Goal: Task Accomplishment & Management: Manage account settings

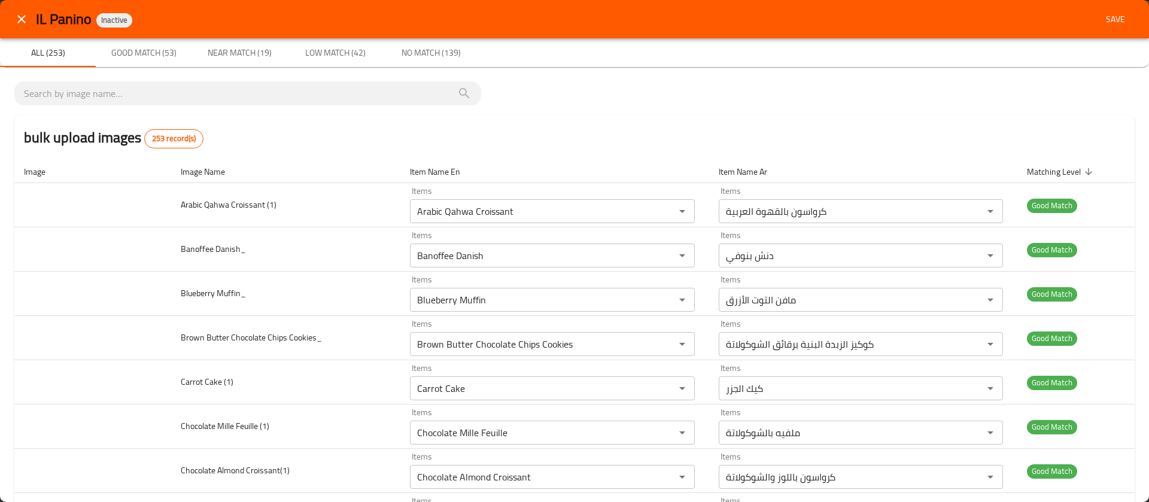
scroll to position [10904, 0]
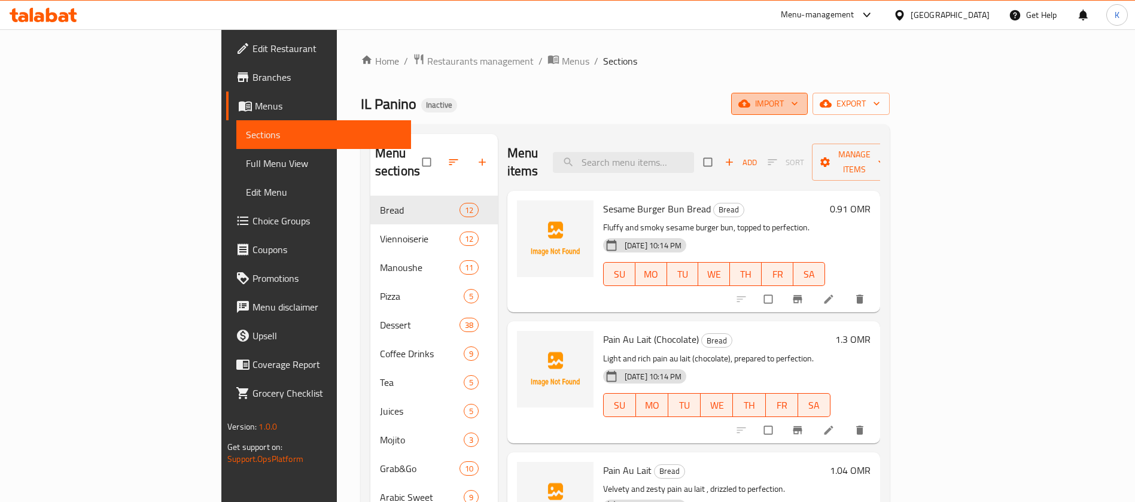
click at [798, 105] on span "import" at bounding box center [769, 103] width 57 height 15
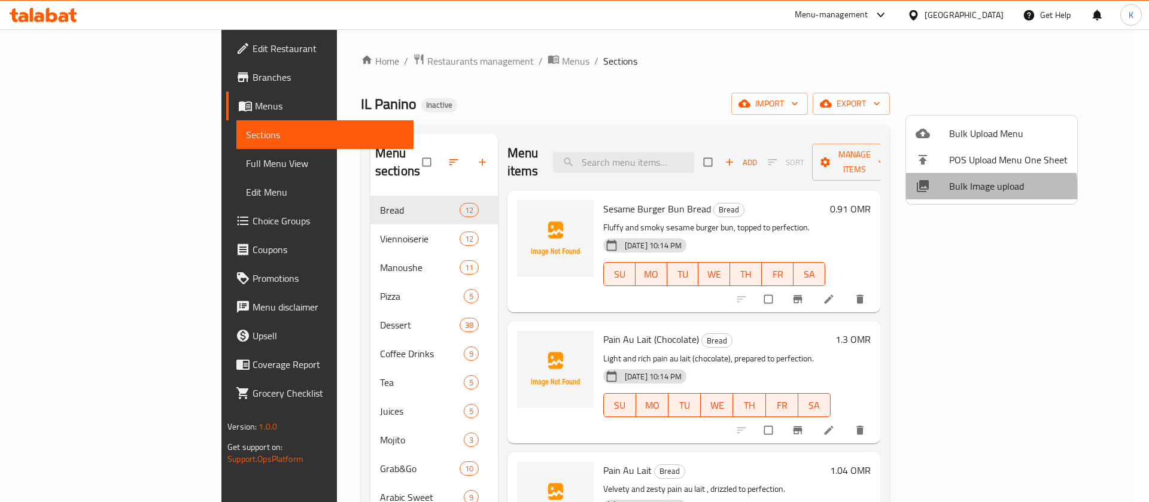
click at [964, 191] on span "Bulk Image upload" at bounding box center [1008, 186] width 118 height 14
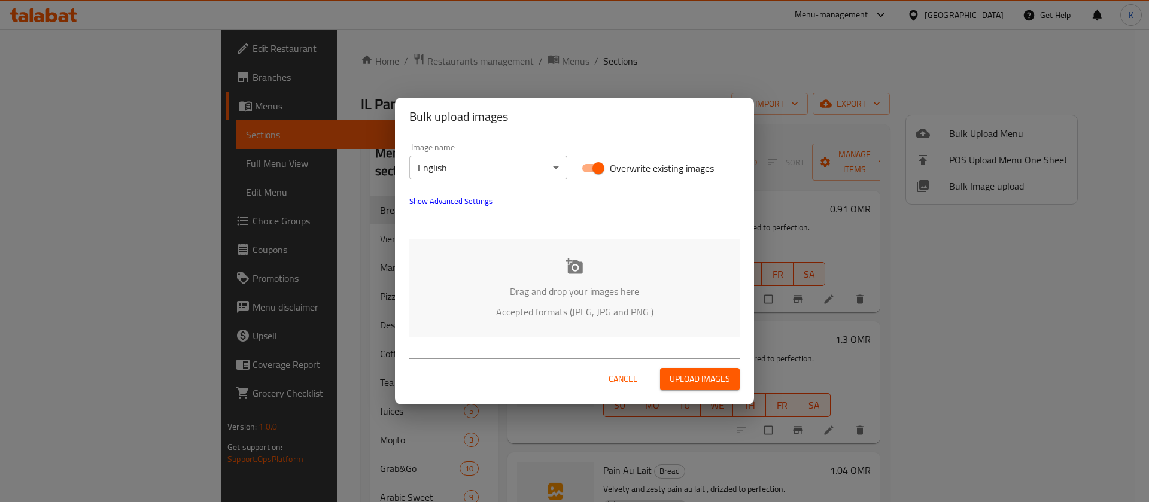
click at [570, 293] on p "Drag and drop your images here" at bounding box center [574, 291] width 294 height 14
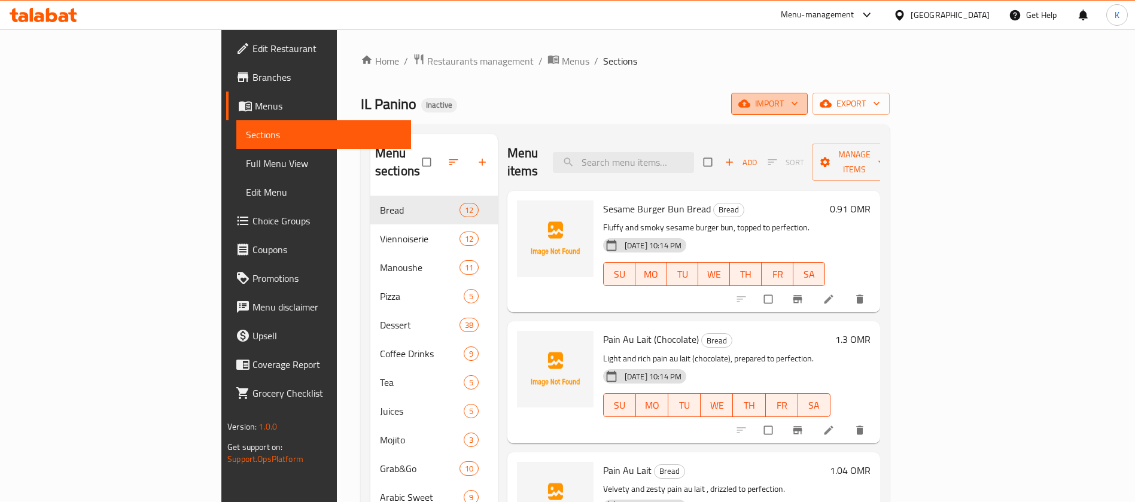
click at [798, 100] on span "import" at bounding box center [769, 103] width 57 height 15
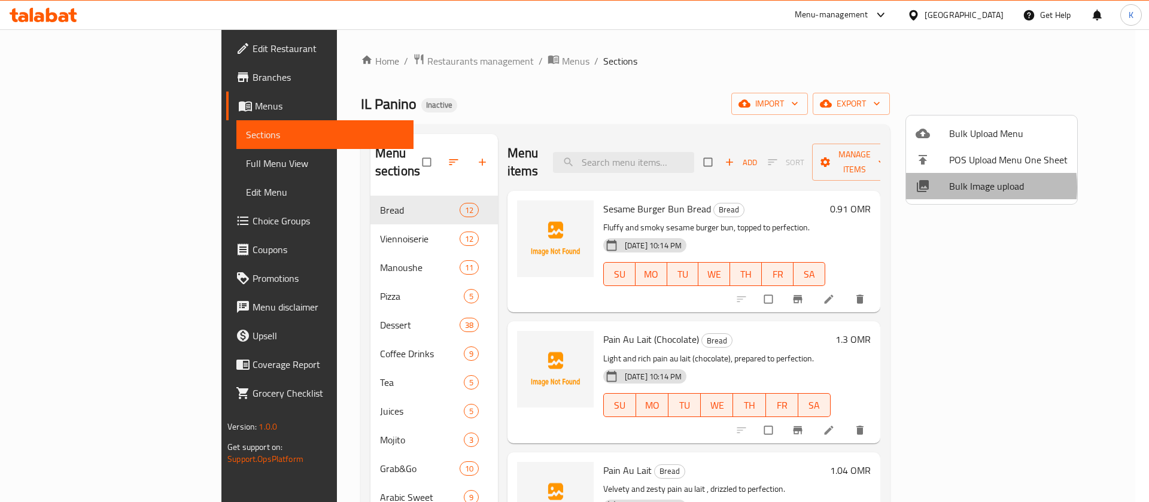
click at [954, 187] on span "Bulk Image upload" at bounding box center [1008, 186] width 118 height 14
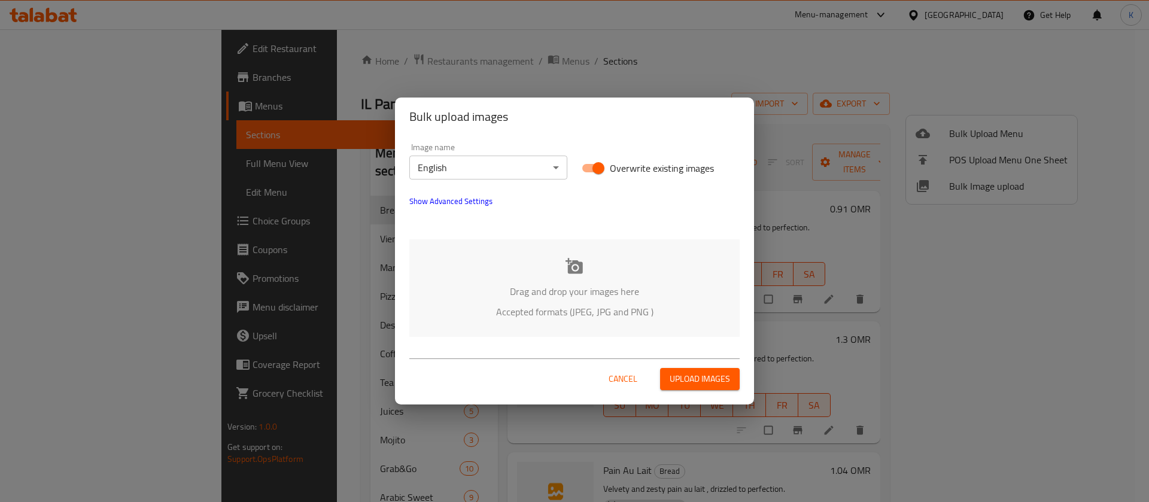
click at [579, 267] on icon at bounding box center [573, 266] width 17 height 16
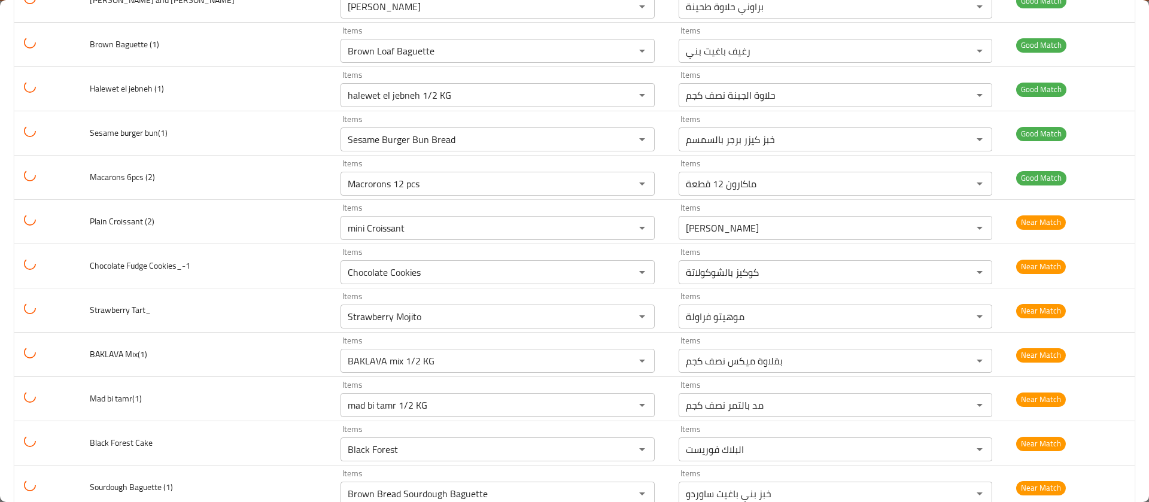
scroll to position [2323, 0]
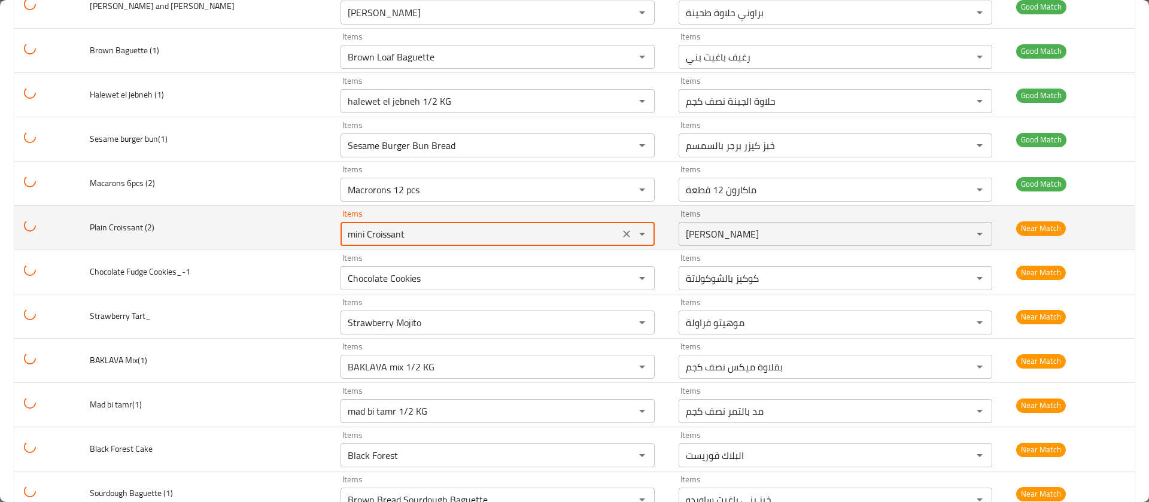
drag, startPoint x: 364, startPoint y: 236, endPoint x: 293, endPoint y: 234, distance: 71.8
click at [293, 234] on tr "Plain Croissant (2) Items mini Croissant Items Items ميني كرواسون Items Near Ma…" at bounding box center [574, 228] width 1120 height 44
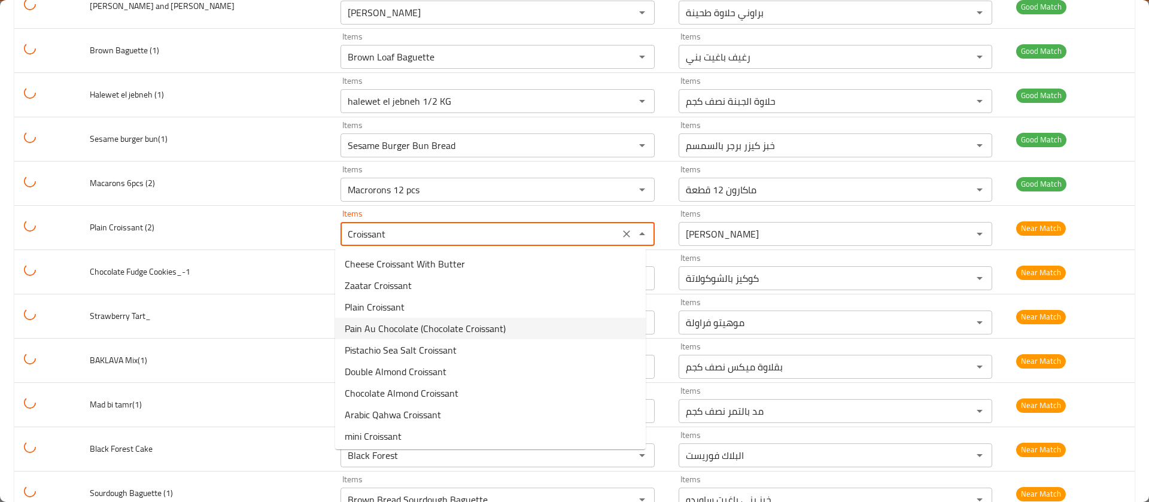
scroll to position [2, 0]
click at [421, 308] on \(2\)-option-2 "Plain Croissant" at bounding box center [490, 305] width 310 height 22
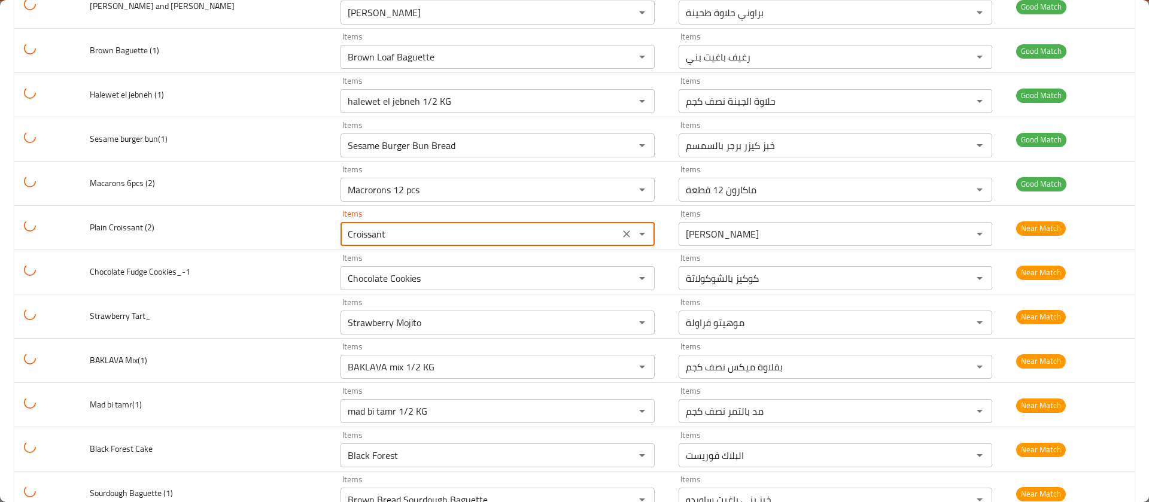
type \(2\) "Plain Croissant"
type \(2\)-ar "كرواسون سادة"
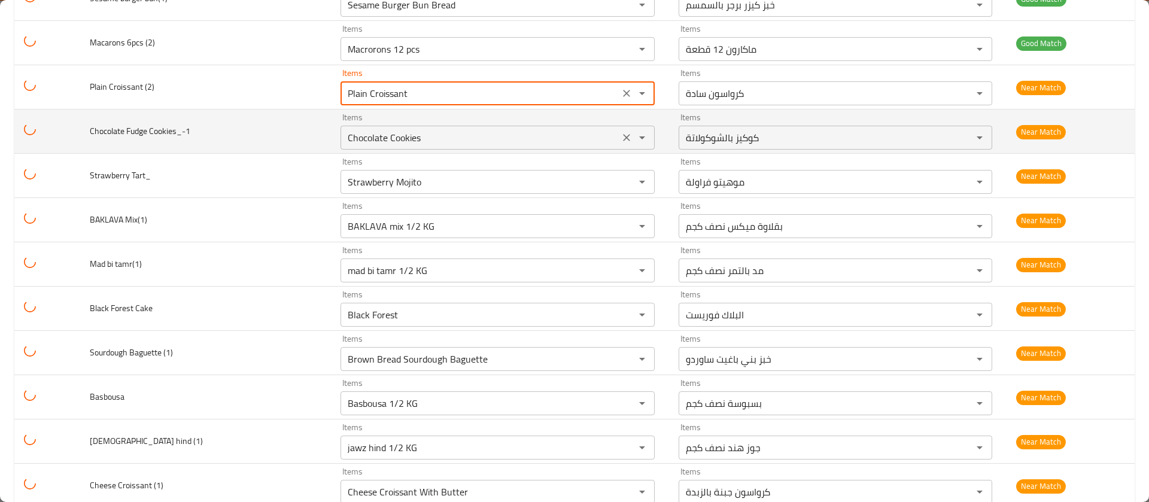
scroll to position [2474, 0]
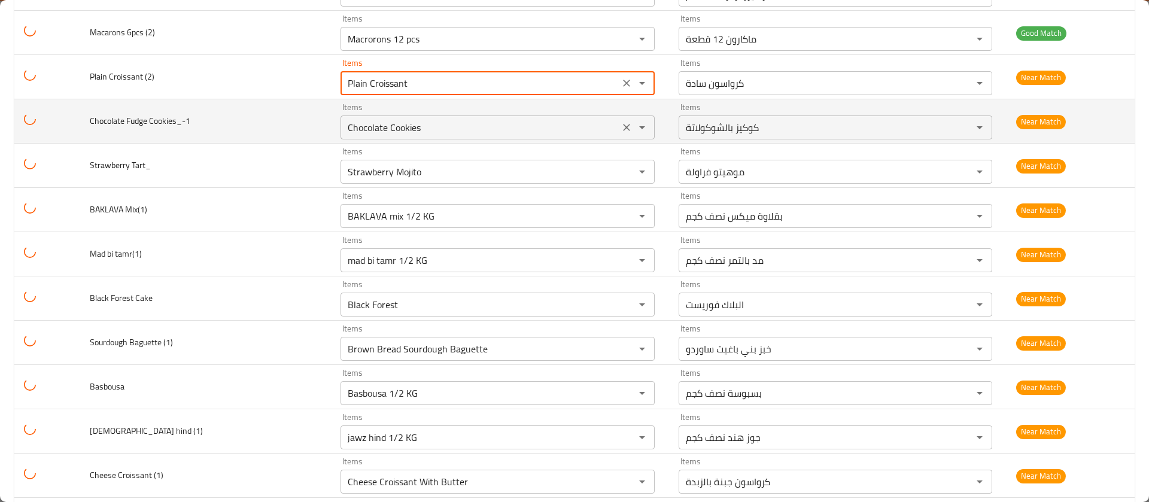
type \(2\) "Plain Croissant"
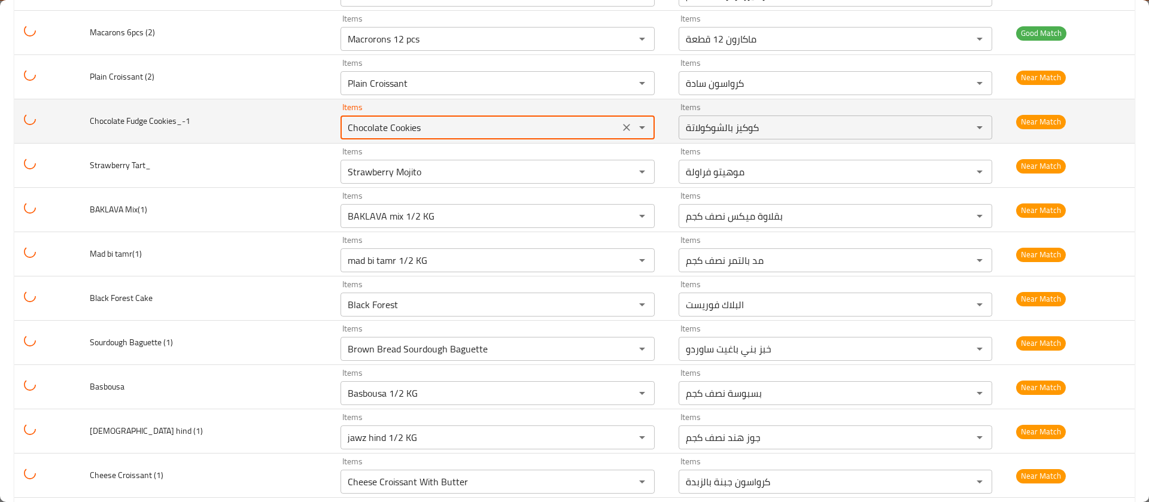
drag, startPoint x: 425, startPoint y: 123, endPoint x: 260, endPoint y: 110, distance: 165.6
click at [260, 110] on tr "Chocolate Fudge Cookies_-1 Items Chocolate Cookies Items Items كوكيز بالشوكولات…" at bounding box center [574, 121] width 1120 height 44
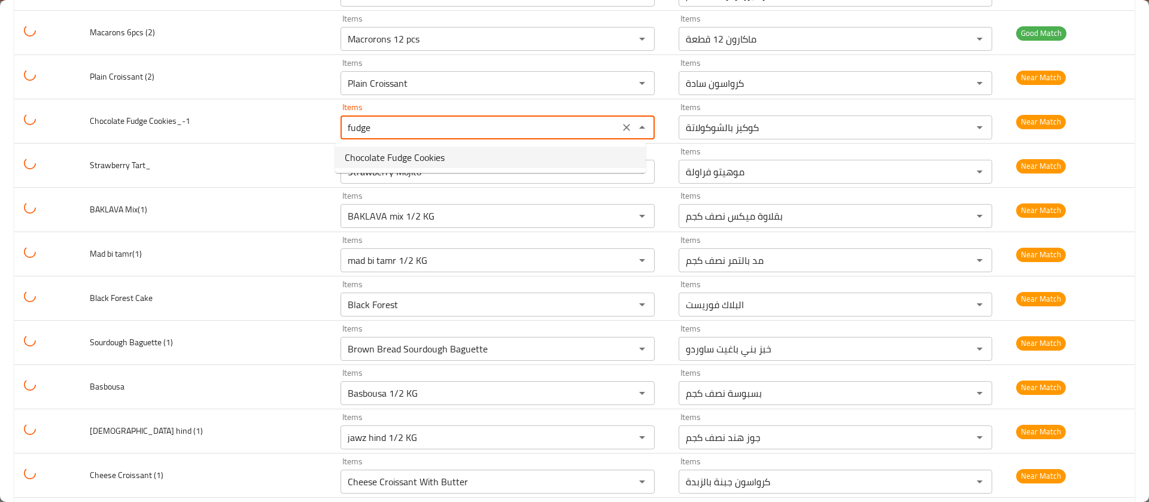
click at [373, 157] on span "Chocolate Fudge Cookies" at bounding box center [395, 157] width 100 height 14
type Cookies_-1 "Chocolate Fudge Cookies"
type Cookies_-1-ar "كوكيز الشوكولاتة الفادج"
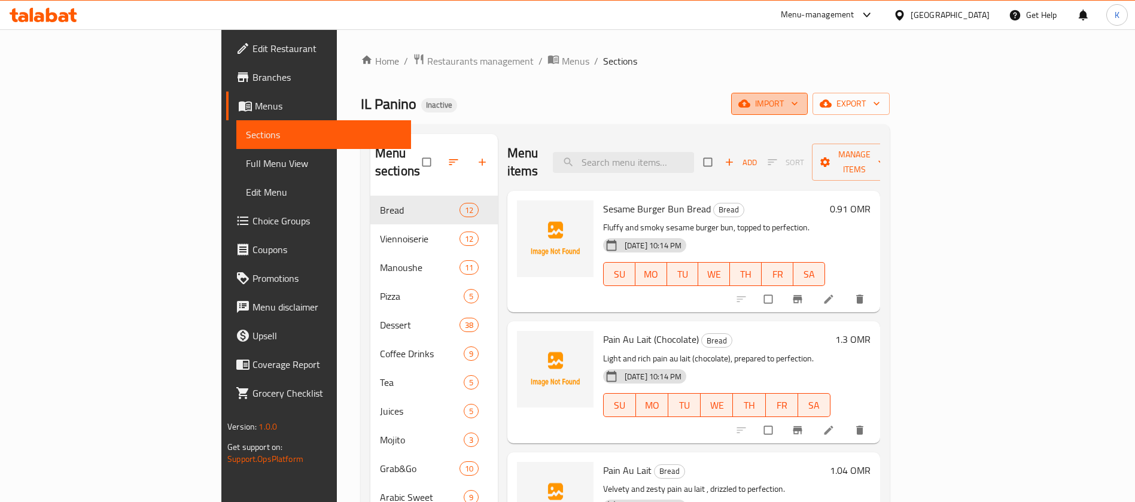
click at [808, 99] on button "import" at bounding box center [769, 104] width 77 height 22
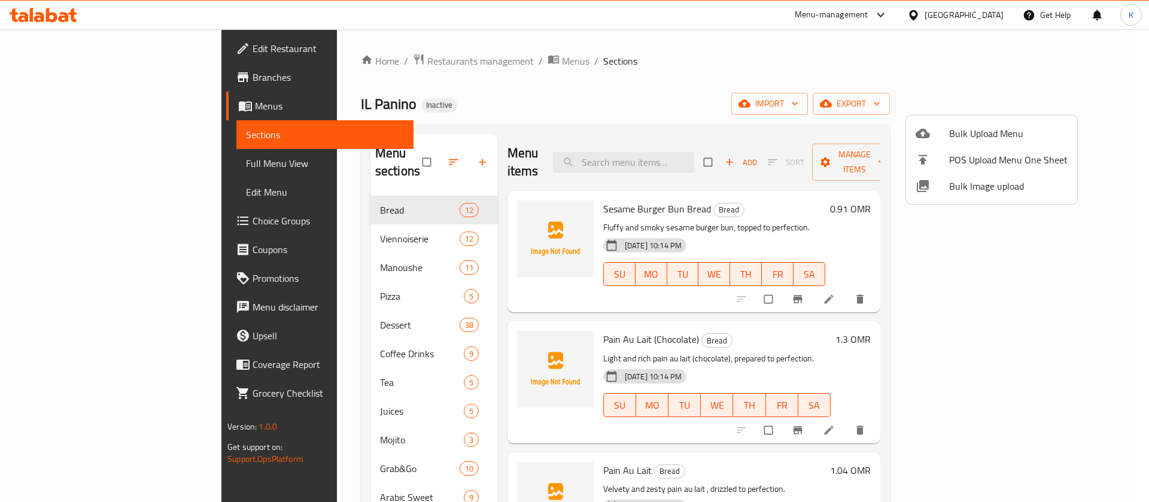
click at [959, 184] on span "Bulk Image upload" at bounding box center [1008, 186] width 118 height 14
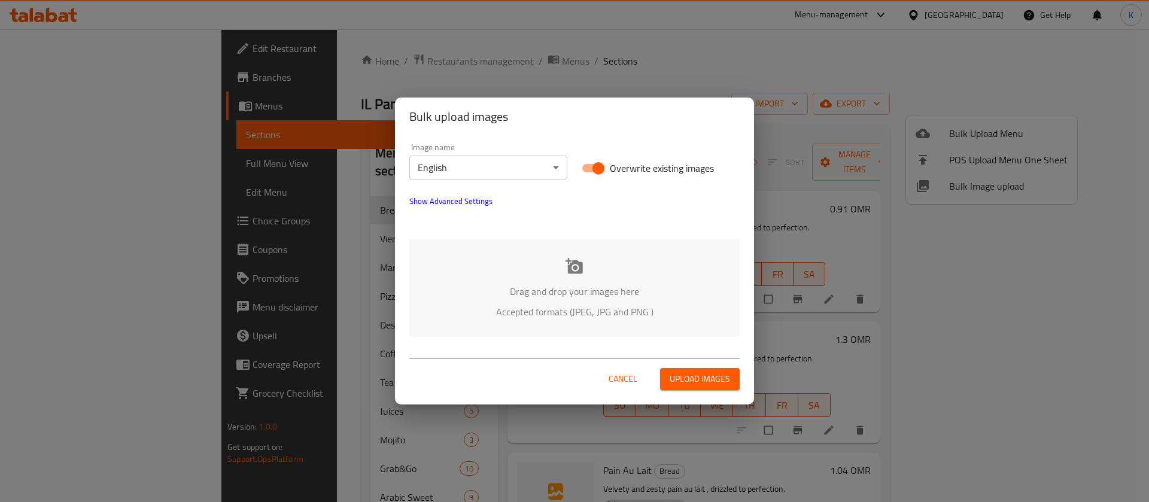
click at [571, 267] on icon at bounding box center [573, 266] width 17 height 16
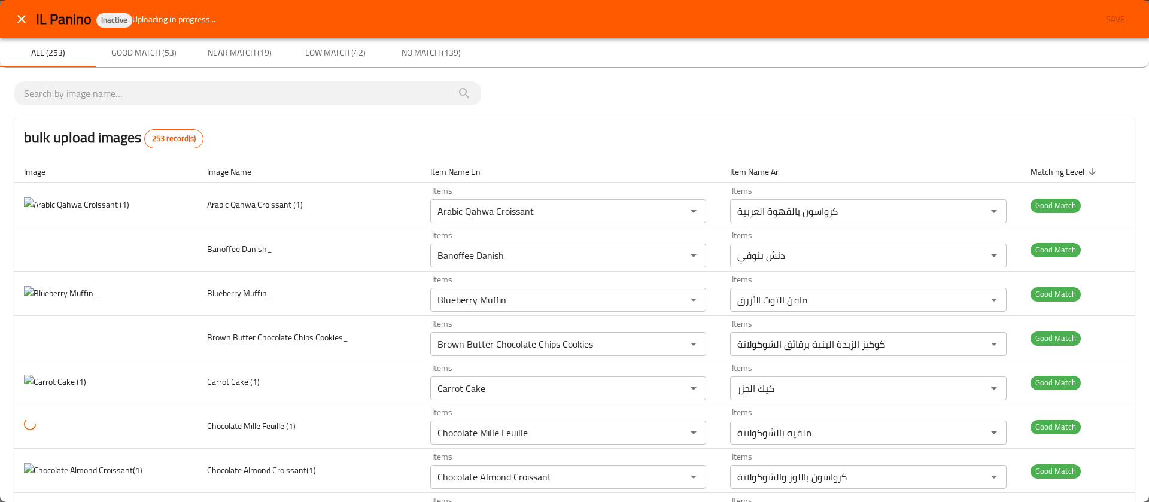
click at [449, 126] on div "bulk upload images 253 record(s)" at bounding box center [574, 137] width 1120 height 45
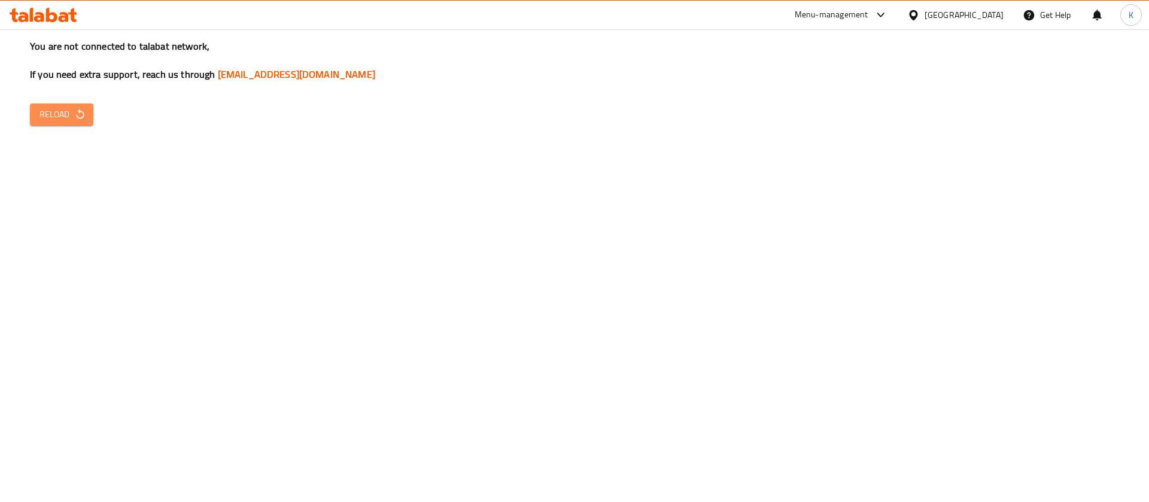
click at [80, 117] on icon "button" at bounding box center [80, 114] width 12 height 12
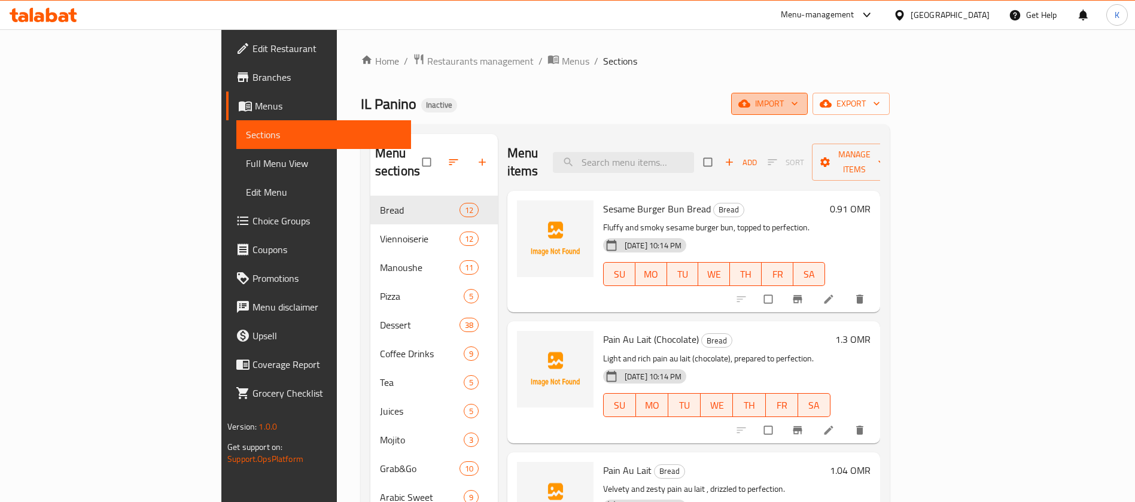
click at [798, 108] on span "import" at bounding box center [769, 103] width 57 height 15
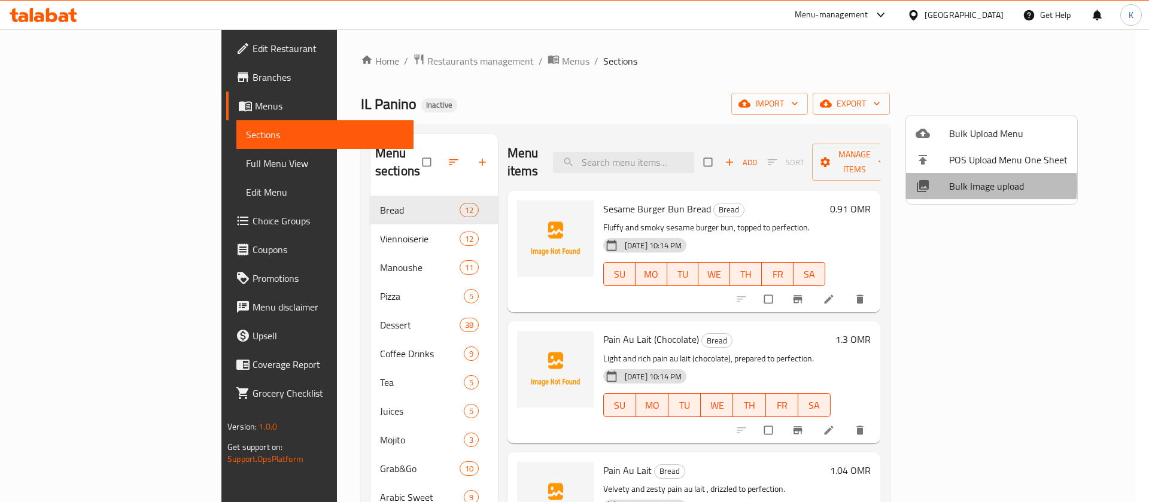
click at [955, 185] on span "Bulk Image upload" at bounding box center [1008, 186] width 118 height 14
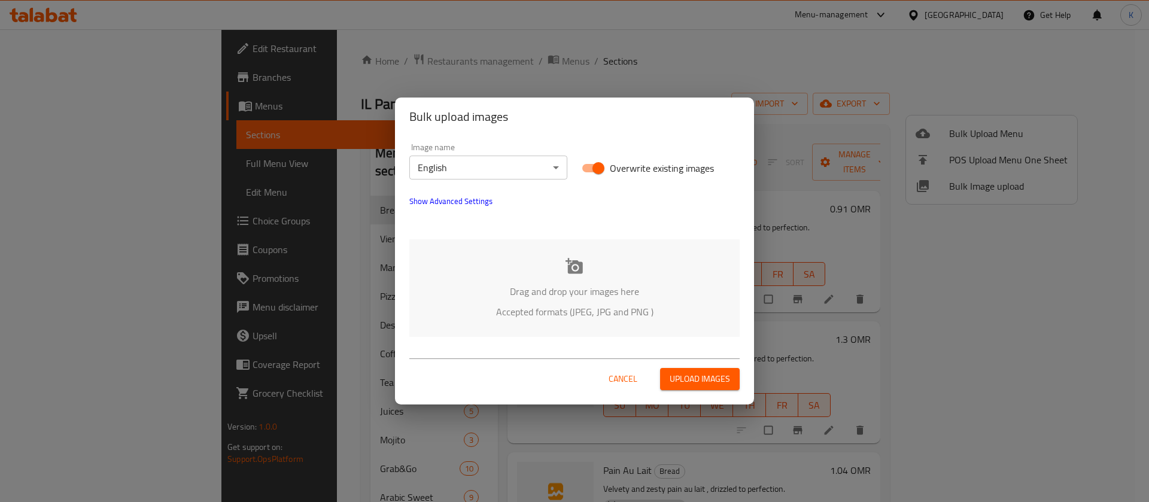
click at [557, 266] on div "Drag and drop your images here Accepted formats (JPEG, JPG and PNG )" at bounding box center [574, 288] width 330 height 98
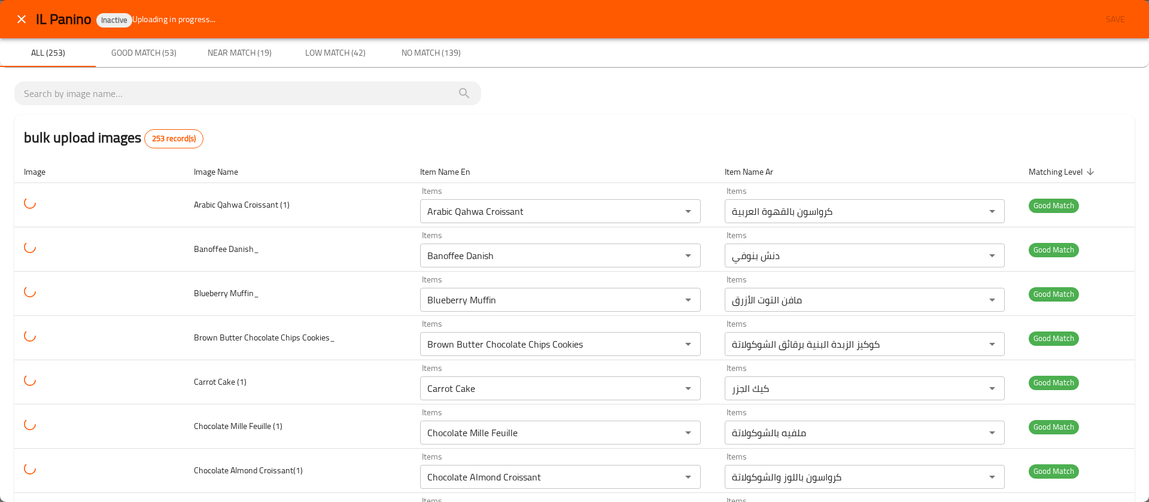
scroll to position [1, 0]
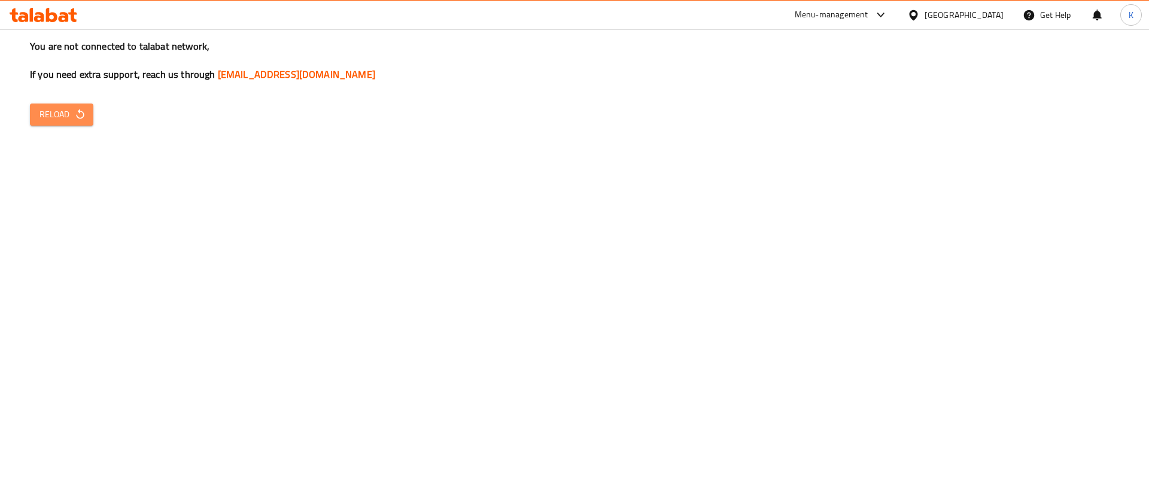
click at [78, 110] on icon "button" at bounding box center [80, 114] width 12 height 12
click at [57, 107] on span "Reload" at bounding box center [61, 114] width 44 height 15
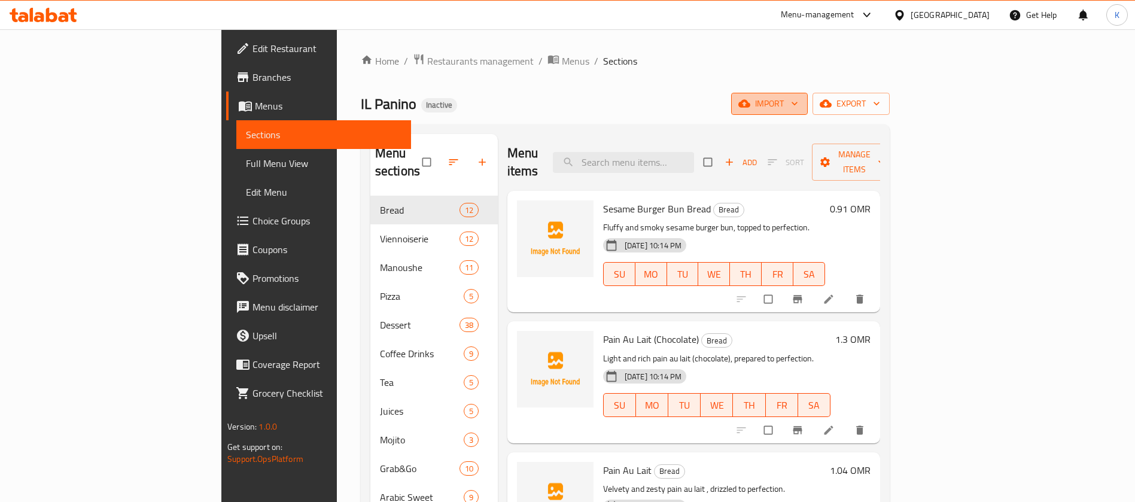
click at [798, 102] on span "import" at bounding box center [769, 103] width 57 height 15
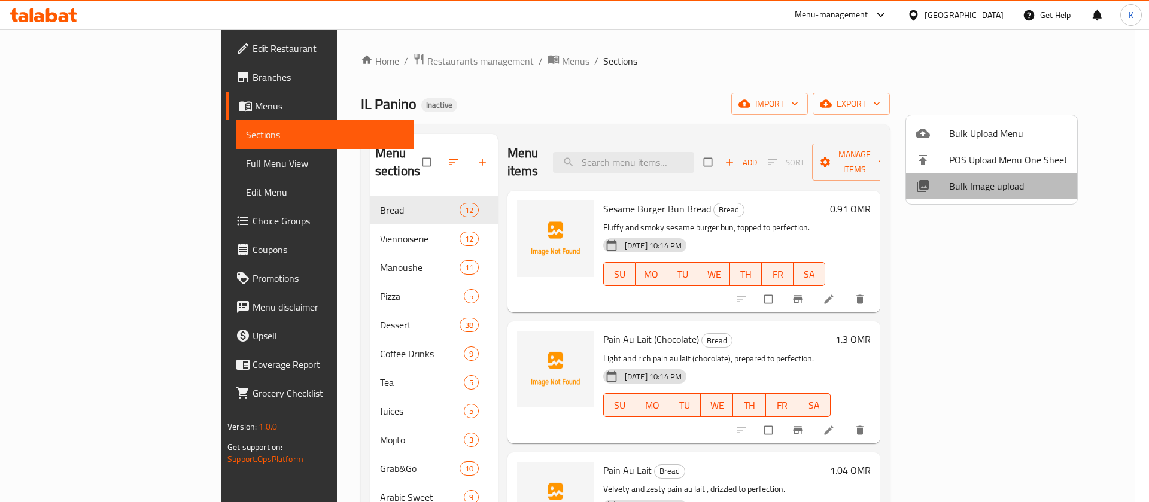
click at [976, 179] on span "Bulk Image upload" at bounding box center [1008, 186] width 118 height 14
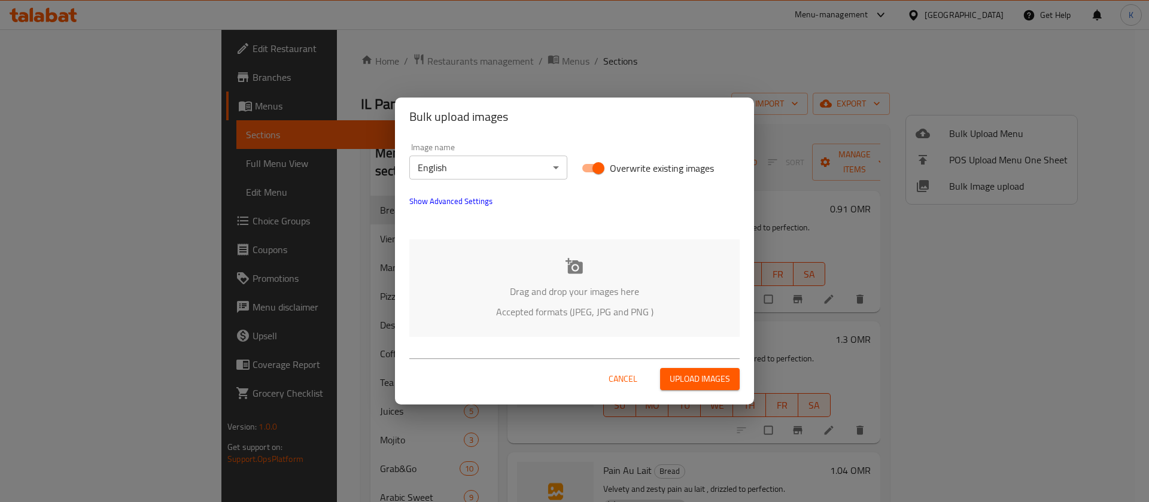
click at [573, 275] on div "Drag and drop your images here Accepted formats (JPEG, JPG and PNG )" at bounding box center [574, 288] width 330 height 98
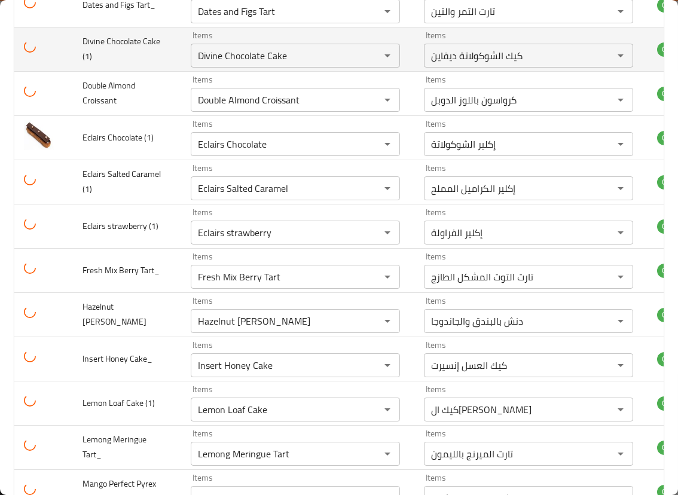
scroll to position [888, 0]
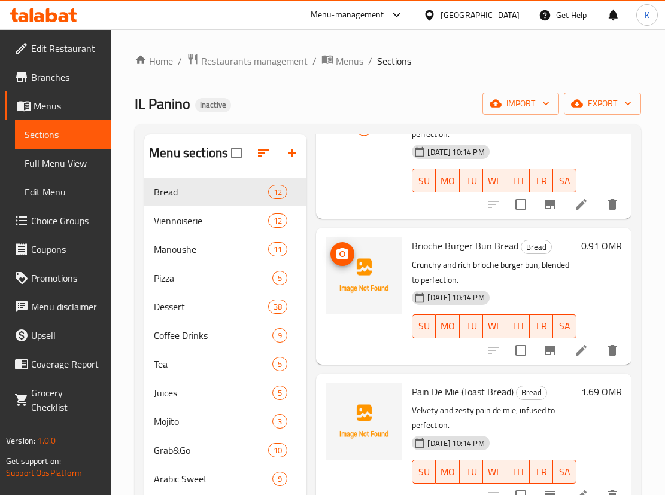
scroll to position [531, 0]
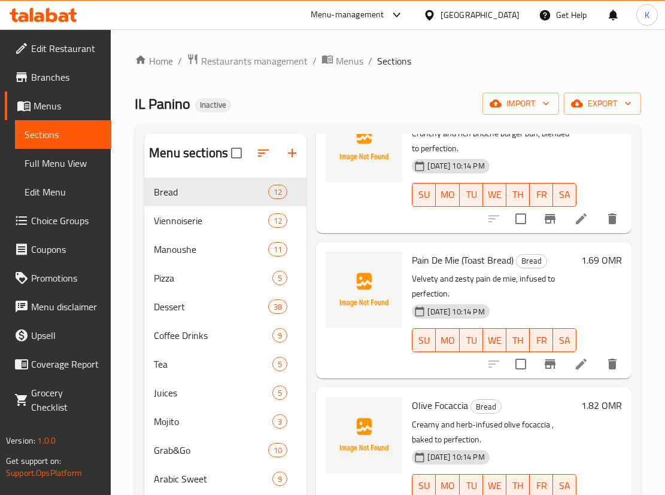
click at [451, 269] on span "Pain De Mie (Toast Bread)" at bounding box center [463, 260] width 102 height 18
copy span "Mie"
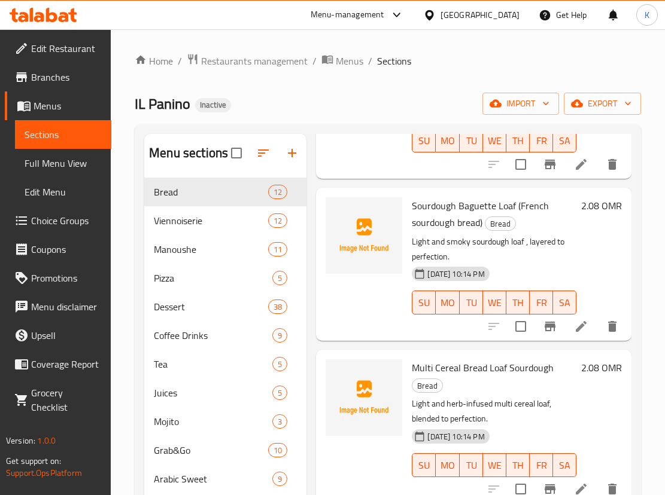
scroll to position [1040, 0]
click at [439, 230] on span "Sourdough Baguette Loaf (French sourdough bread)" at bounding box center [480, 213] width 137 height 35
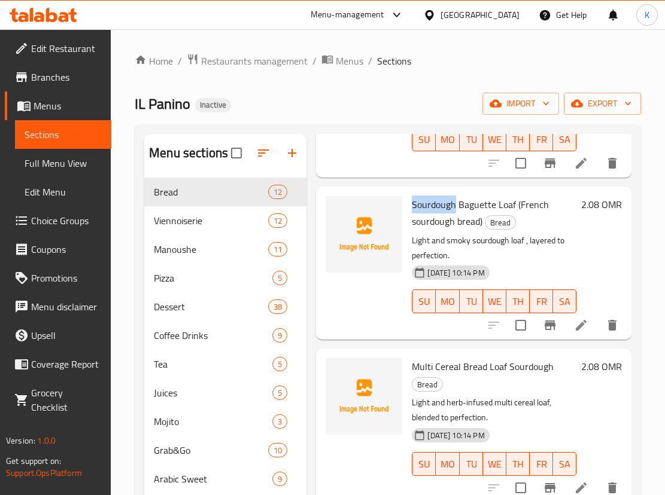
click at [439, 230] on span "Sourdough Baguette Loaf (French sourdough bread)" at bounding box center [480, 213] width 137 height 35
copy span "Sourdough"
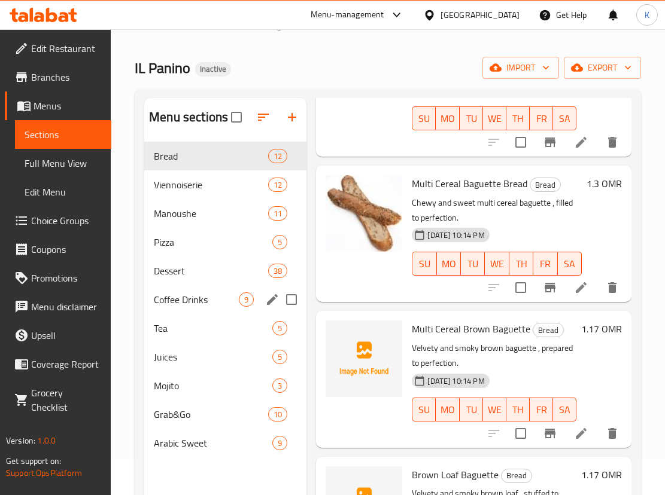
scroll to position [23, 0]
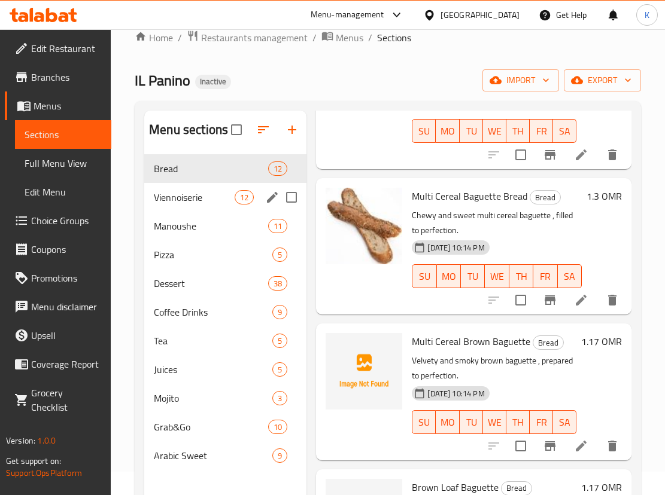
drag, startPoint x: 203, startPoint y: 187, endPoint x: 227, endPoint y: 320, distance: 134.9
click at [203, 187] on div "Viennoiserie 12" at bounding box center [225, 197] width 162 height 29
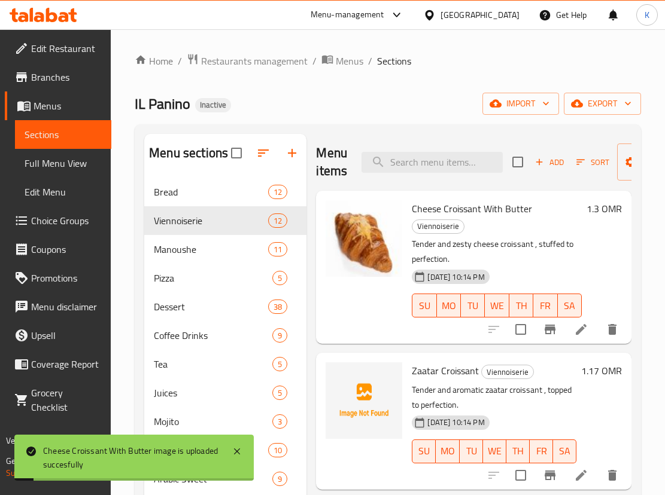
click at [455, 205] on span "Cheese Croissant With Butter" at bounding box center [472, 209] width 120 height 18
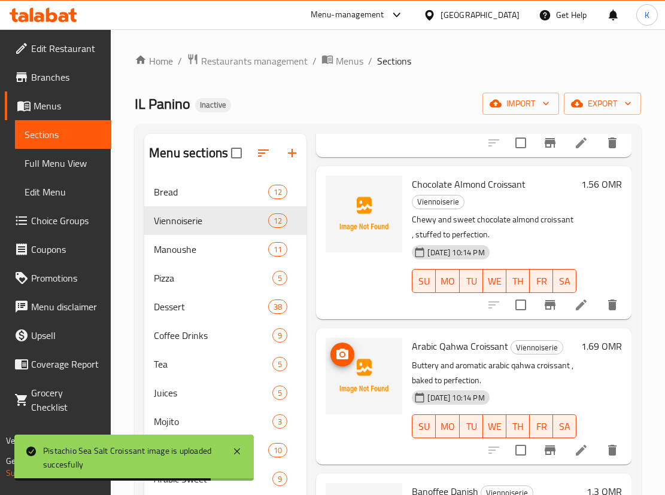
scroll to position [949, 0]
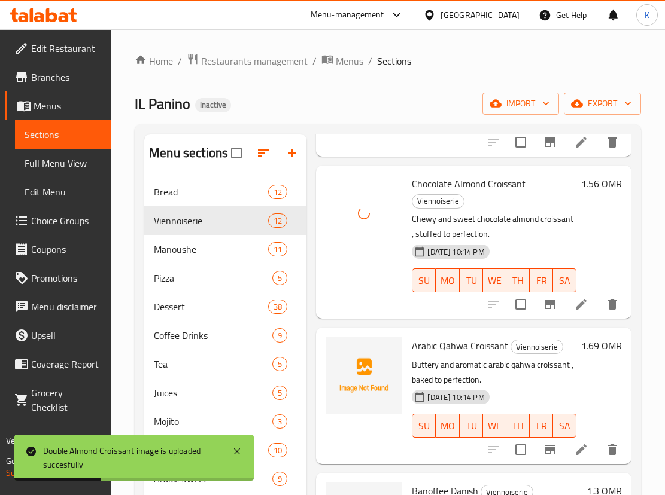
click at [447, 355] on span "Arabic Qahwa Croissant" at bounding box center [460, 346] width 96 height 18
copy span "Qahwa"
click at [447, 355] on span "Arabic Qahwa Croissant" at bounding box center [460, 346] width 96 height 18
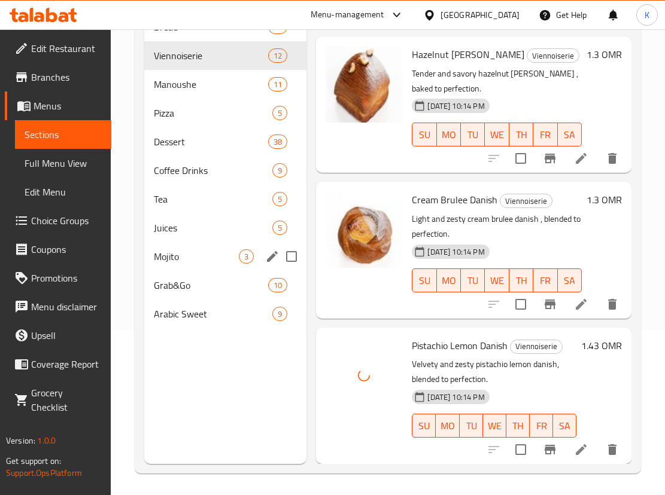
scroll to position [166, 0]
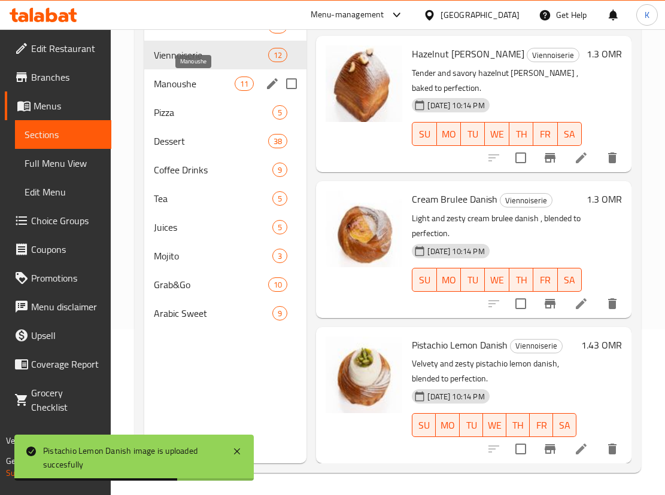
click at [193, 82] on span "Manoushe" at bounding box center [194, 84] width 81 height 14
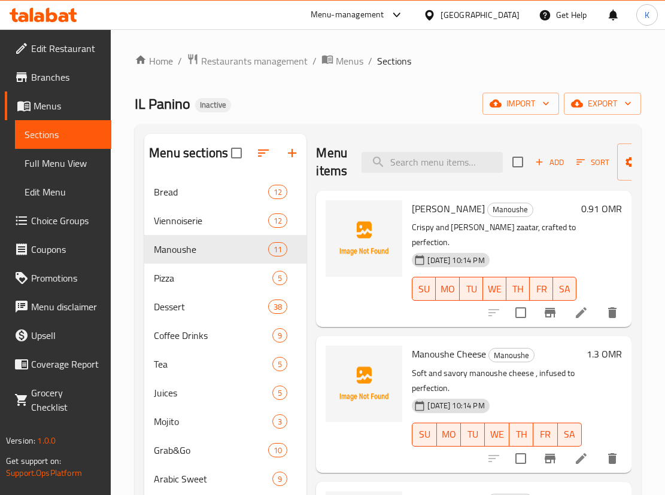
click at [436, 202] on span "Manoushe Zaatar" at bounding box center [448, 209] width 73 height 18
copy span "Manoushe"
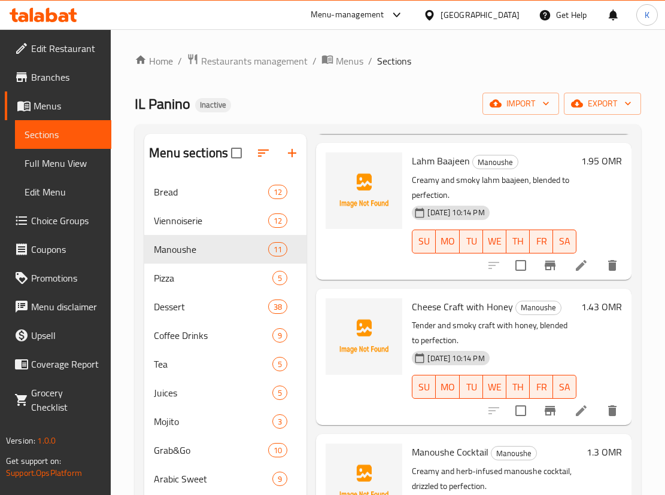
scroll to position [486, 0]
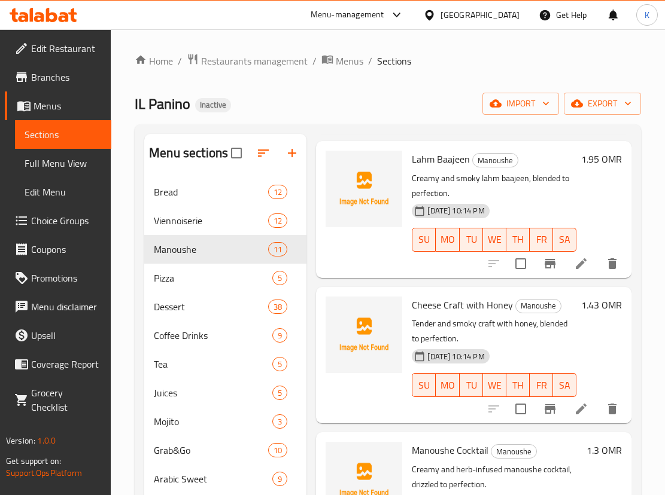
click at [447, 168] on span "Lahm Baajeen" at bounding box center [441, 159] width 58 height 18
copy span "Baajeen"
click at [447, 168] on span "Lahm Baajeen" at bounding box center [441, 159] width 58 height 18
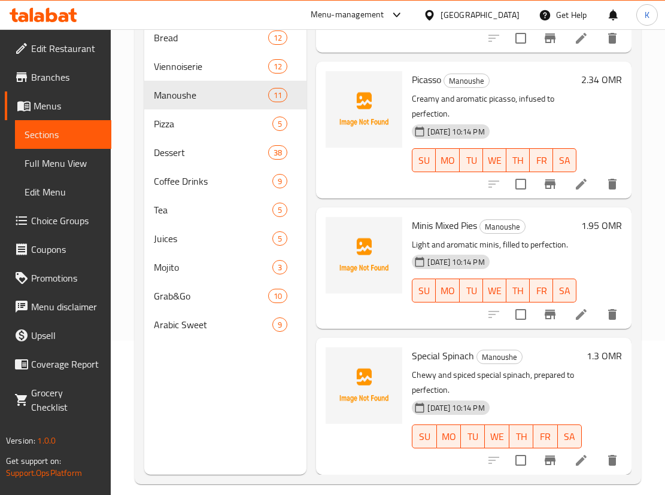
scroll to position [167, 0]
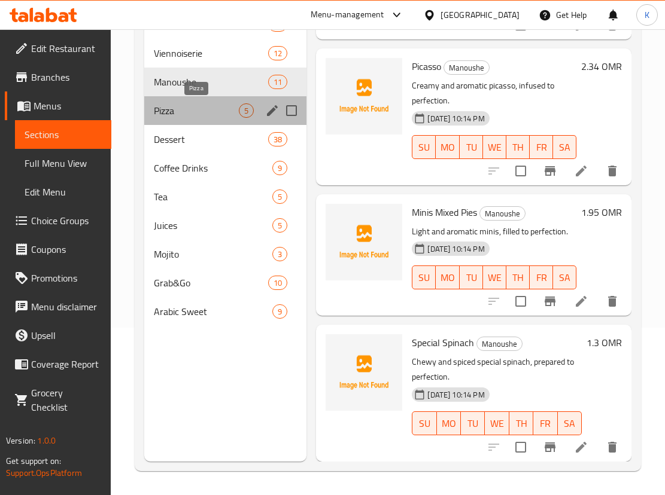
click at [225, 108] on span "Pizza" at bounding box center [196, 110] width 85 height 14
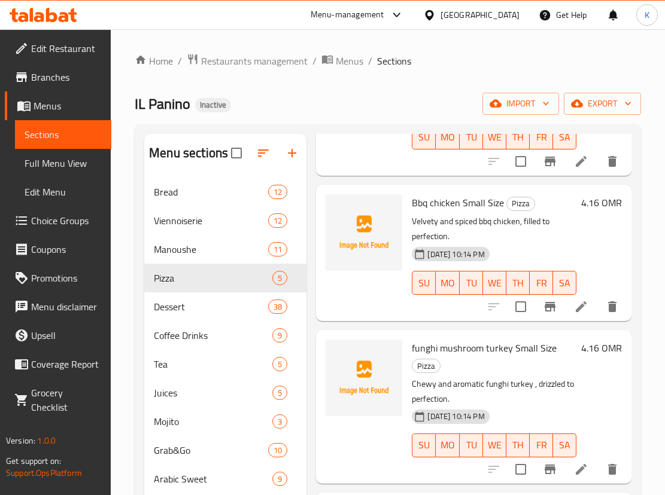
scroll to position [167, 0]
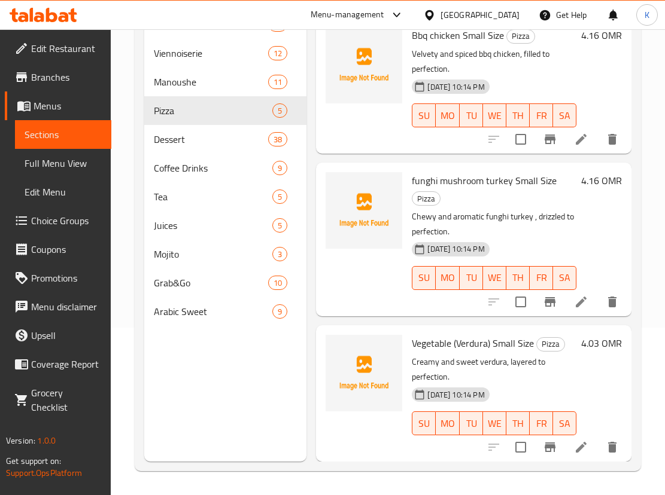
click at [281, 377] on div "Menu sections Bread 12 Viennoiserie 12 Manoushe 11 Pizza 5 Dessert 38 Coffee Dr…" at bounding box center [225, 214] width 162 height 495
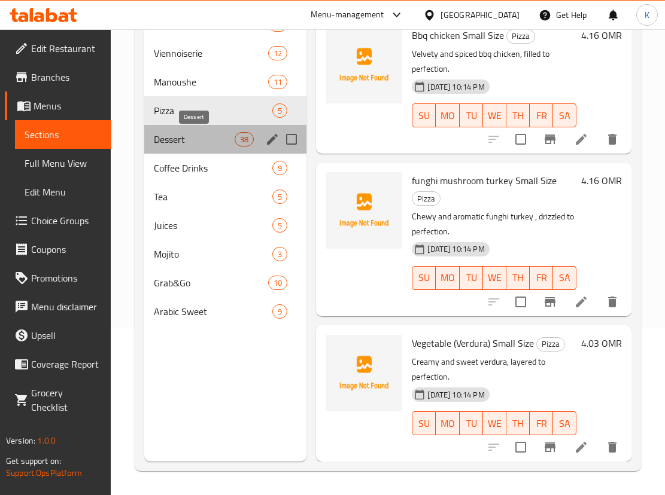
click at [175, 145] on span "Dessert" at bounding box center [194, 139] width 81 height 14
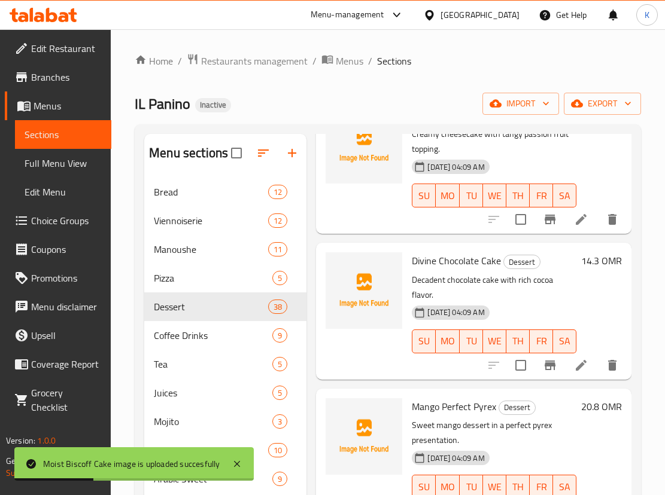
scroll to position [680, 0]
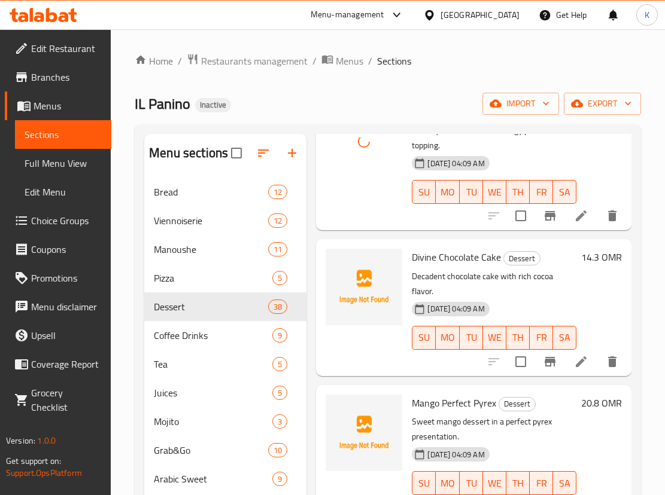
click at [426, 266] on span "Divine Chocolate Cake" at bounding box center [456, 257] width 89 height 18
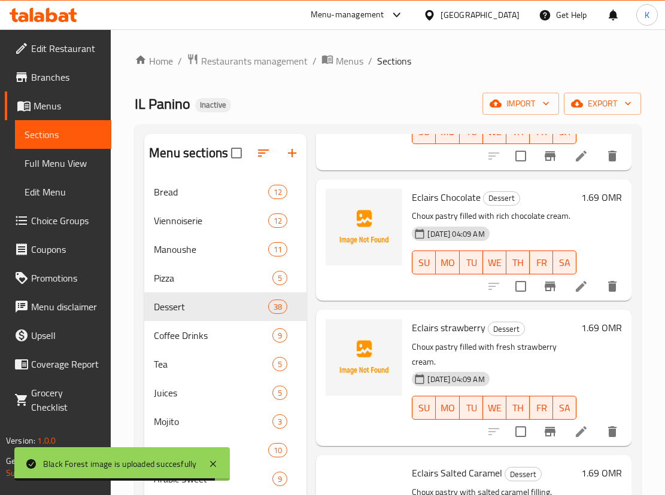
scroll to position [1451, 0]
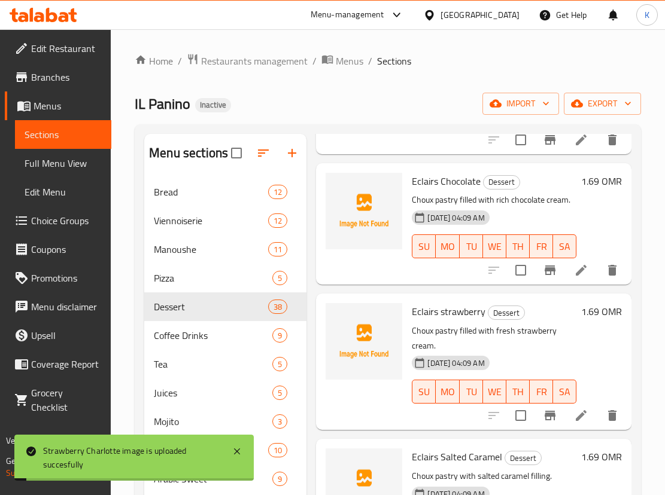
click at [427, 190] on span "Eclairs Chocolate" at bounding box center [446, 181] width 69 height 18
copy span "Divine"
click at [427, 190] on span "Eclairs Chocolate" at bounding box center [446, 181] width 69 height 18
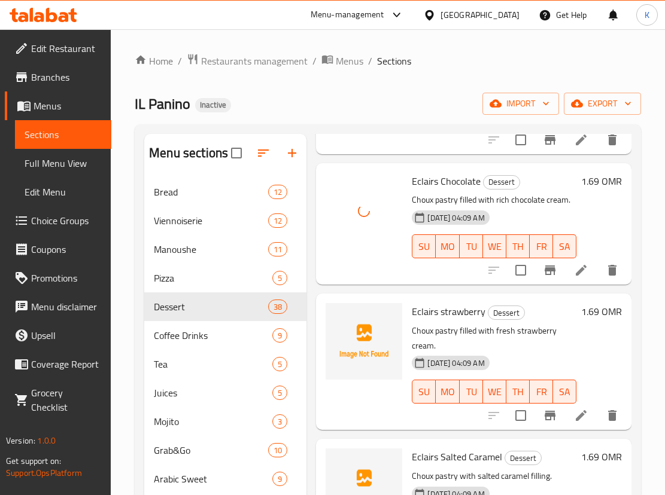
click at [431, 321] on span "Eclairs strawberry" at bounding box center [449, 312] width 74 height 18
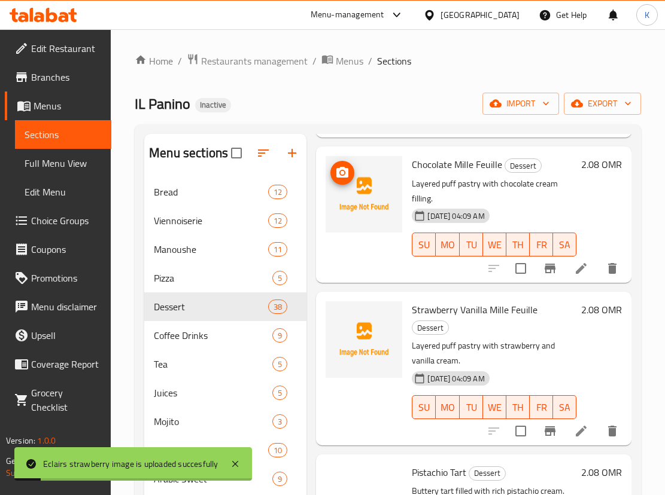
scroll to position [1885, 0]
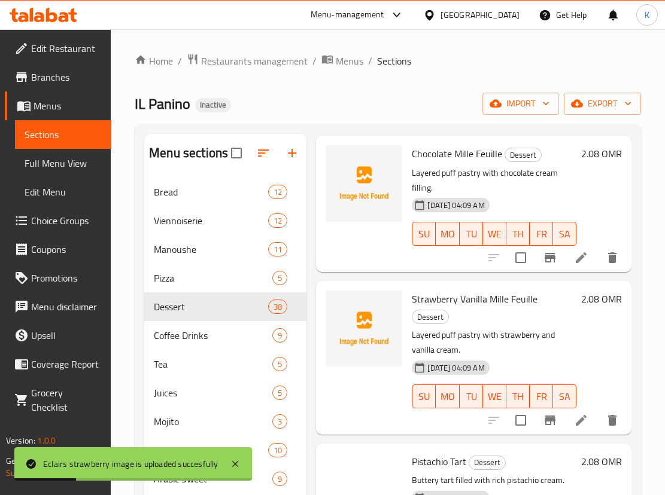
click at [485, 163] on span "Chocolate Mille Feuille" at bounding box center [457, 154] width 90 height 18
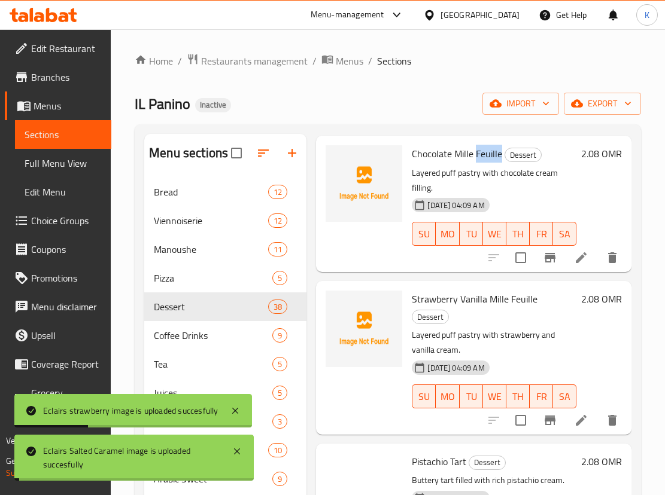
copy span "Feuille"
click at [485, 163] on span "Chocolate Mille Feuille" at bounding box center [457, 154] width 90 height 18
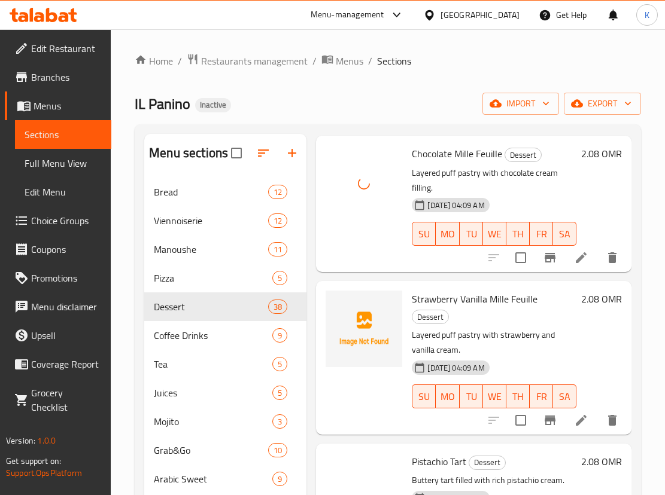
click at [520, 308] on span "Strawberry Vanilla Mille Feuille" at bounding box center [475, 299] width 126 height 18
copy span "Feuille"
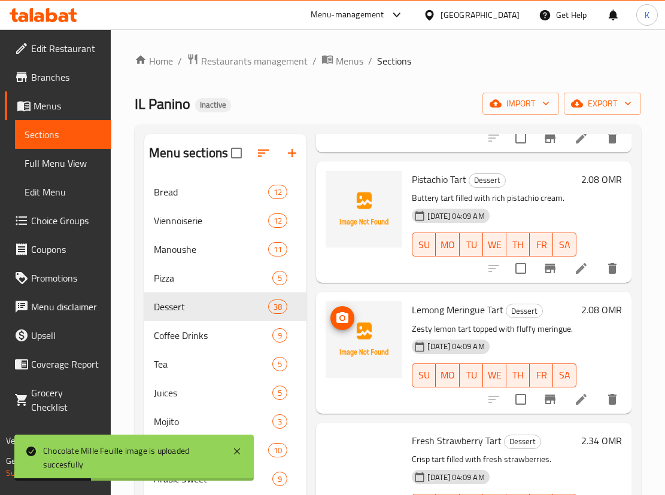
scroll to position [2169, 0]
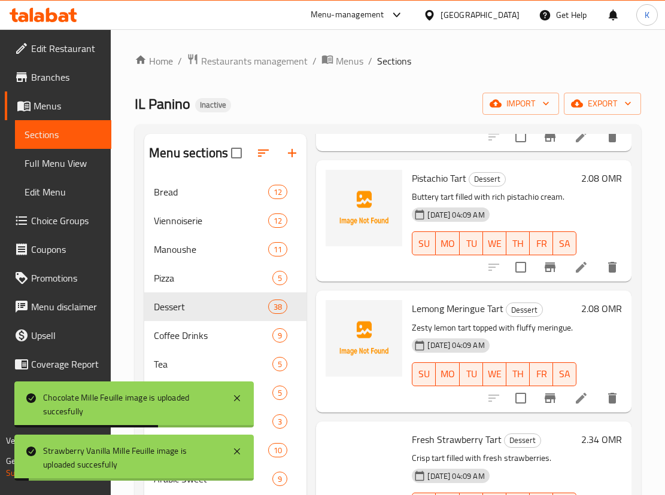
click at [426, 187] on span "Pistachio Tart" at bounding box center [439, 178] width 54 height 18
copy span "Pistachio"
click at [459, 187] on span "Pistachio Tart" at bounding box center [439, 178] width 54 height 18
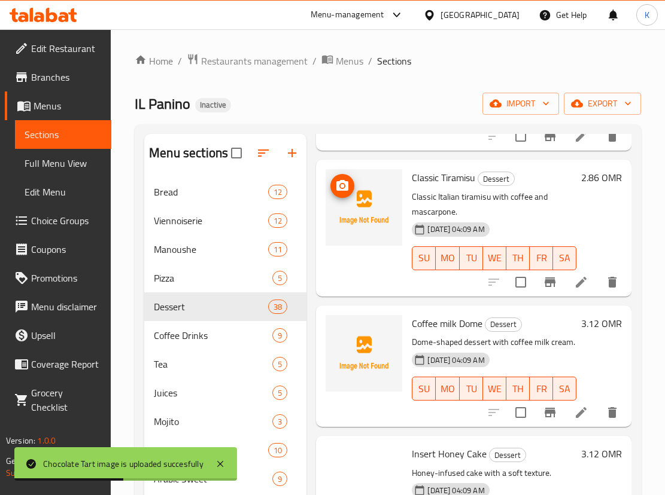
scroll to position [3100, 0]
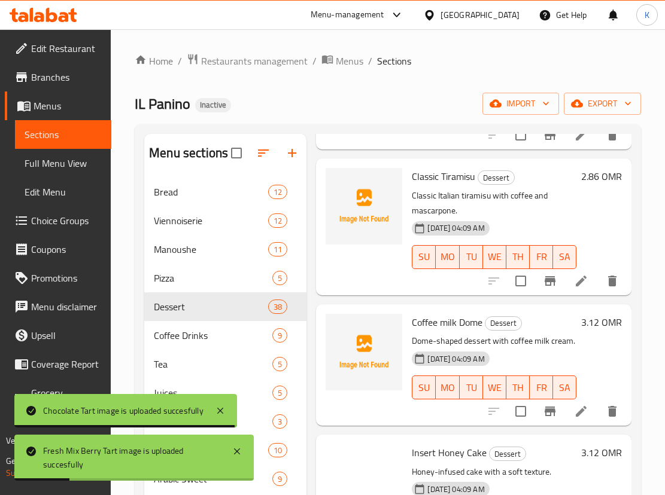
click at [452, 40] on span "San Sebastian Cheese Cake" at bounding box center [467, 31] width 111 height 18
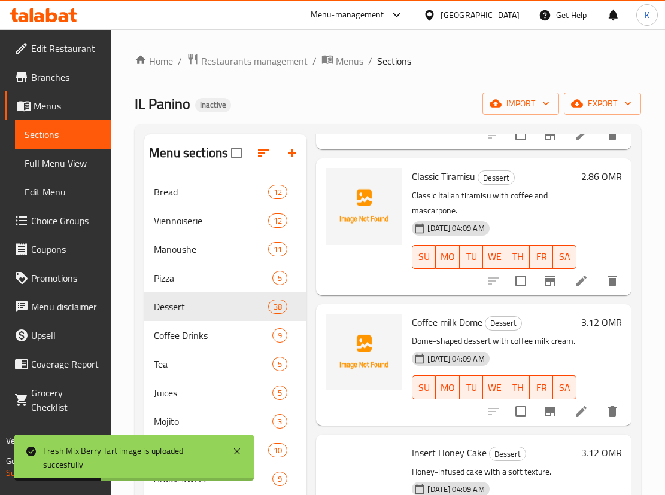
copy span "Sebastian"
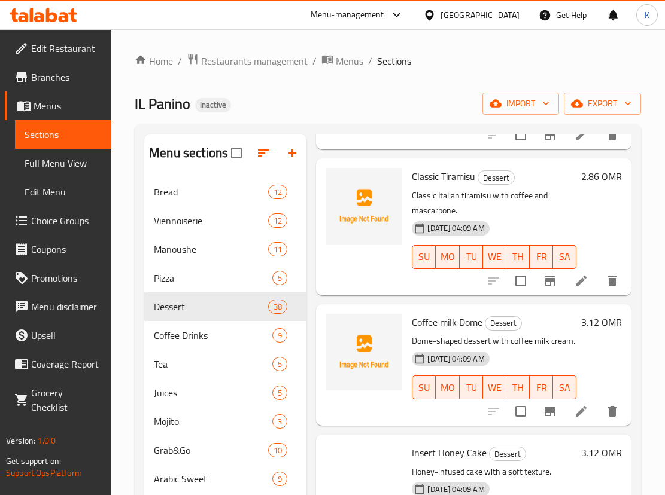
click at [461, 185] on span "Classic Tiramisu" at bounding box center [443, 176] width 63 height 18
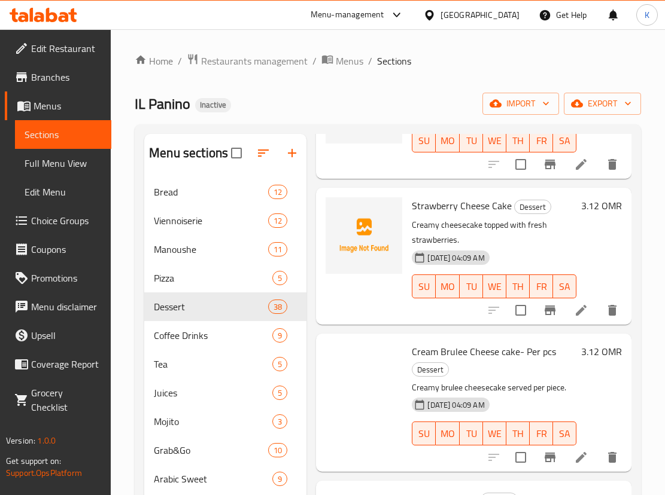
scroll to position [3479, 0]
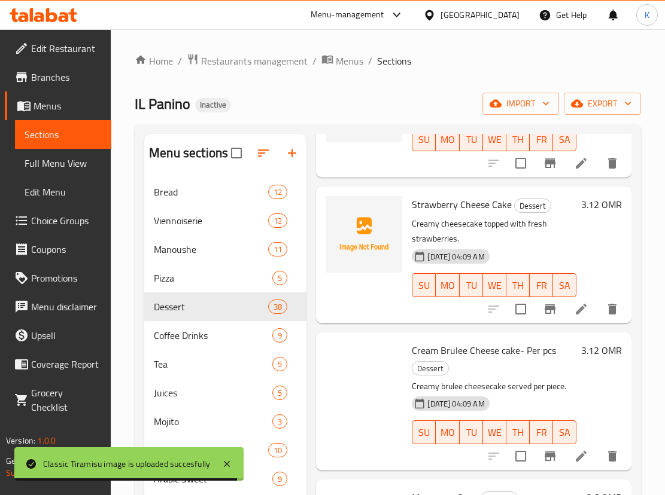
click at [425, 83] on span "Insert Honey Cake" at bounding box center [449, 74] width 75 height 18
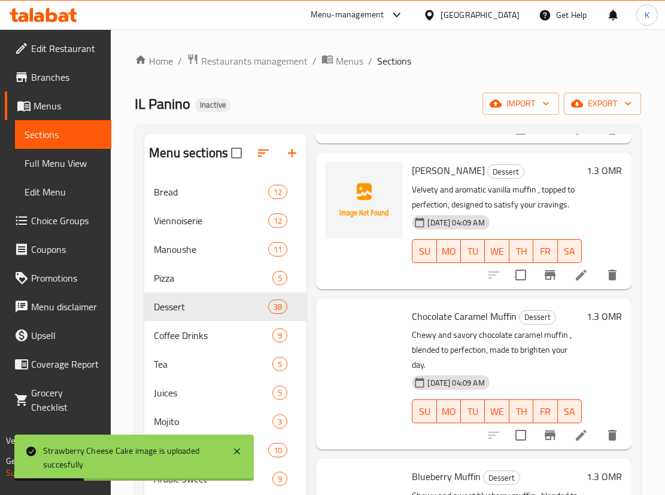
scroll to position [4074, 0]
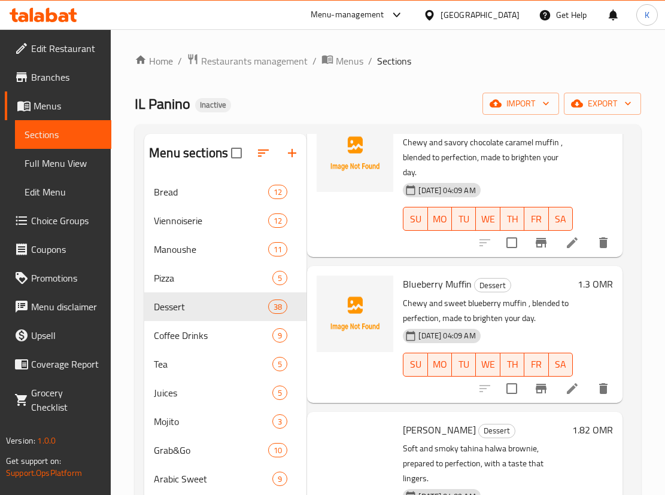
scroll to position [4264, 9]
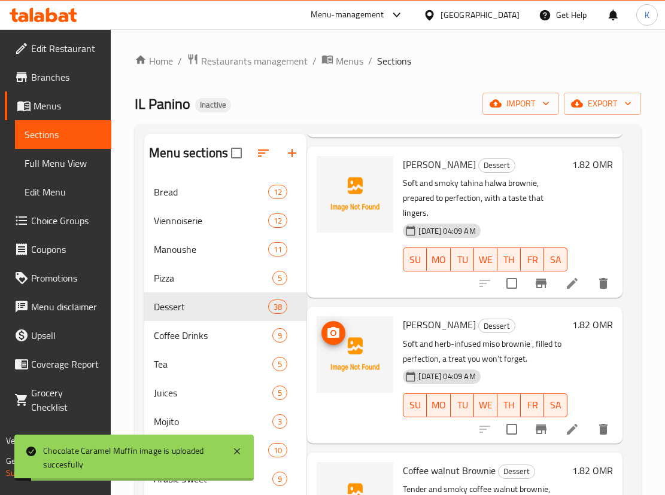
scroll to position [4816, 9]
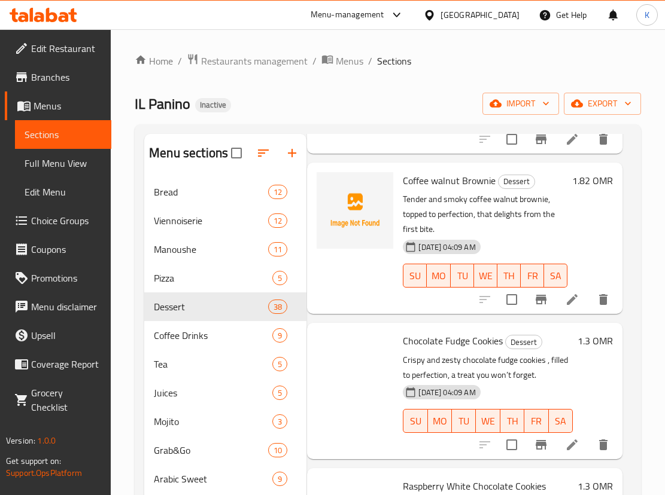
click at [440, 44] on span "Miso Brownie" at bounding box center [439, 35] width 73 height 18
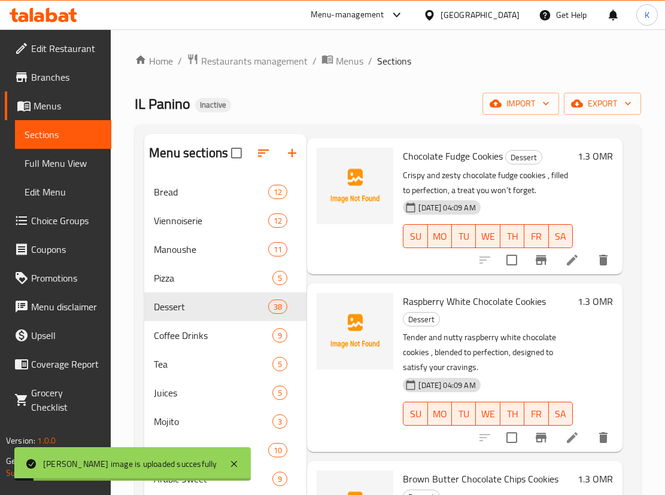
scroll to position [5288, 9]
click at [495, 165] on span "Chocolate Fudge Cookies" at bounding box center [453, 156] width 100 height 18
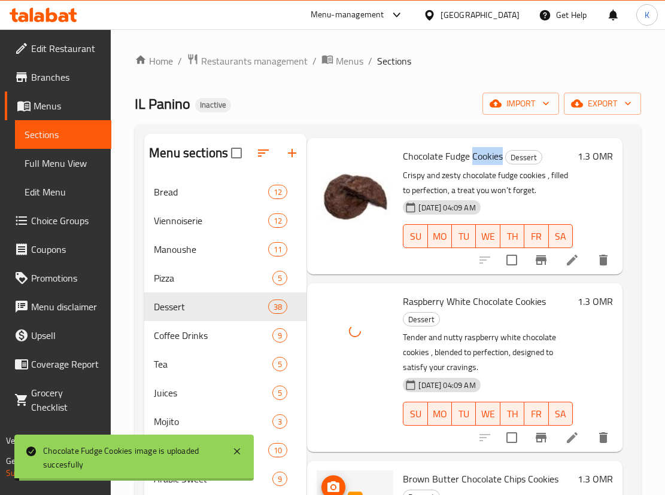
scroll to position [167, 0]
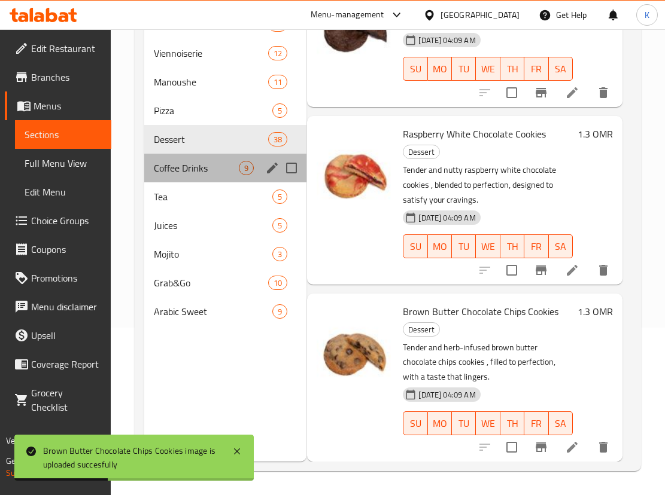
click at [189, 159] on div "Coffee Drinks 9" at bounding box center [225, 168] width 162 height 29
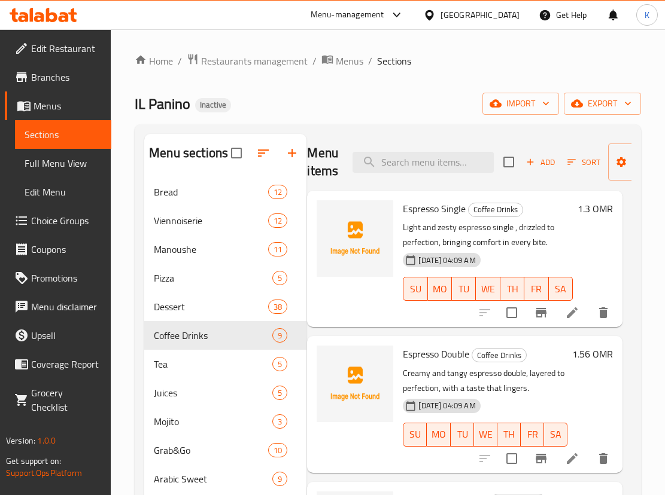
click at [420, 209] on span "Espresso Single" at bounding box center [434, 209] width 63 height 18
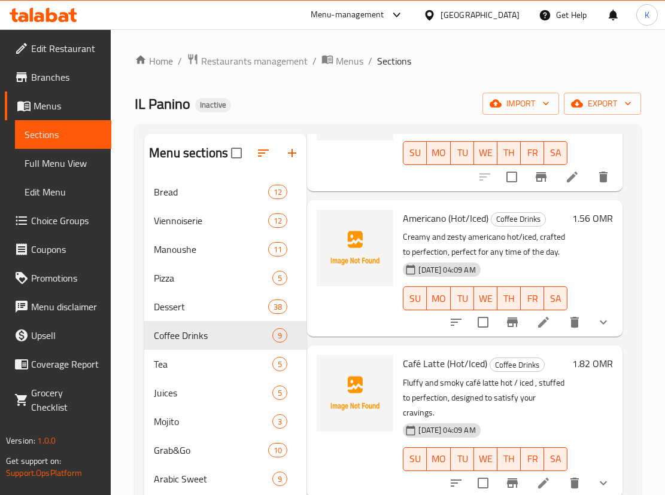
scroll to position [305, 9]
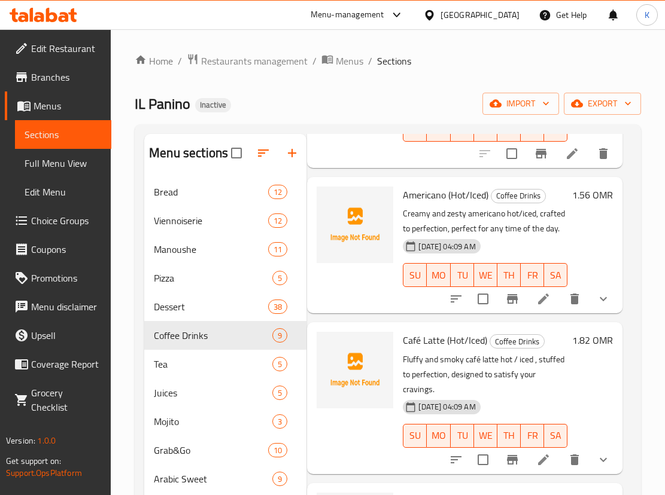
click at [422, 204] on span "Americano (Hot/Iced)" at bounding box center [446, 195] width 86 height 18
click at [434, 349] on span "Café Latte (Hot/Iced)" at bounding box center [445, 340] width 84 height 18
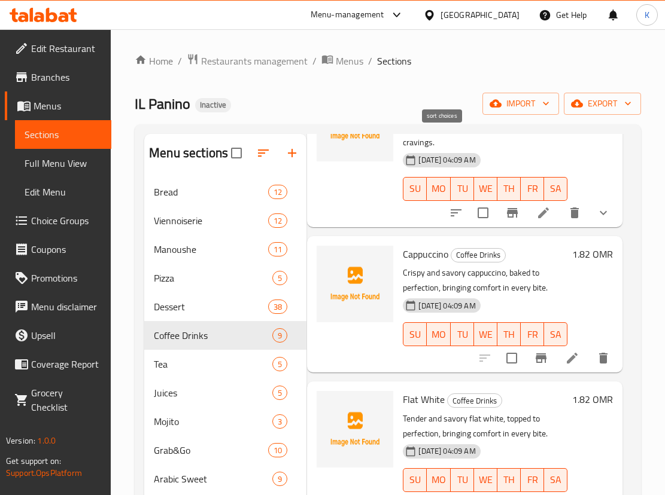
scroll to position [553, 9]
click at [425, 263] on span "Cappuccino" at bounding box center [425, 254] width 45 height 18
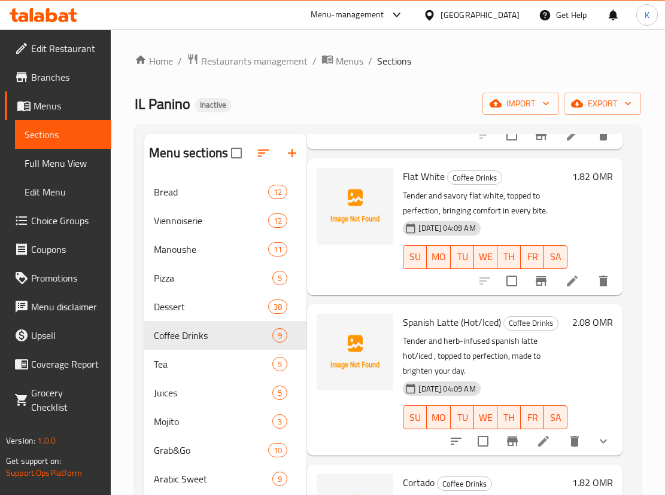
scroll to position [775, 9]
click at [412, 186] on span "Flat White" at bounding box center [424, 177] width 42 height 18
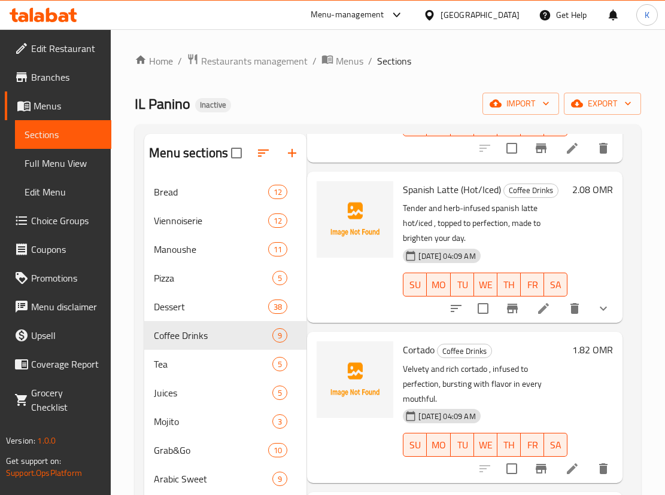
scroll to position [1011, 9]
click at [413, 181] on span "Spanish Latte (Hot/Iced)" at bounding box center [452, 190] width 98 height 18
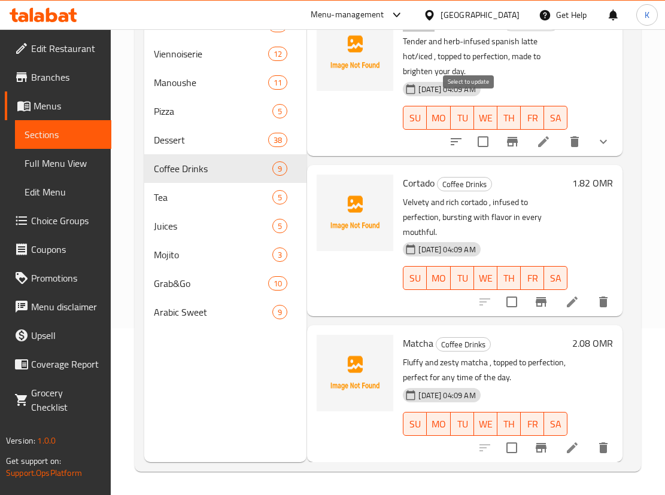
scroll to position [167, 0]
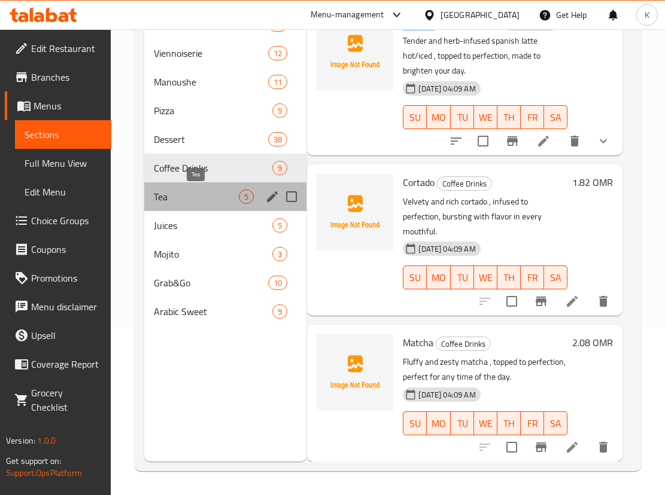
click at [210, 199] on span "Tea" at bounding box center [196, 197] width 85 height 14
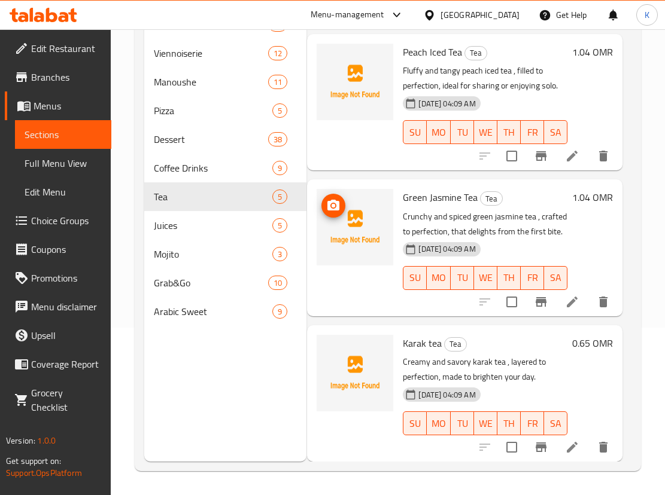
scroll to position [321, 9]
click at [470, 206] on span "Green Jasmine Tea" at bounding box center [440, 197] width 75 height 18
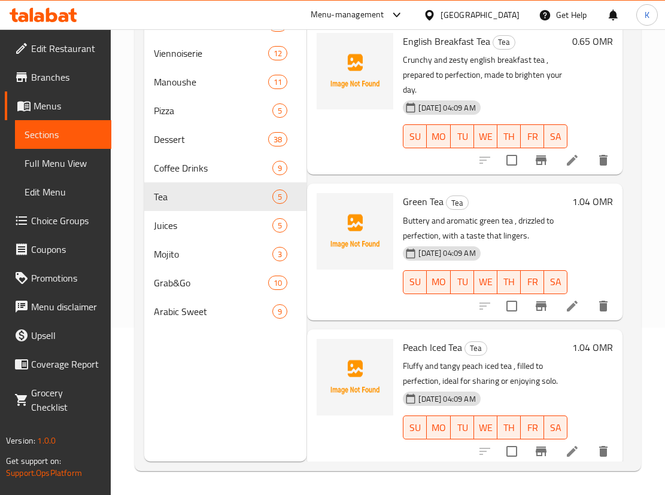
scroll to position [0, 0]
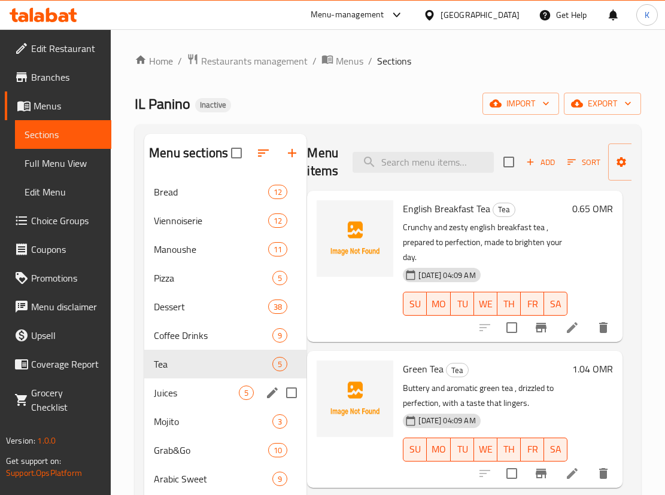
click at [207, 405] on div "Juices 5" at bounding box center [225, 393] width 162 height 29
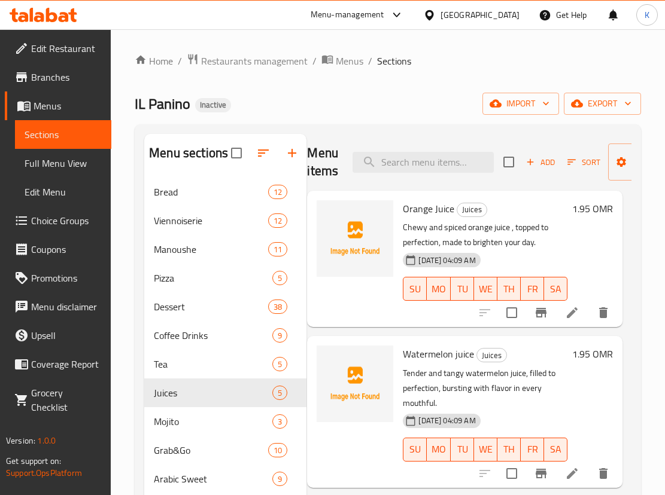
click at [441, 209] on span "Orange Juice" at bounding box center [428, 209] width 51 height 18
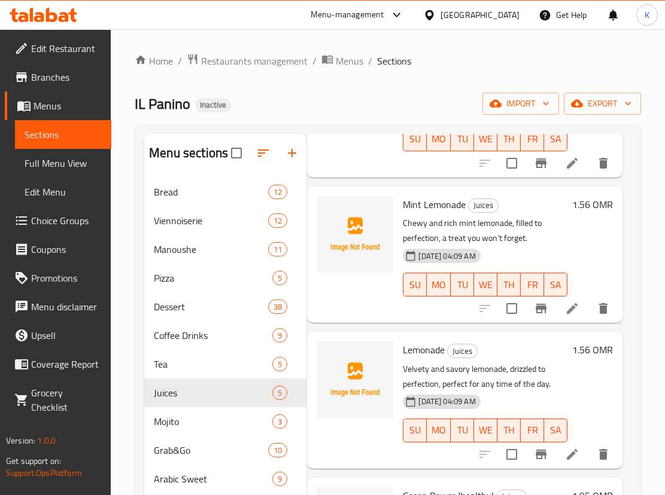
scroll to position [167, 0]
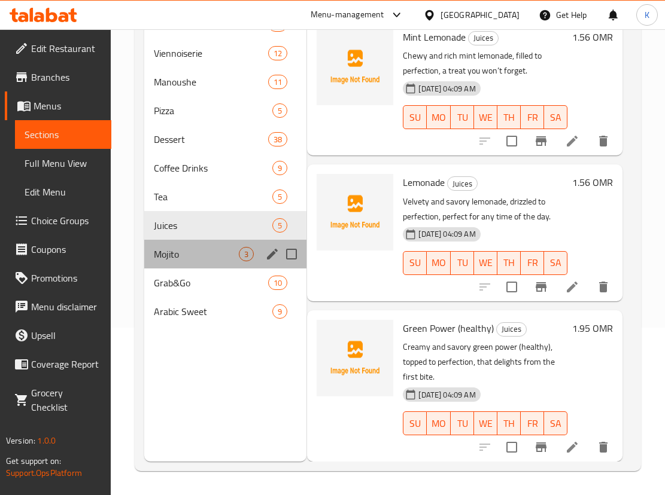
click at [185, 267] on div "Mojito 3" at bounding box center [225, 254] width 162 height 29
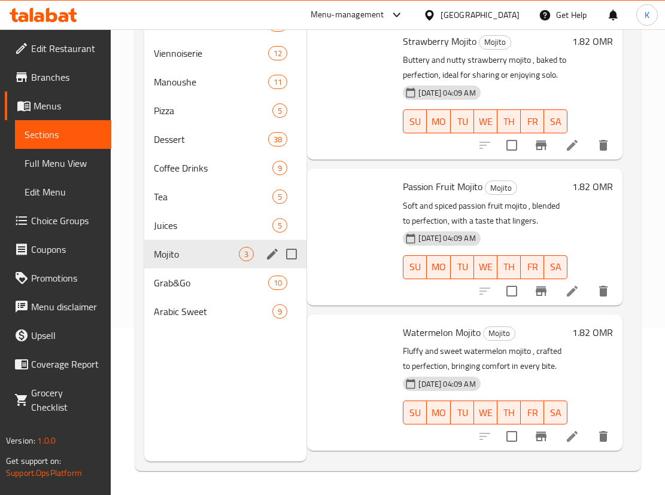
scroll to position [53, 9]
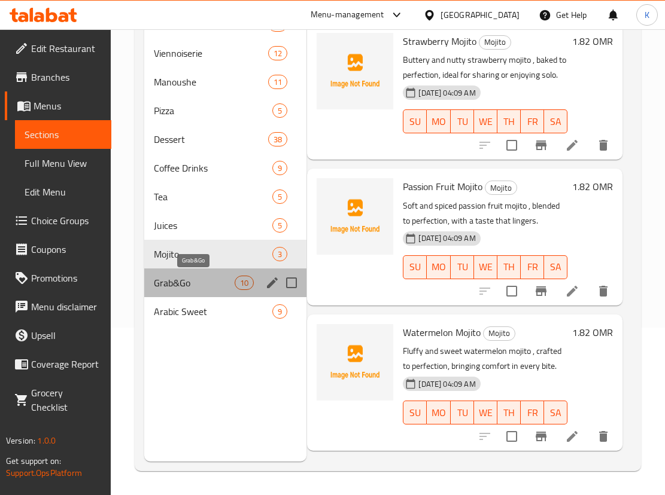
click at [201, 280] on span "Grab&Go" at bounding box center [194, 283] width 81 height 14
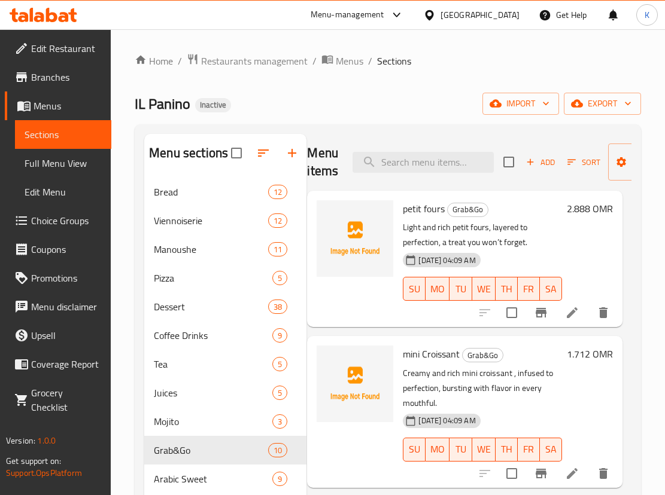
click at [410, 211] on span "petit fours" at bounding box center [424, 209] width 42 height 18
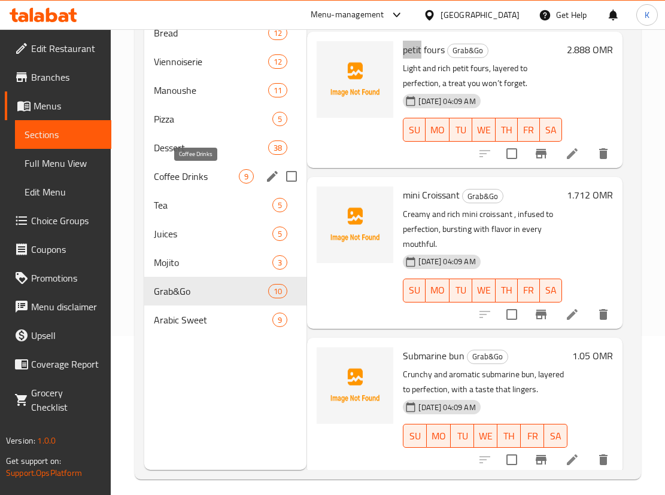
scroll to position [167, 0]
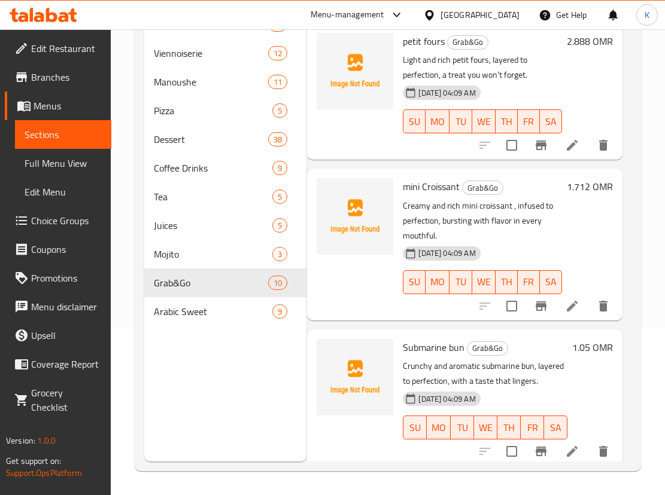
click at [444, 196] on span "mini Croissant" at bounding box center [431, 187] width 57 height 18
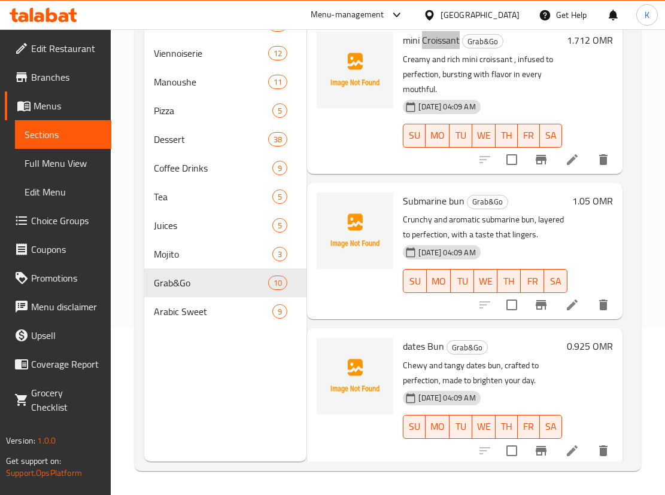
scroll to position [148, 9]
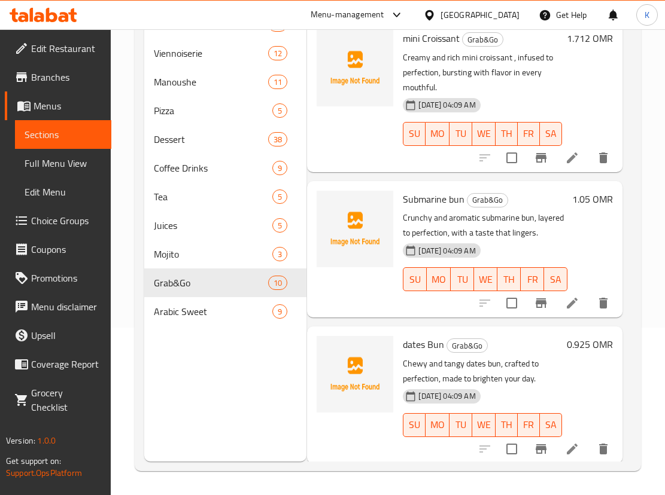
click at [432, 208] on span "Submarine bun" at bounding box center [434, 199] width 62 height 18
click at [416, 354] on span "dates Bun" at bounding box center [423, 345] width 41 height 18
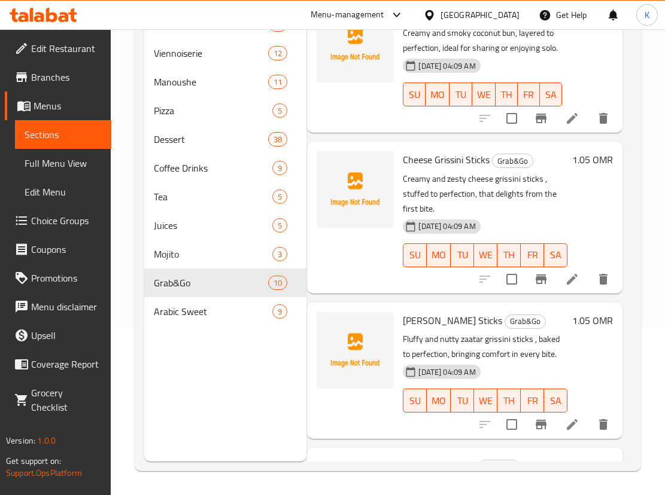
scroll to position [630, 9]
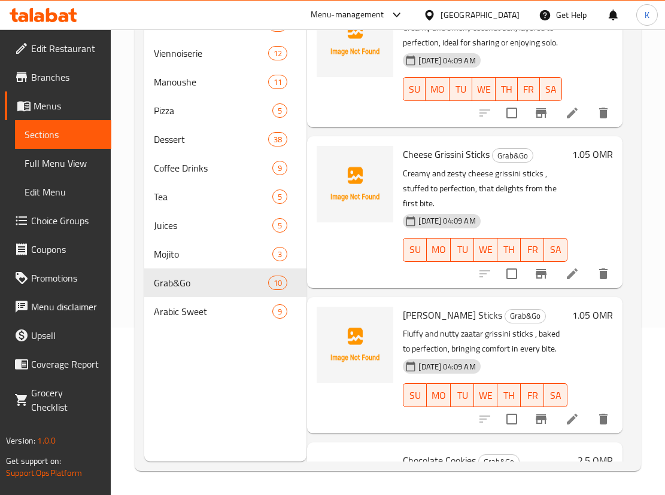
click at [422, 18] on span "Coconut bun" at bounding box center [428, 9] width 51 height 18
click at [446, 163] on span "Cheese Grissini Sticks" at bounding box center [446, 154] width 87 height 18
click at [446, 324] on span "Zaatar Grissini Sticks" at bounding box center [452, 315] width 99 height 18
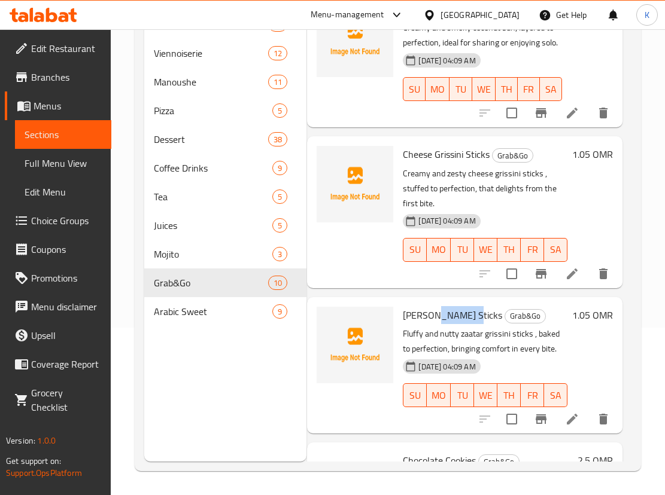
click at [446, 324] on span "Zaatar Grissini Sticks" at bounding box center [452, 315] width 99 height 18
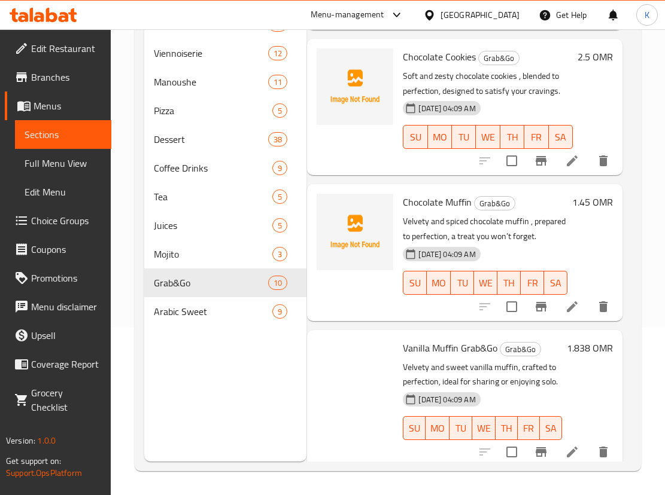
scroll to position [1035, 9]
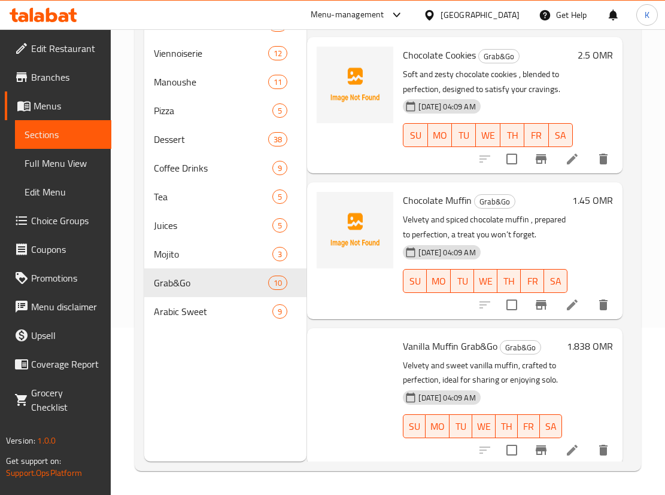
click at [460, 64] on span "Chocolate Cookies" at bounding box center [439, 55] width 73 height 18
click at [453, 209] on span "Chocolate Muffin" at bounding box center [437, 200] width 69 height 18
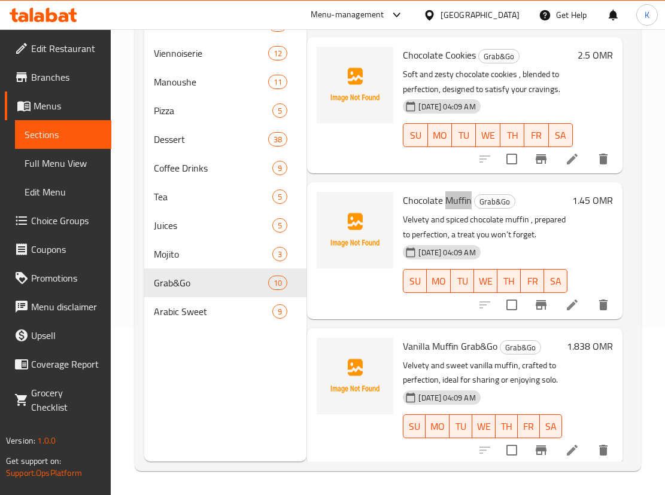
scroll to position [1188, 9]
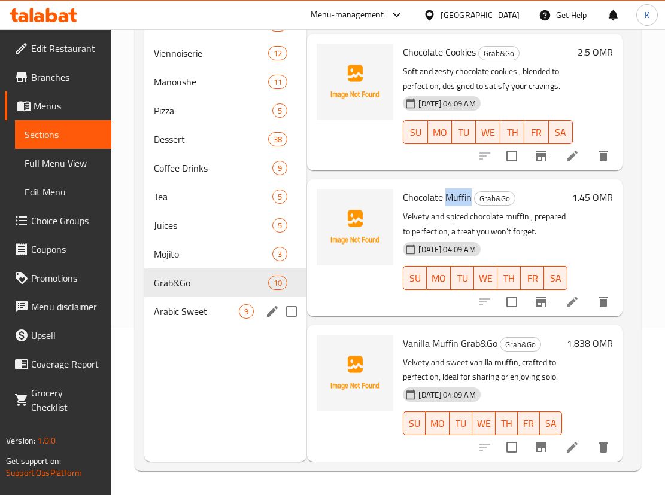
click at [231, 322] on div "Arabic Sweet 9" at bounding box center [225, 311] width 162 height 29
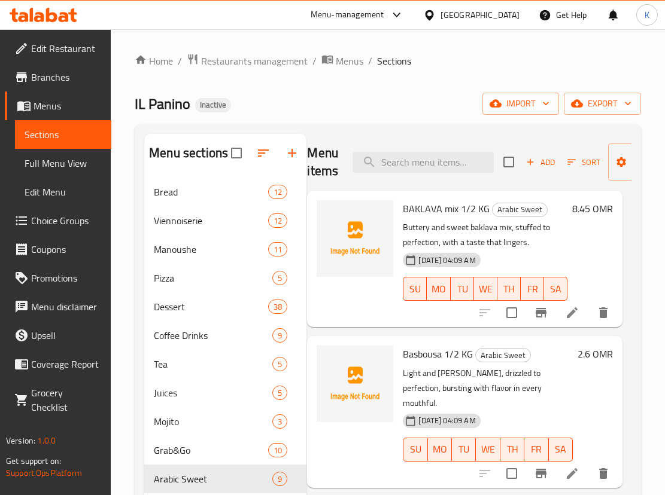
click at [415, 204] on span "BAKLAVA mix 1/2 KG" at bounding box center [446, 209] width 87 height 18
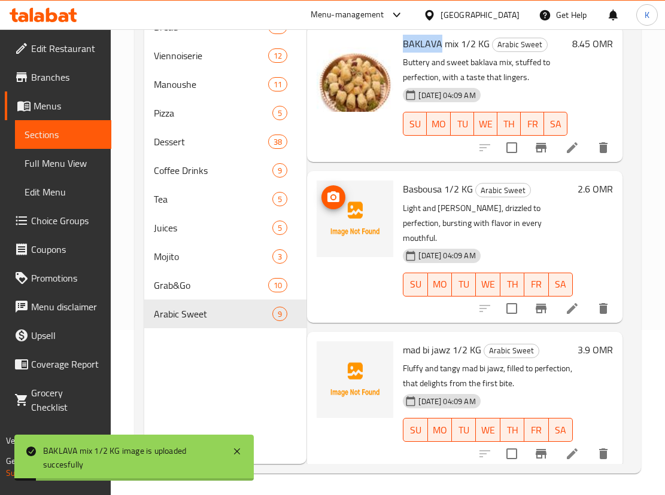
scroll to position [16, 0]
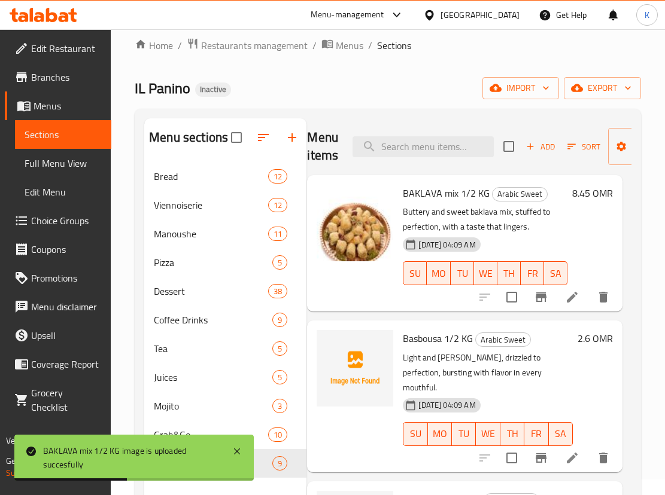
click at [424, 348] on span "Basbousa 1/2 KG" at bounding box center [438, 339] width 70 height 18
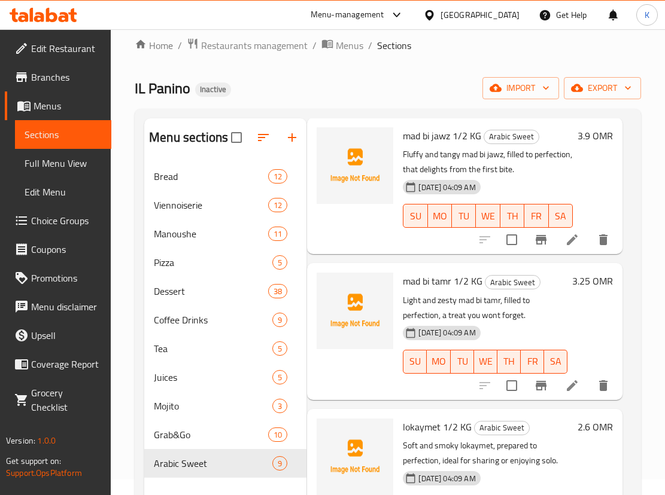
scroll to position [371, 9]
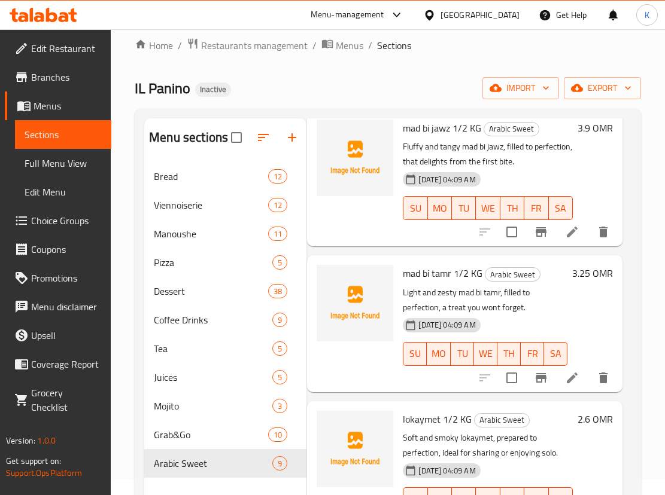
click at [415, 137] on span "mad bi jawz 1/2 KG" at bounding box center [442, 128] width 78 height 18
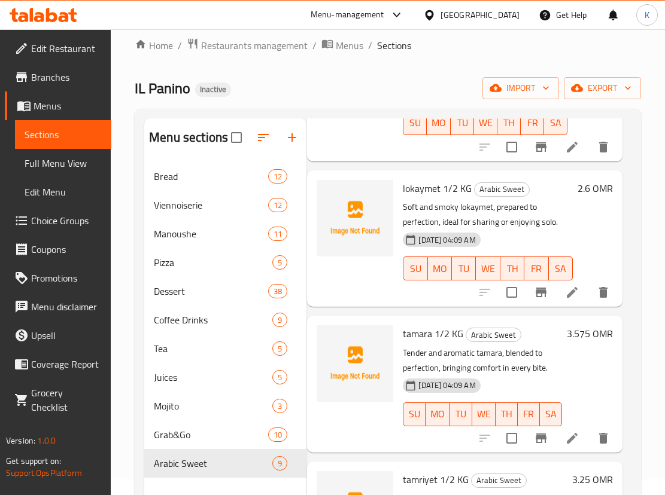
scroll to position [603, 9]
click at [427, 197] on span "lokaymet 1/2 KG" at bounding box center [437, 188] width 69 height 18
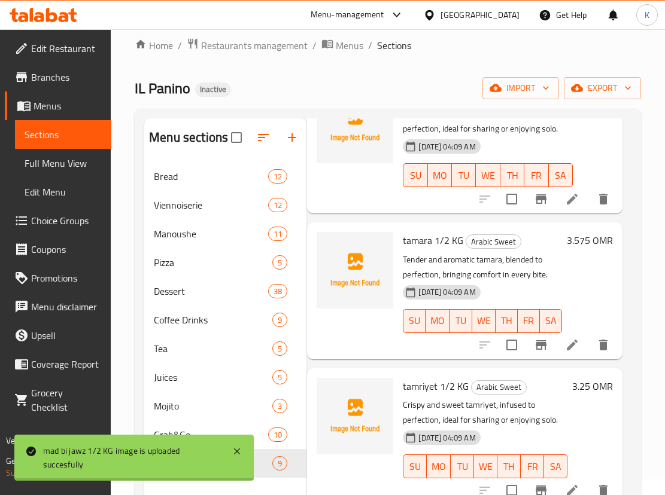
scroll to position [694, 9]
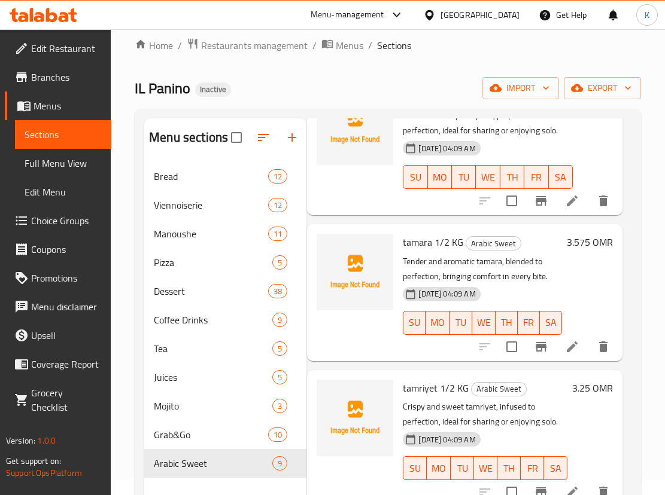
click at [416, 251] on span "tamara 1/2 KG" at bounding box center [433, 242] width 60 height 18
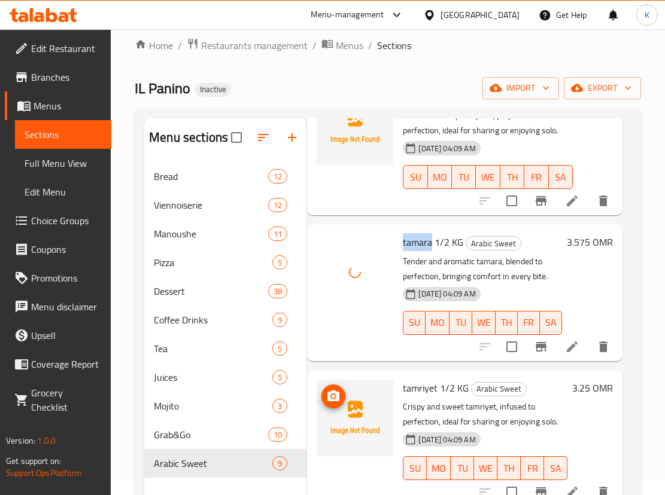
scroll to position [991, 9]
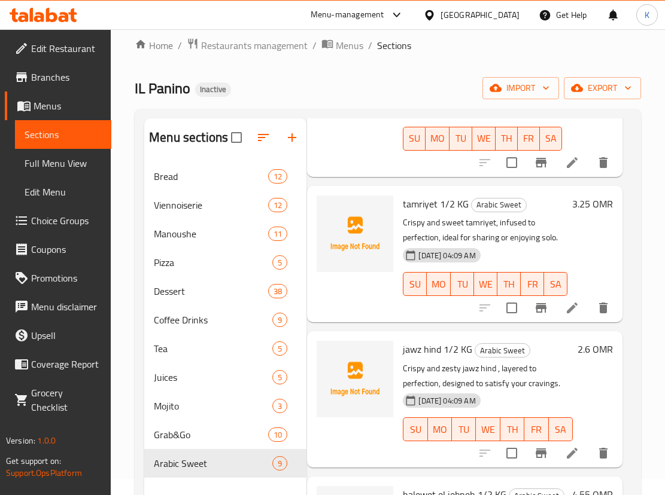
click at [422, 195] on span "tamriyet 1/2 KG" at bounding box center [436, 204] width 66 height 18
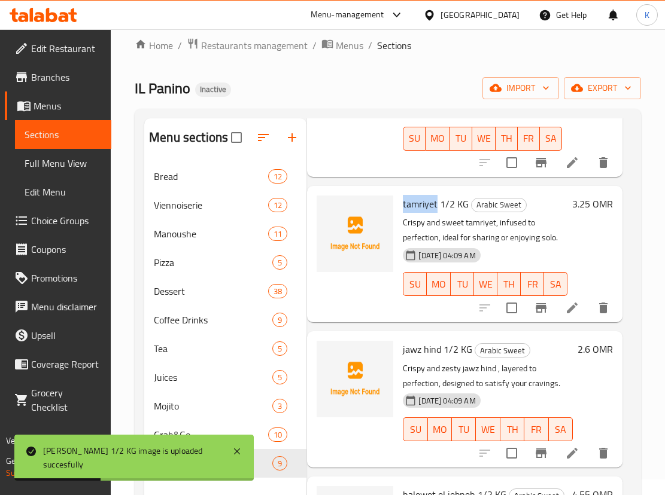
click at [407, 340] on span "jawz hind 1/2 KG" at bounding box center [437, 349] width 69 height 18
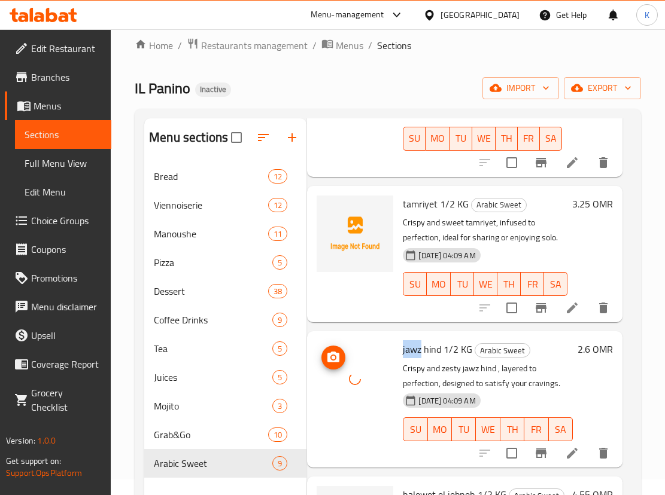
scroll to position [167, 0]
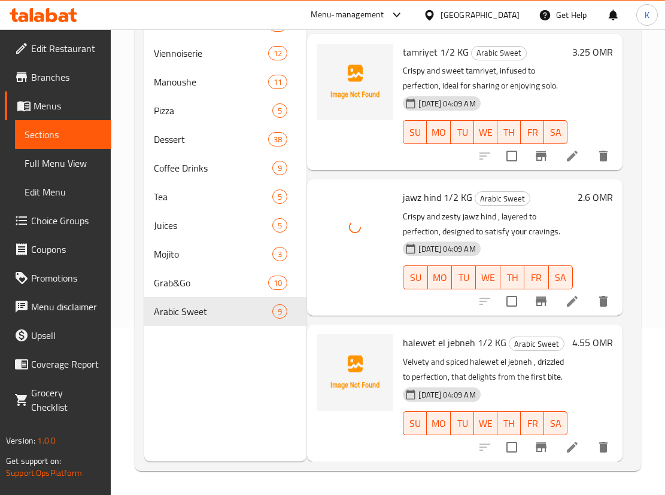
click at [409, 334] on span "halewet el jebneh 1/2 KG" at bounding box center [454, 343] width 103 height 18
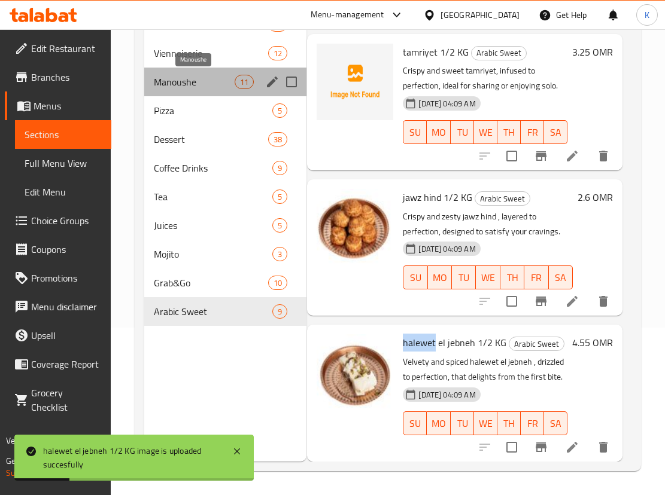
click at [203, 85] on span "Manoushe" at bounding box center [194, 82] width 81 height 14
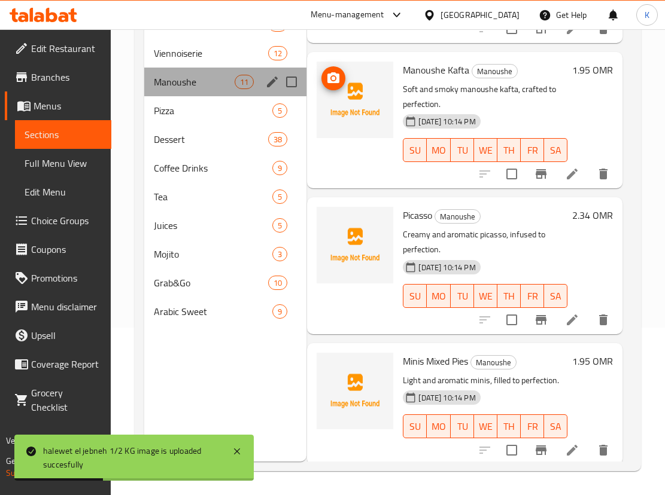
click at [220, 68] on div "Manoushe 11" at bounding box center [225, 82] width 162 height 29
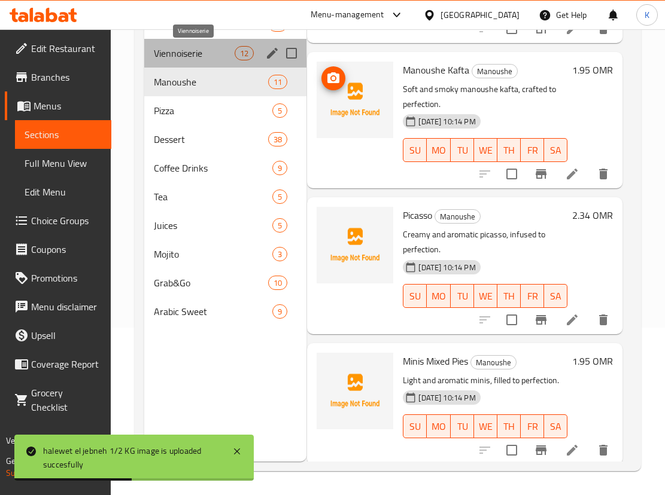
click at [214, 57] on span "Viennoiserie" at bounding box center [194, 53] width 81 height 14
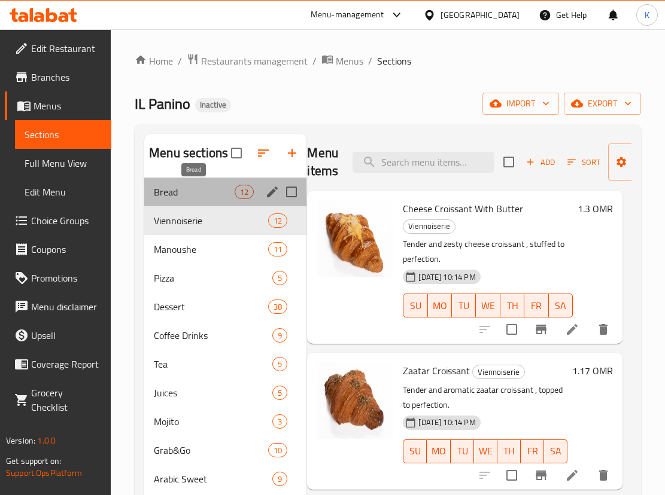
click at [228, 190] on span "Bread" at bounding box center [194, 192] width 81 height 14
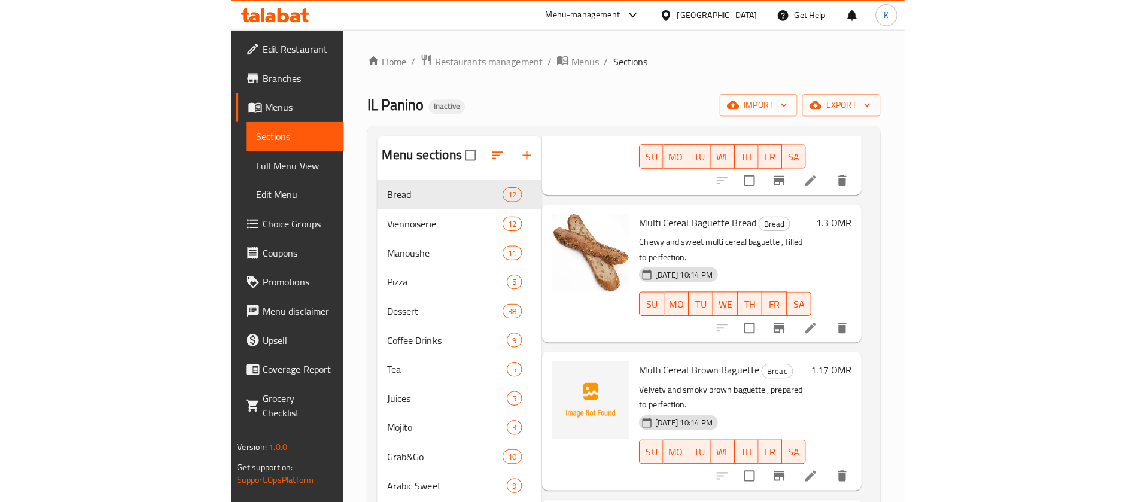
scroll to position [167, 0]
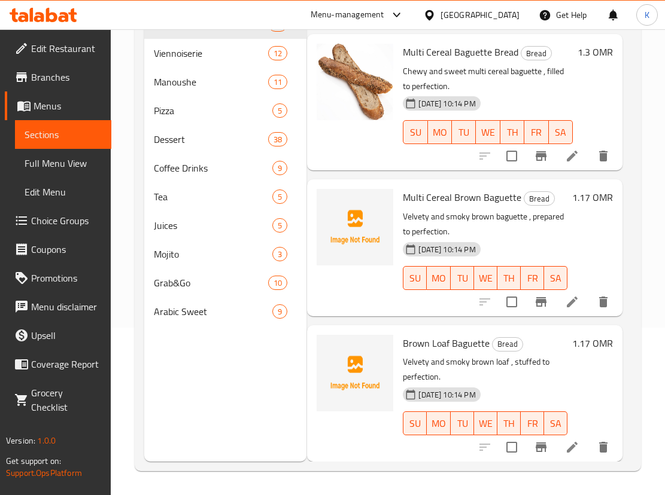
click at [432, 188] on span "Multi Cereal Brown Baguette" at bounding box center [462, 197] width 118 height 18
click at [252, 340] on div "Menu sections Bread 12 Viennoiserie 12 Manoushe 11 Pizza 5 Dessert 38 Coffee Dr…" at bounding box center [225, 214] width 162 height 495
click at [47, 165] on span "Full Menu View" at bounding box center [63, 163] width 77 height 14
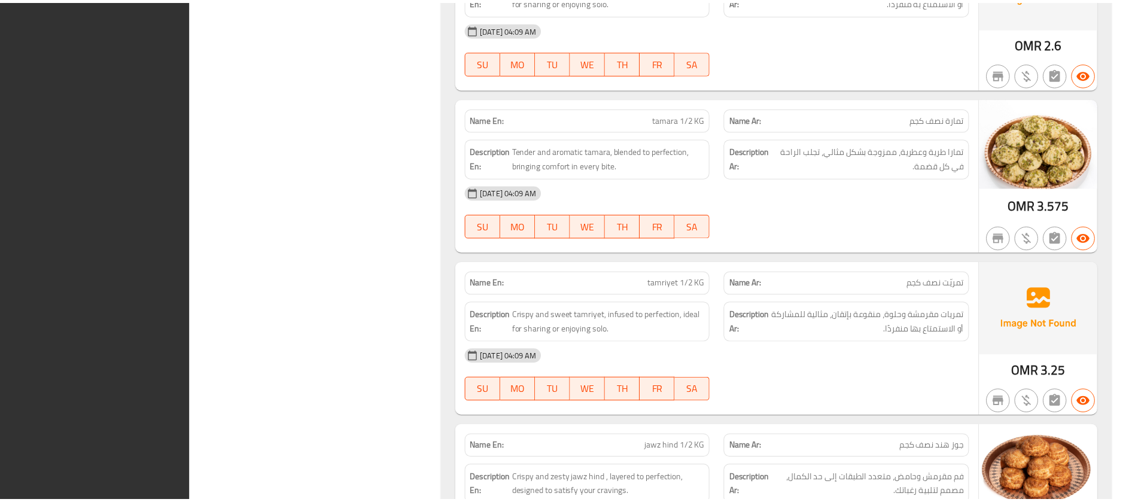
scroll to position [19696, 0]
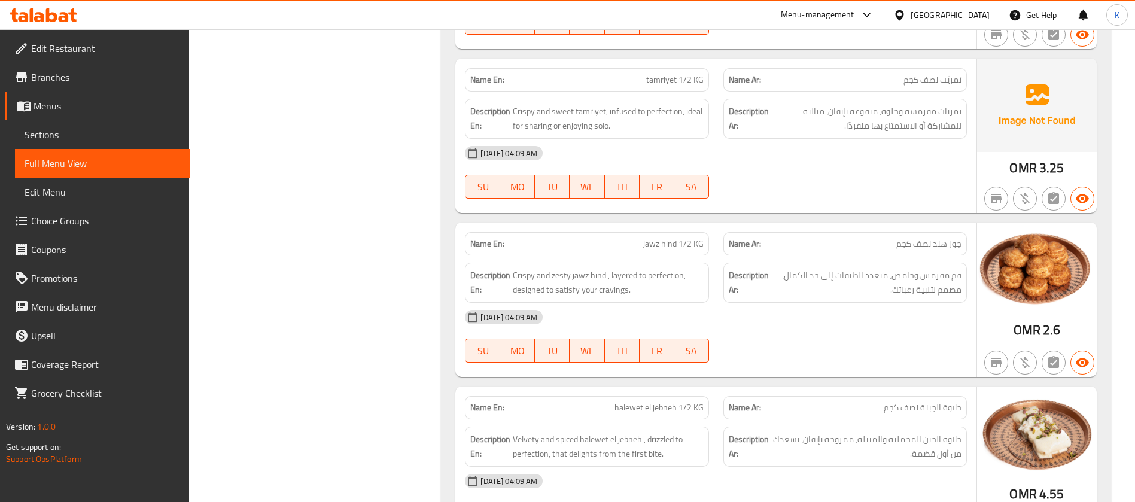
click at [664, 11] on div "[GEOGRAPHIC_DATA]" at bounding box center [949, 14] width 79 height 13
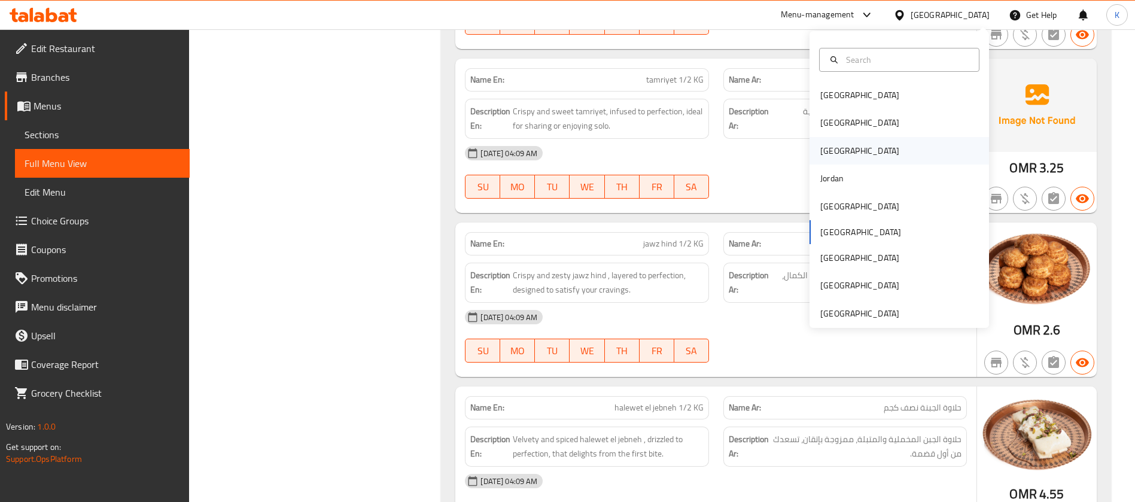
click at [664, 157] on div "[GEOGRAPHIC_DATA]" at bounding box center [860, 151] width 98 height 28
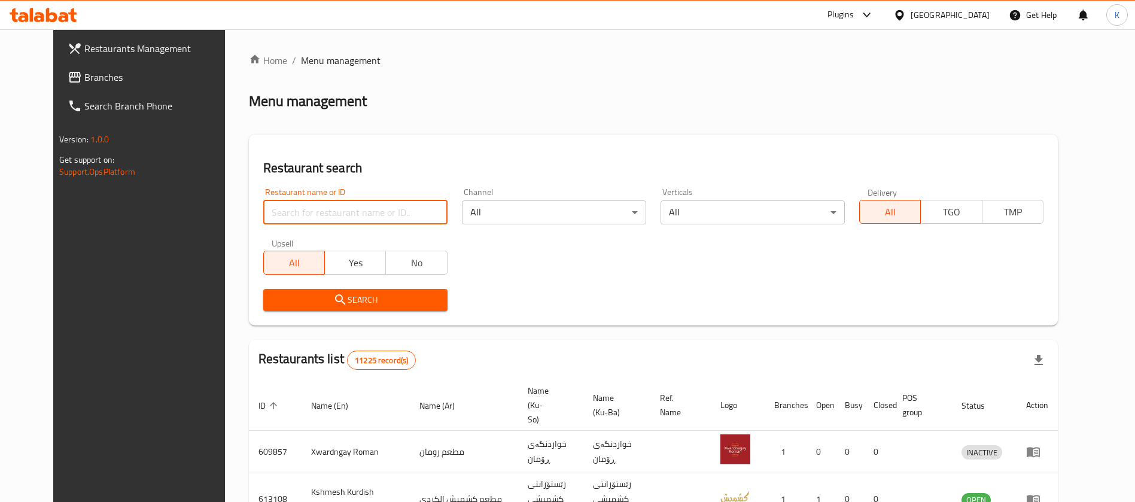
paste input "657781"
click at [269, 209] on input "search" at bounding box center [355, 212] width 184 height 24
type input "657781"
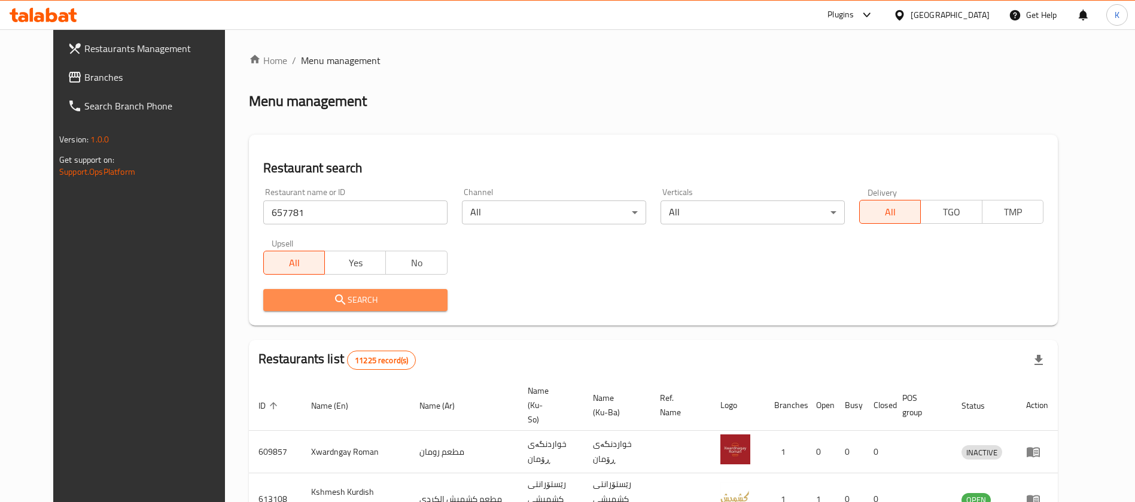
click at [270, 289] on button "Search" at bounding box center [355, 300] width 184 height 22
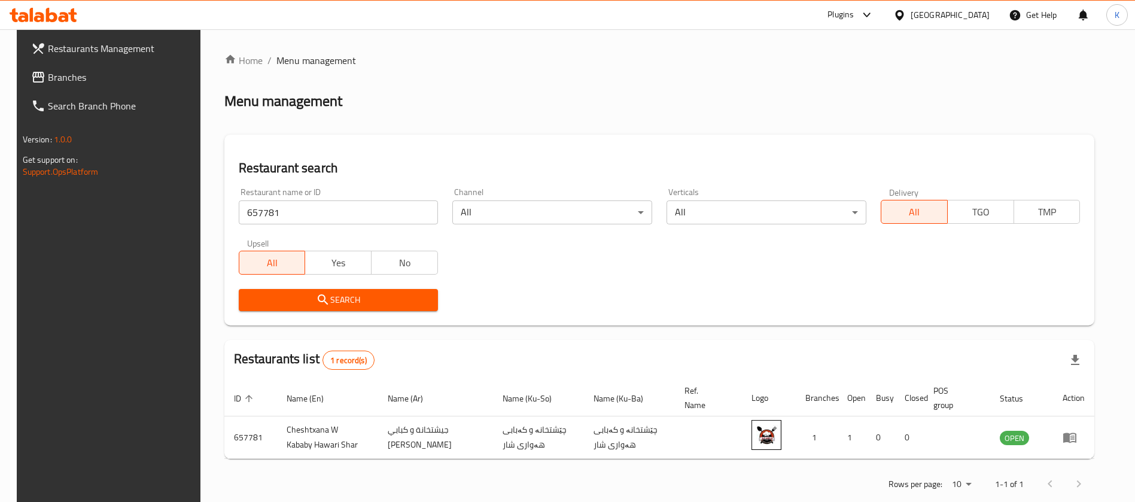
scroll to position [22, 0]
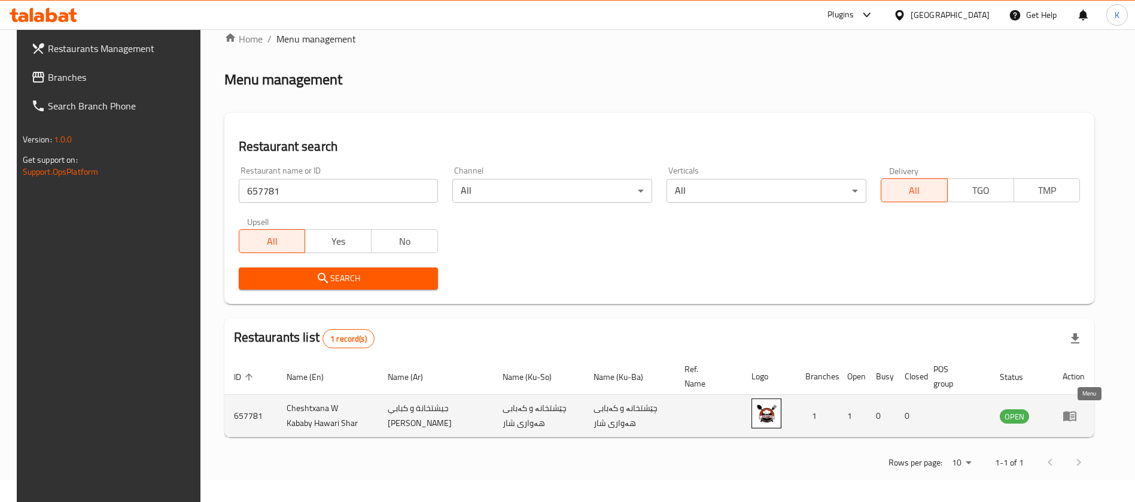
click at [664, 414] on icon "enhanced table" at bounding box center [1069, 416] width 14 height 14
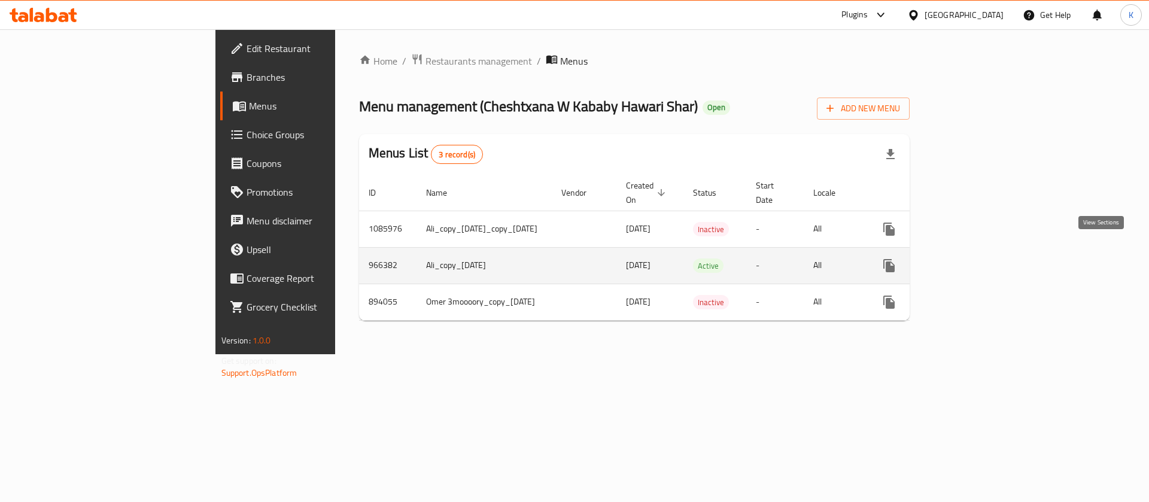
click at [664, 260] on icon "enhanced table" at bounding box center [975, 265] width 11 height 11
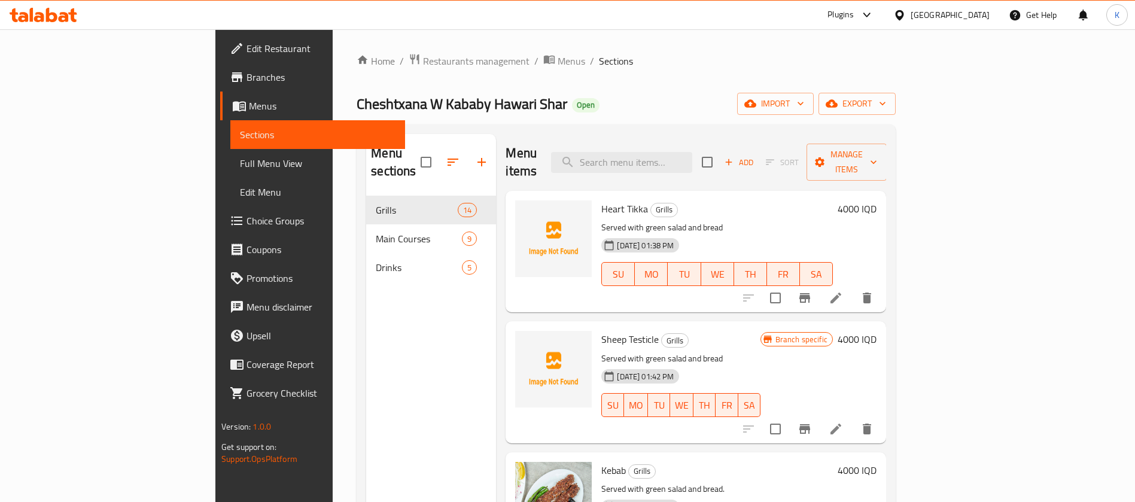
click at [664, 78] on div "Home / Restaurants management / Menus / Sections Cheshtxana W Kababy Hawari Sha…" at bounding box center [626, 349] width 539 height 592
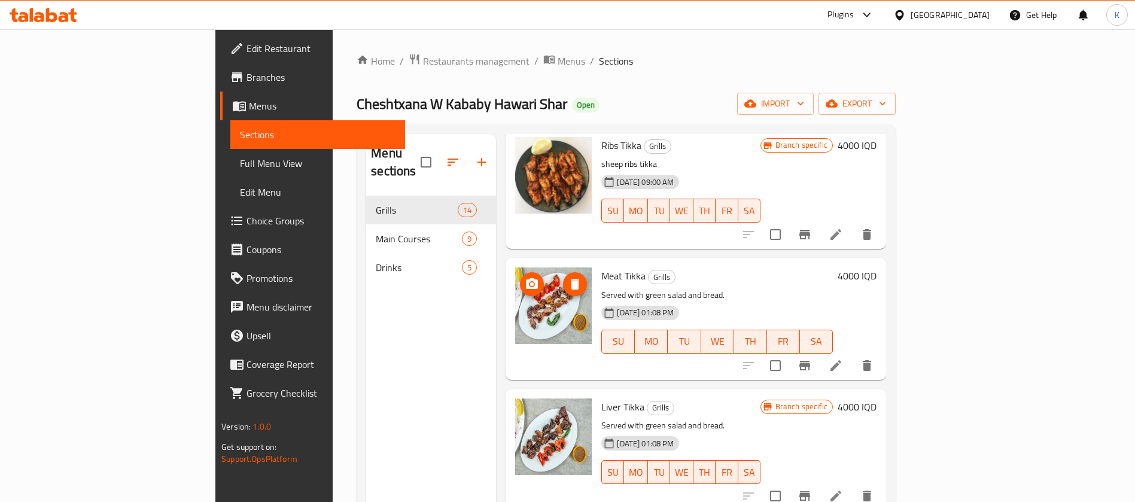
scroll to position [1143, 0]
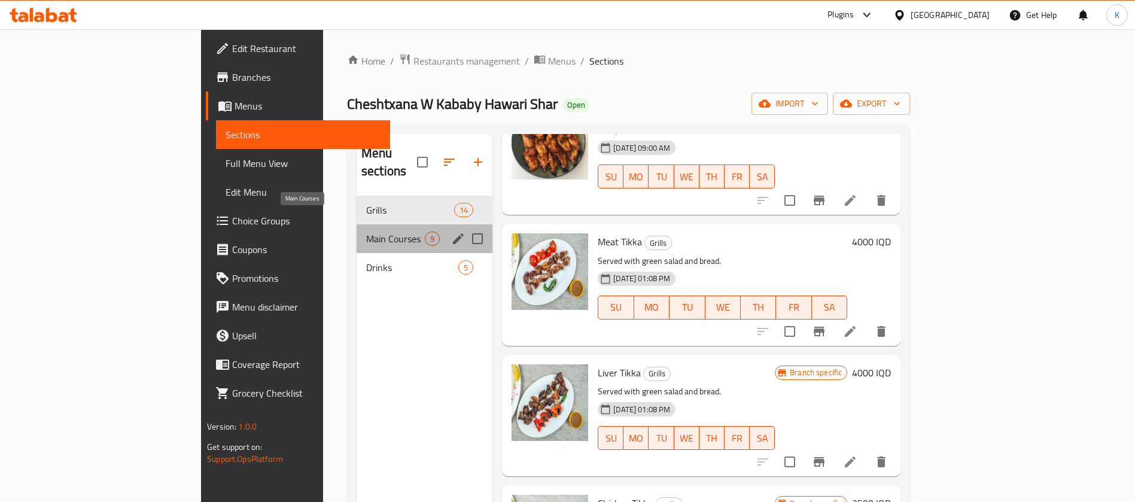
click at [366, 231] on span "Main Courses" at bounding box center [395, 238] width 59 height 14
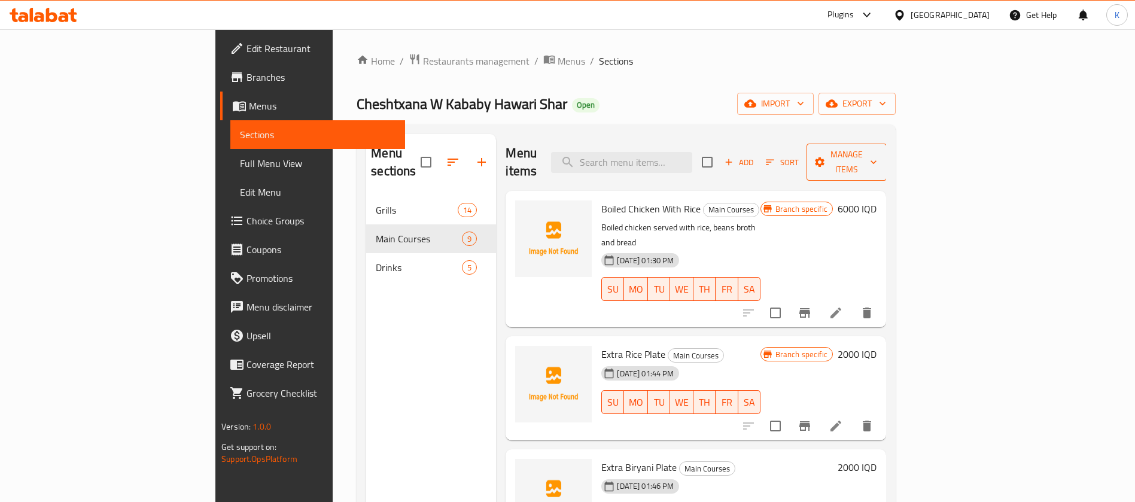
click at [664, 150] on span "Manage items" at bounding box center [846, 162] width 61 height 30
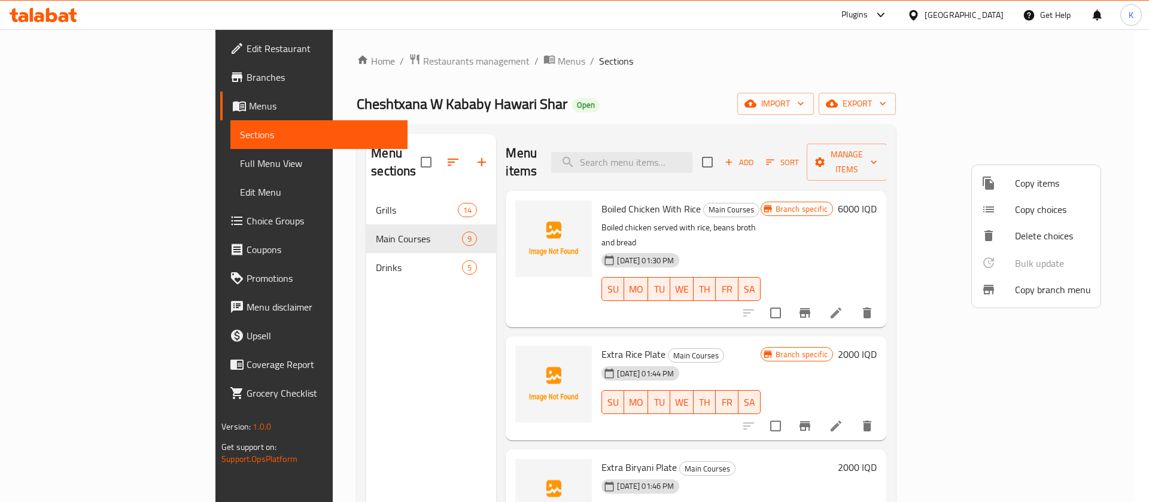
click at [664, 111] on div at bounding box center [574, 251] width 1149 height 502
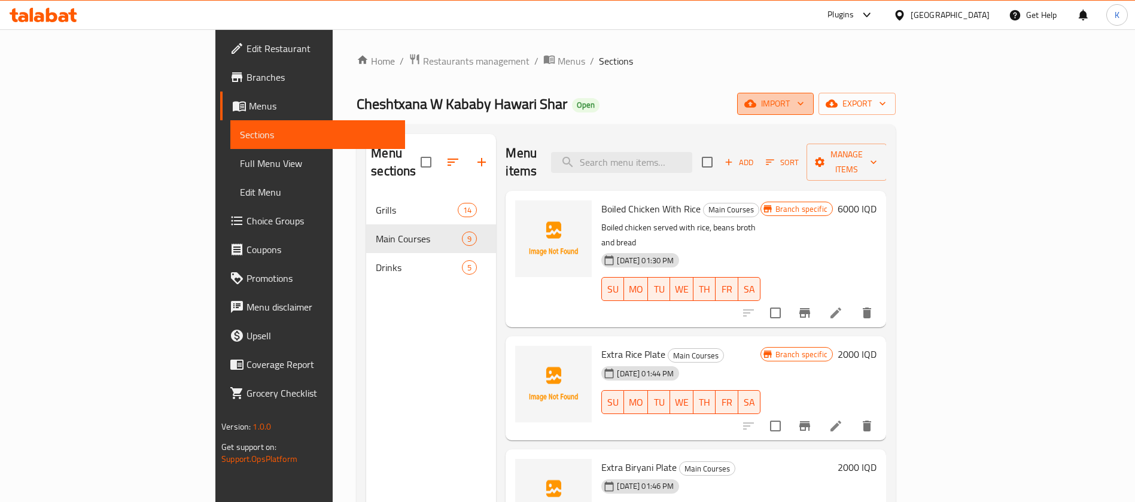
click at [664, 111] on span "import" at bounding box center [775, 103] width 57 height 15
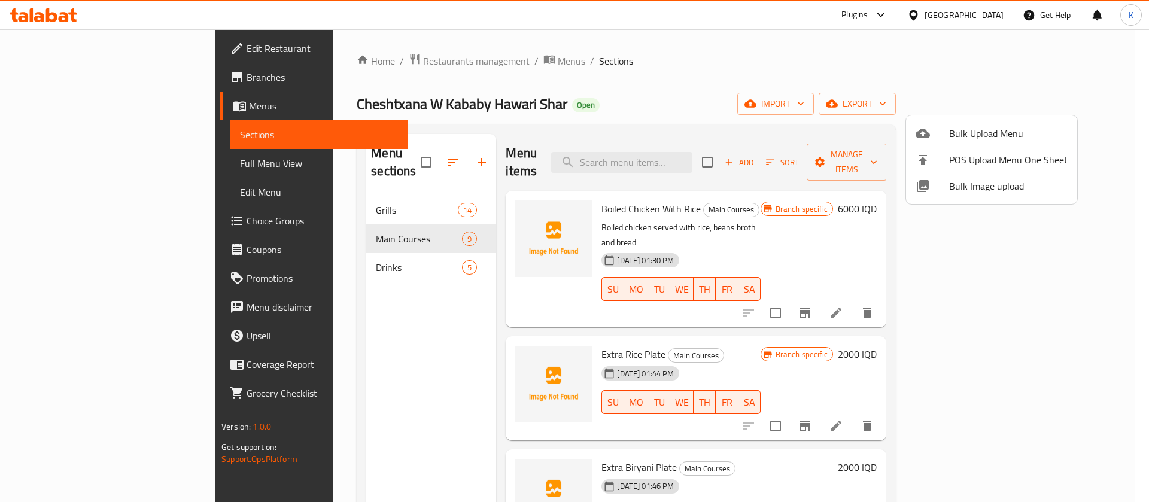
click at [664, 193] on span "Bulk Image upload" at bounding box center [1008, 186] width 118 height 14
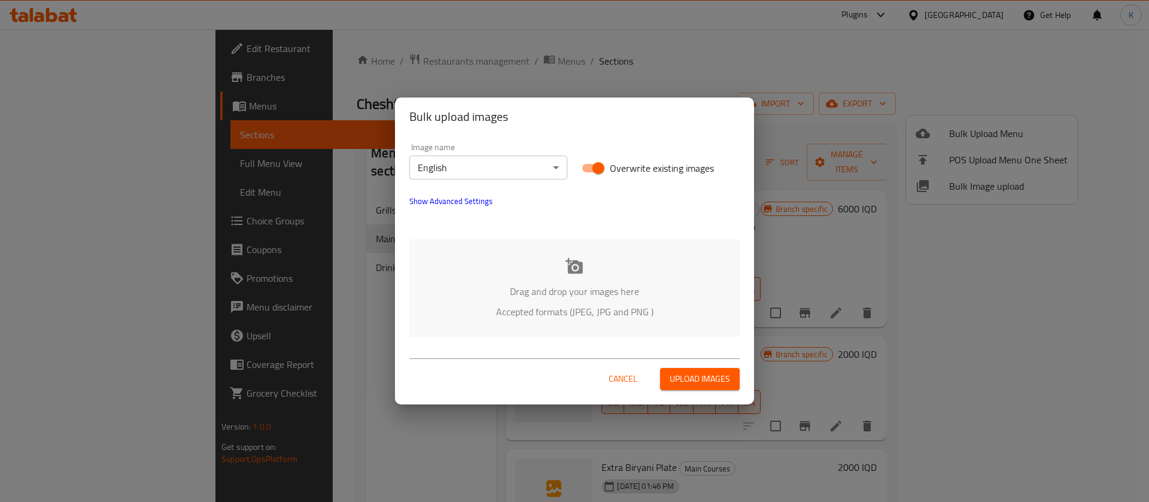
click at [625, 239] on div "Drag and drop your images here Accepted formats (JPEG, JPG and PNG )" at bounding box center [574, 288] width 330 height 98
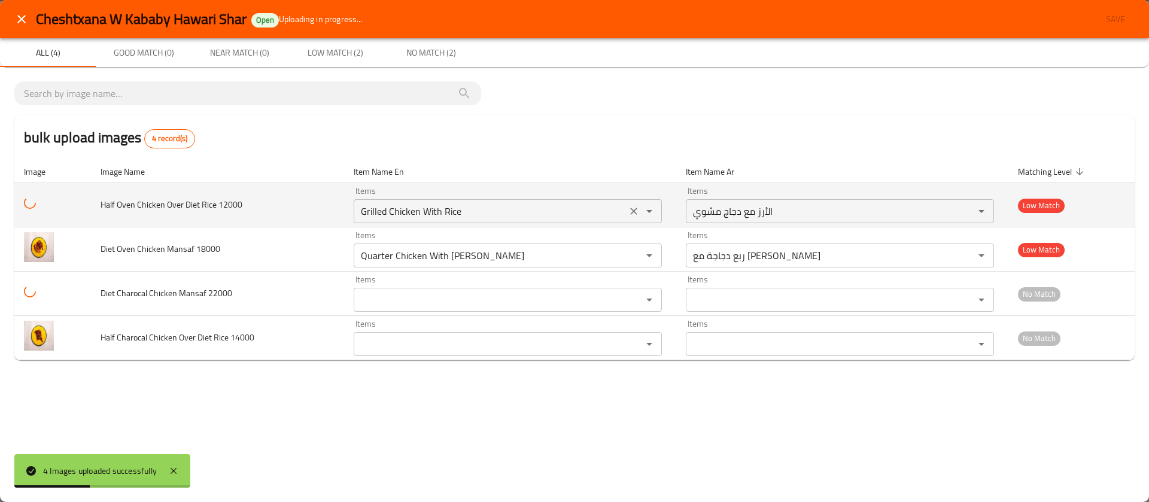
click at [410, 210] on 12000 "Grilled Chicken With Rice" at bounding box center [490, 211] width 266 height 17
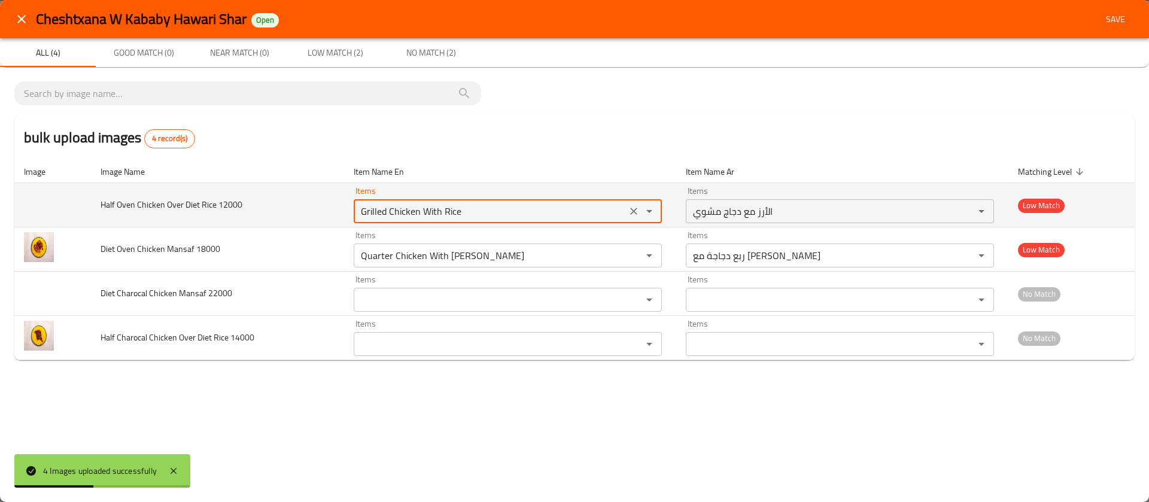
click at [410, 210] on 12000 "Grilled Chicken With Rice" at bounding box center [490, 211] width 266 height 17
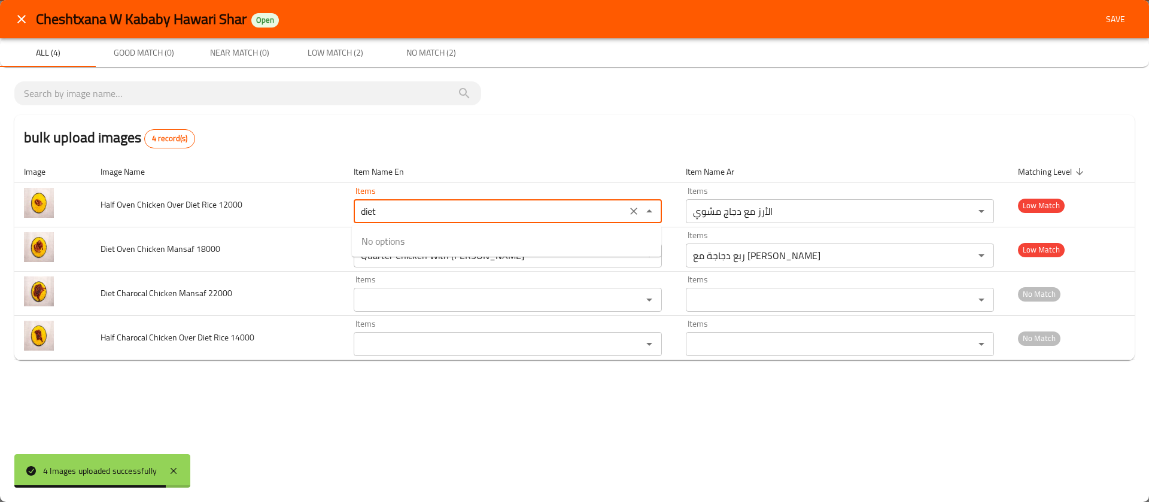
type 12000 "Grilled Chicken With Rice"
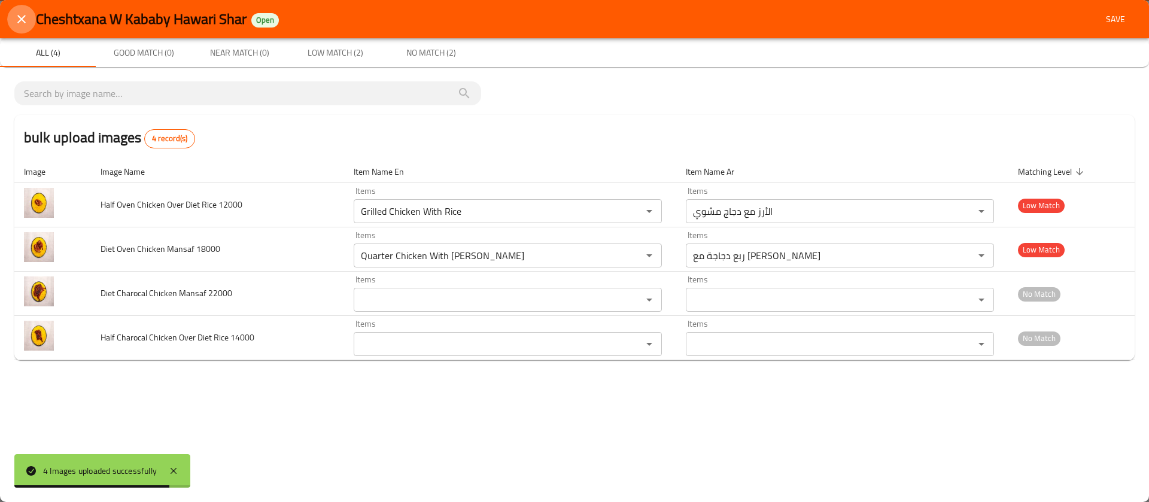
click at [23, 25] on icon "close" at bounding box center [21, 19] width 14 height 14
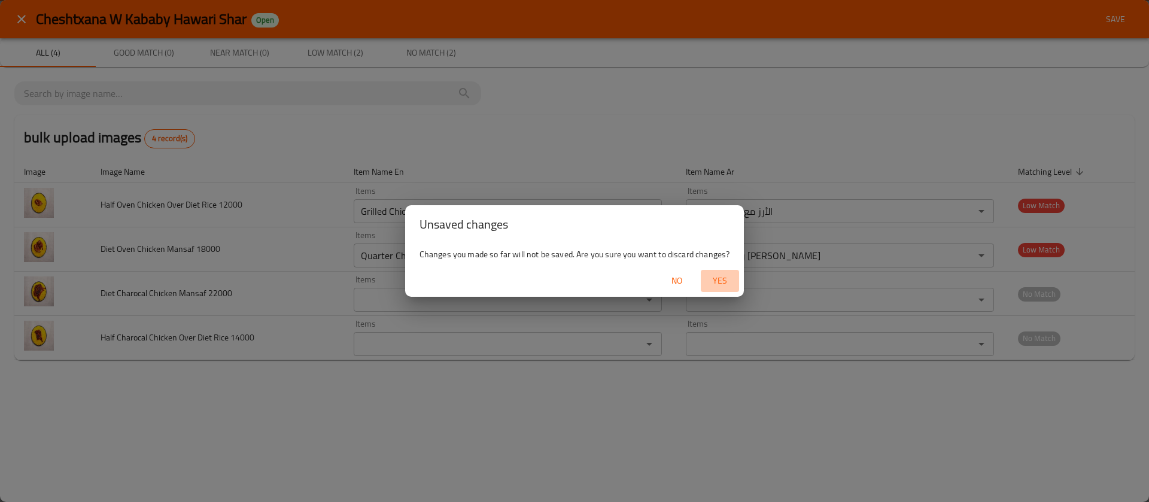
click at [664, 272] on button "Yes" at bounding box center [719, 281] width 38 height 22
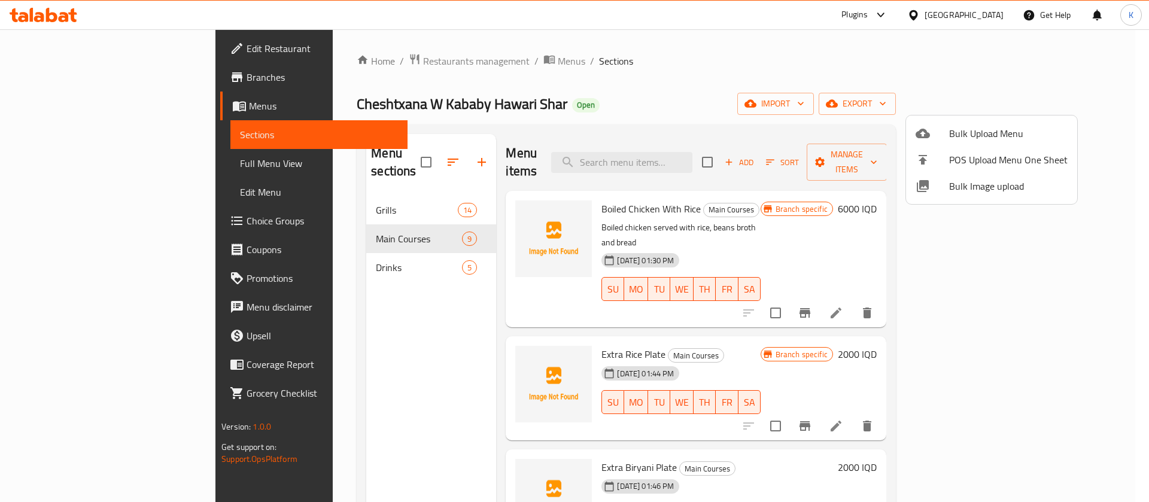
click at [92, 105] on div at bounding box center [574, 251] width 1149 height 502
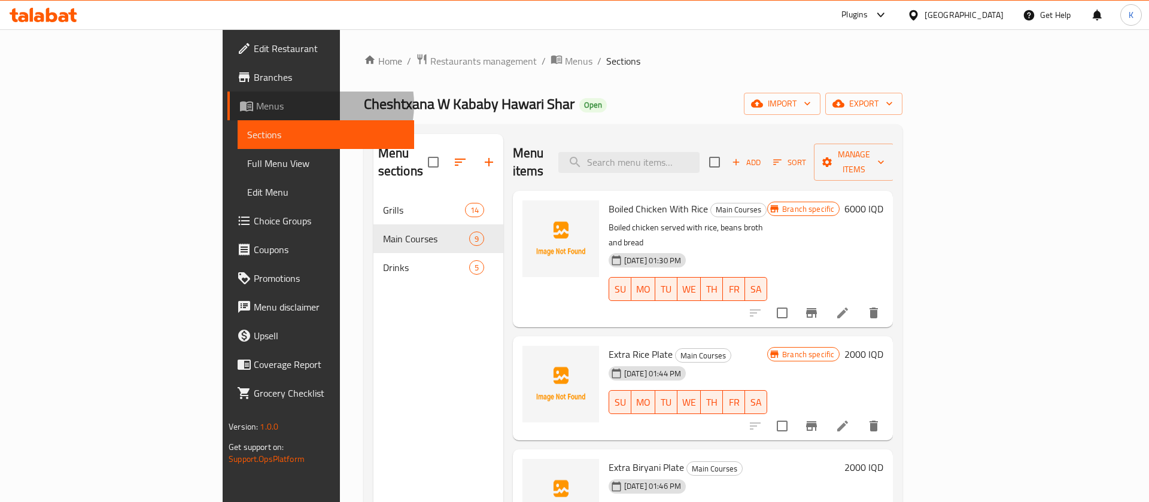
click at [256, 105] on span "Menus" at bounding box center [330, 106] width 149 height 14
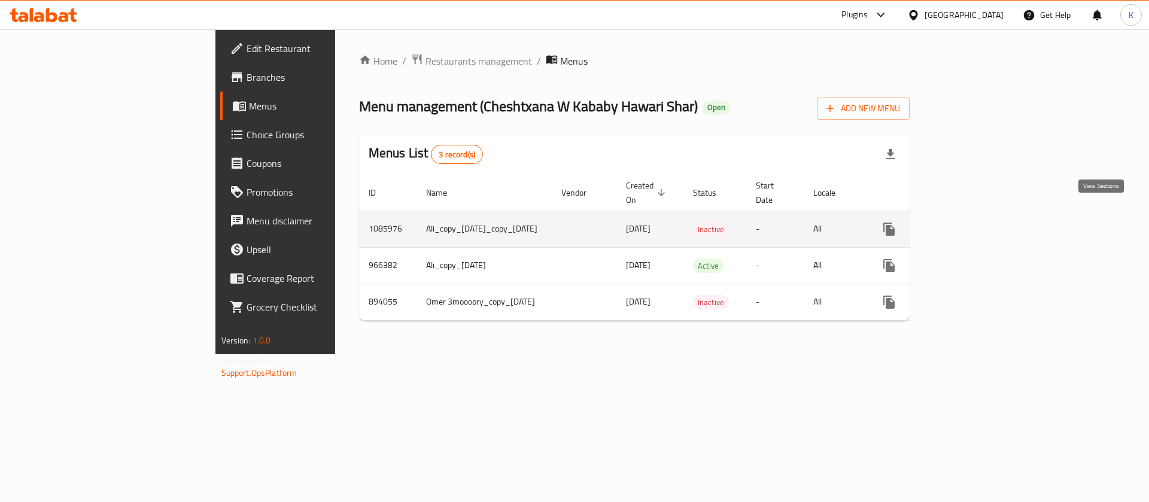
click at [664, 222] on icon "enhanced table" at bounding box center [975, 229] width 14 height 14
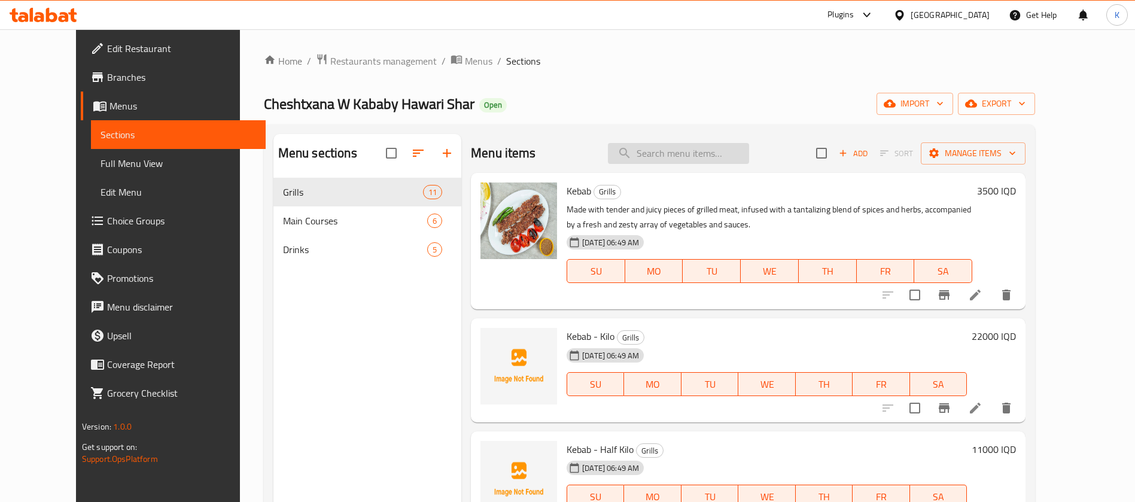
click at [664, 156] on input "search" at bounding box center [678, 153] width 141 height 21
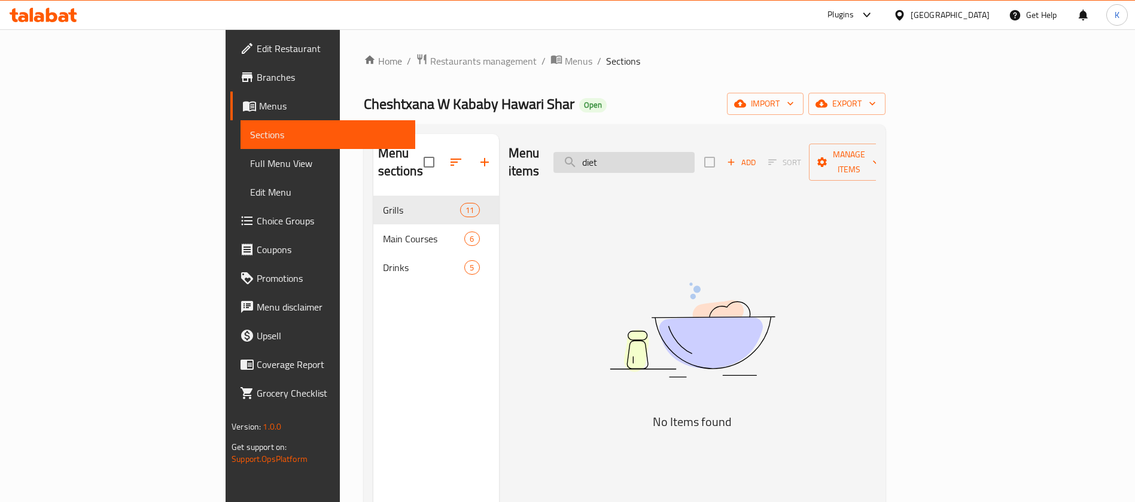
type input "diet"
click at [664, 229] on div "Menu items diet Add Sort Manage items No Items found" at bounding box center [687, 385] width 377 height 502
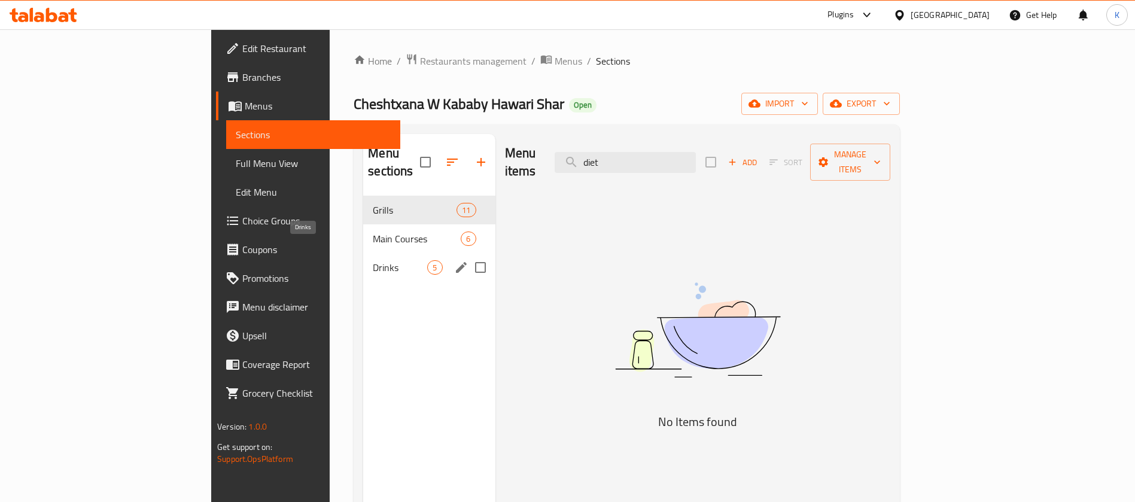
click at [373, 260] on span "Drinks" at bounding box center [400, 267] width 54 height 14
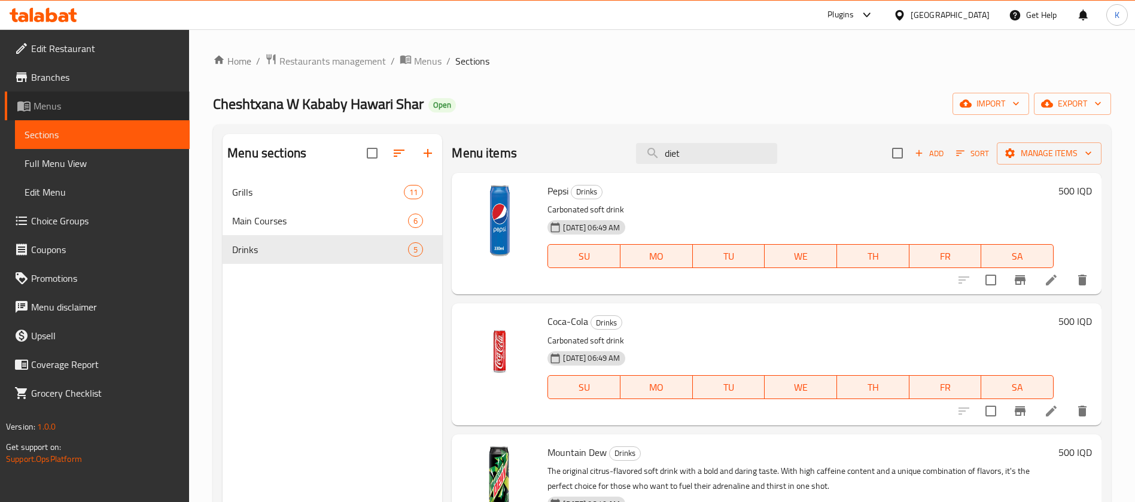
click at [91, 104] on span "Menus" at bounding box center [106, 106] width 147 height 14
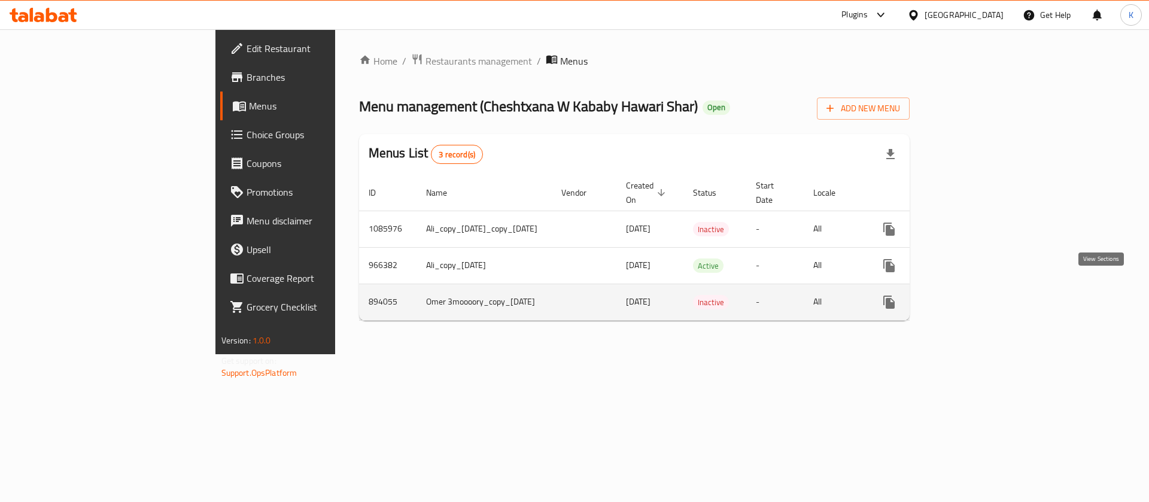
click at [664, 297] on icon "enhanced table" at bounding box center [975, 302] width 11 height 11
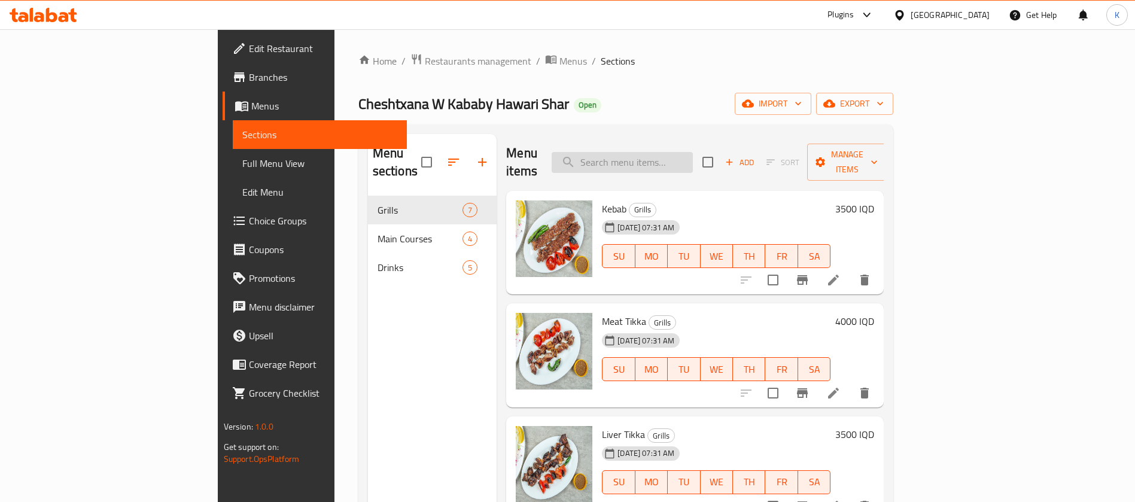
click at [664, 152] on input "search" at bounding box center [622, 162] width 141 height 21
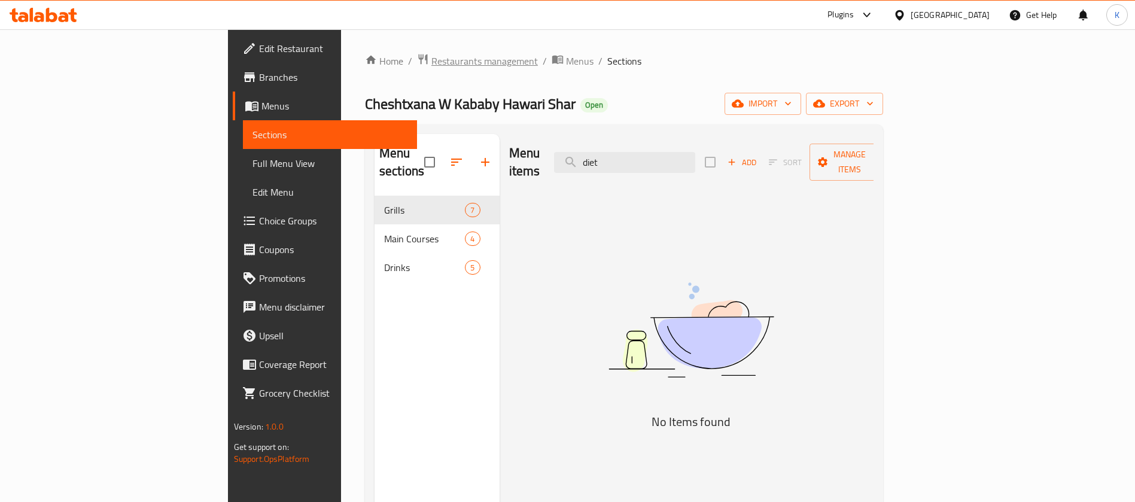
type input "diet"
click at [68, 19] on icon at bounding box center [64, 17] width 10 height 10
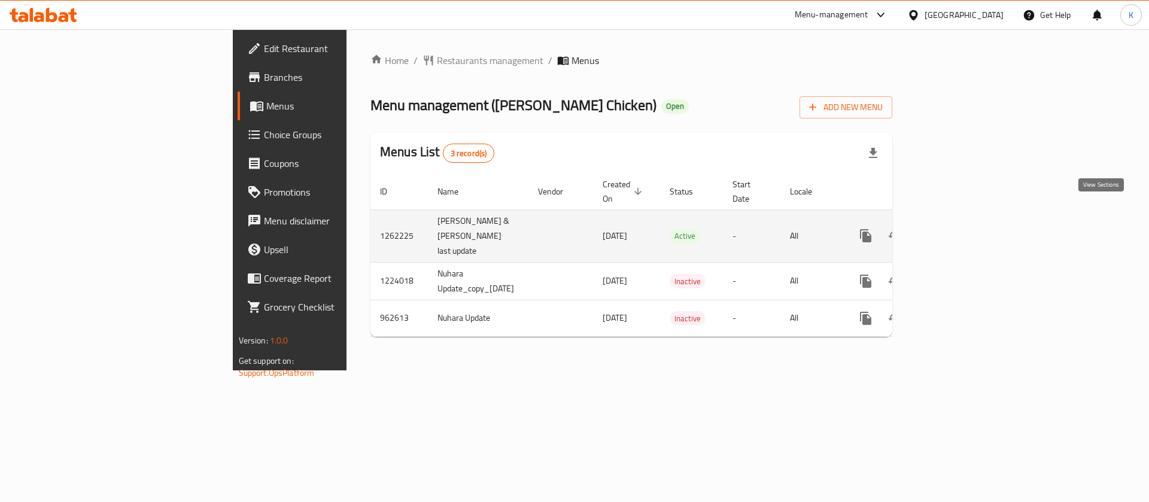
click at [959, 229] on icon "enhanced table" at bounding box center [952, 236] width 14 height 14
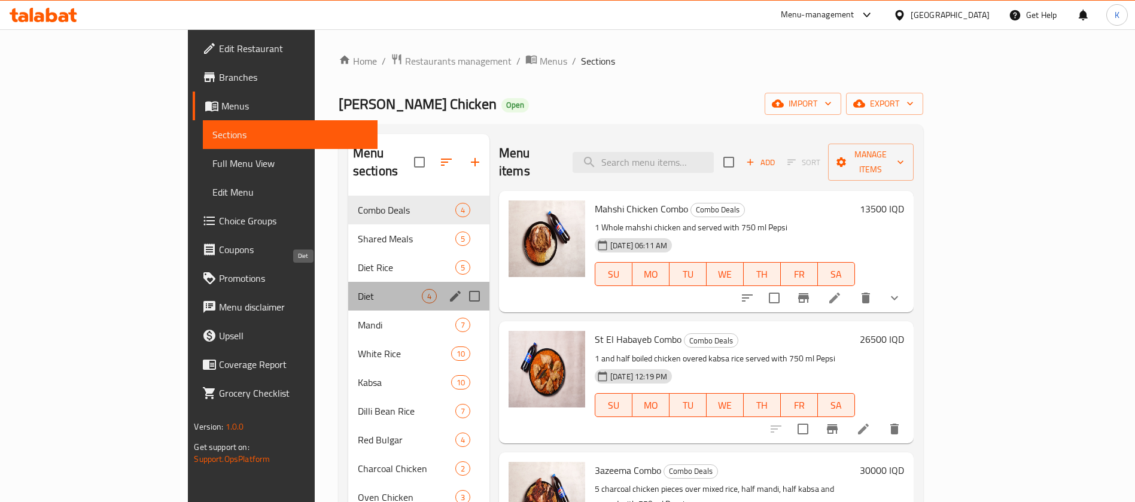
click at [358, 289] on span "Diet" at bounding box center [390, 296] width 64 height 14
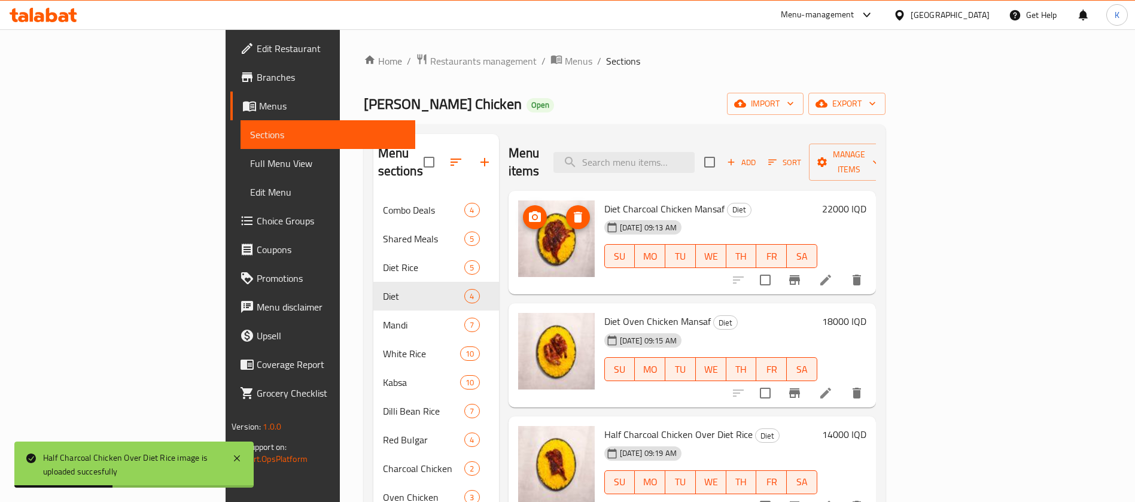
scroll to position [167, 0]
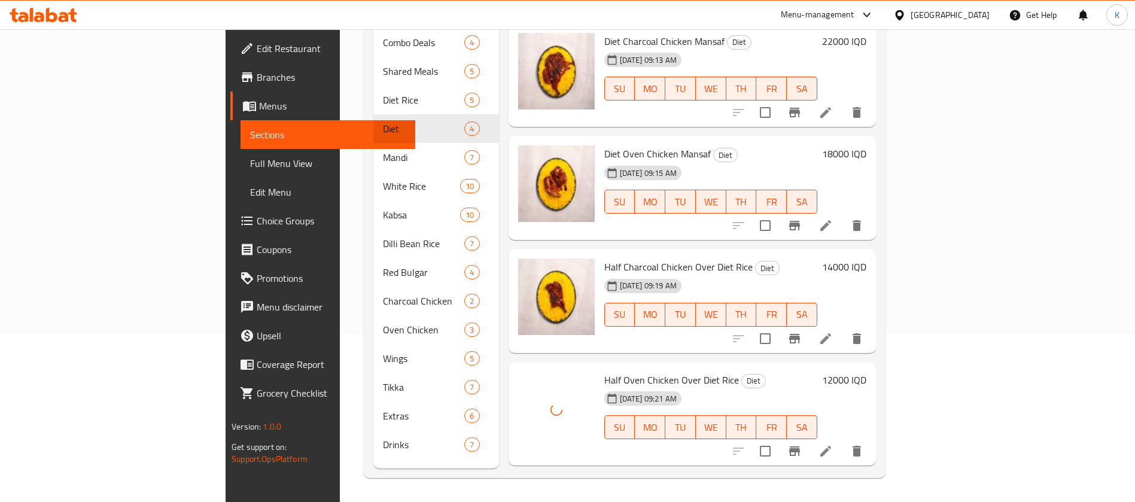
click at [630, 459] on div "Menu items Add Sort Manage items Diet Charcoal Chicken Mansaf Diet [DATE] 09:13…" at bounding box center [687, 218] width 377 height 502
click at [906, 10] on icon at bounding box center [899, 15] width 13 height 13
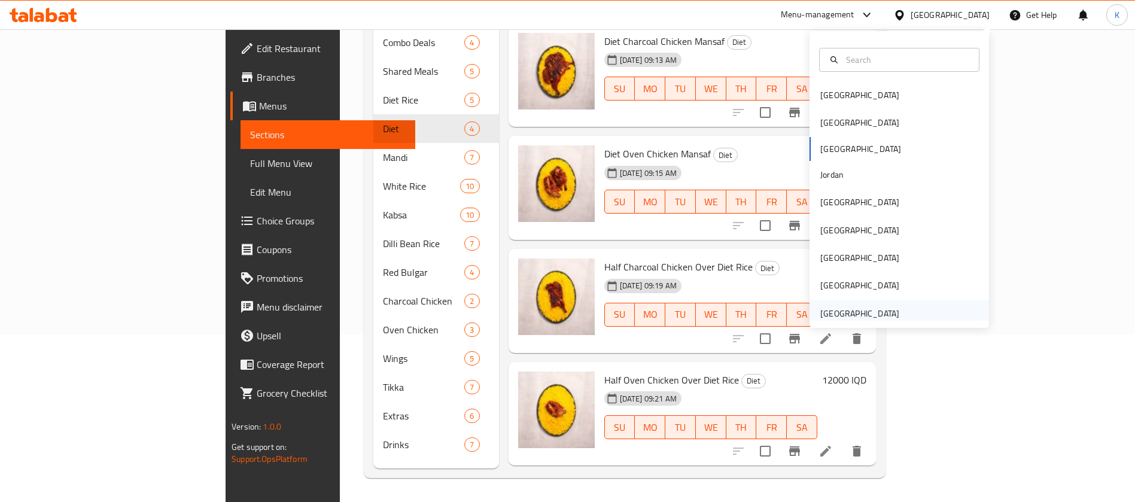
click at [820, 304] on div "[GEOGRAPHIC_DATA]" at bounding box center [860, 314] width 98 height 28
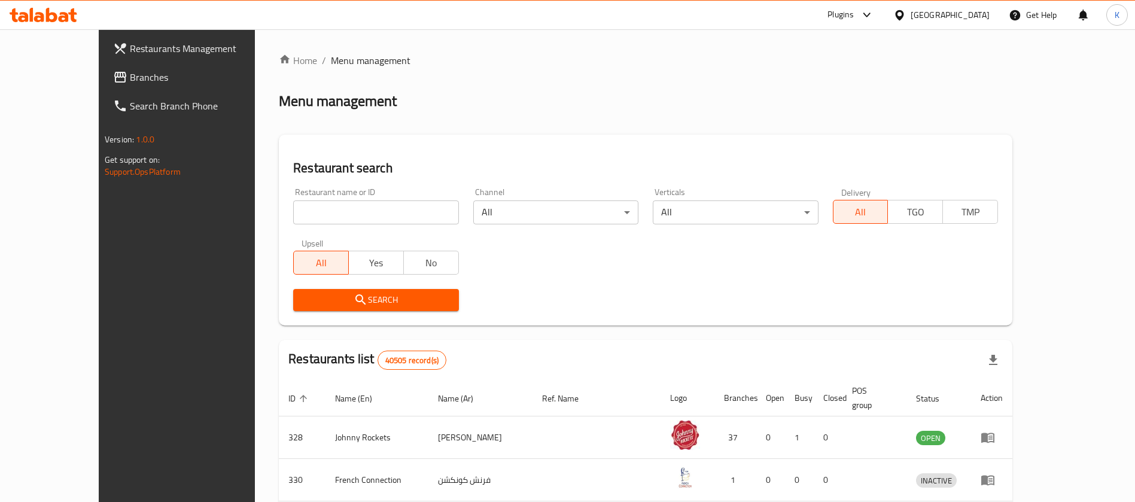
click at [130, 73] on span "Branches" at bounding box center [204, 77] width 149 height 14
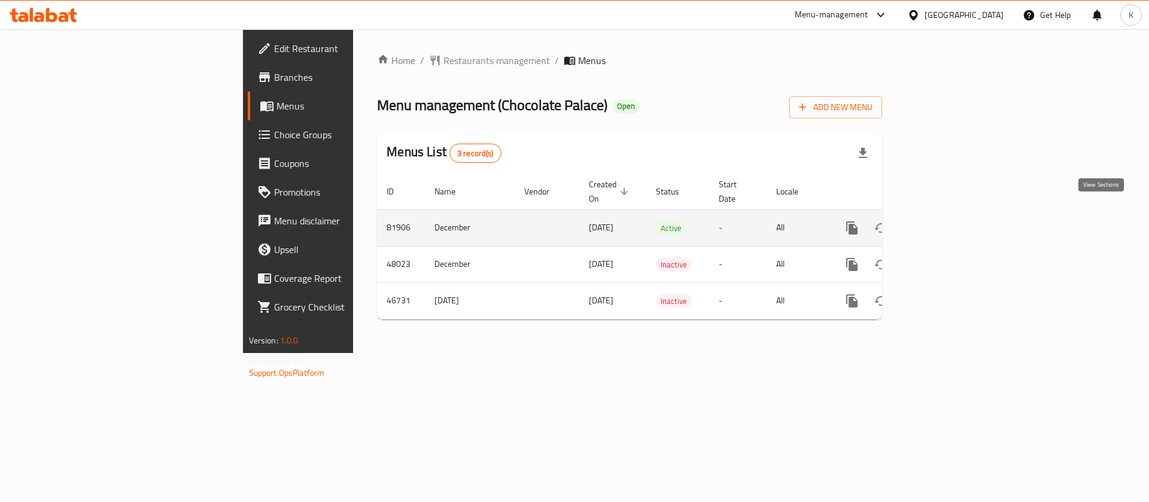
click at [952, 222] on link "enhanced table" at bounding box center [938, 228] width 29 height 29
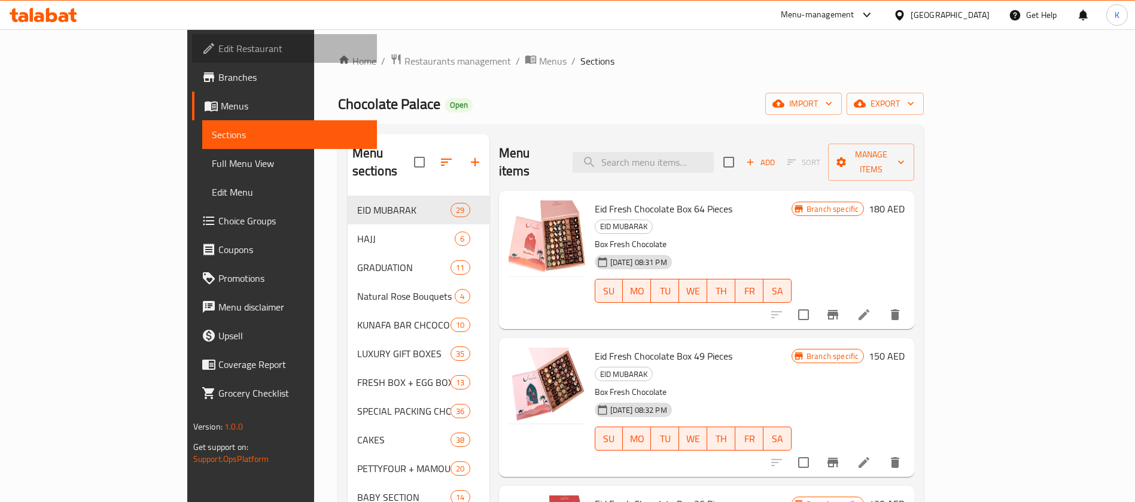
click at [218, 50] on span "Edit Restaurant" at bounding box center [292, 48] width 149 height 14
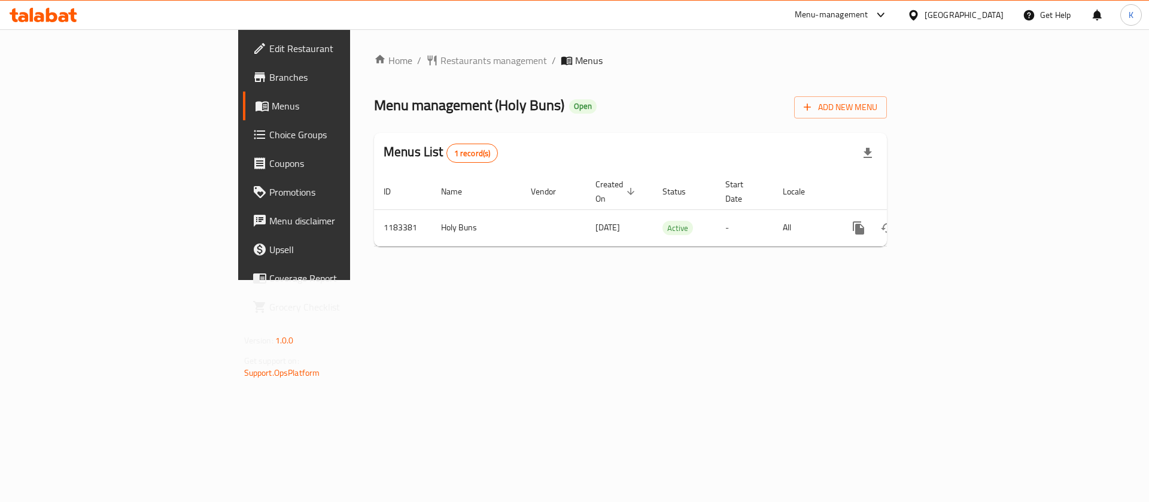
click at [62, 23] on div at bounding box center [43, 15] width 87 height 24
click at [58, 17] on icon at bounding box center [44, 15] width 68 height 14
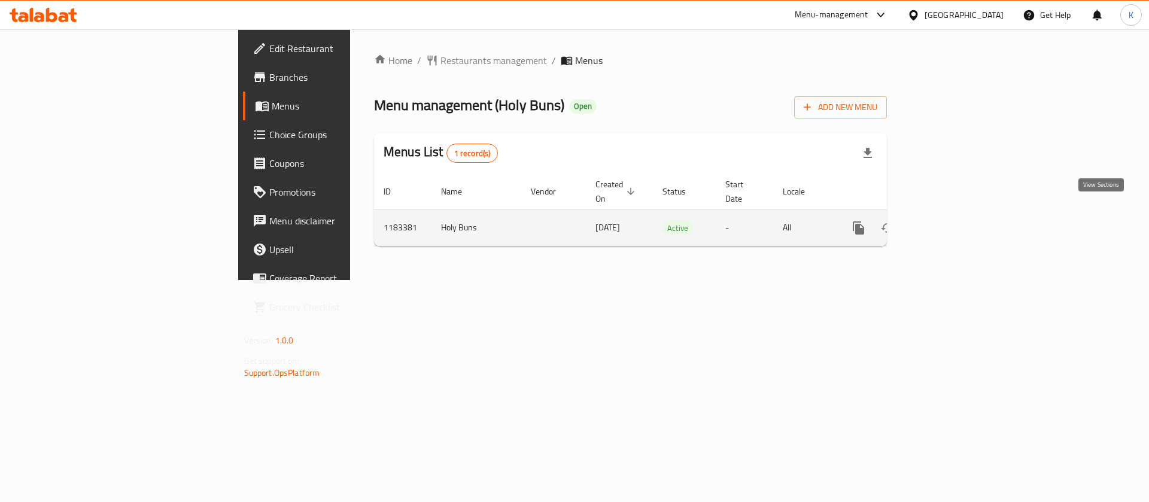
click at [959, 214] on link "enhanced table" at bounding box center [944, 228] width 29 height 29
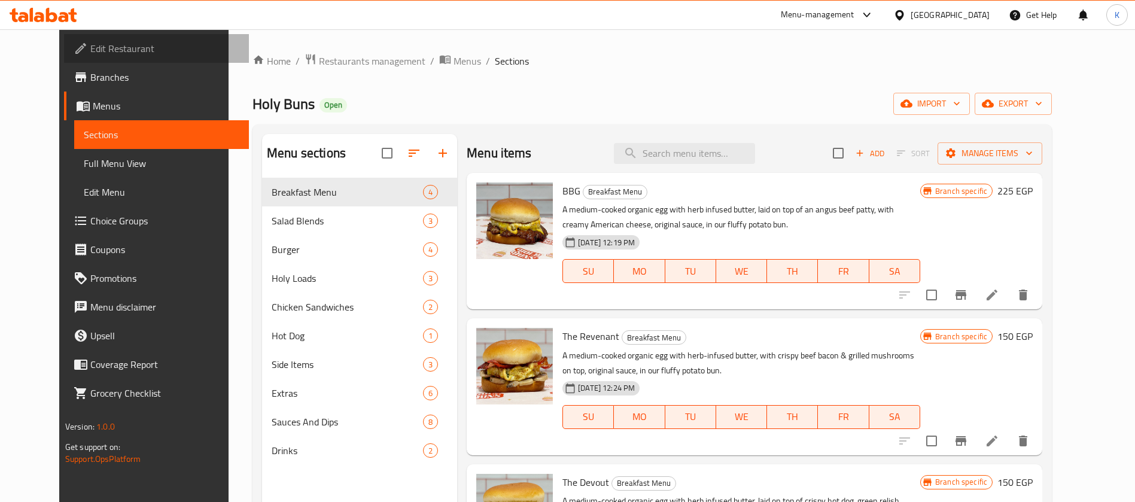
click at [108, 56] on link "Edit Restaurant" at bounding box center [156, 48] width 185 height 29
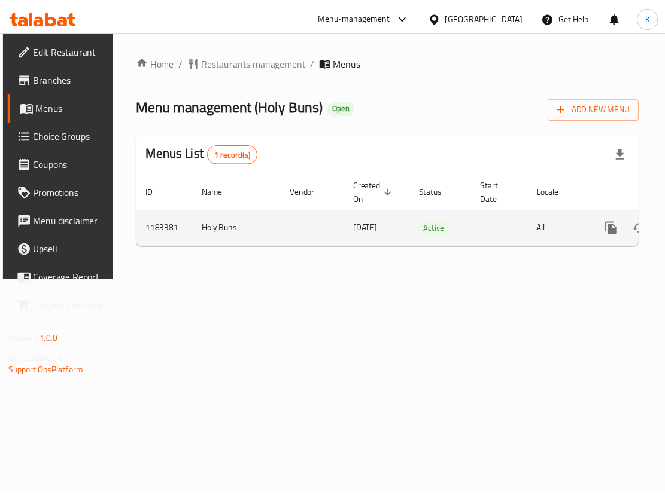
scroll to position [0, 77]
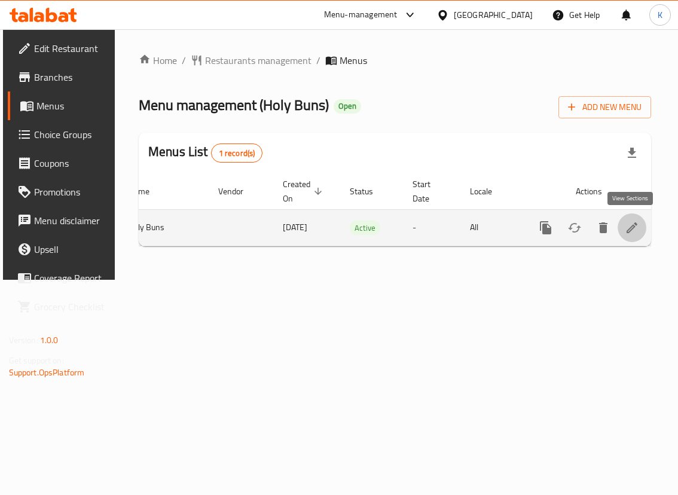
click at [628, 221] on icon "enhanced table" at bounding box center [632, 228] width 14 height 14
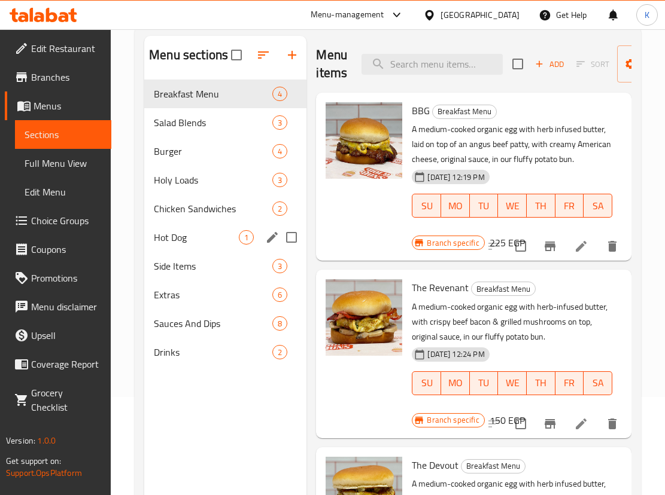
scroll to position [99, 0]
click at [176, 343] on div "Drinks 2" at bounding box center [225, 351] width 162 height 29
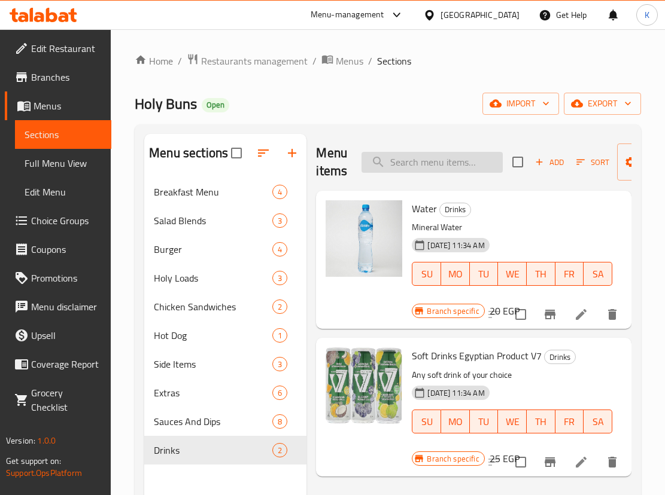
click at [425, 156] on input "search" at bounding box center [431, 162] width 141 height 21
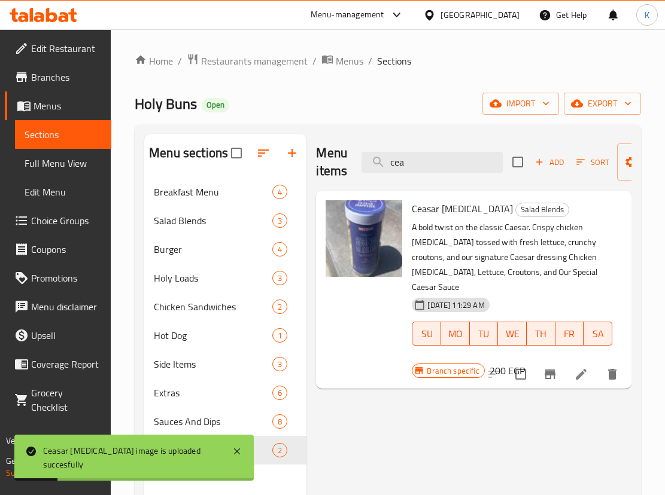
drag, startPoint x: 422, startPoint y: 160, endPoint x: 351, endPoint y: 156, distance: 71.3
click at [351, 156] on div "Menu items cea Add Sort Manage items" at bounding box center [473, 162] width 315 height 57
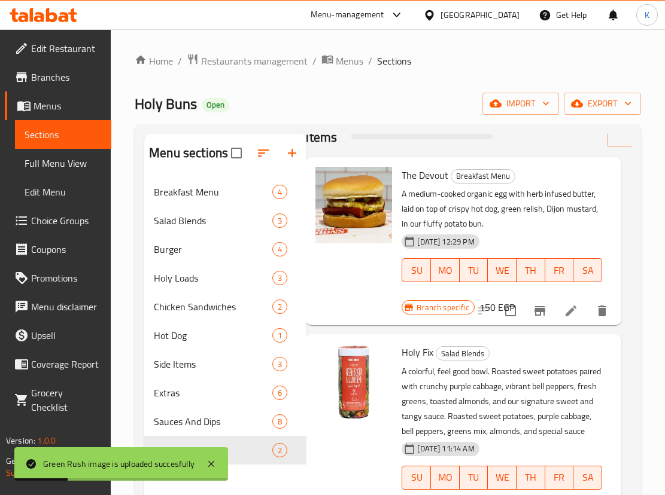
scroll to position [0, 10]
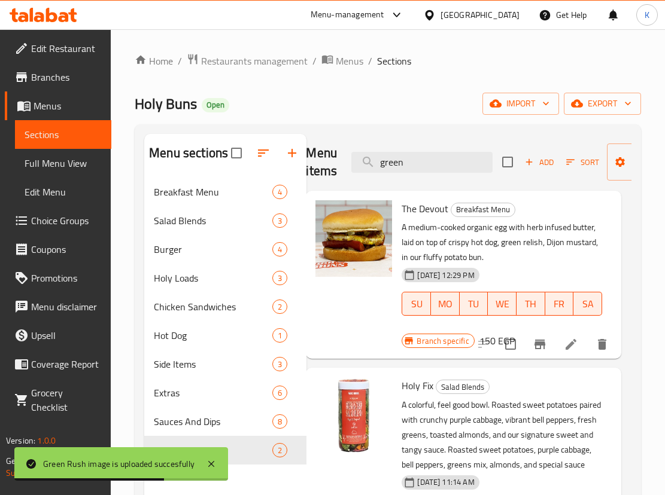
drag, startPoint x: 410, startPoint y: 159, endPoint x: 265, endPoint y: 159, distance: 144.8
click at [265, 159] on div "Menu sections Breakfast Menu 4 Salad Blends 3 Burger 4 Holy Loads 3 Chicken San…" at bounding box center [387, 381] width 487 height 495
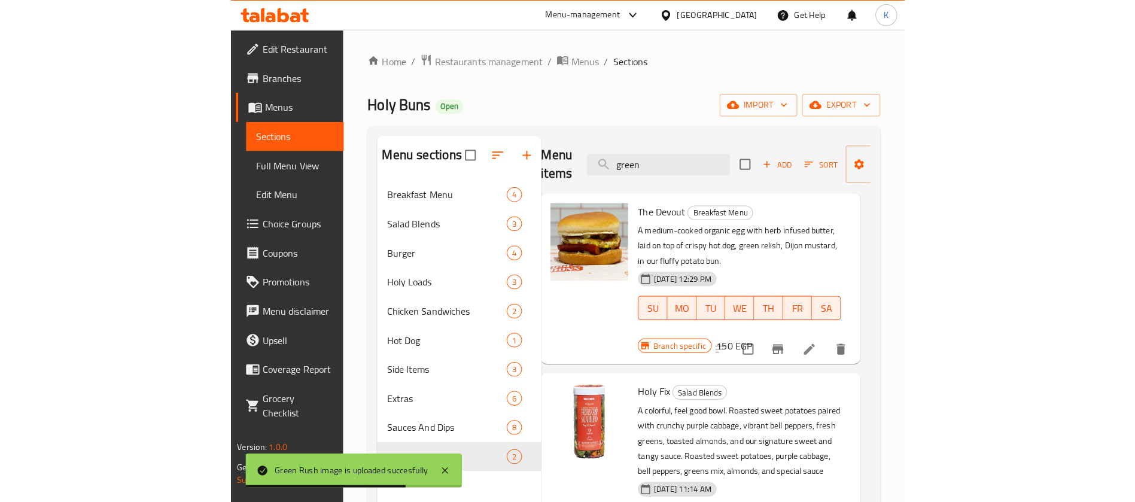
scroll to position [0, 1]
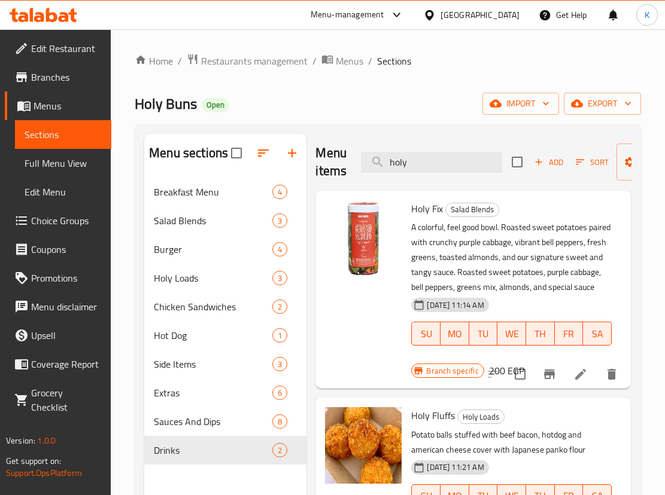
type input "holy"
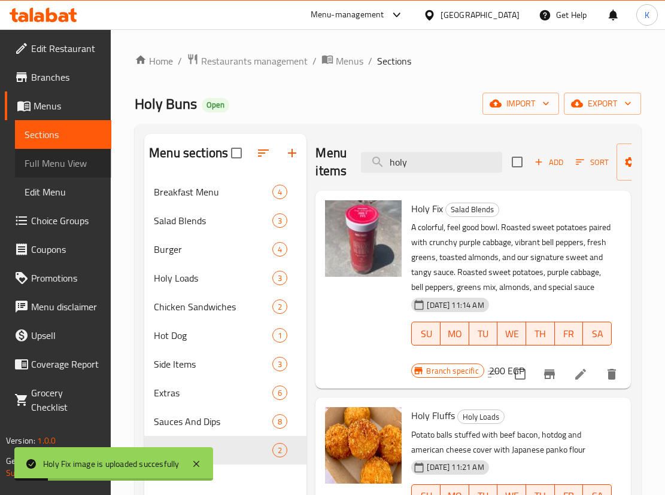
click at [63, 161] on span "Full Menu View" at bounding box center [63, 163] width 77 height 14
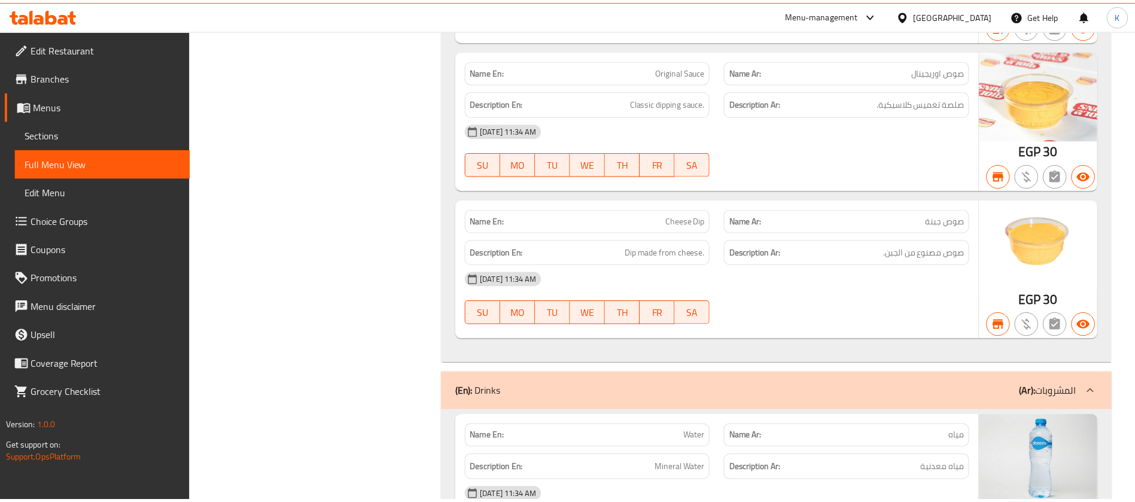
scroll to position [6728, 0]
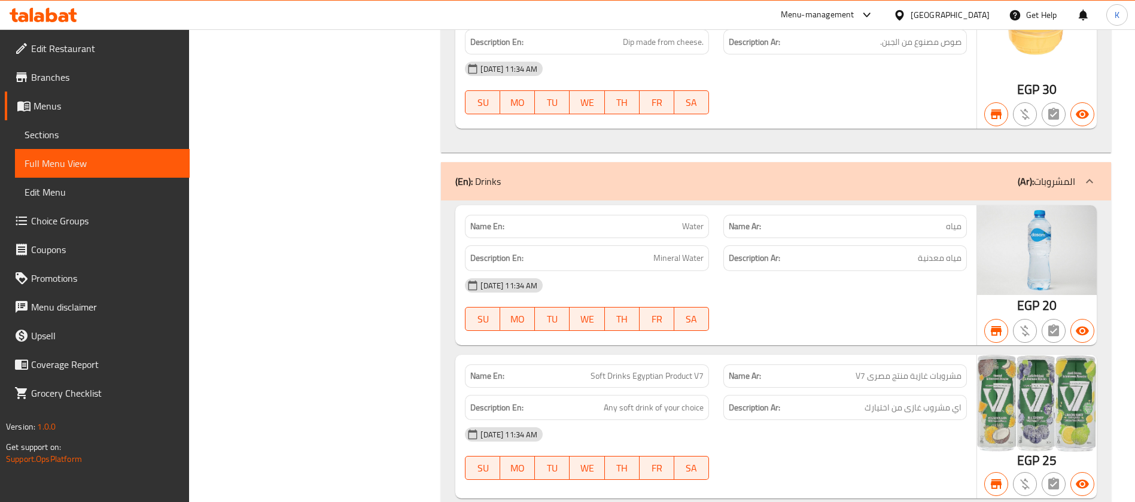
click at [678, 7] on div "[GEOGRAPHIC_DATA]" at bounding box center [941, 15] width 115 height 29
click at [678, 11] on div "[GEOGRAPHIC_DATA]" at bounding box center [949, 14] width 79 height 13
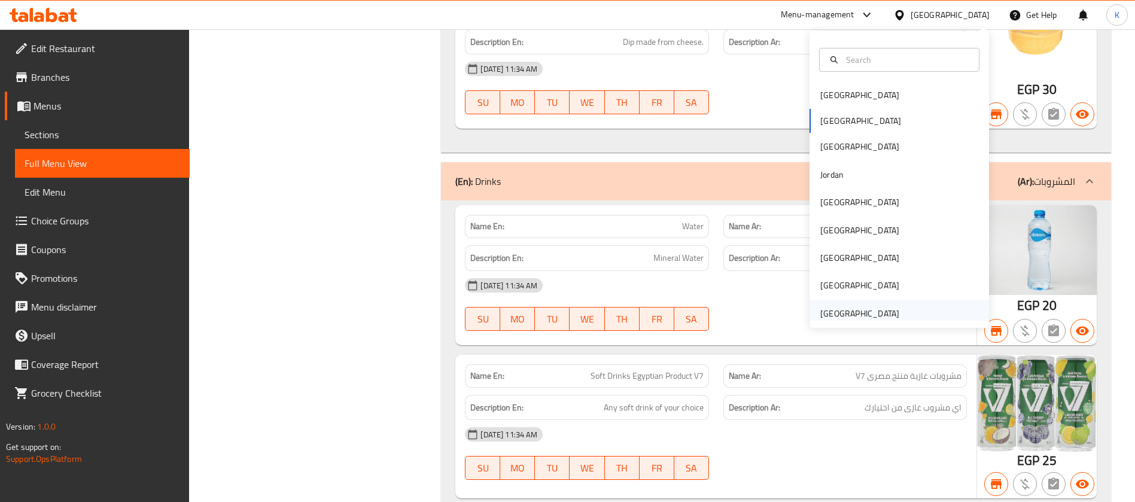
click at [678, 307] on div "[GEOGRAPHIC_DATA]" at bounding box center [859, 313] width 79 height 13
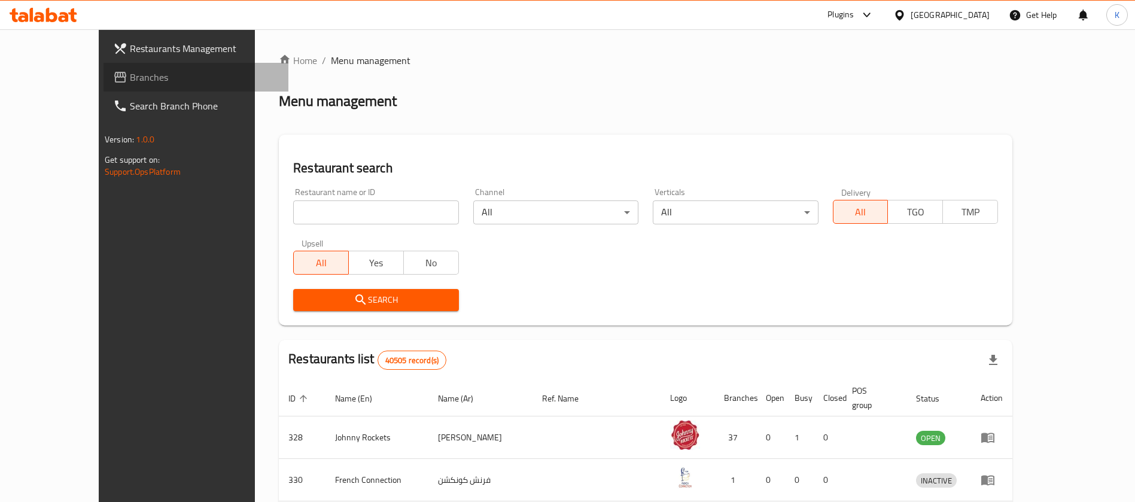
click at [130, 75] on span "Branches" at bounding box center [204, 77] width 149 height 14
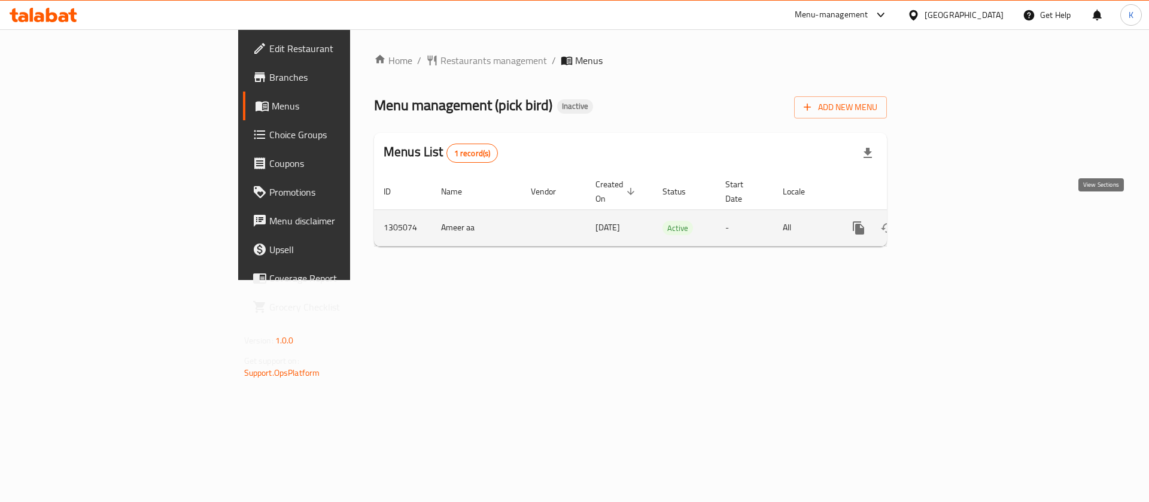
click at [950, 223] on icon "enhanced table" at bounding box center [944, 228] width 11 height 11
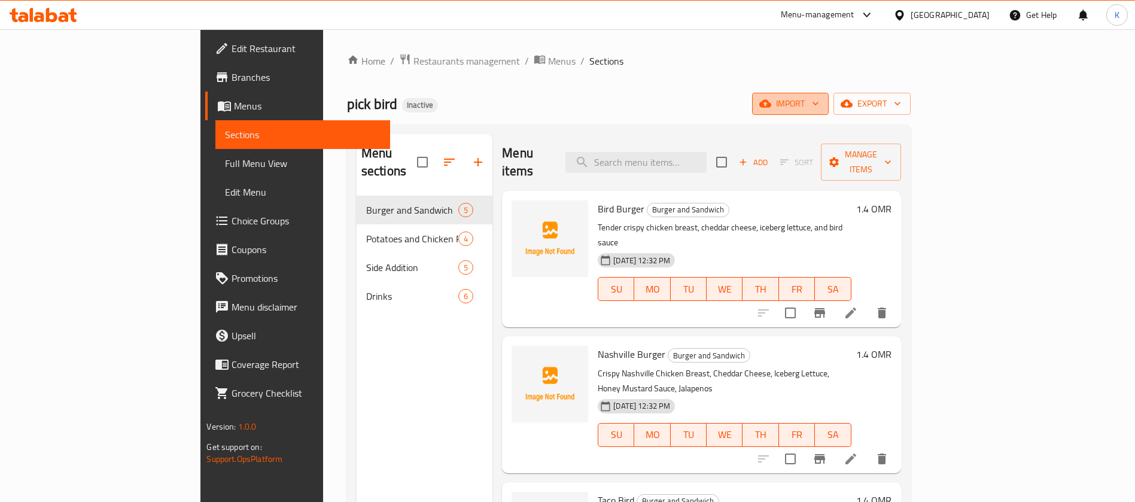
click at [819, 107] on span "import" at bounding box center [789, 103] width 57 height 15
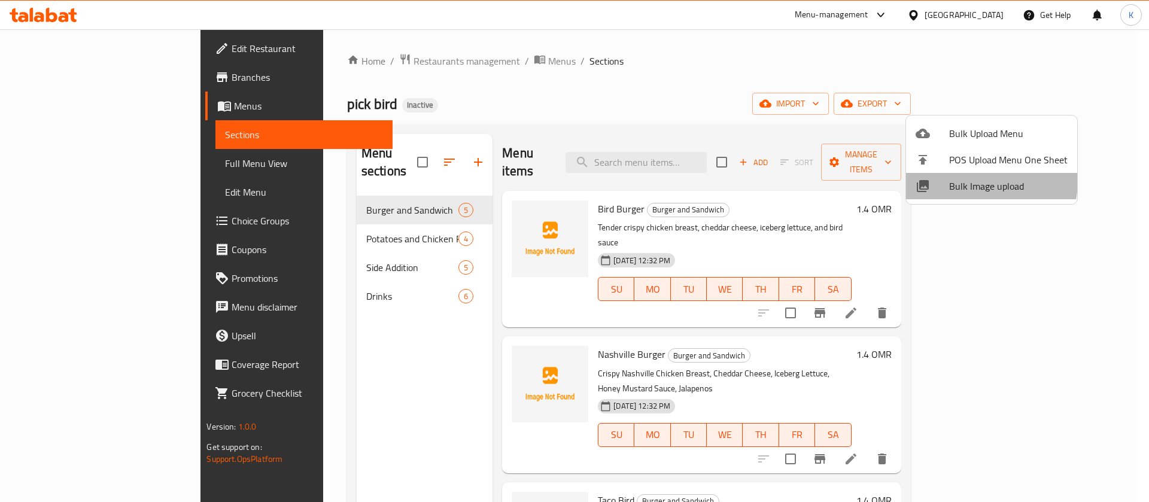
click at [967, 180] on span "Bulk Image upload" at bounding box center [1008, 186] width 118 height 14
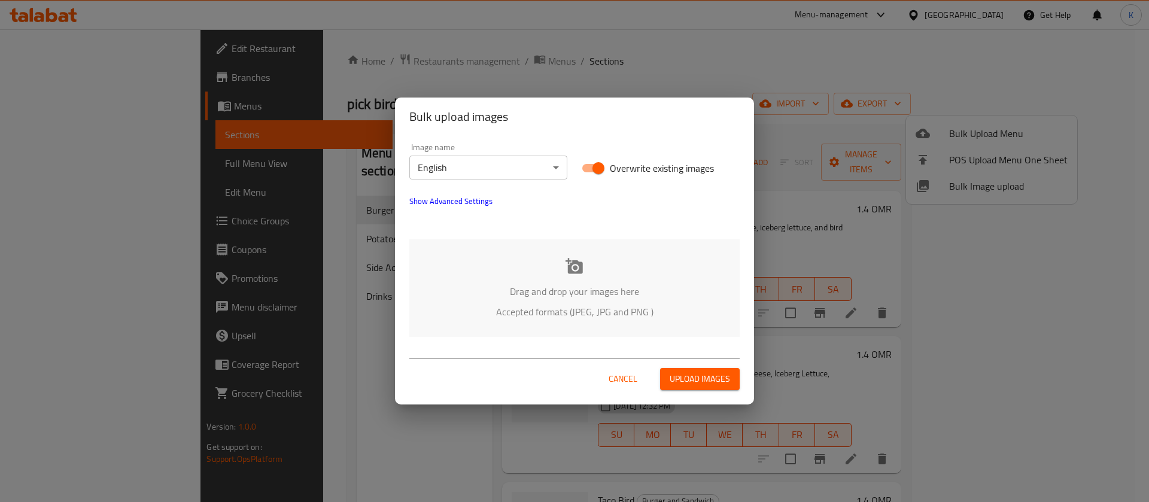
click at [581, 264] on icon at bounding box center [573, 266] width 17 height 16
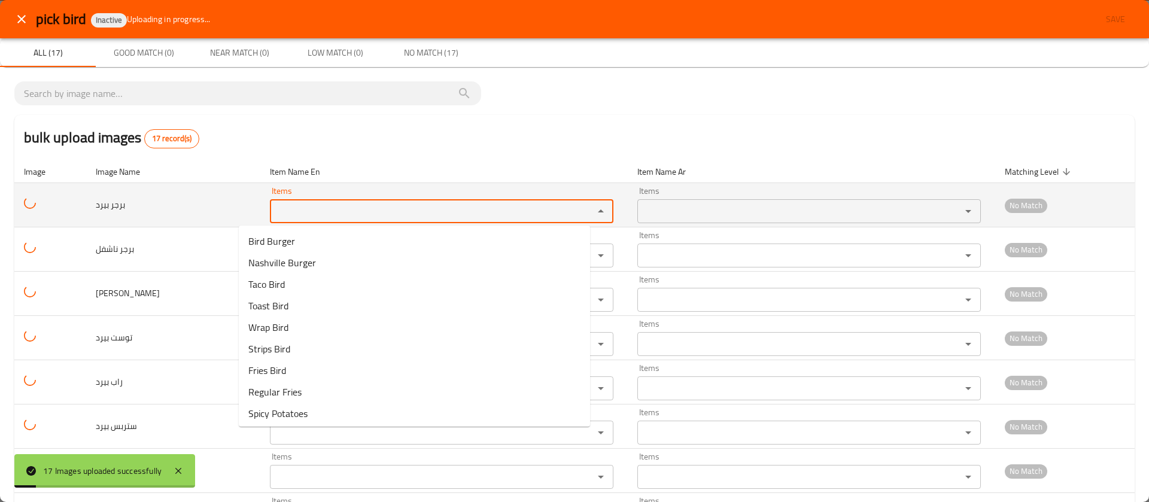
click at [436, 203] on بيرد "Items" at bounding box center [423, 211] width 301 height 17
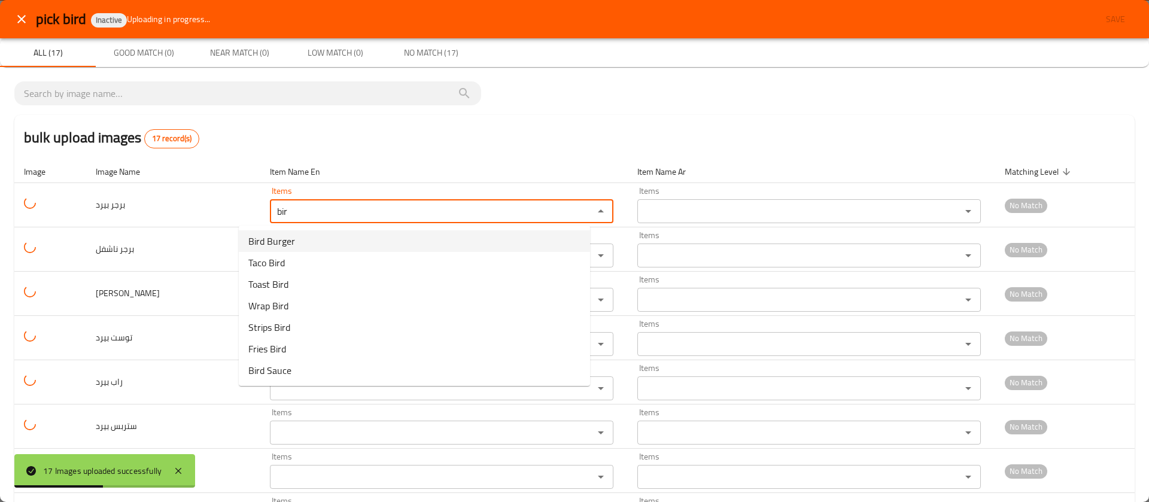
click at [351, 242] on بيرد-option-0 "Bird Burger" at bounding box center [414, 241] width 351 height 22
type بيرد "Bird Burger"
type بيرد-ar "برجر بيرد"
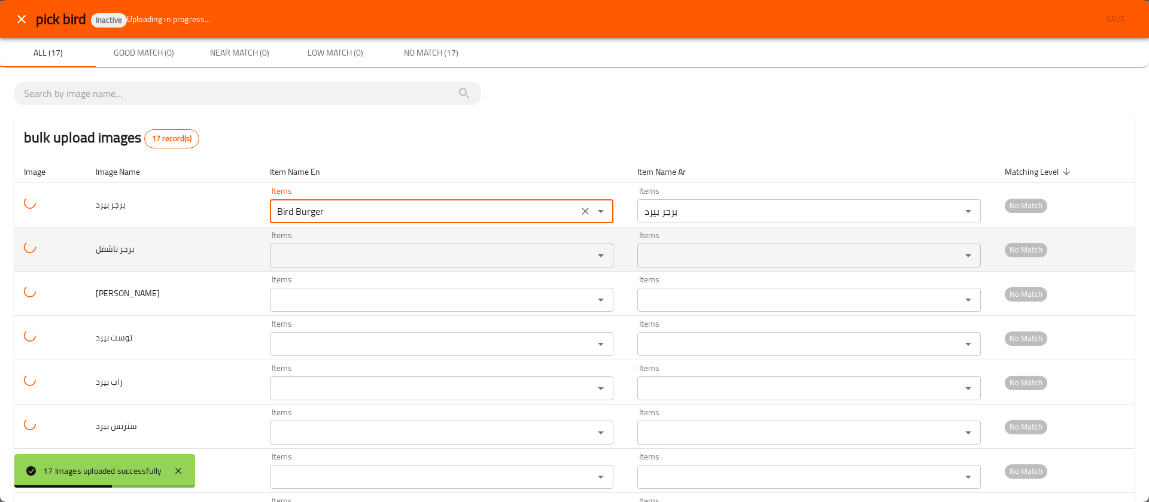
type بيرد "Bird Burger"
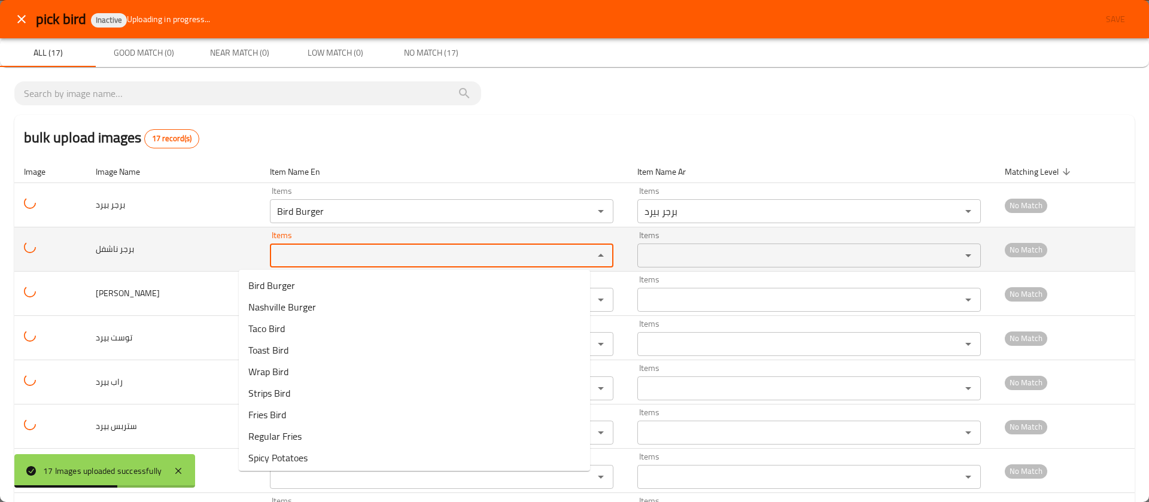
click at [316, 258] on ناشفل "Items" at bounding box center [423, 255] width 301 height 17
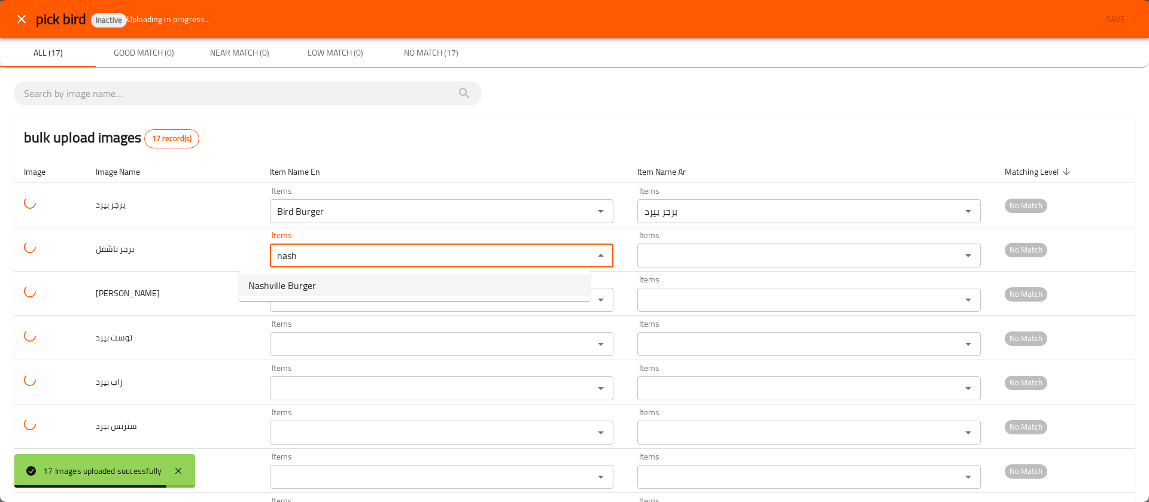
click at [304, 286] on span "Nashville Burger" at bounding box center [282, 285] width 68 height 14
type ناشفل "Nashville Burger"
type ناشفل-ar "برجر ناشفيل"
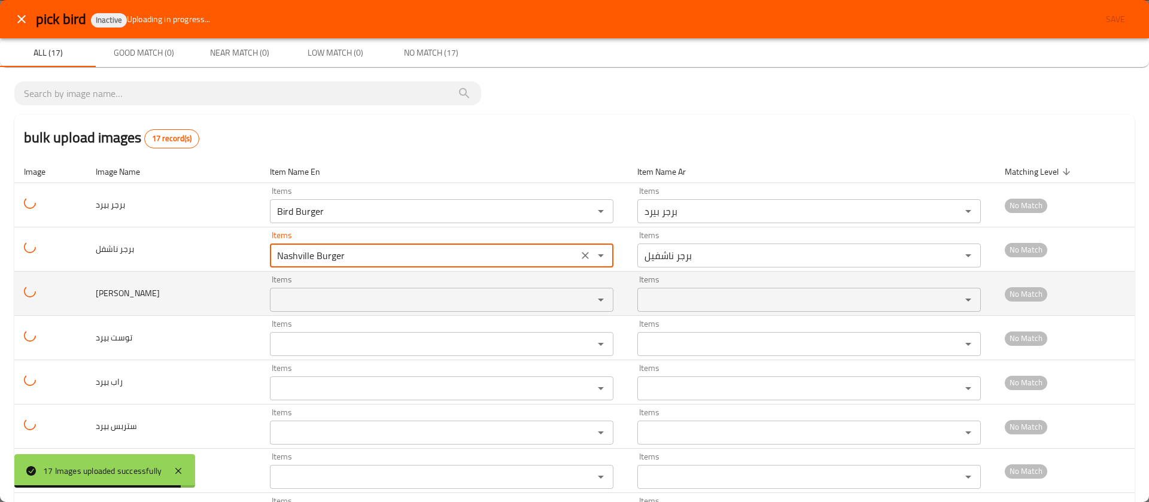
type ناشفل "Nashville Burger"
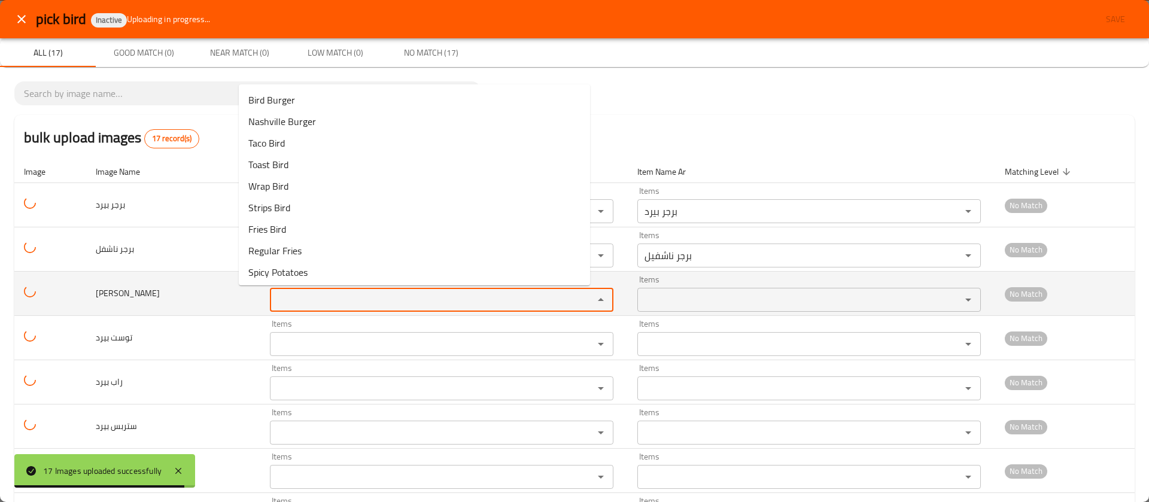
click at [282, 298] on بيرد "Items" at bounding box center [423, 299] width 301 height 17
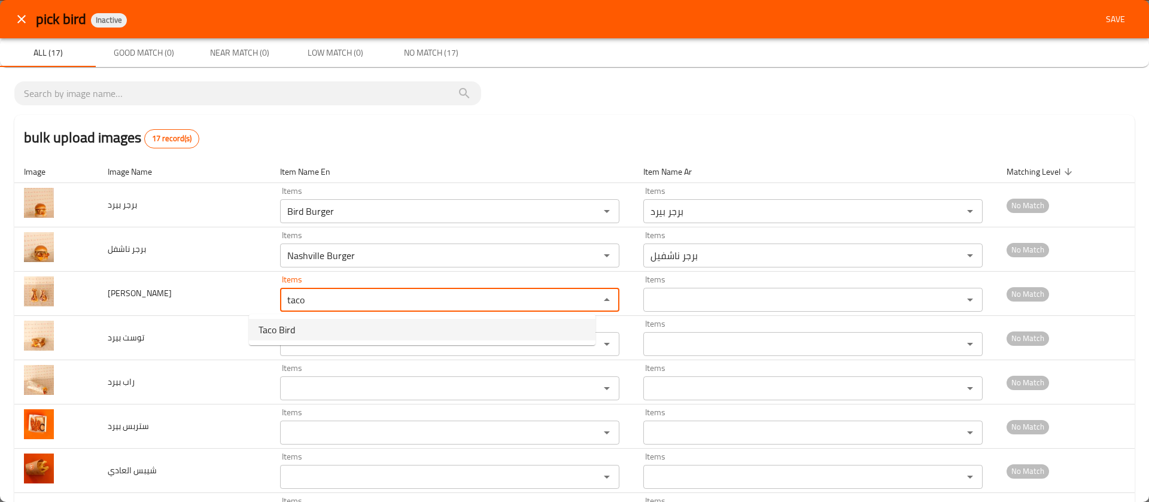
click at [276, 336] on span "Taco Bird" at bounding box center [276, 329] width 36 height 14
type بيرد "Taco Bird"
type بيرد-ar "[PERSON_NAME]"
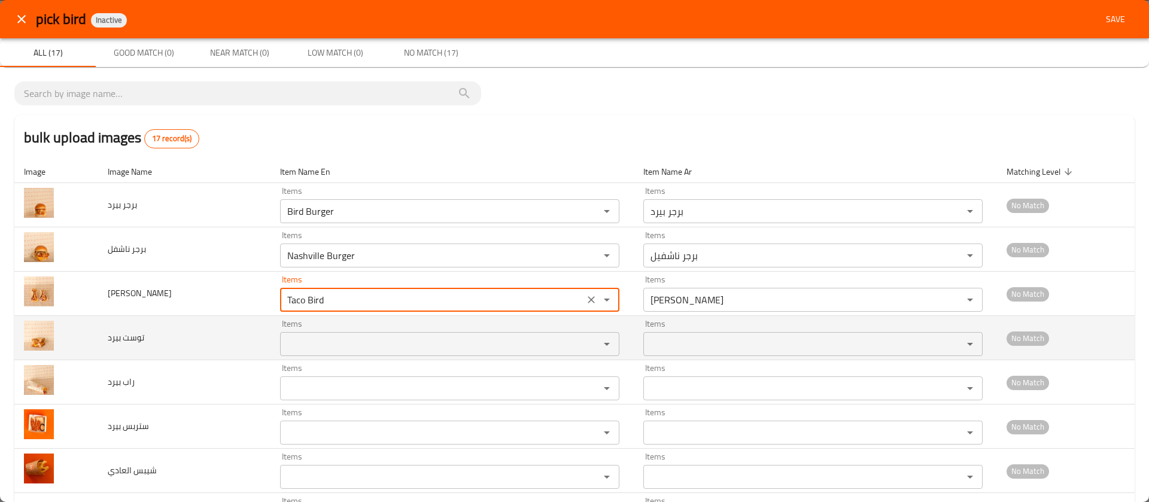
type بيرد "Taco Bird"
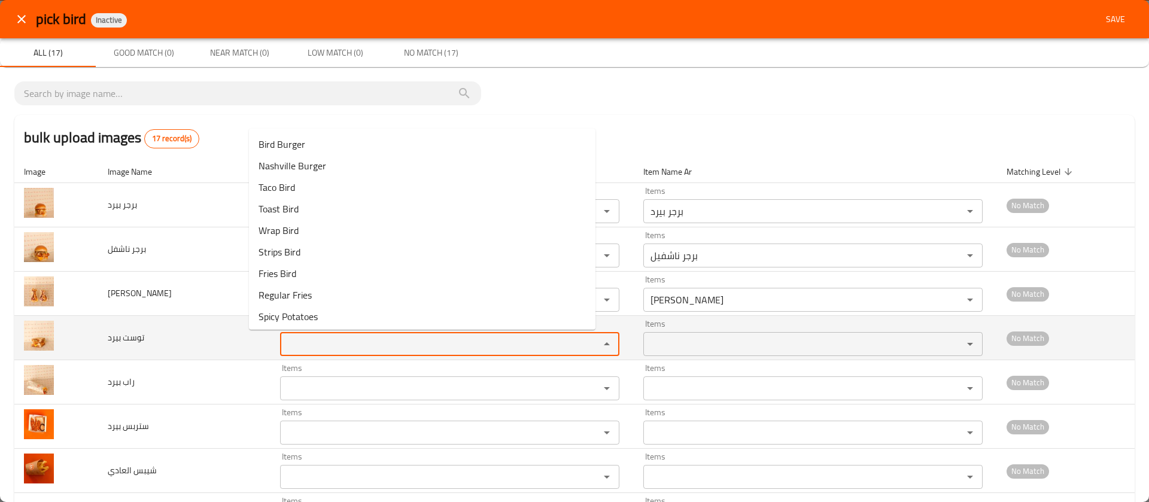
click at [284, 345] on بيرد "Items" at bounding box center [432, 344] width 297 height 17
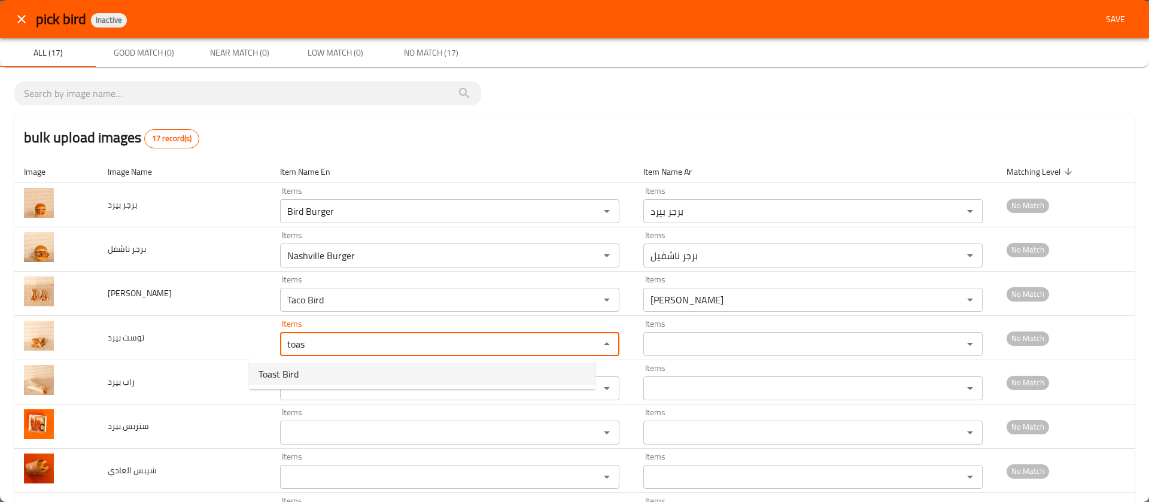
click at [266, 371] on span "Toast Bird" at bounding box center [278, 374] width 40 height 14
type بيرد "Toast Bird"
type بيرد-ar "توست بيرد"
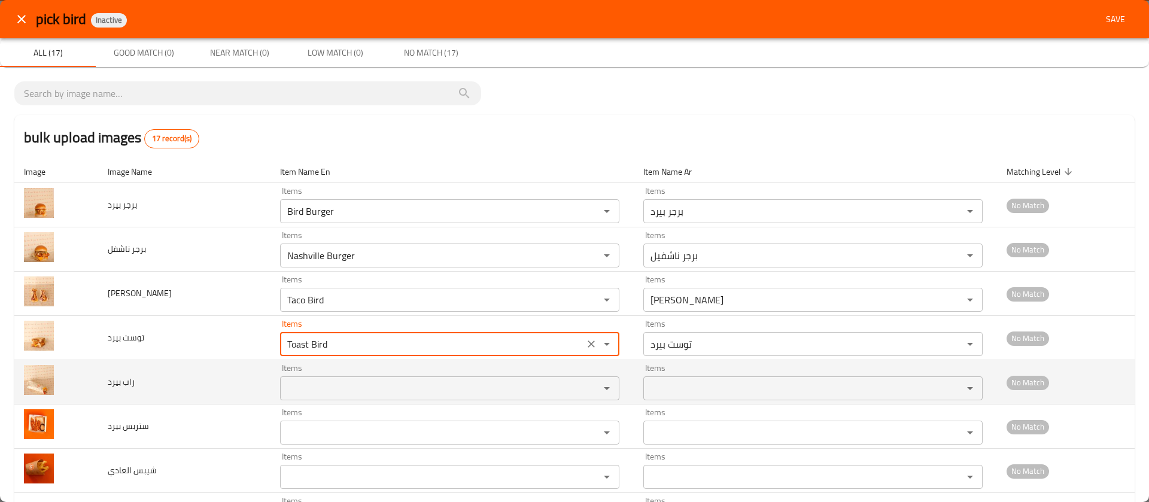
type بيرد "Toast Bird"
click at [284, 391] on بيرد "Items" at bounding box center [432, 388] width 297 height 17
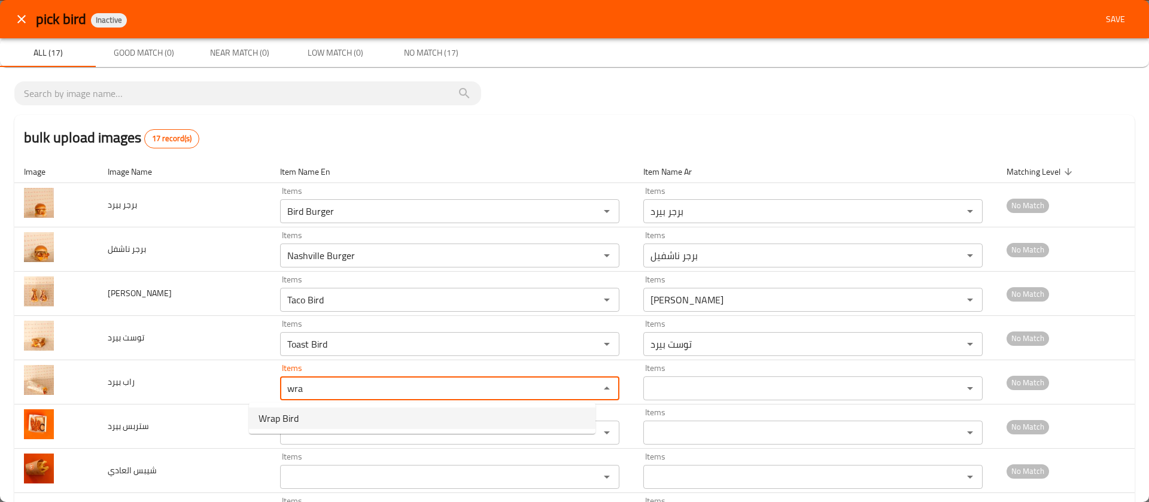
click at [276, 421] on span "Wrap Bird" at bounding box center [278, 418] width 40 height 14
type بيرد "Wrap Bird"
type بيرد-ar "راب بيرد"
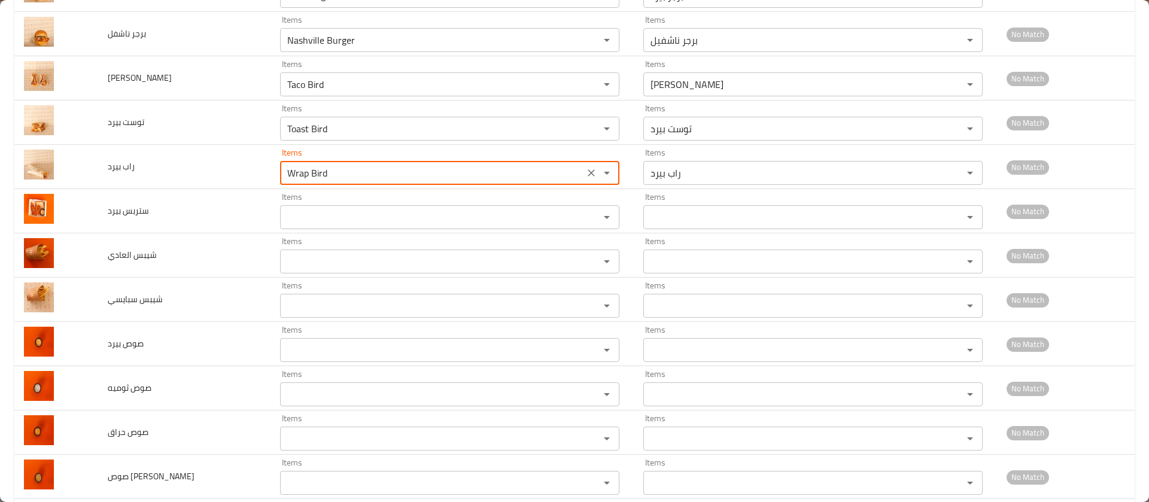
scroll to position [240, 0]
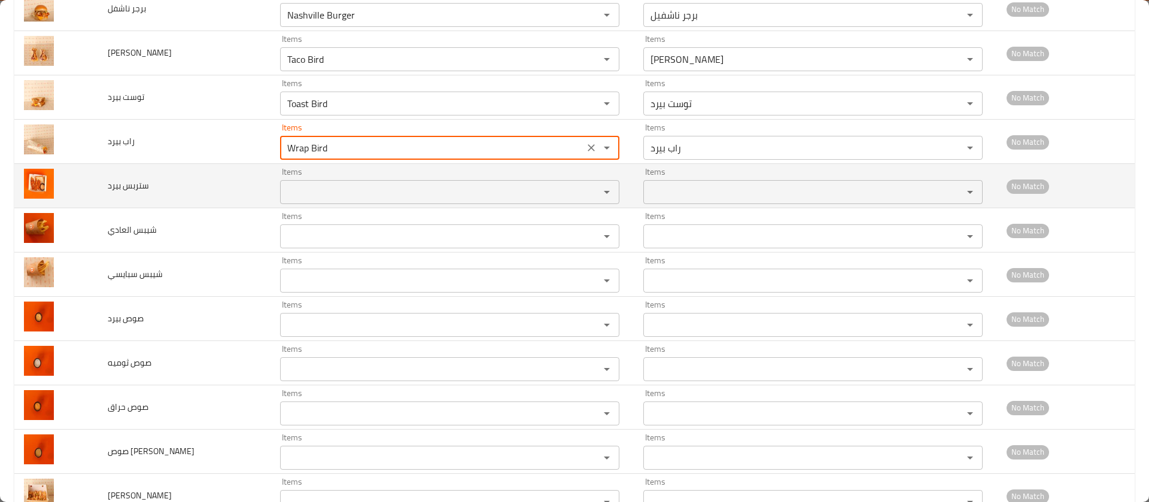
click at [280, 182] on div "Items" at bounding box center [449, 192] width 339 height 24
type بيرد "Wrap Bird"
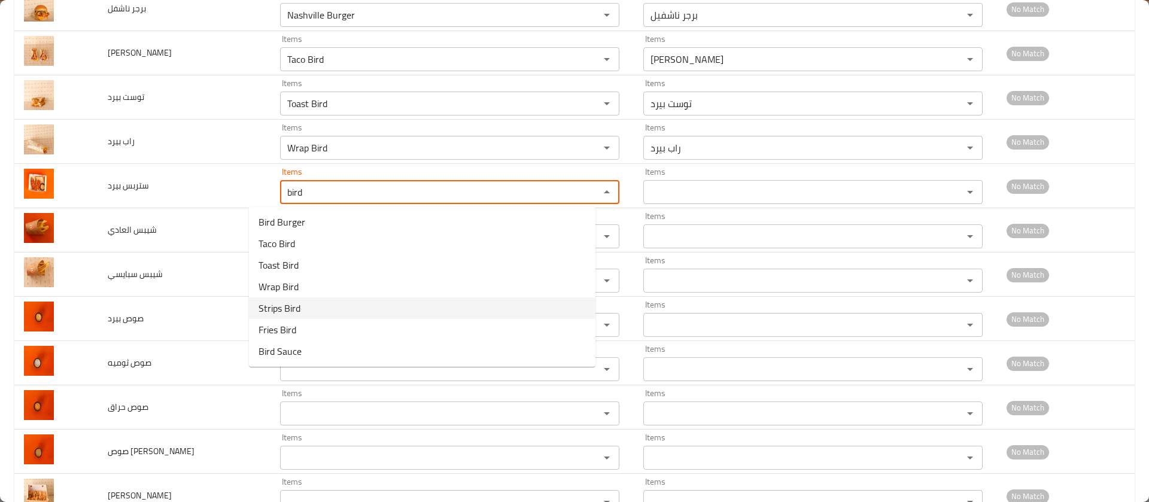
click at [301, 300] on بيرد-option-4 "Strips Bird" at bounding box center [422, 308] width 346 height 22
type بيرد "Strips Bird"
type بيرد-ar "ستربس بيرد"
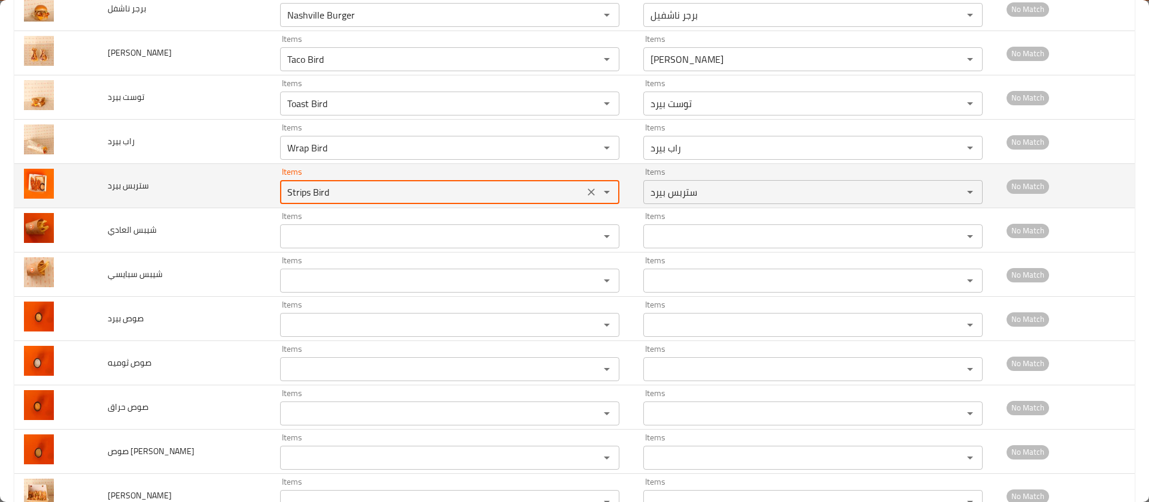
click at [294, 194] on بيرد "Strips Bird" at bounding box center [432, 192] width 297 height 17
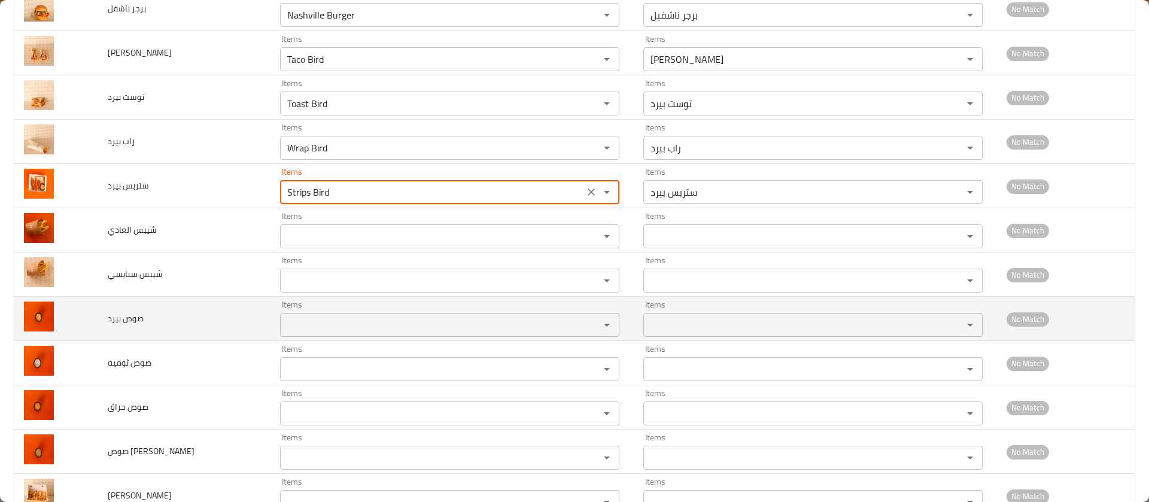
type بيرد "Strips Bird"
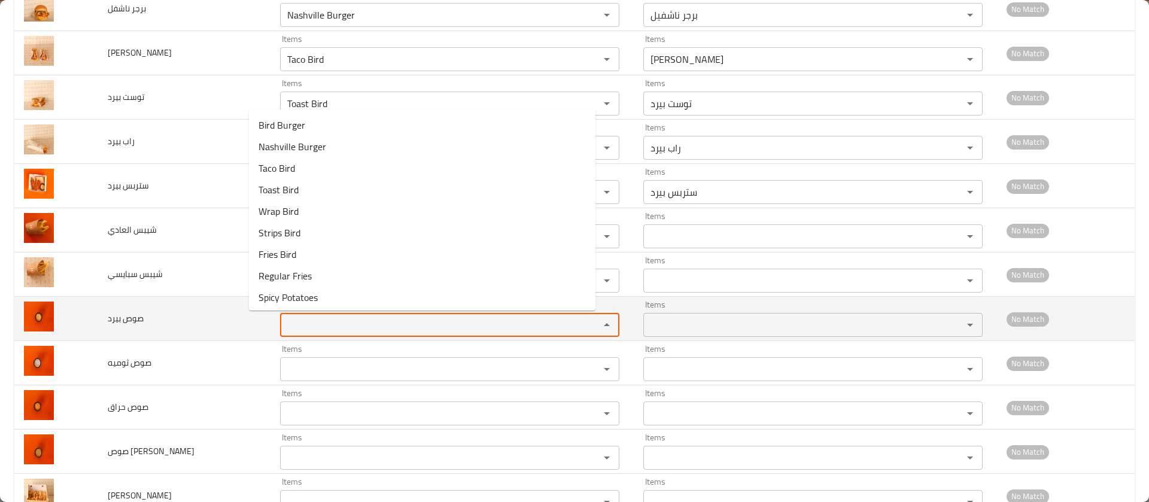
click at [284, 326] on بيرد "Items" at bounding box center [432, 324] width 297 height 17
paste بيرد "Bird"
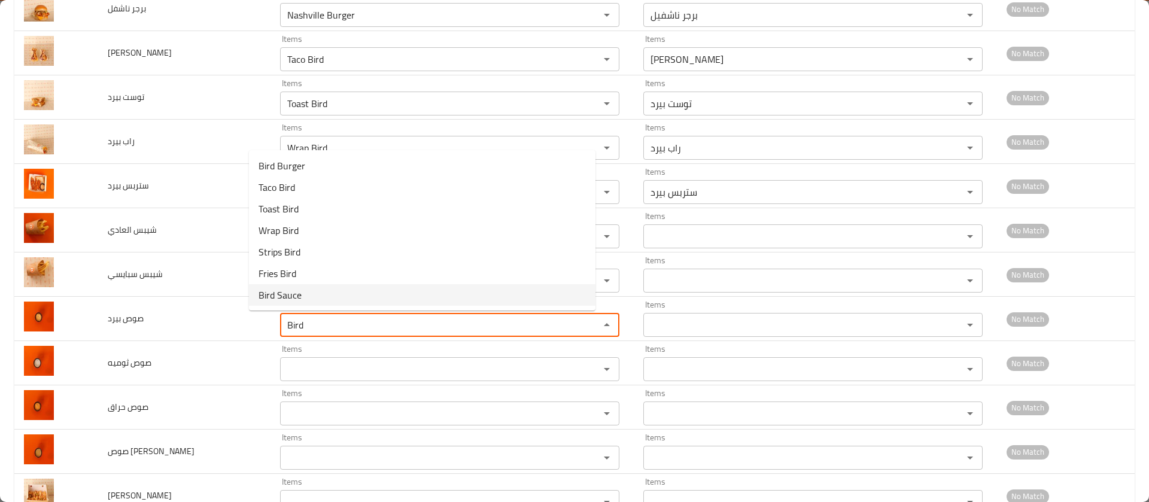
click at [281, 296] on span "Bird Sauce" at bounding box center [279, 295] width 43 height 14
type بيرد "Bird Sauce"
type بيرد-ar "بيرد صوص"
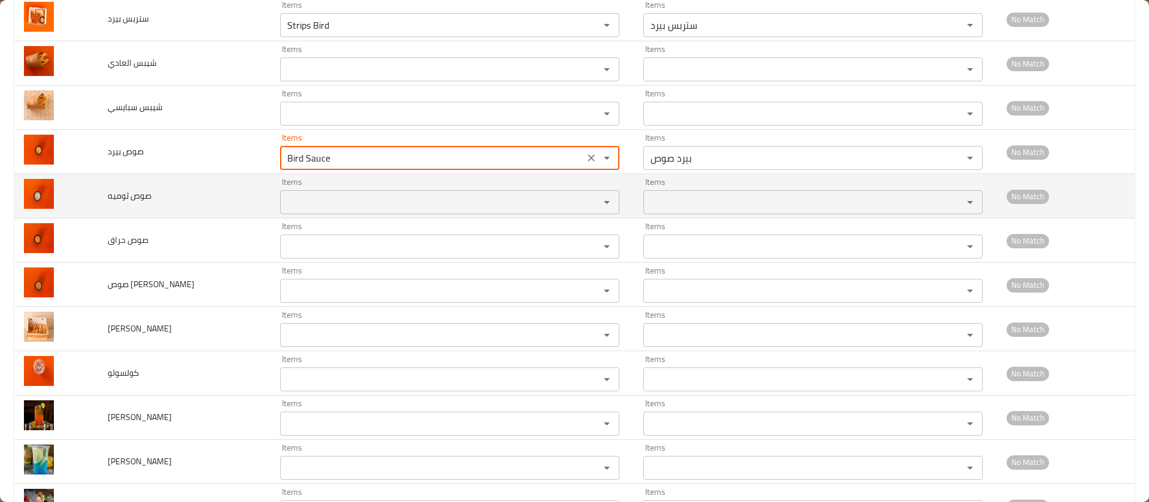
scroll to position [458, 0]
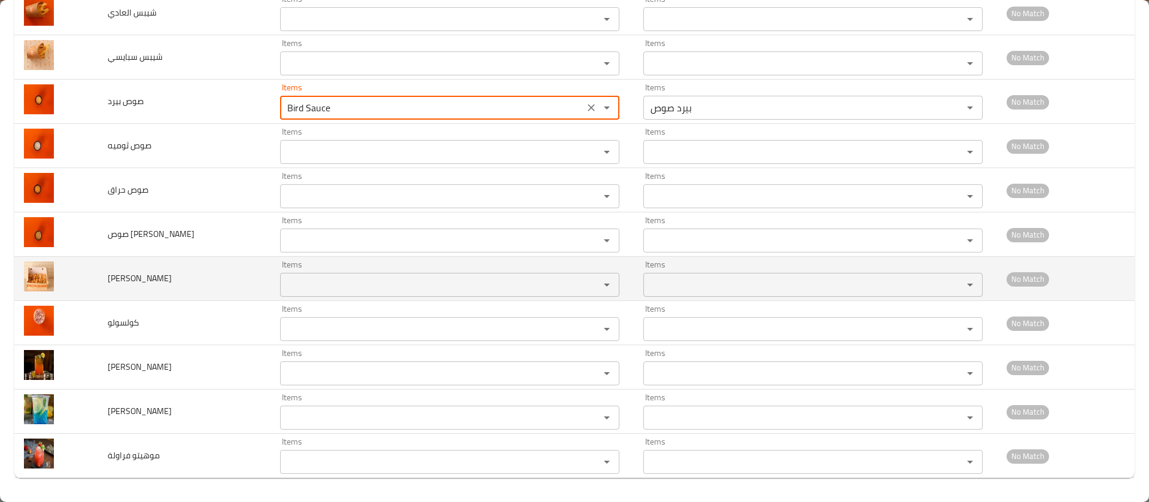
type بيرد "Bird Sauce"
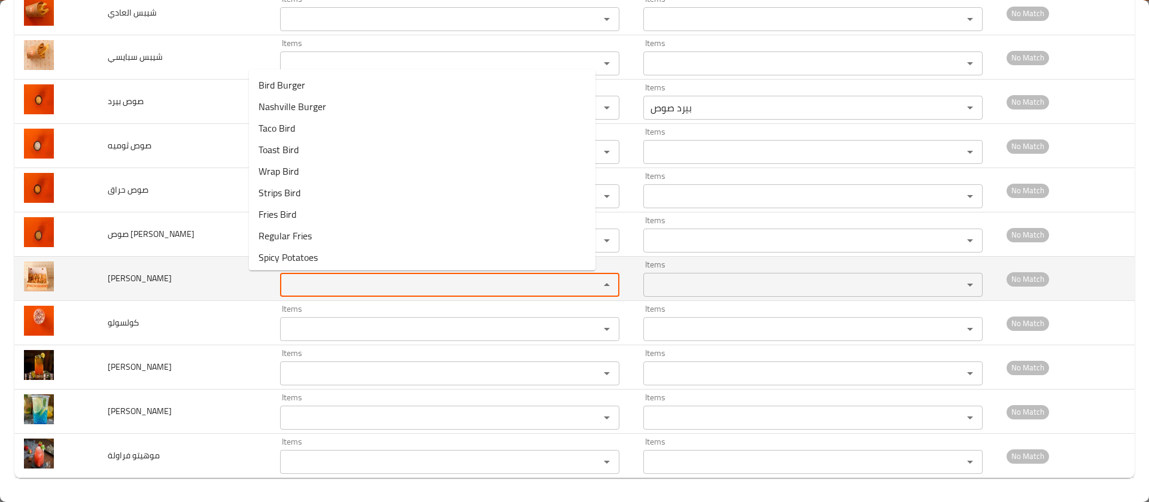
paste بيرد "Bird"
click at [291, 285] on بيرد "Bird" at bounding box center [432, 284] width 297 height 17
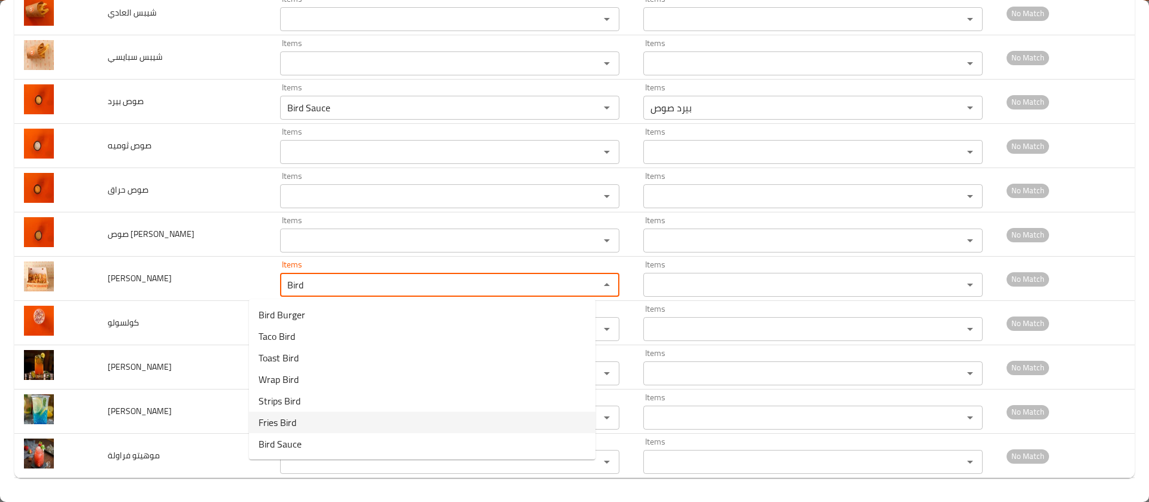
click at [292, 427] on span "Fries Bird" at bounding box center [277, 422] width 38 height 14
type بيرد "Fries Bird"
type بيرد-ar "[PERSON_NAME]"
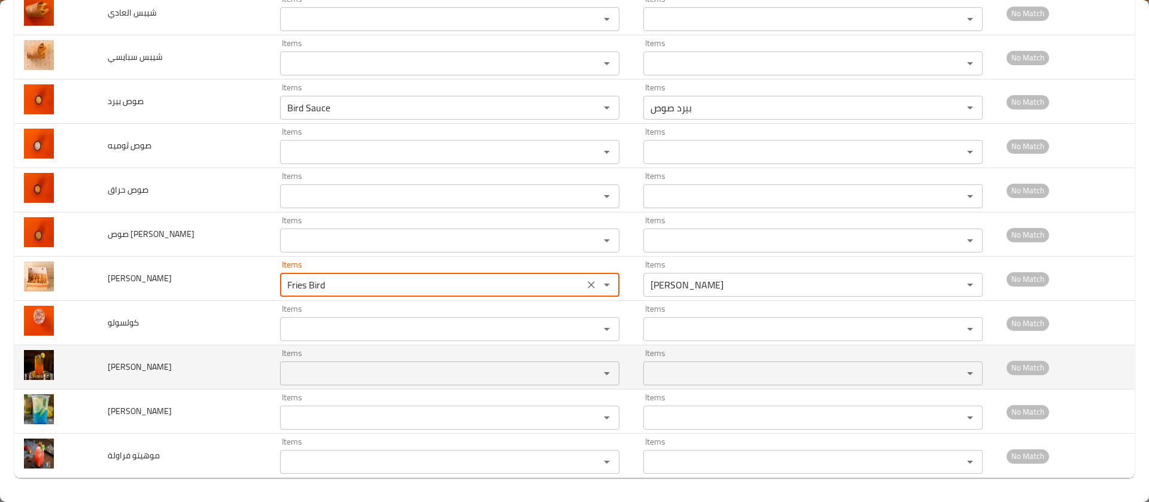
type بيرد "Fries Bird"
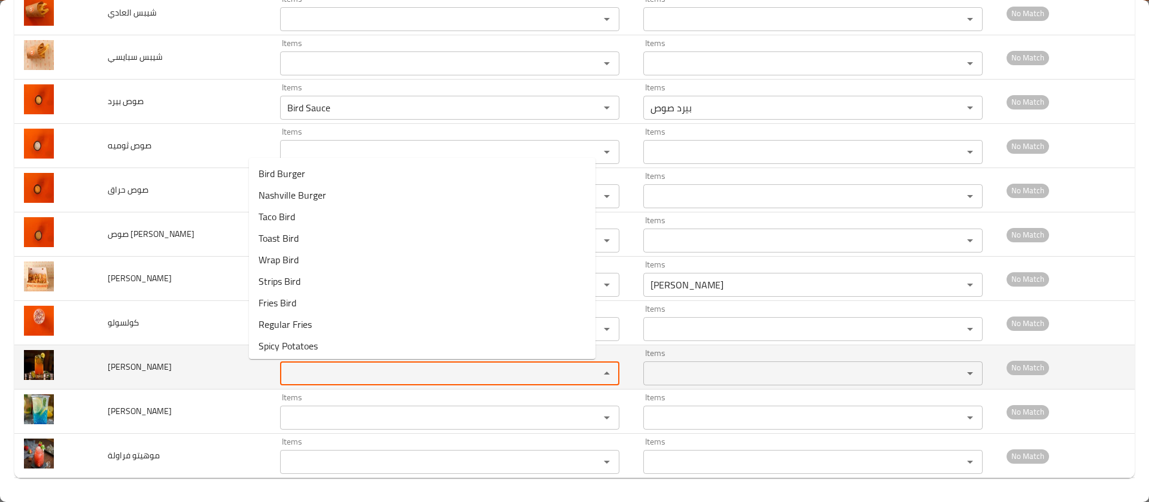
click at [287, 365] on باشن "Items" at bounding box center [432, 373] width 297 height 17
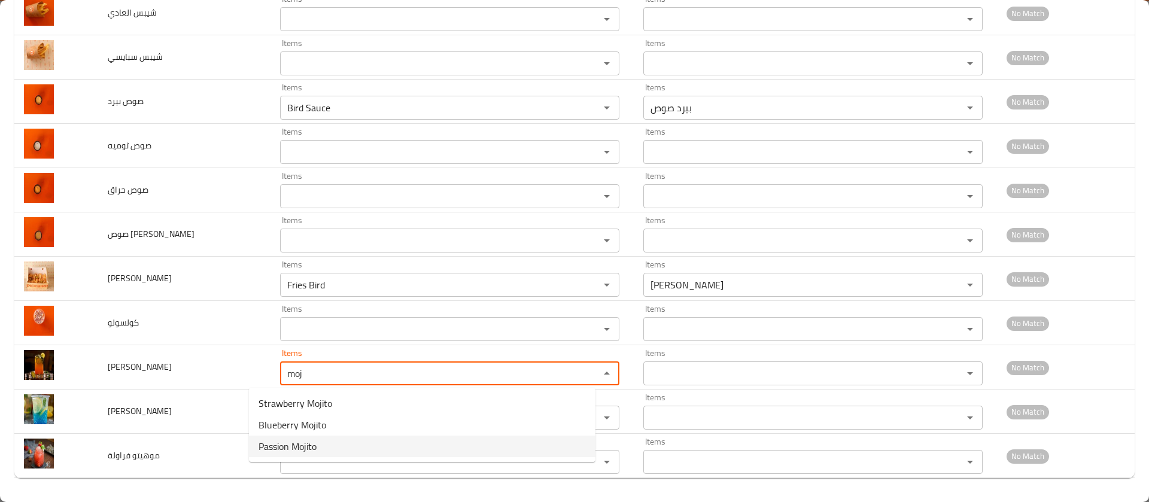
click at [296, 441] on span "Passion Mojito" at bounding box center [287, 446] width 58 height 14
type باشن "Passion Mojito"
type باشن-ar "[PERSON_NAME]"
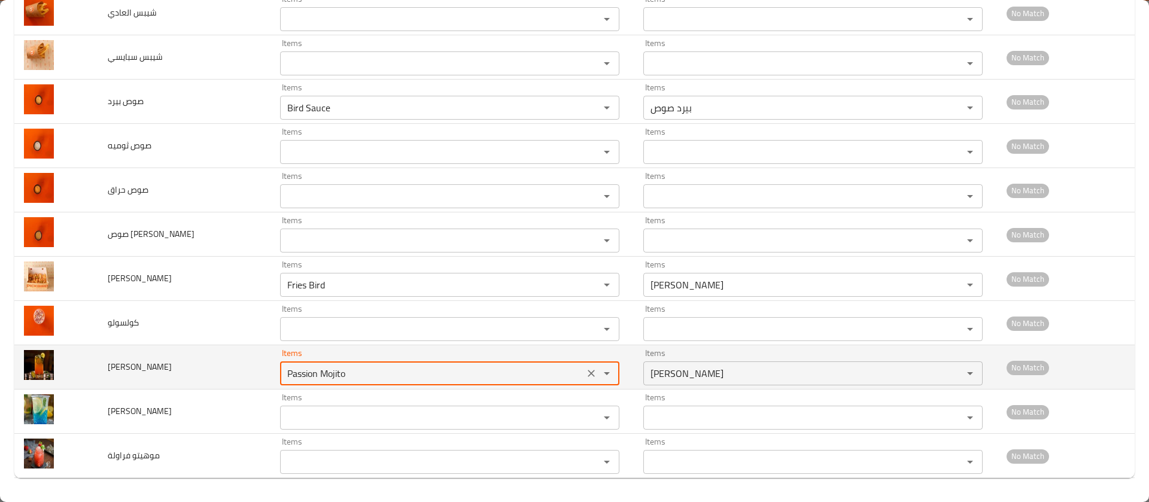
click at [298, 374] on باشن "Passion Mojito" at bounding box center [432, 373] width 297 height 17
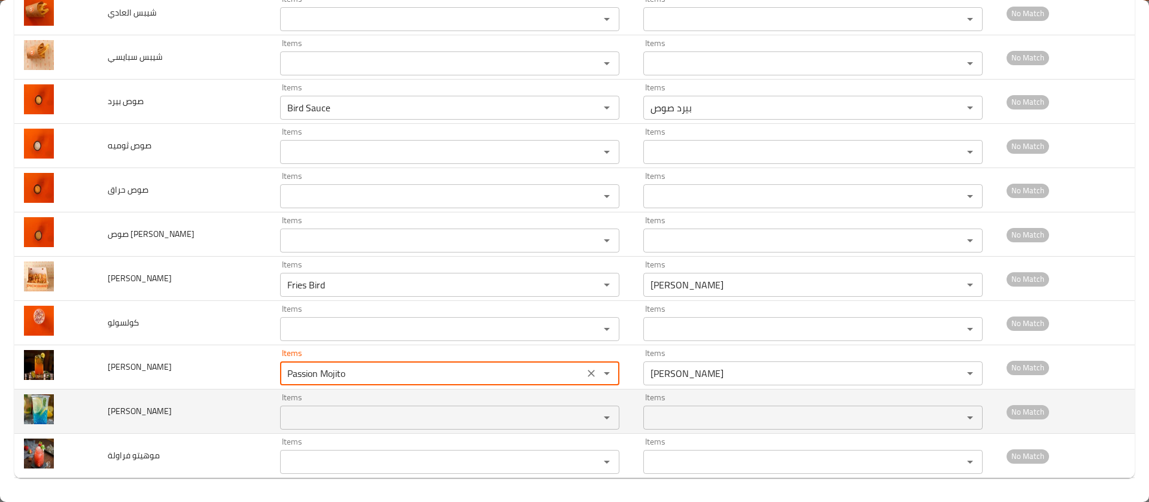
type باشن "Passion Mojito"
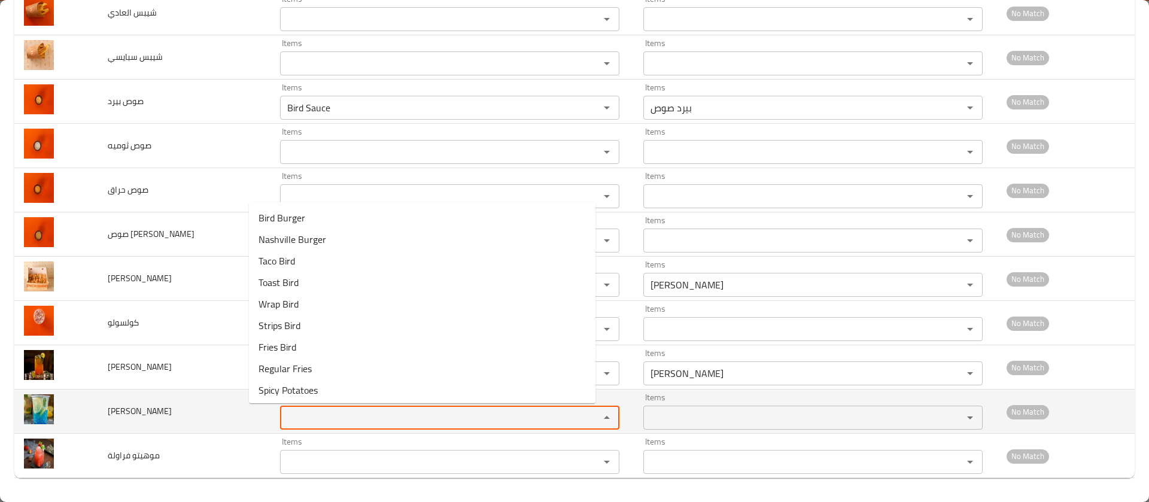
paste بيري "Mojito"
click at [284, 412] on بيري "Mojito" at bounding box center [432, 417] width 297 height 17
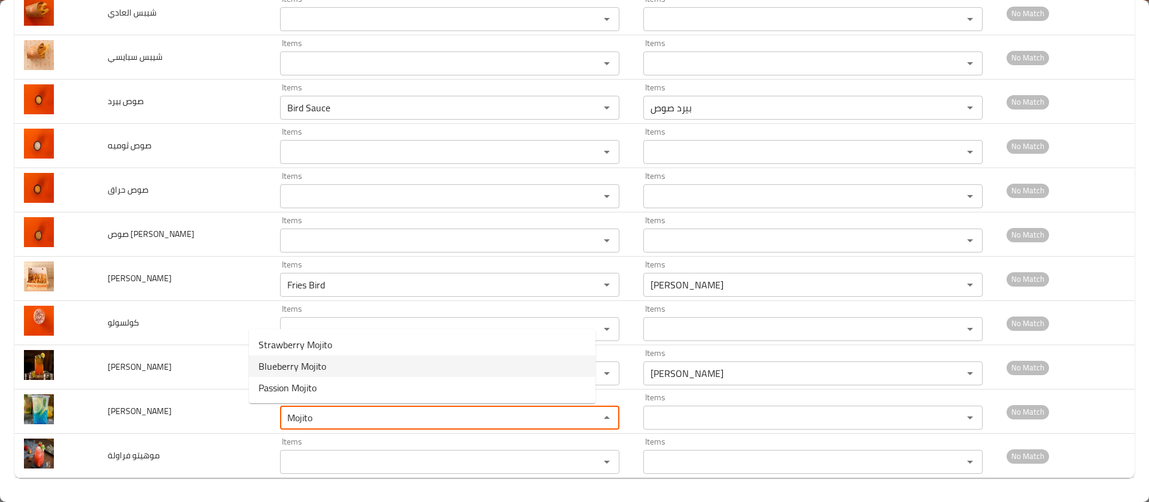
click at [308, 359] on span "Blueberry Mojito" at bounding box center [292, 366] width 68 height 14
type بيري "Blueberry Mojito"
type بيري-ar "[PERSON_NAME]"
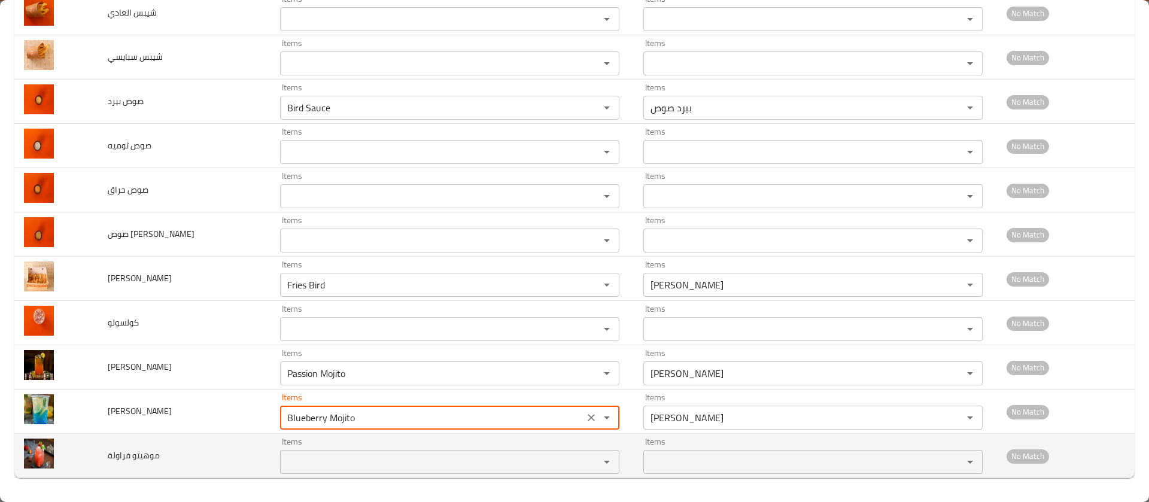
type بيري "Blueberry Mojito"
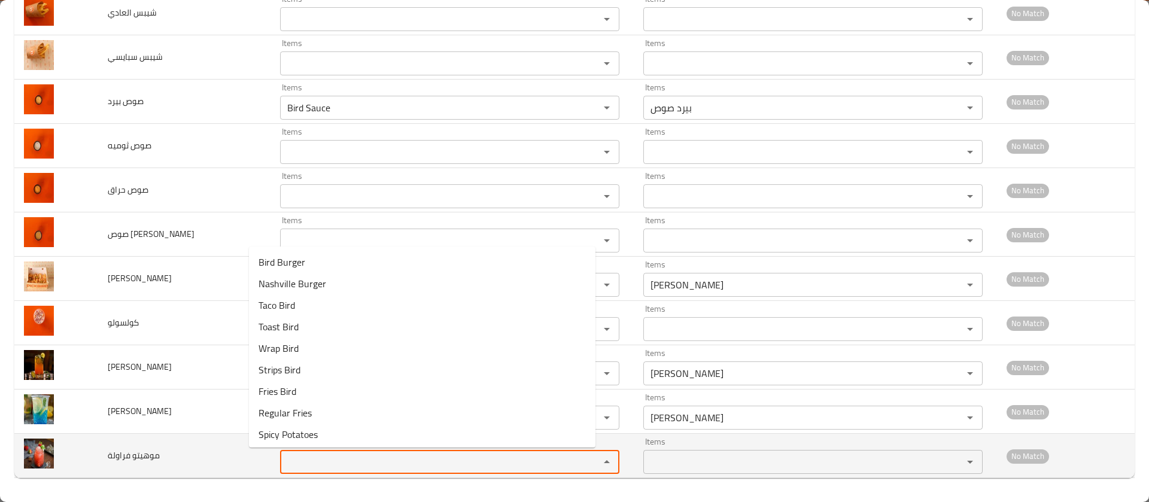
paste فراولة "Mojito"
click at [284, 455] on فراولة "Mojito" at bounding box center [432, 461] width 297 height 17
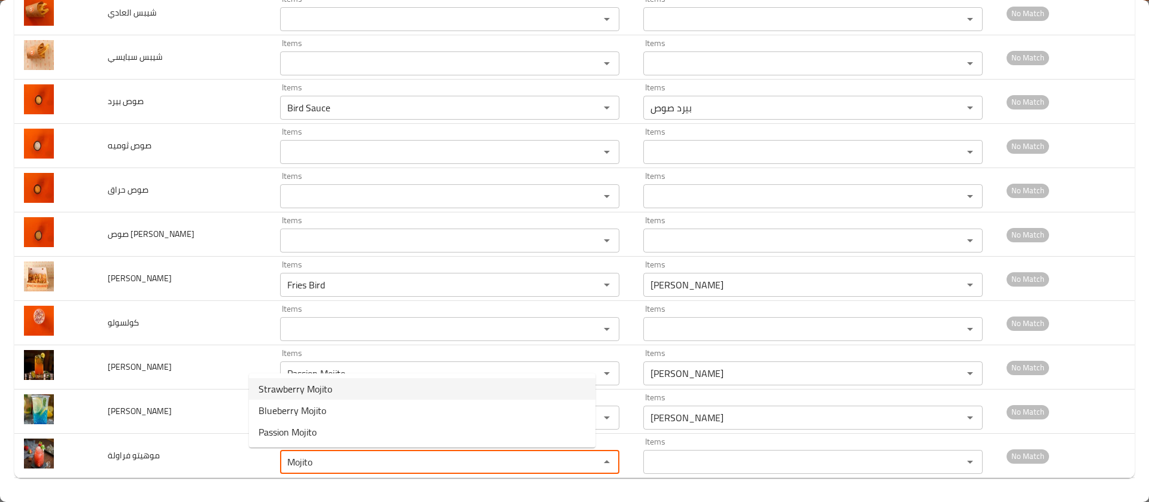
click at [310, 383] on span "Strawberry Mojito" at bounding box center [295, 389] width 74 height 14
type فراولة "Strawberry Mojito"
type فراولة-ar "موهيتو فراولة"
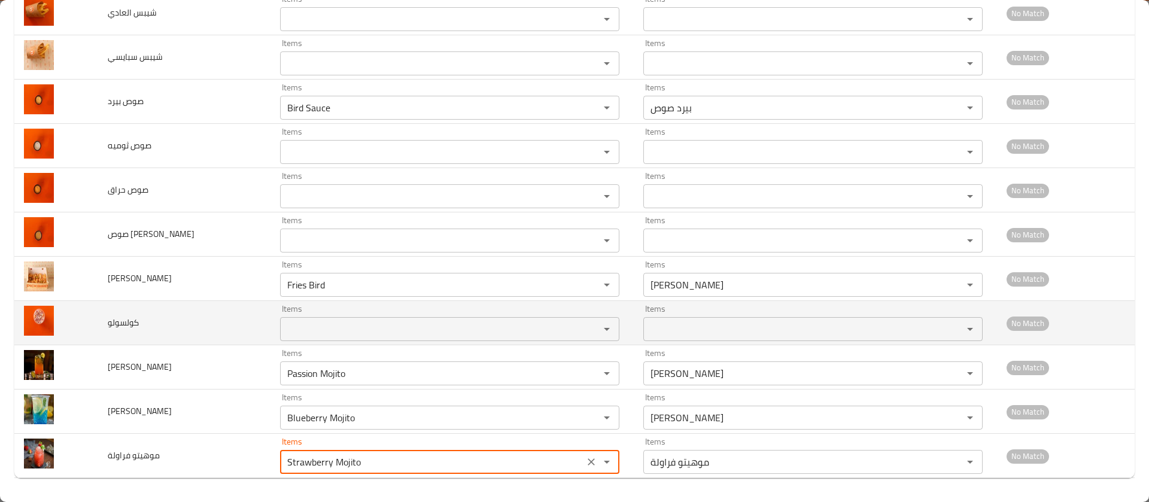
type فراولة "Strawberry Mojito"
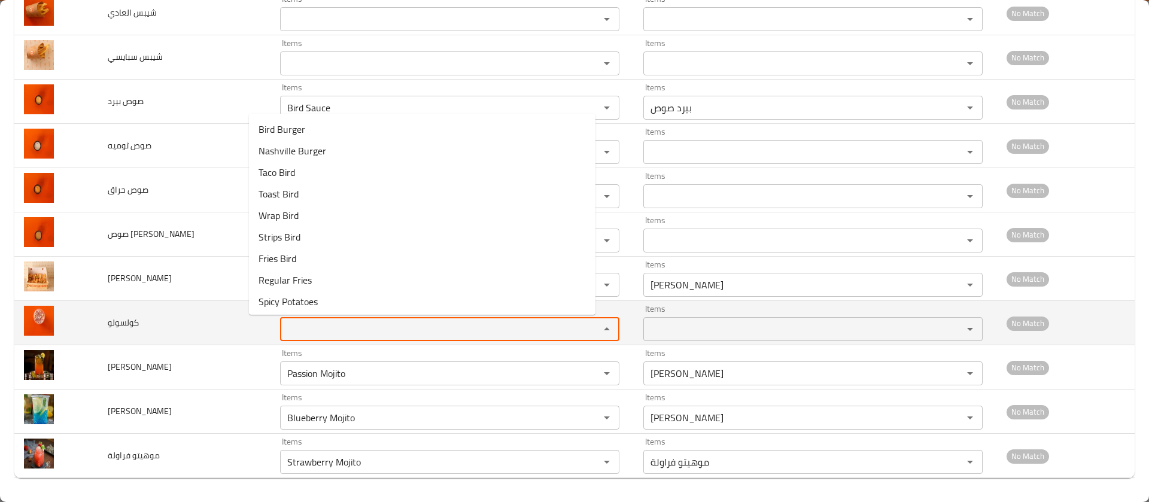
click at [307, 334] on input "Items" at bounding box center [432, 329] width 297 height 17
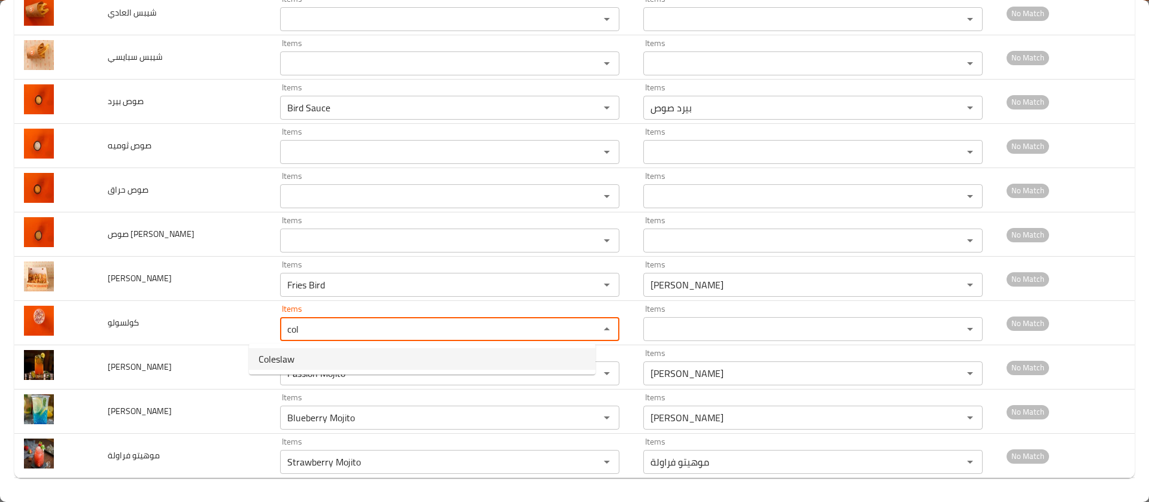
click at [293, 353] on span "Coleslaw" at bounding box center [276, 359] width 36 height 14
type input "Coleslaw"
type input "كولسلو"
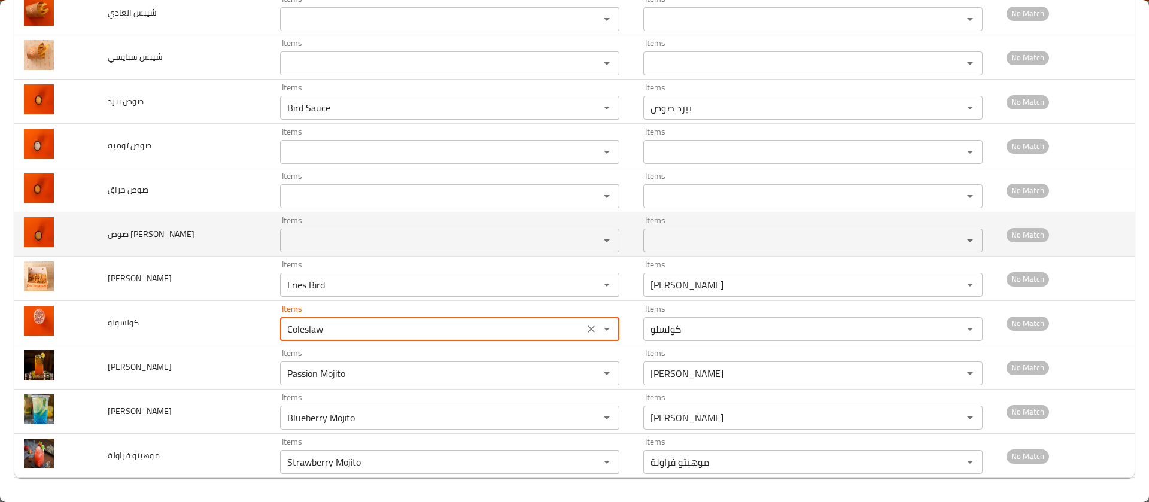
type input "Coleslaw"
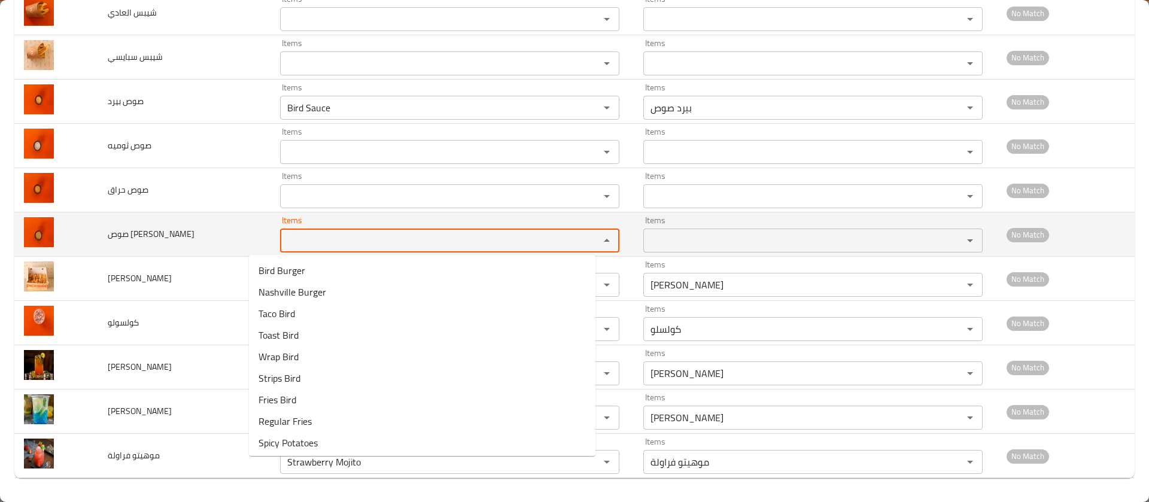
click at [294, 238] on ماستر "Items" at bounding box center [432, 240] width 297 height 17
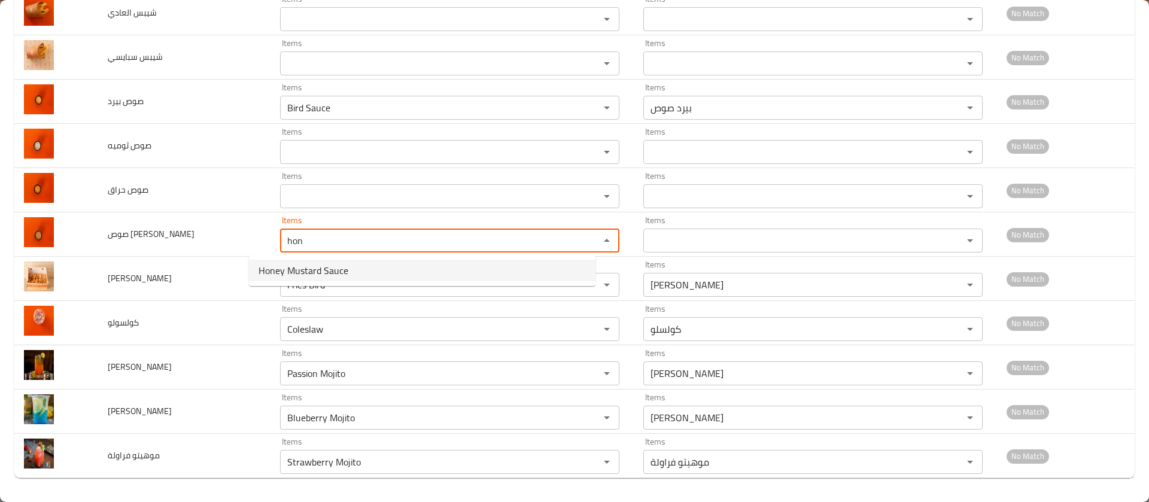
click at [303, 276] on span "Honey Mustard Sauce" at bounding box center [303, 270] width 90 height 14
type ماستر "Honey Mustard Sauce"
type ماستر-ar "هني مسترد صوص"
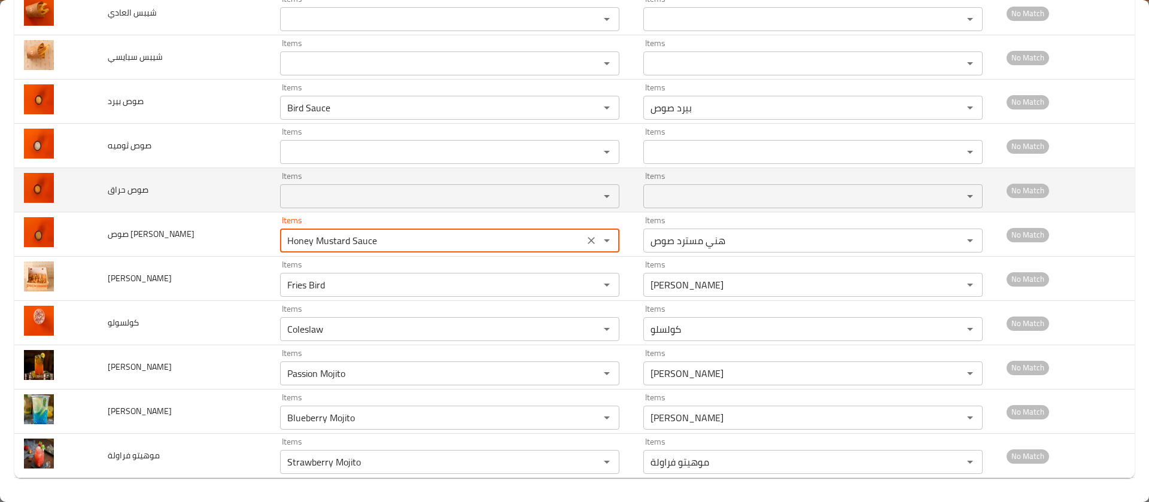
type ماستر "Honey Mustard Sauce"
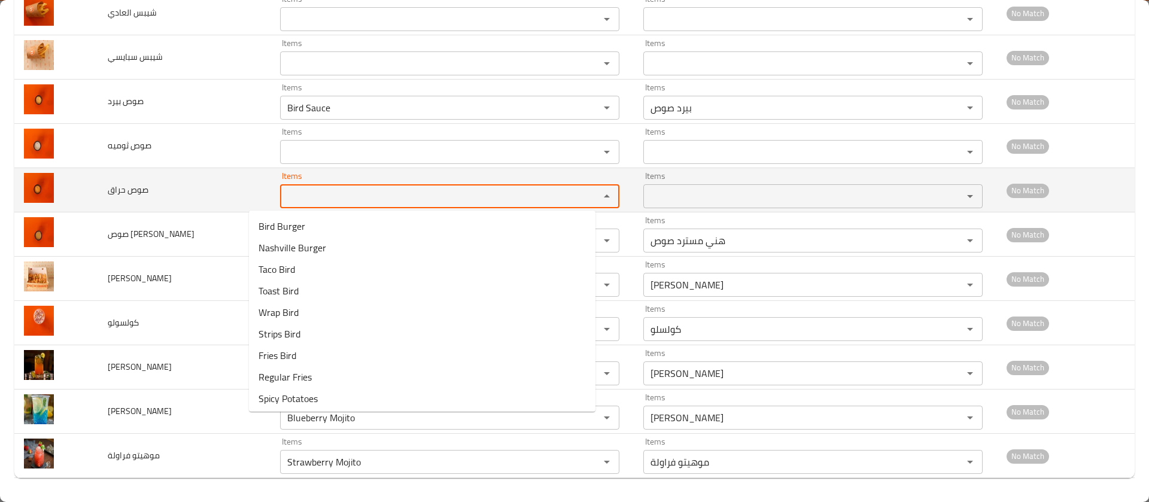
click at [316, 197] on حراق "Items" at bounding box center [432, 196] width 297 height 17
type حراق "h"
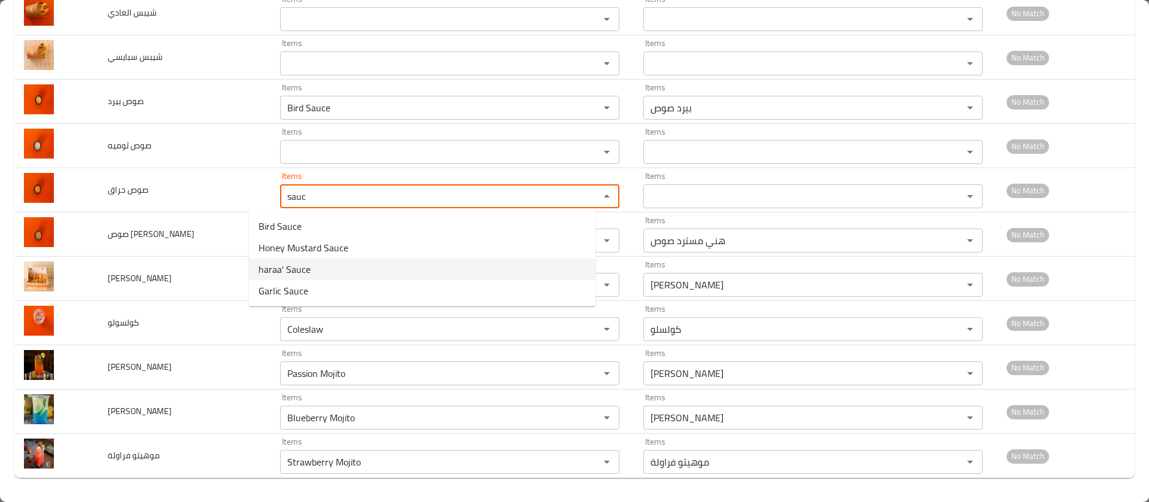
click at [301, 262] on span "haraa' Sauce" at bounding box center [284, 269] width 52 height 14
type حراق "haraa' Sauce"
type حراق-ar "حراق صوص"
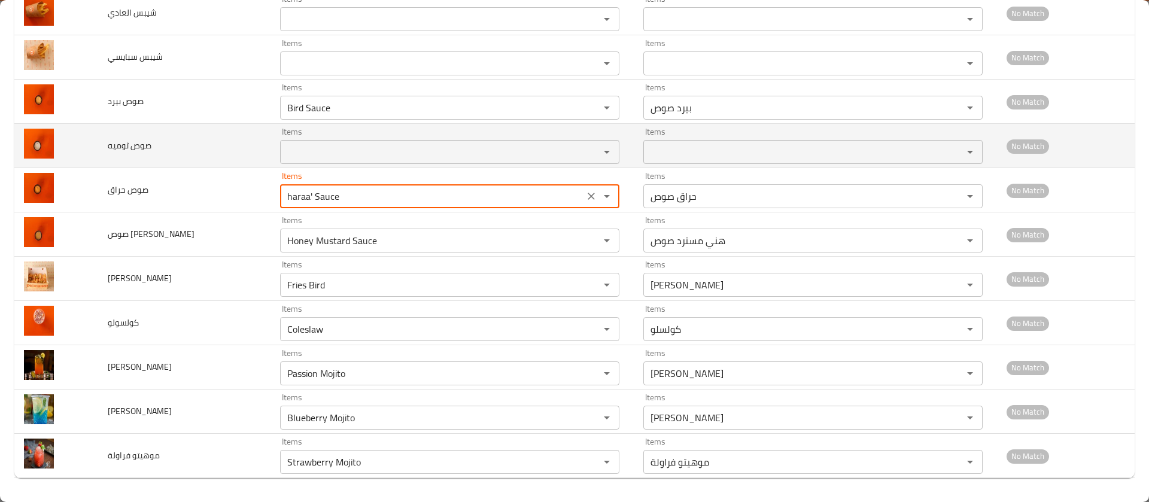
type حراق "haraa' Sauce"
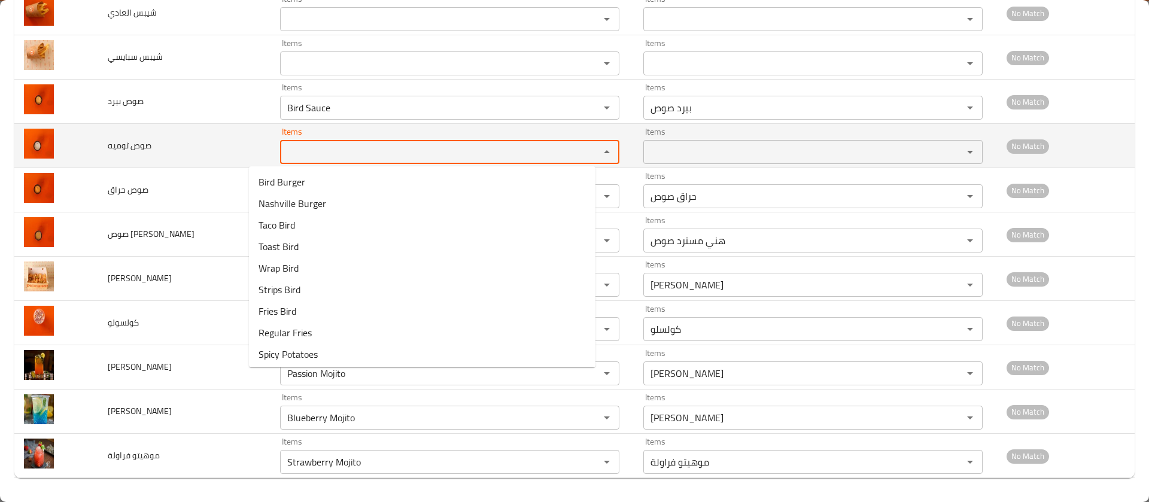
click at [316, 155] on ثوميه "Items" at bounding box center [432, 152] width 297 height 17
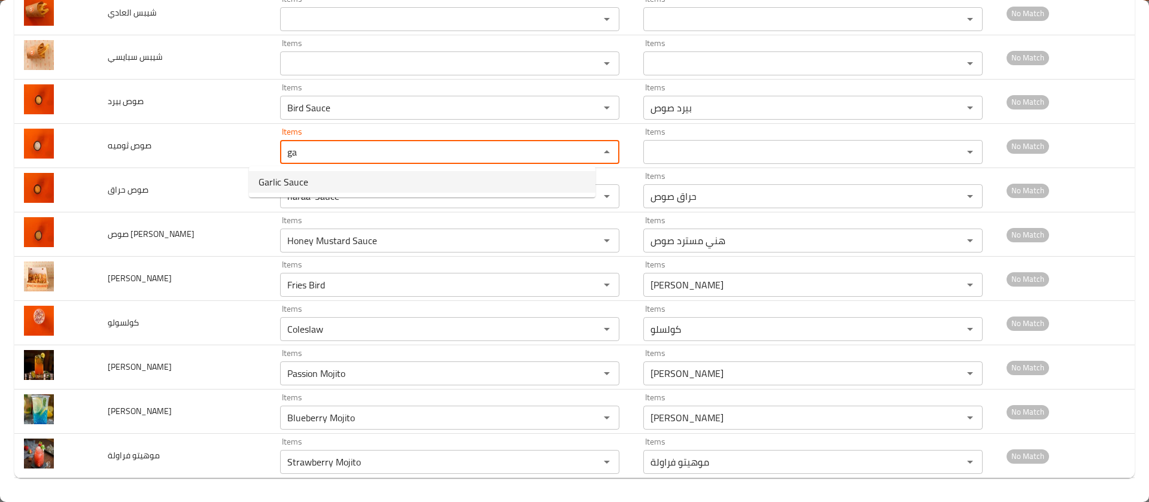
click at [307, 177] on span "Garlic Sauce" at bounding box center [283, 182] width 50 height 14
type ثوميه "Garlic Sauce"
type ثوميه-ar "ثوم صوص"
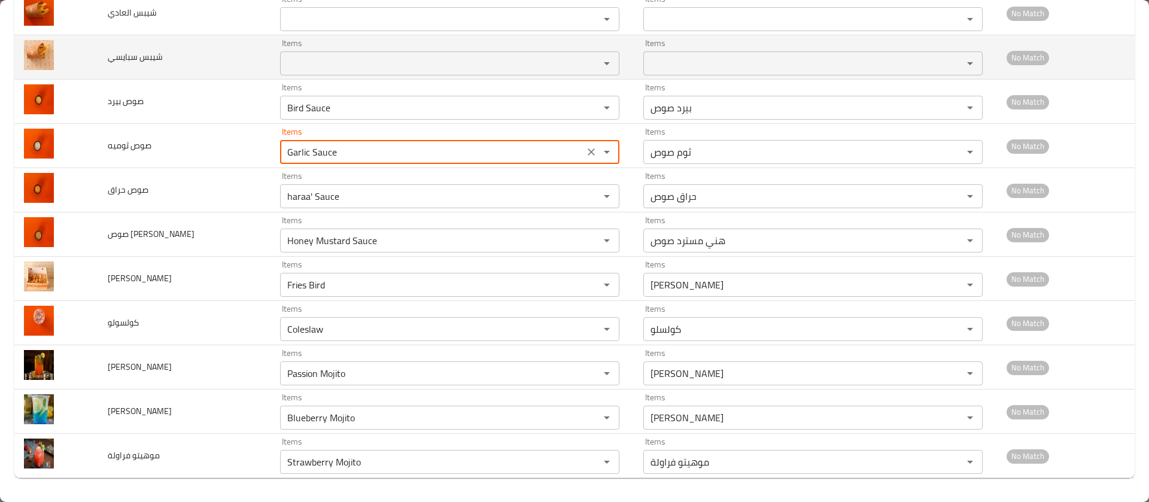
type ثوميه "Garlic Sauce"
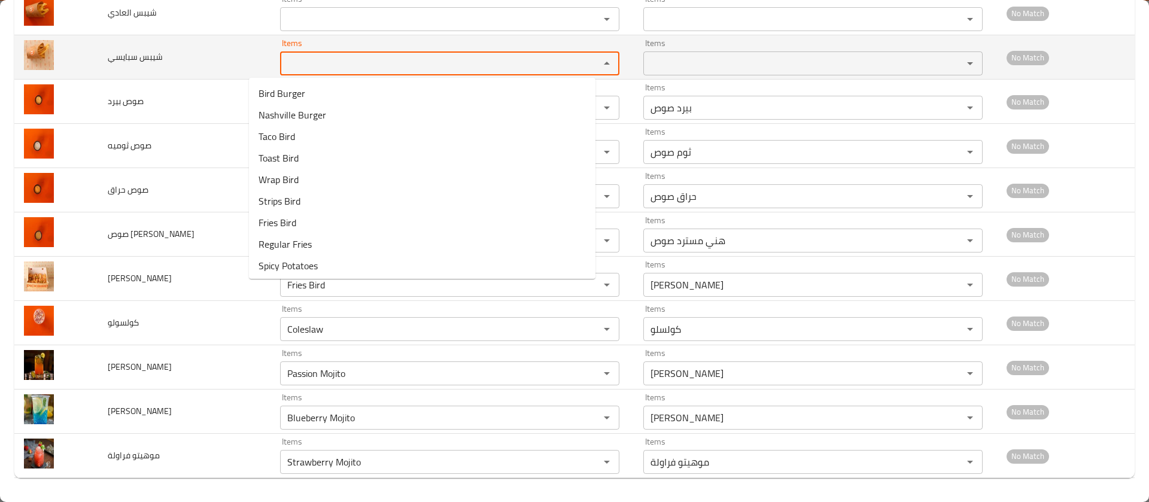
click at [317, 58] on سبايسي "Items" at bounding box center [432, 63] width 297 height 17
type سبايسي "c"
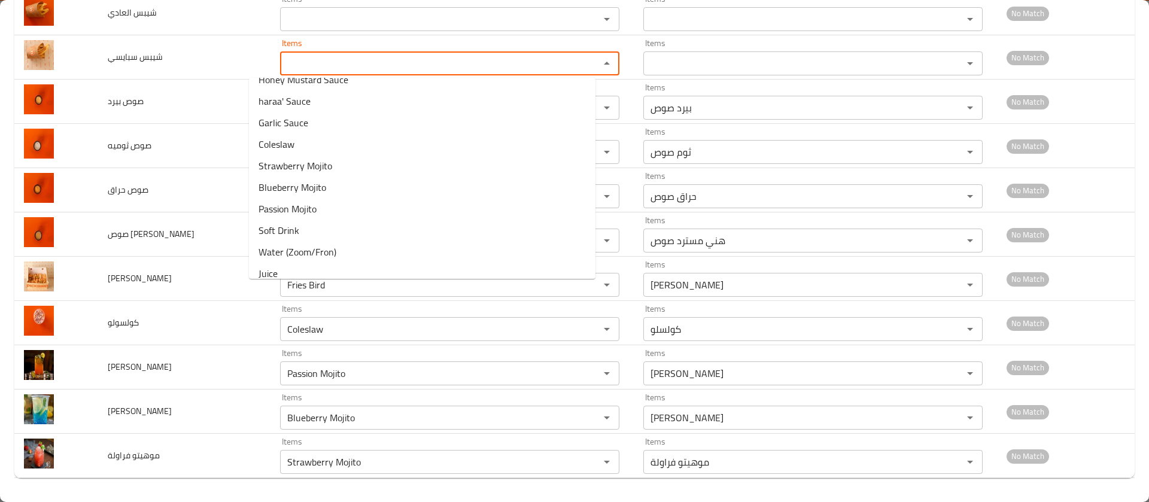
scroll to position [239, 0]
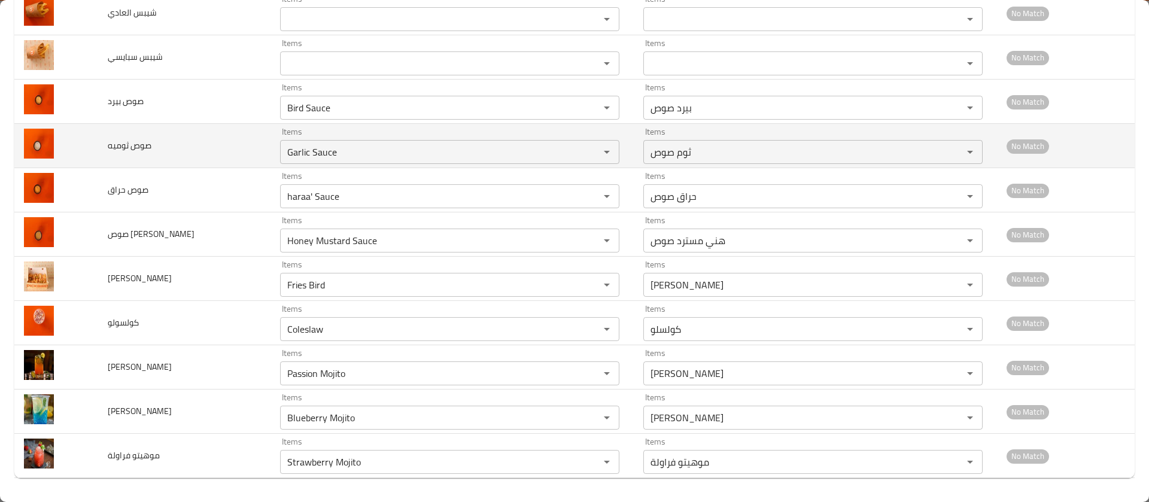
click at [227, 153] on td "صوص ثوميه" at bounding box center [184, 146] width 172 height 44
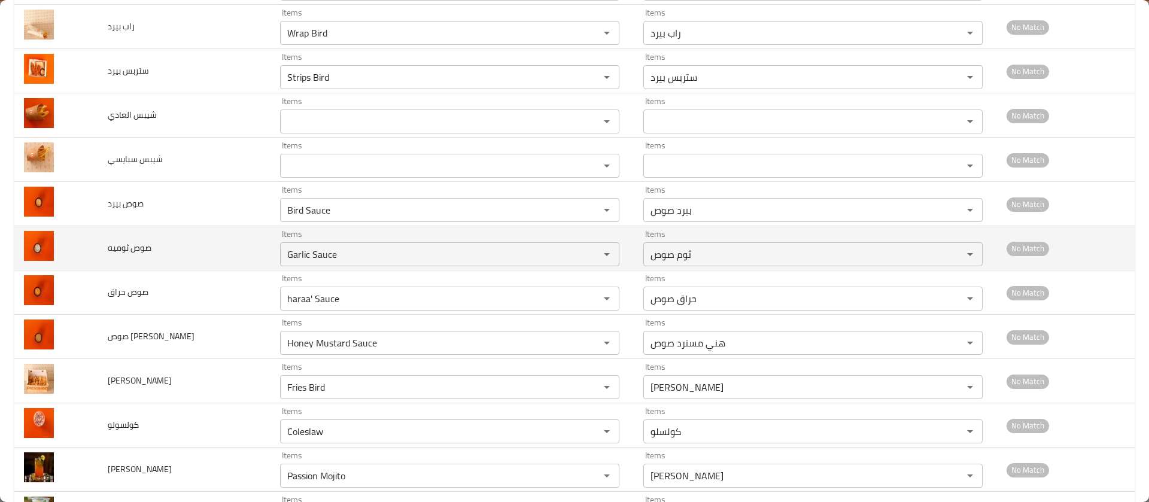
scroll to position [314, 0]
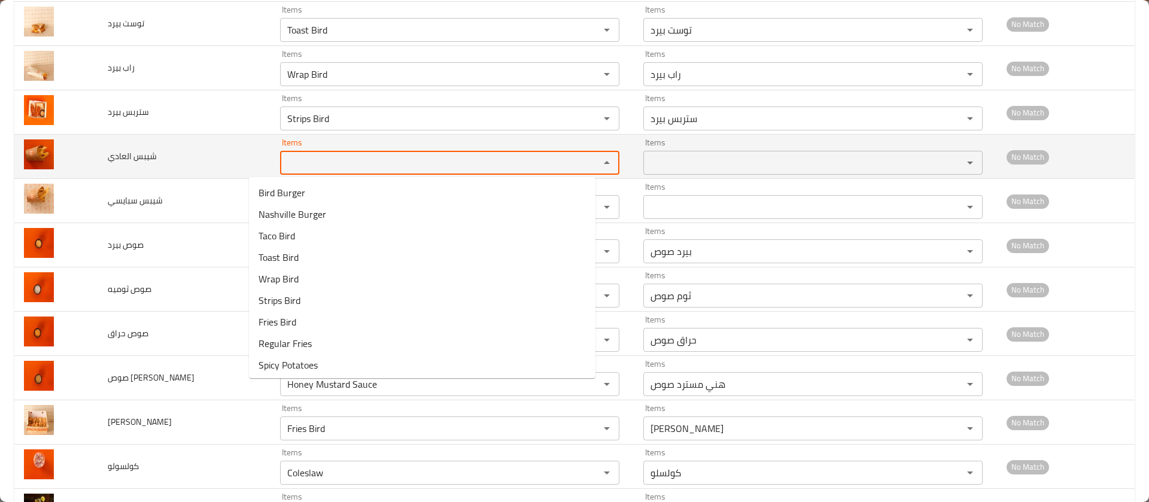
click at [284, 157] on العادي "Items" at bounding box center [432, 162] width 297 height 17
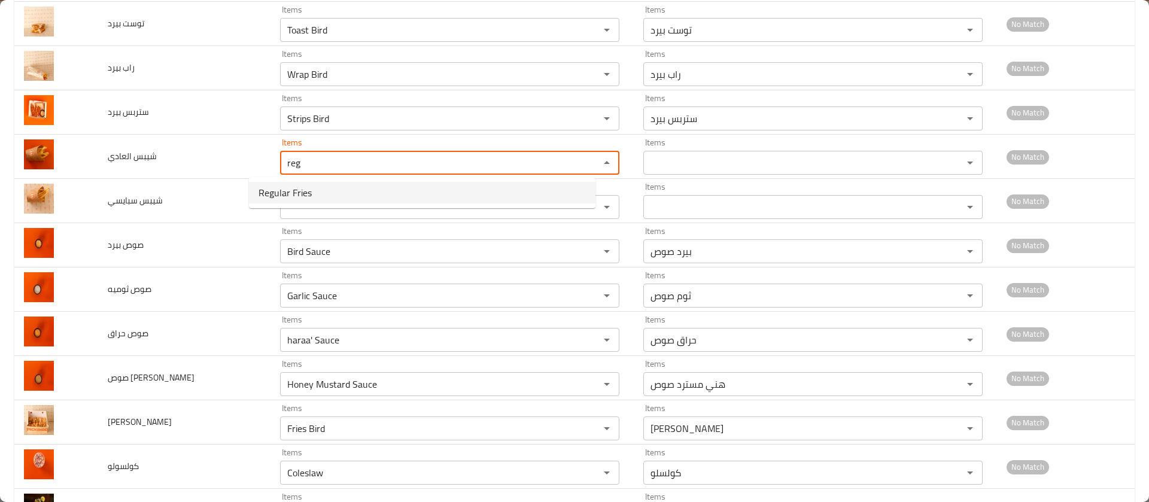
click at [272, 193] on span "Regular Fries" at bounding box center [284, 192] width 53 height 14
type العادي "Regular Fries"
type العادي-ar "بطاطس عادية"
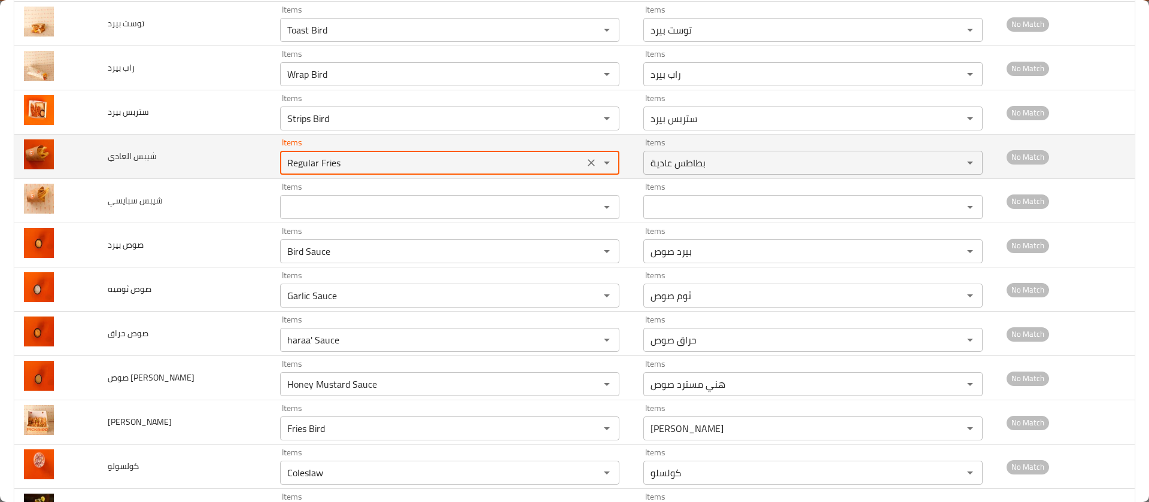
click at [301, 164] on العادي "Regular Fries" at bounding box center [432, 162] width 297 height 17
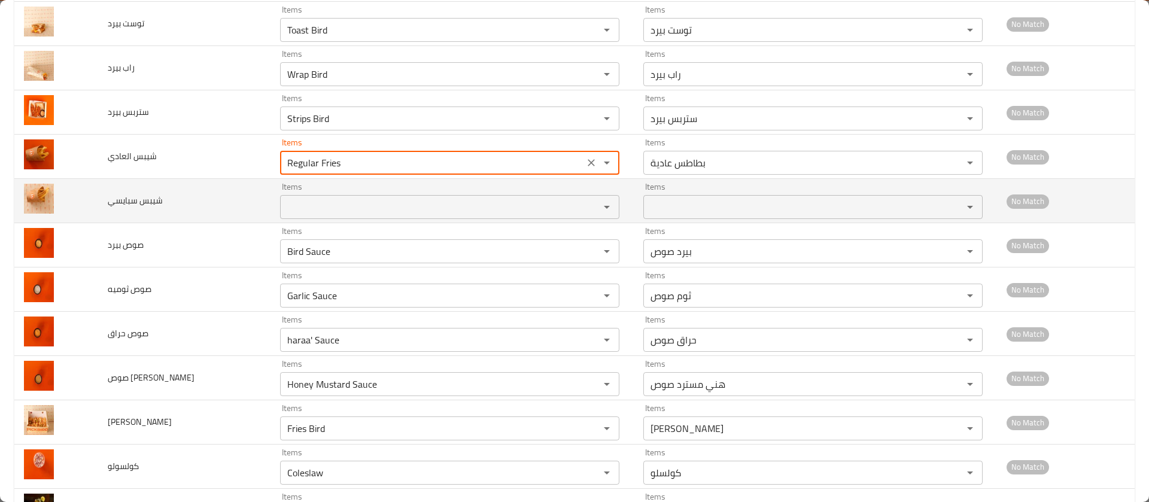
type العادي "Regular Fries"
click at [287, 207] on سبايسي "Items" at bounding box center [432, 207] width 297 height 17
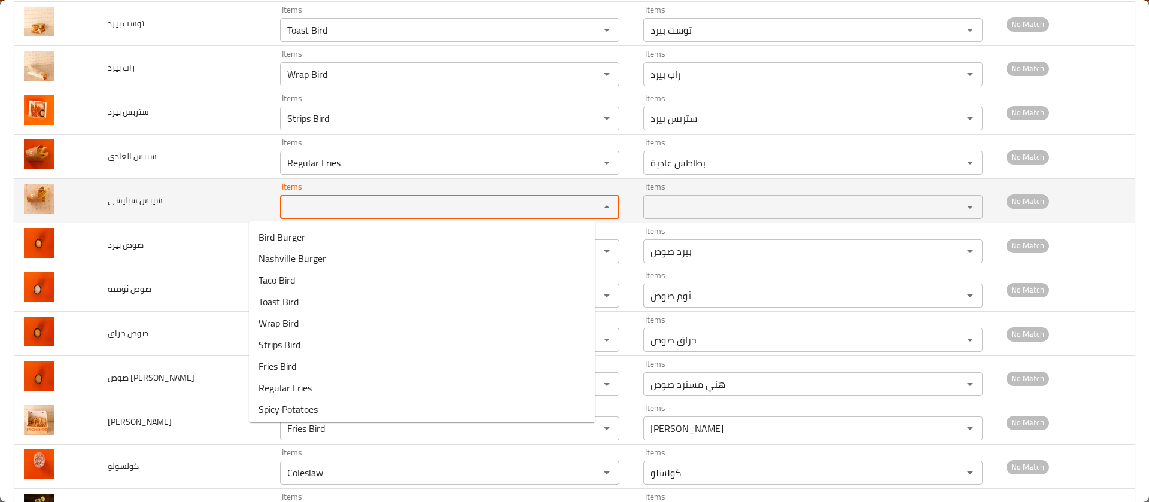
paste سبايسي "Fries"
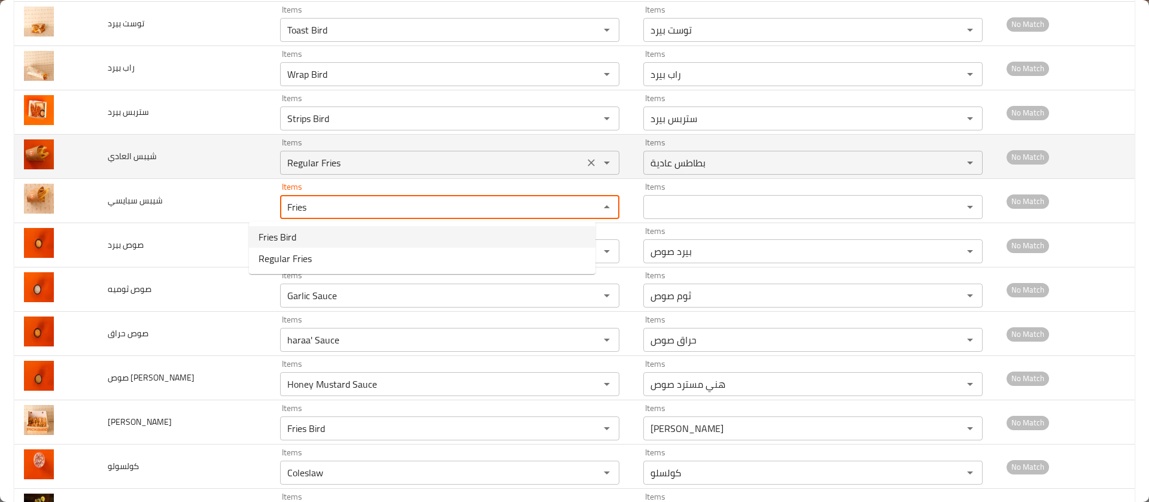
type سبايسي "Fries"
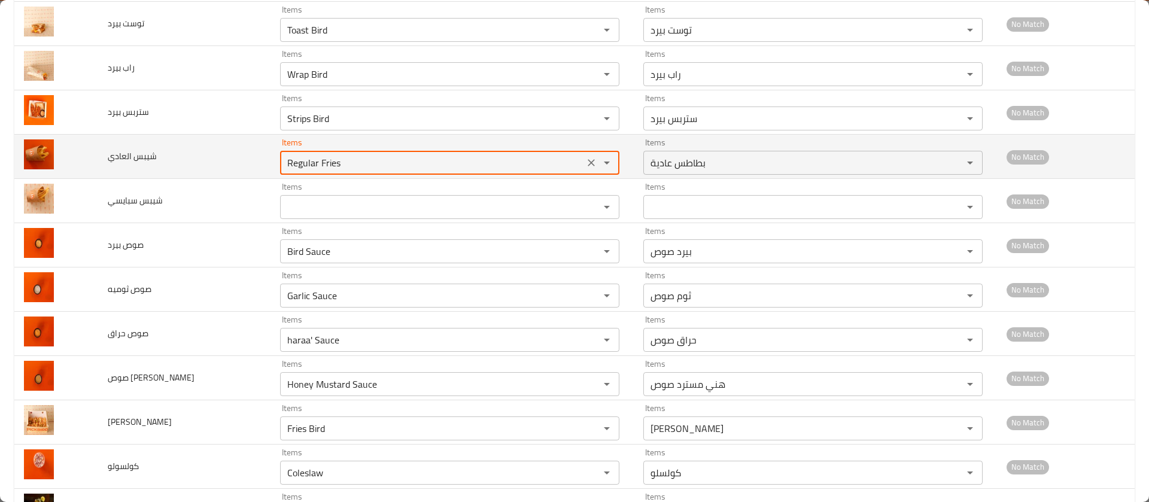
drag, startPoint x: 321, startPoint y: 162, endPoint x: 202, endPoint y: 163, distance: 118.4
click at [202, 163] on tr "شيبس العادي Items Regular Fries Items Items بطاطس عادية Items No Match" at bounding box center [574, 157] width 1120 height 44
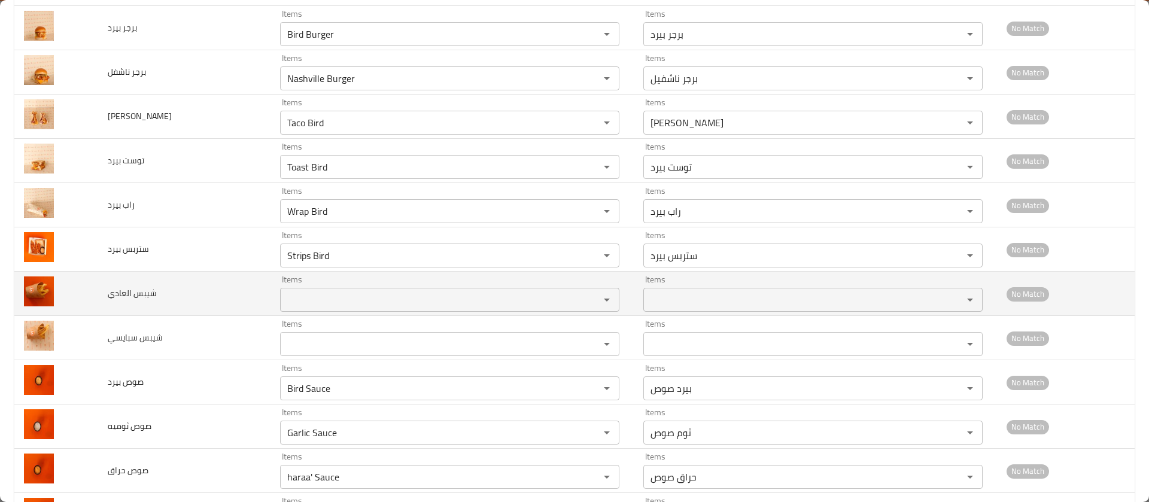
click at [202, 163] on td "توست بيرد" at bounding box center [184, 161] width 172 height 44
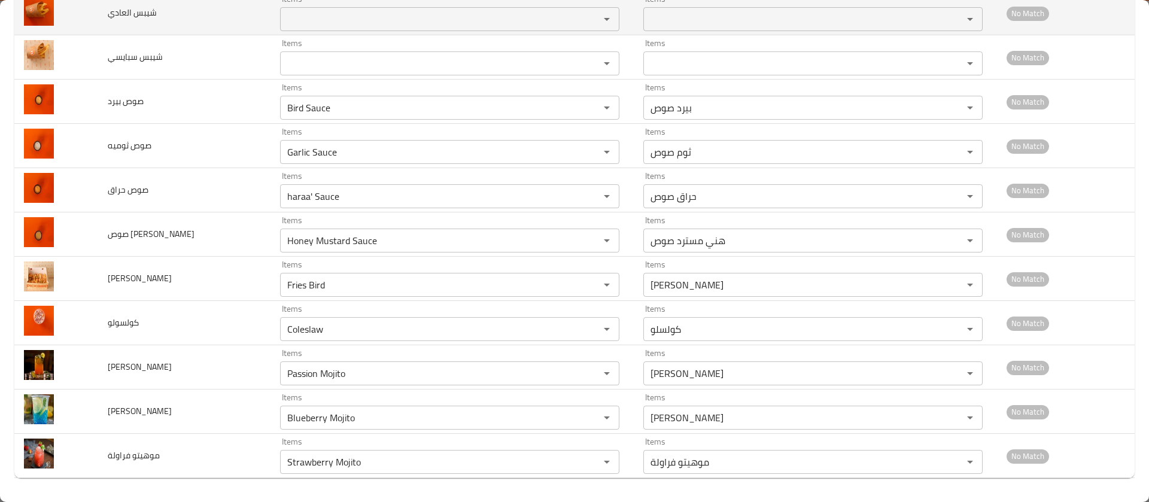
scroll to position [0, 0]
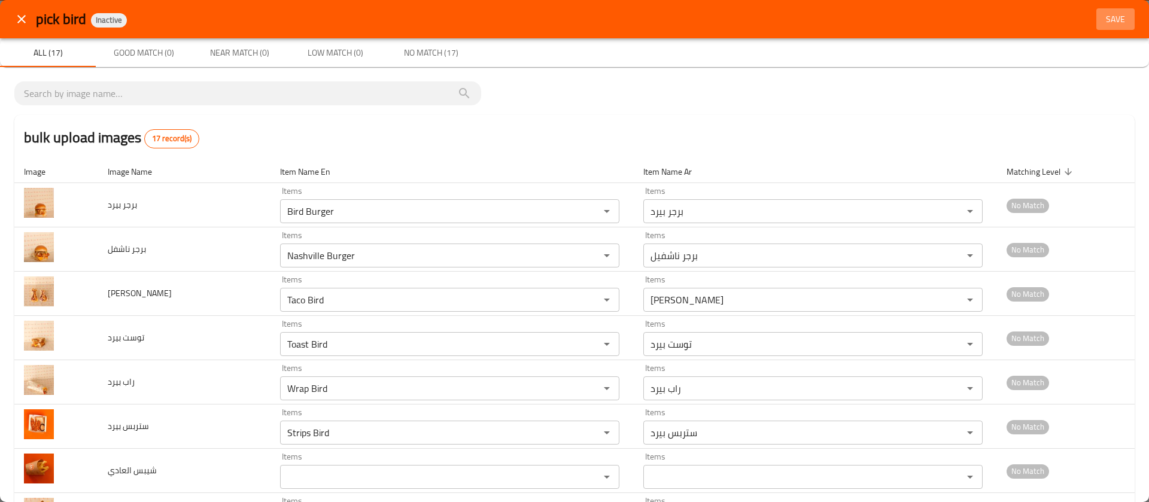
click at [1101, 19] on span "Save" at bounding box center [1115, 19] width 29 height 15
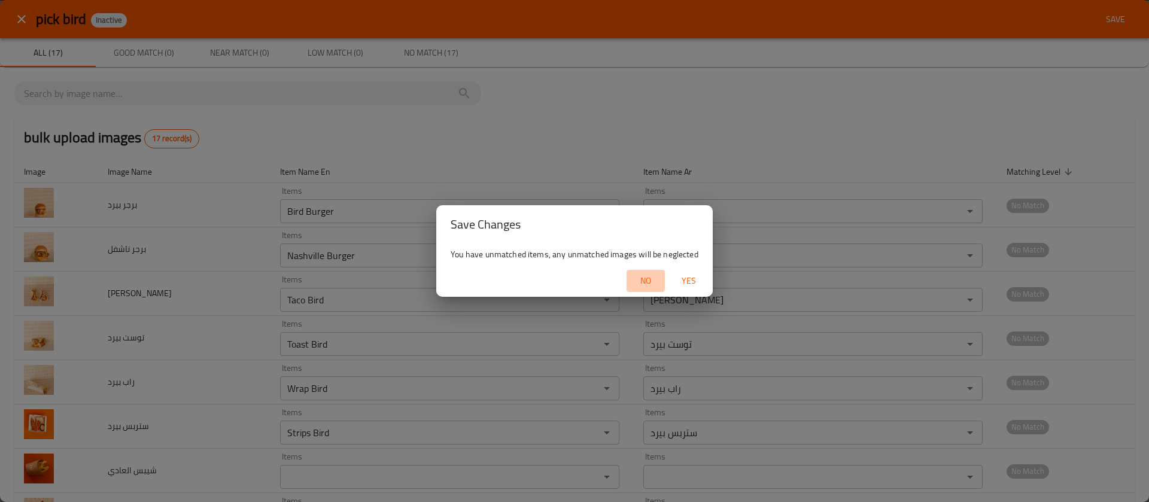
click at [657, 275] on span "No" at bounding box center [645, 280] width 29 height 15
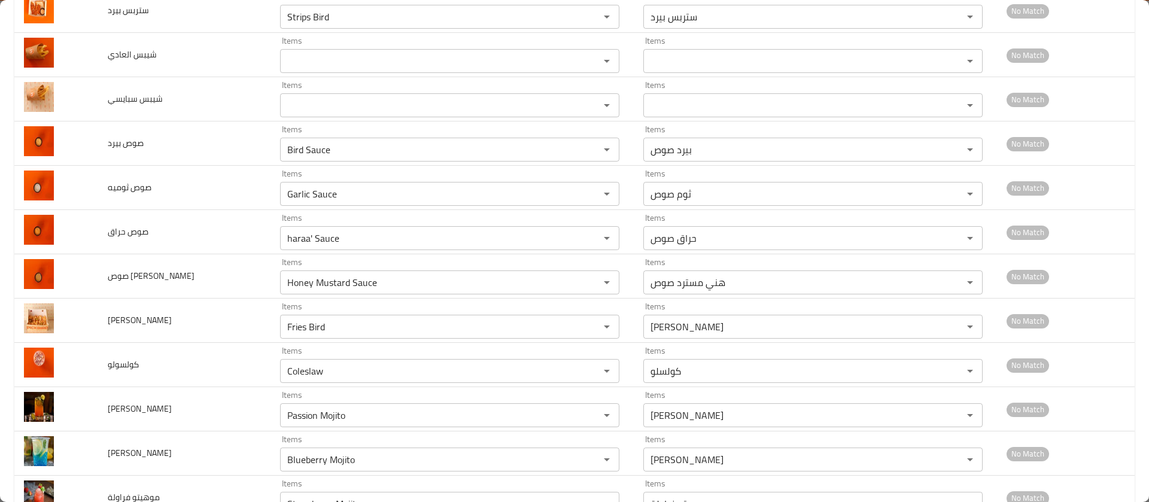
scroll to position [458, 0]
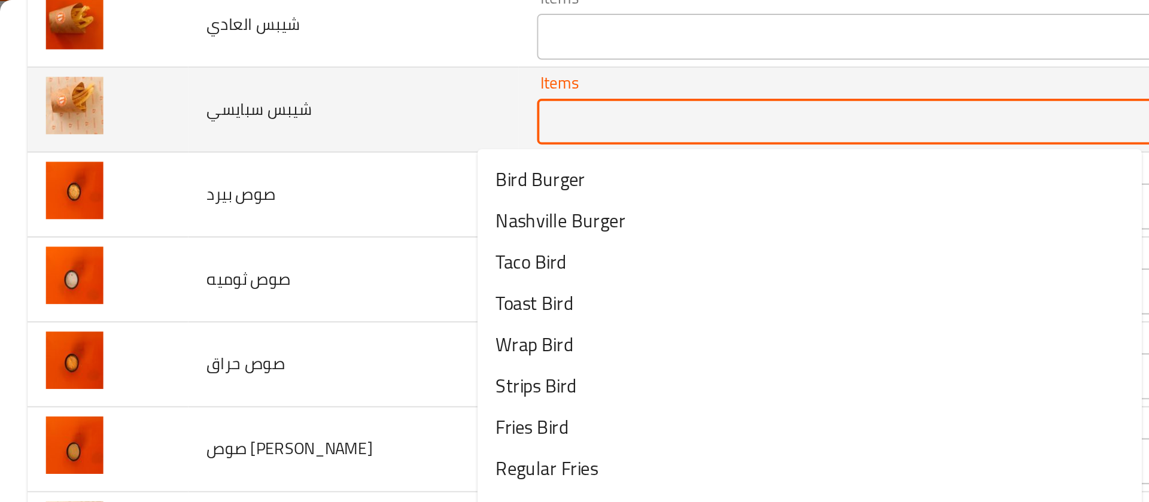
click at [284, 62] on سبايسي "Items" at bounding box center [432, 63] width 297 height 17
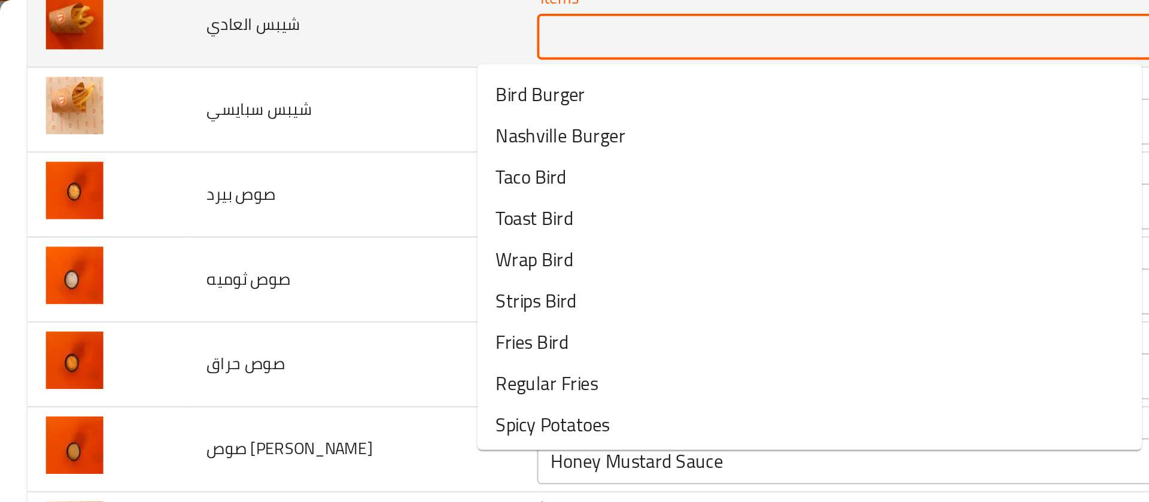
click at [284, 24] on العادي "Items" at bounding box center [432, 19] width 297 height 17
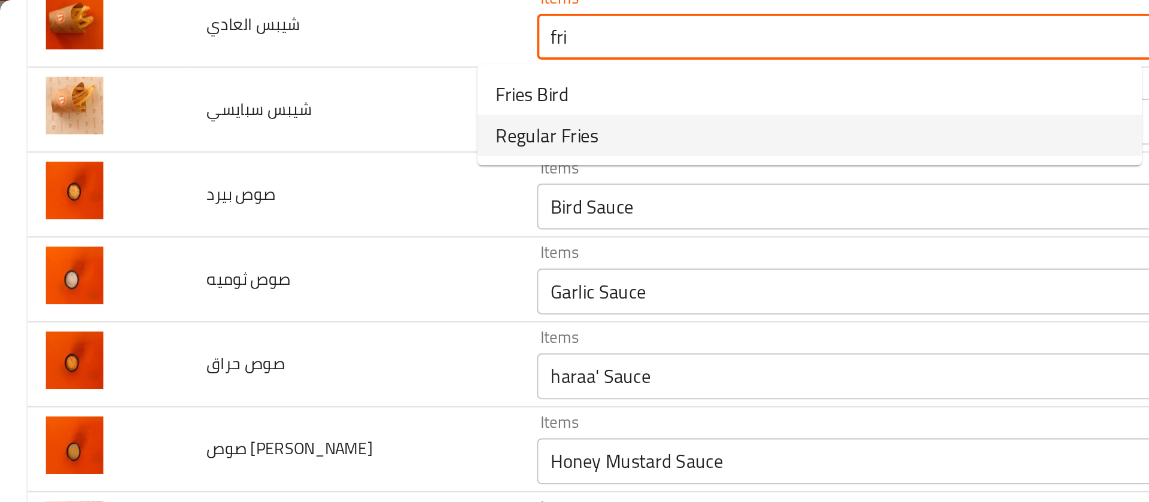
click at [273, 72] on span "Regular Fries" at bounding box center [284, 70] width 53 height 14
type العادي "Regular Fries"
type العادي-ar "بطاطس عادية"
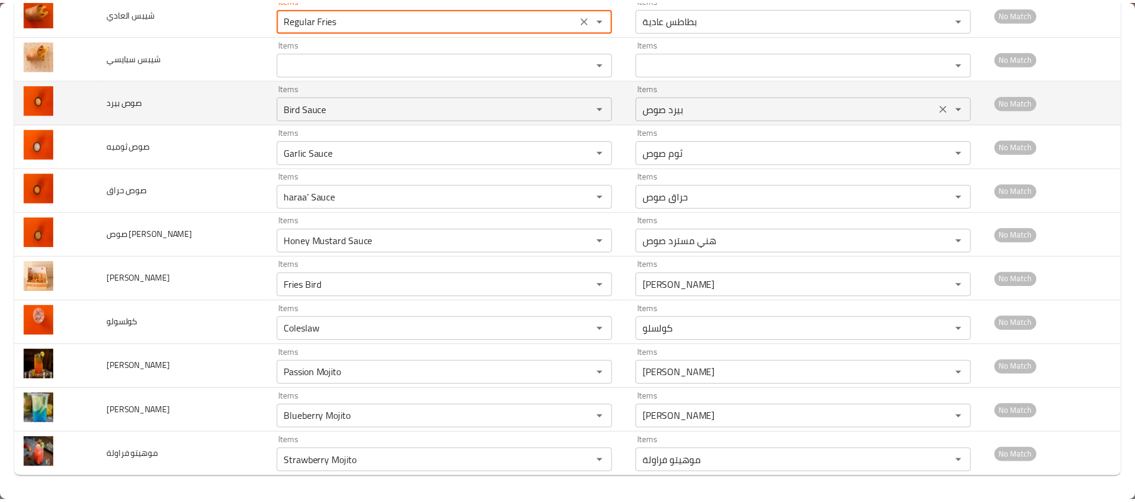
scroll to position [0, 0]
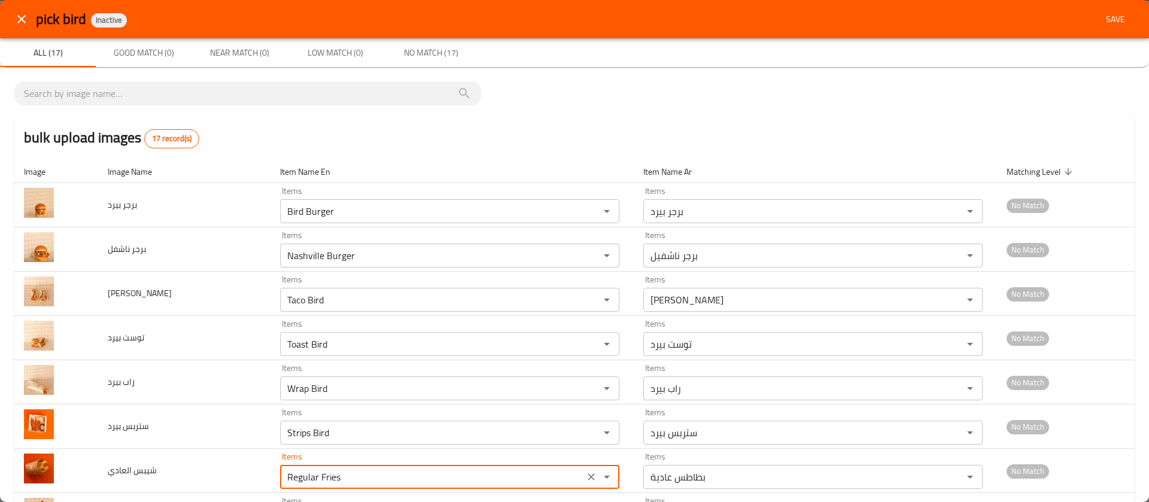
type العادي "Regular Fries"
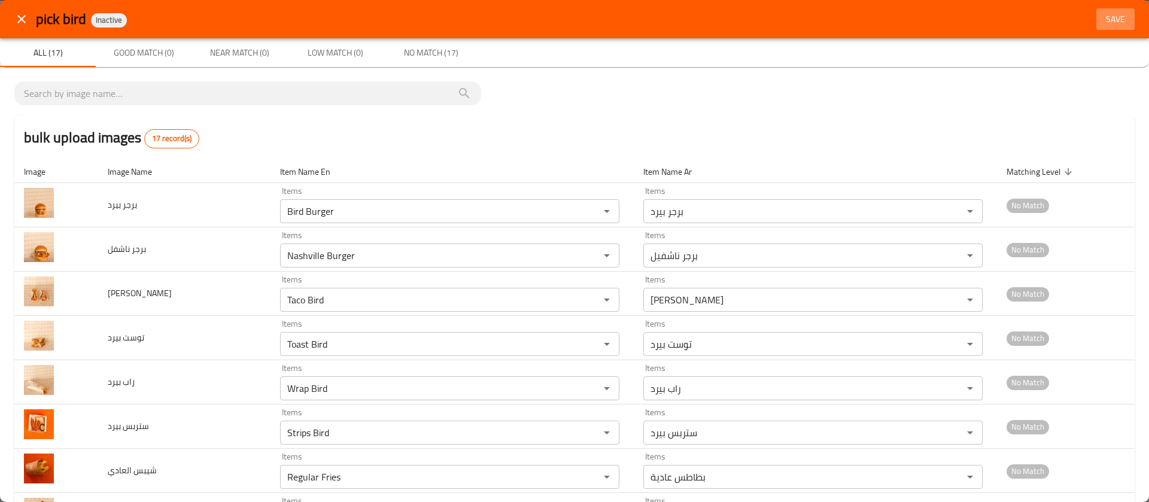
click at [1101, 19] on span "Save" at bounding box center [1115, 19] width 29 height 15
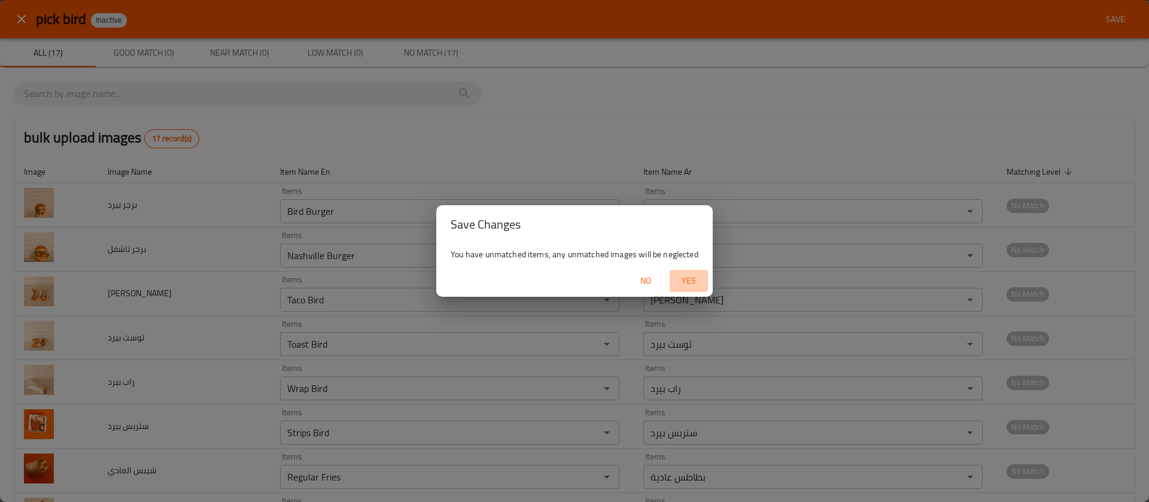
click at [693, 275] on span "Yes" at bounding box center [688, 280] width 29 height 15
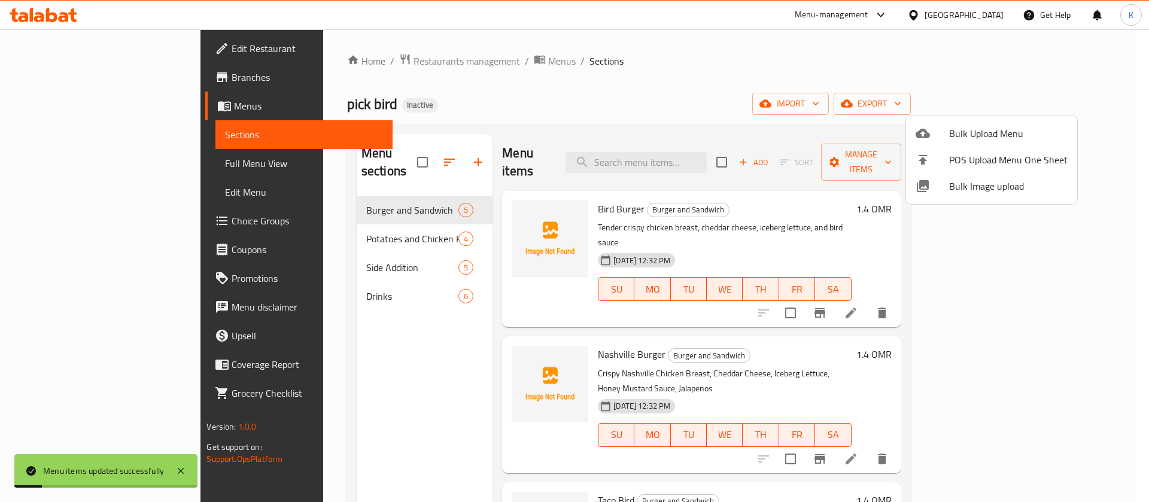
click at [106, 165] on div at bounding box center [574, 251] width 1149 height 502
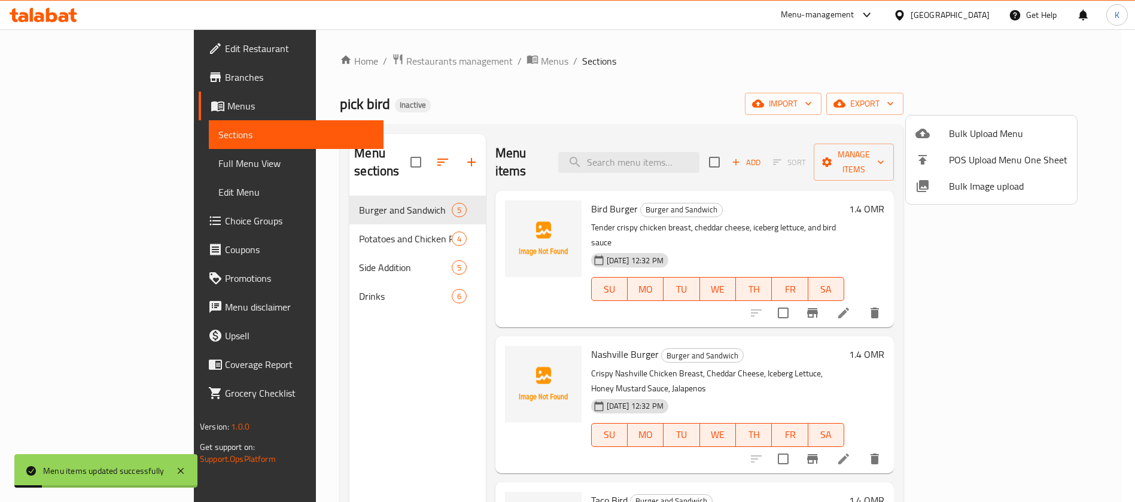
click at [218, 165] on span "Full Menu View" at bounding box center [296, 163] width 156 height 14
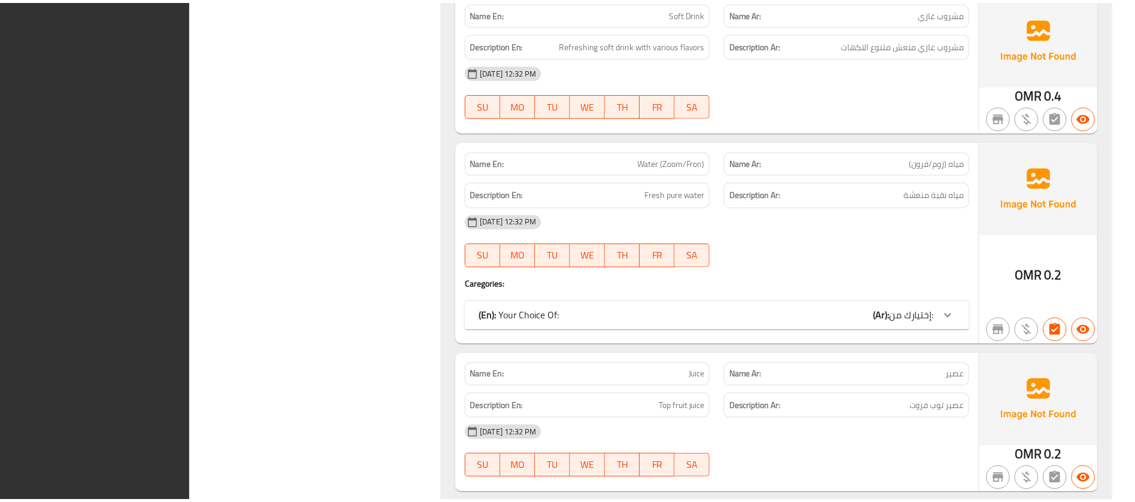
scroll to position [3079, 0]
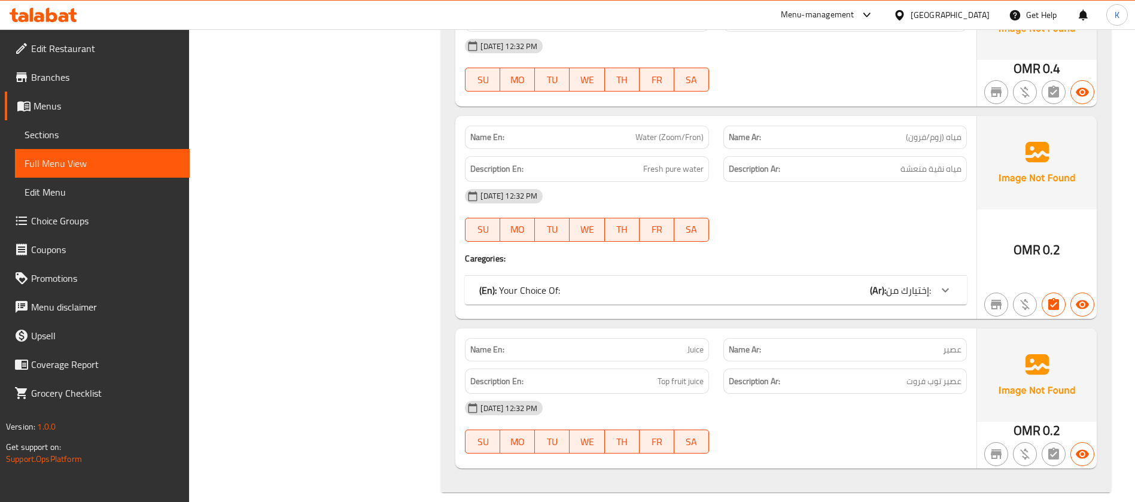
click at [979, 16] on div "[GEOGRAPHIC_DATA]" at bounding box center [949, 14] width 79 height 13
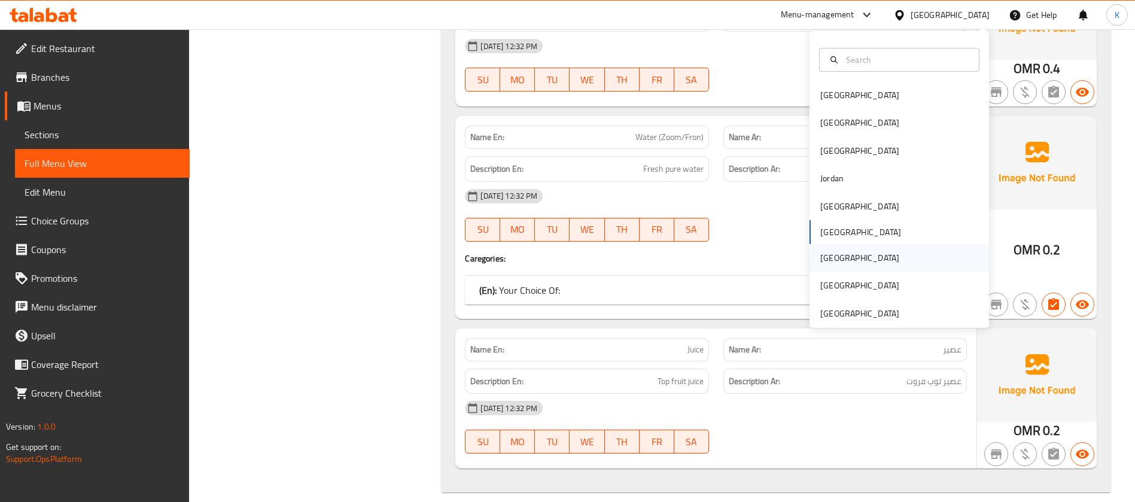
click at [830, 257] on div "[GEOGRAPHIC_DATA]" at bounding box center [860, 258] width 98 height 28
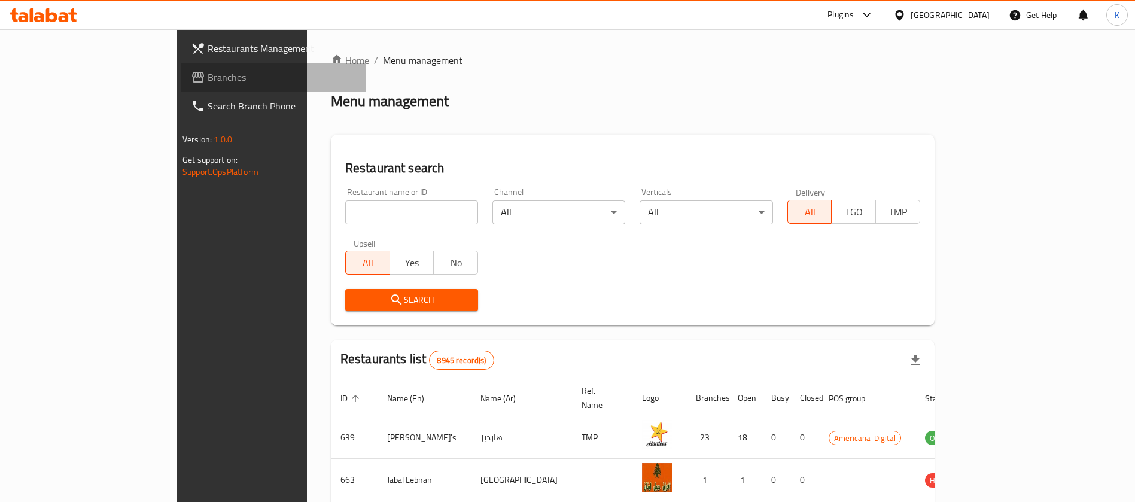
click at [181, 69] on link "Branches" at bounding box center [273, 77] width 185 height 29
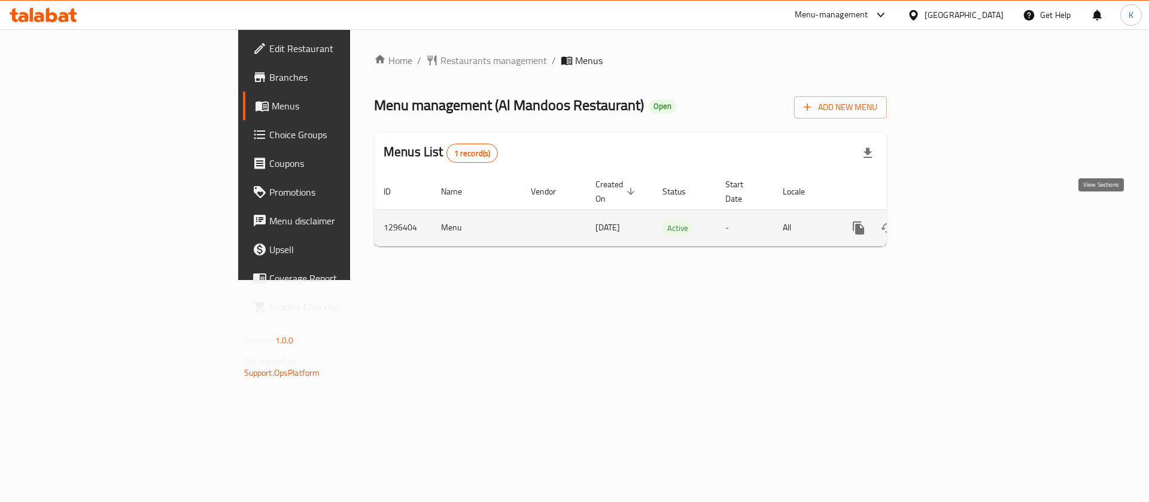
click at [952, 221] on icon "enhanced table" at bounding box center [944, 228] width 14 height 14
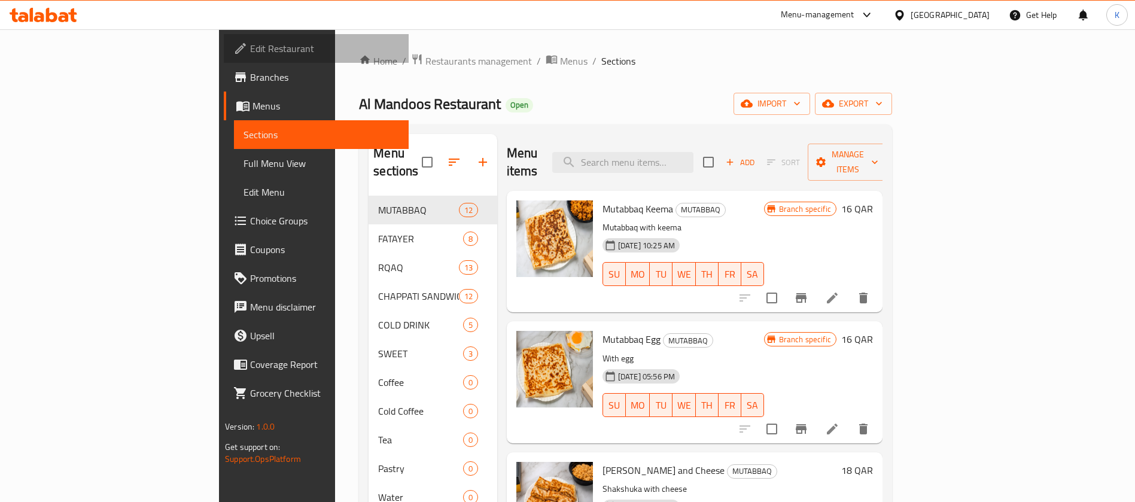
click at [250, 47] on span "Edit Restaurant" at bounding box center [324, 48] width 149 height 14
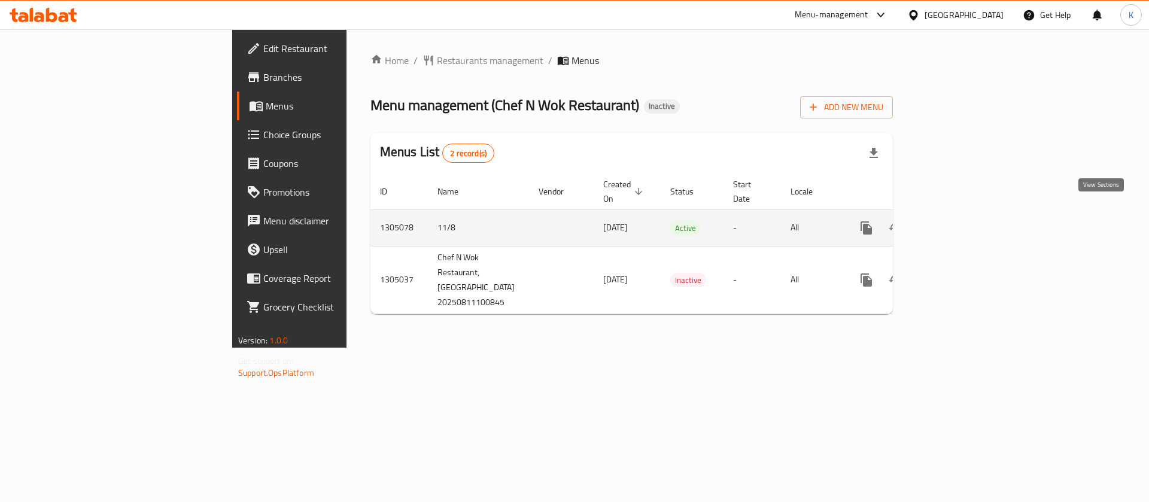
click at [959, 221] on icon "enhanced table" at bounding box center [952, 228] width 14 height 14
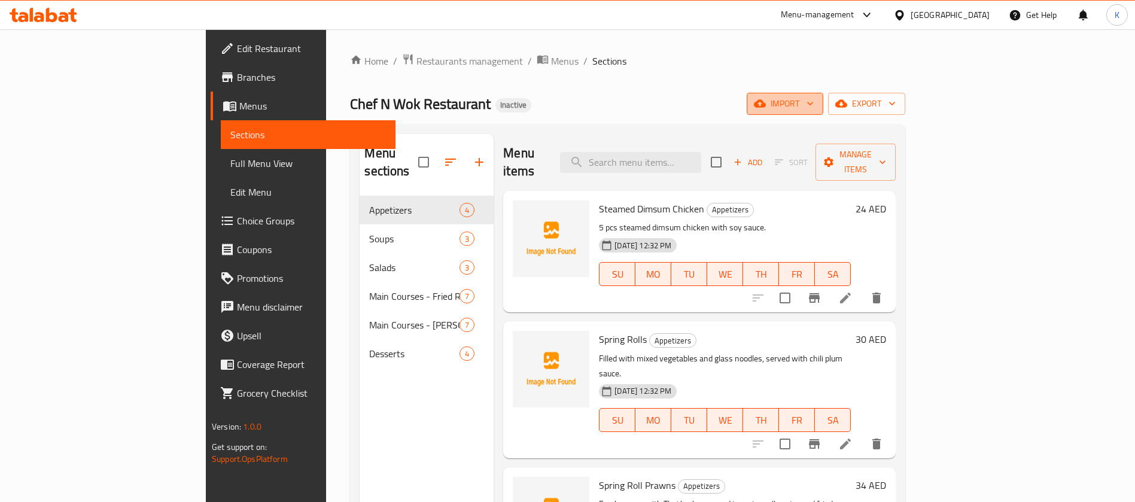
click at [814, 108] on span "import" at bounding box center [784, 103] width 57 height 15
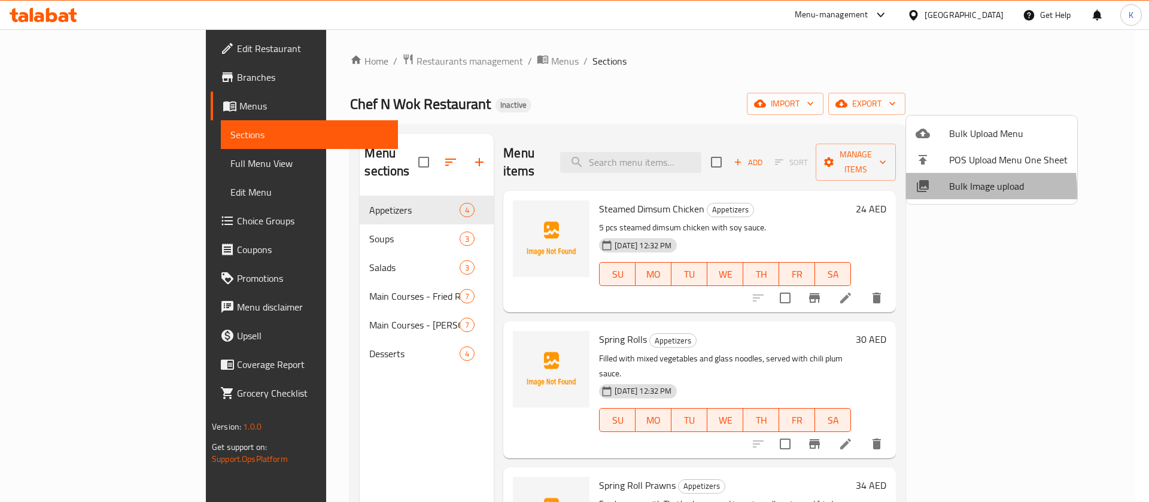
click at [937, 191] on div at bounding box center [931, 186] width 33 height 14
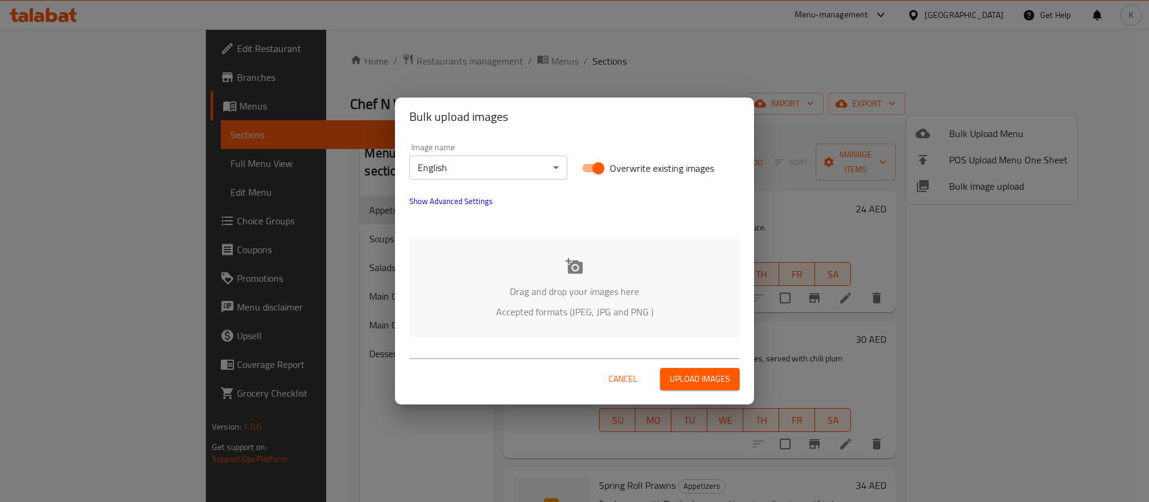
click at [580, 270] on icon at bounding box center [573, 266] width 17 height 16
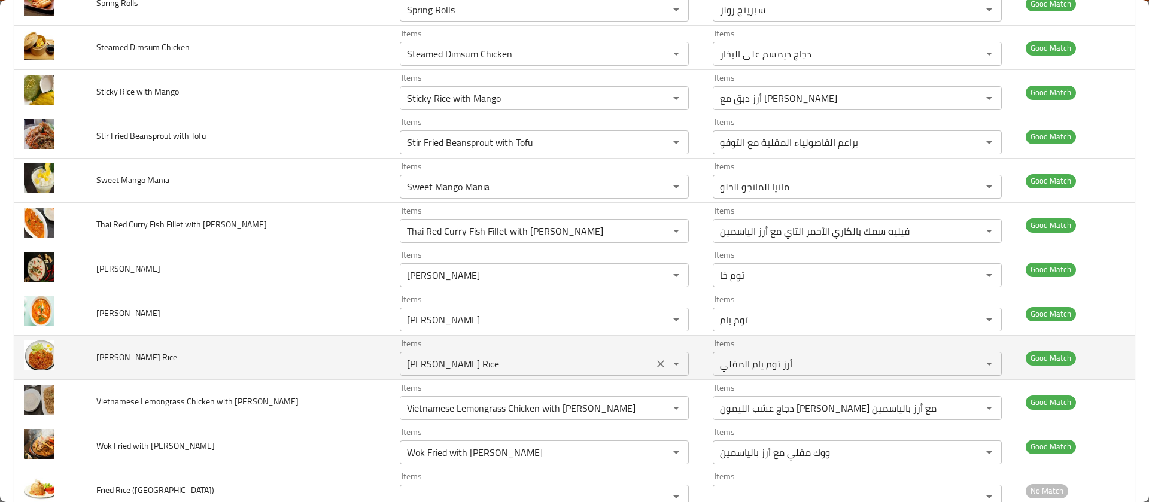
scroll to position [1040, 0]
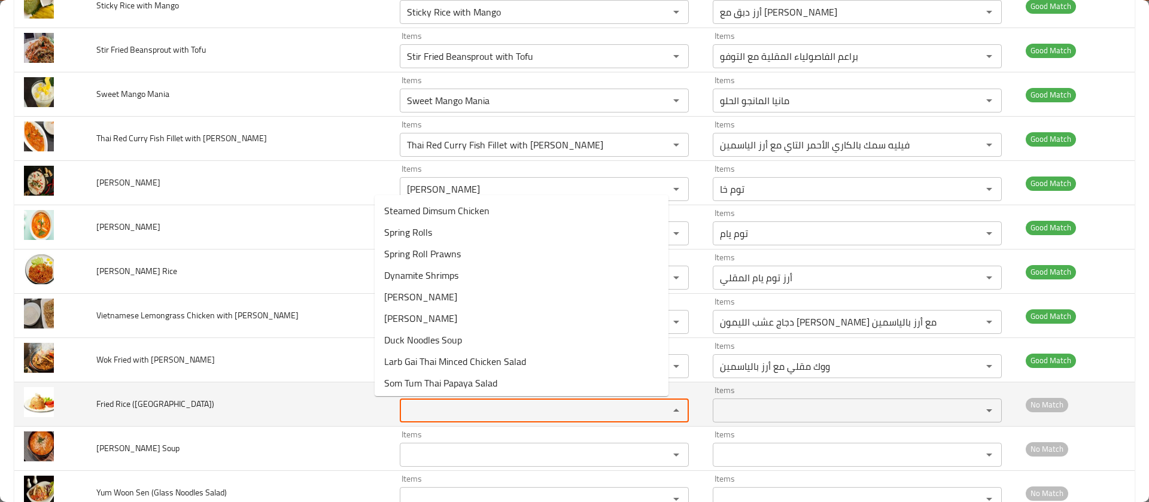
click at [403, 415] on Pad\) "Items" at bounding box center [526, 410] width 246 height 17
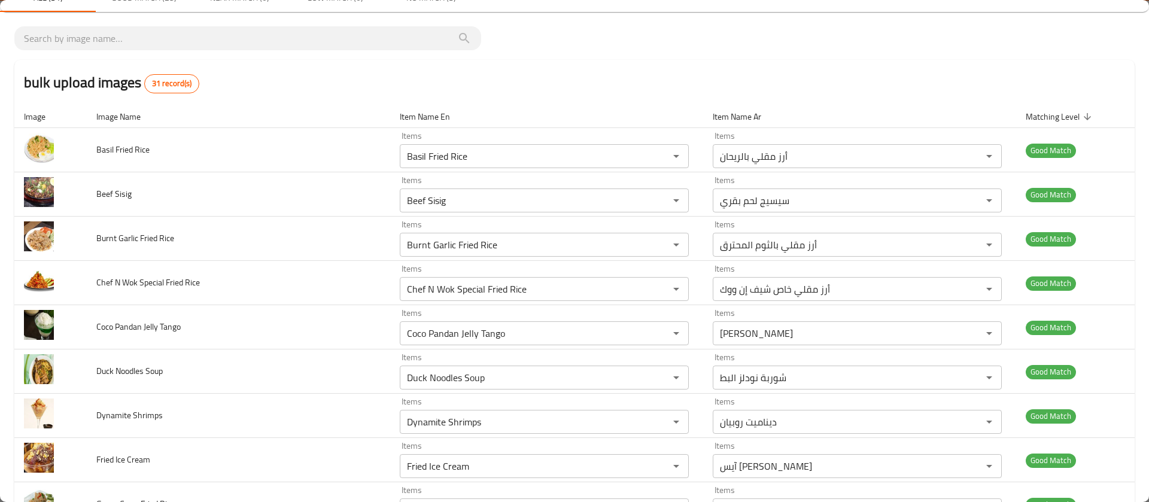
scroll to position [1077, 0]
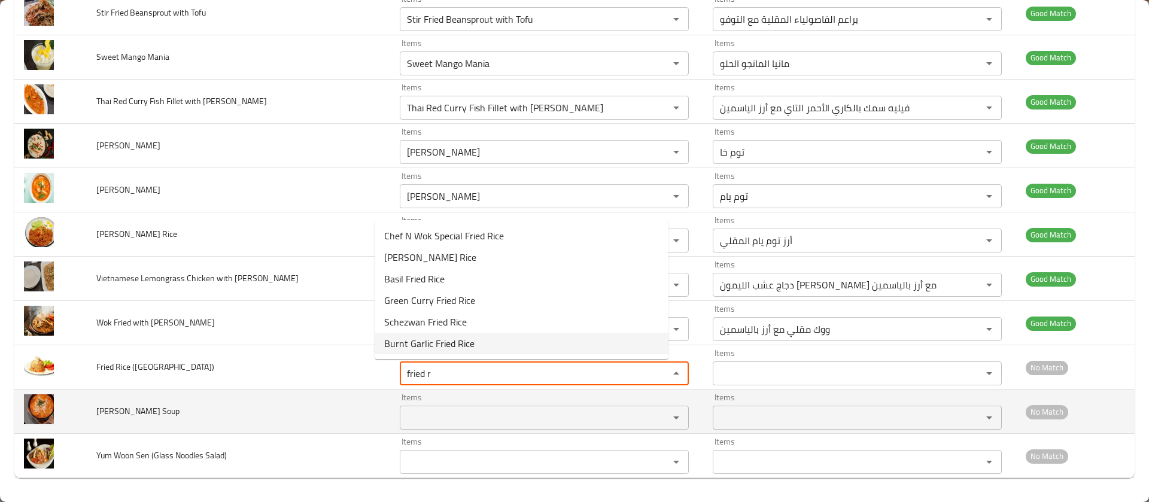
type Pad\) "fried r"
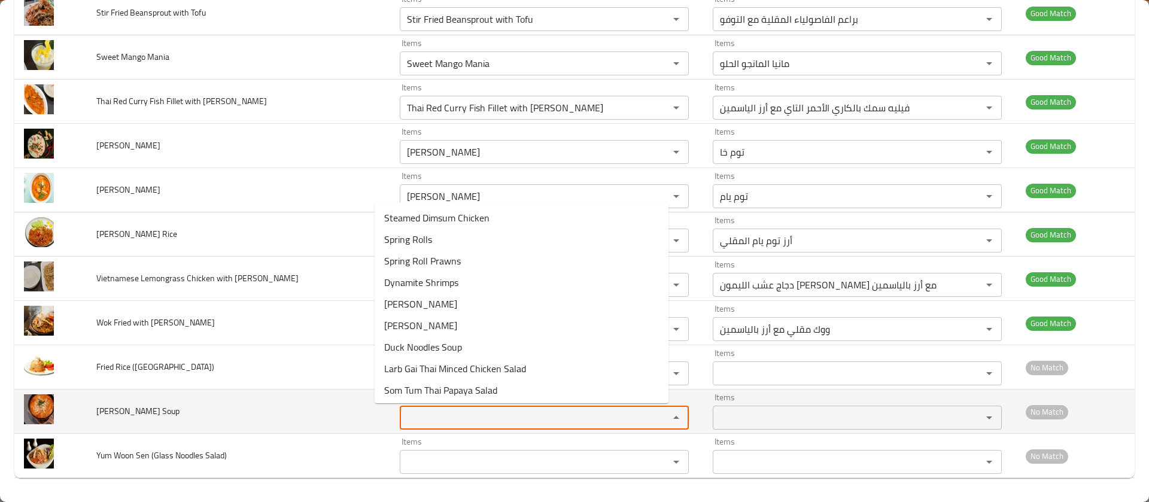
click at [407, 413] on Soup "Items" at bounding box center [526, 417] width 246 height 17
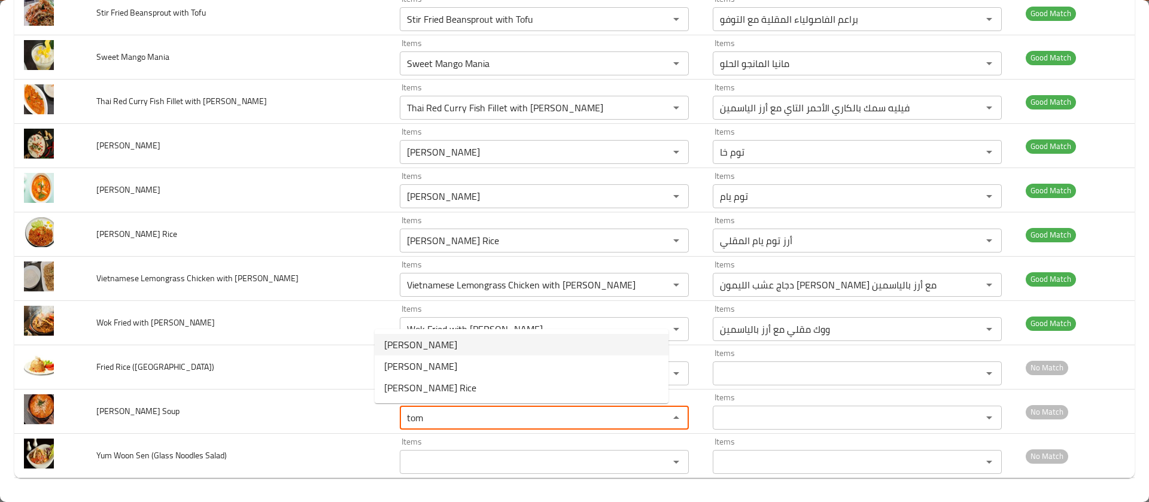
click at [438, 349] on Soup-option-0 "[PERSON_NAME]" at bounding box center [521, 345] width 294 height 22
type Soup "[PERSON_NAME]"
type Soup-ar "توم يام"
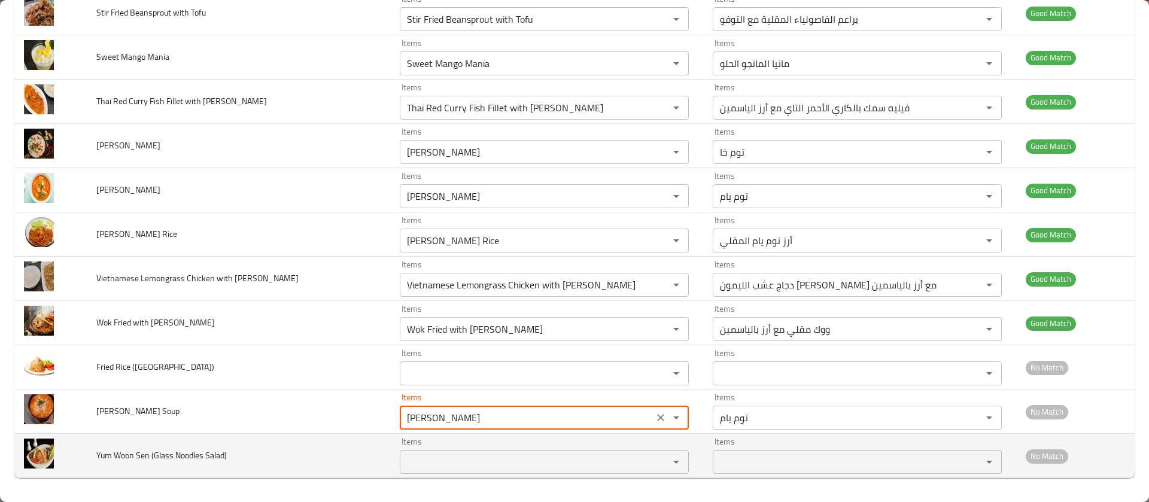
type Soup "[PERSON_NAME]"
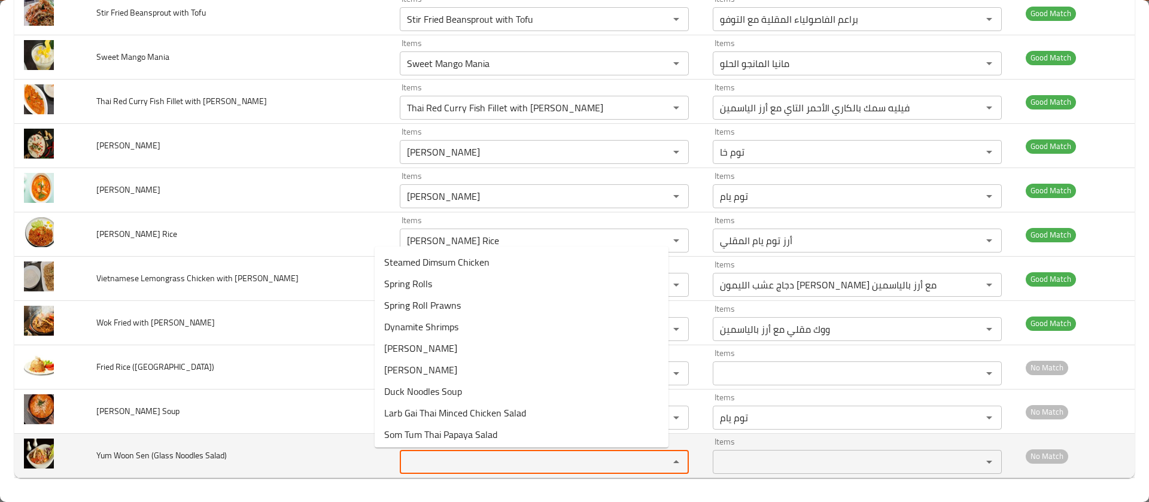
click at [409, 460] on Salad\) "Items" at bounding box center [526, 461] width 246 height 17
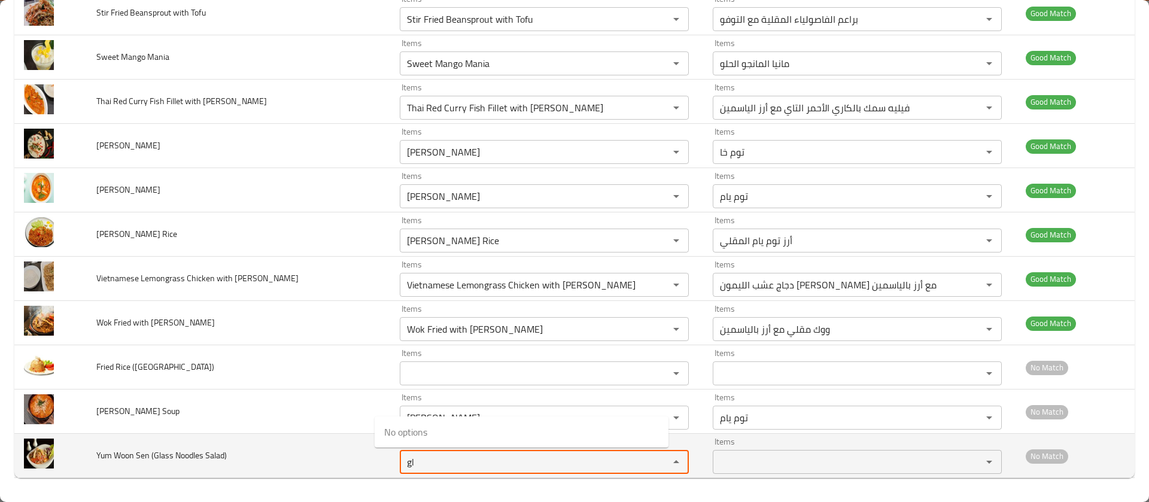
type Salad\) "g"
type Salad\) "w"
type Salad\) "y"
type Salad\) "s"
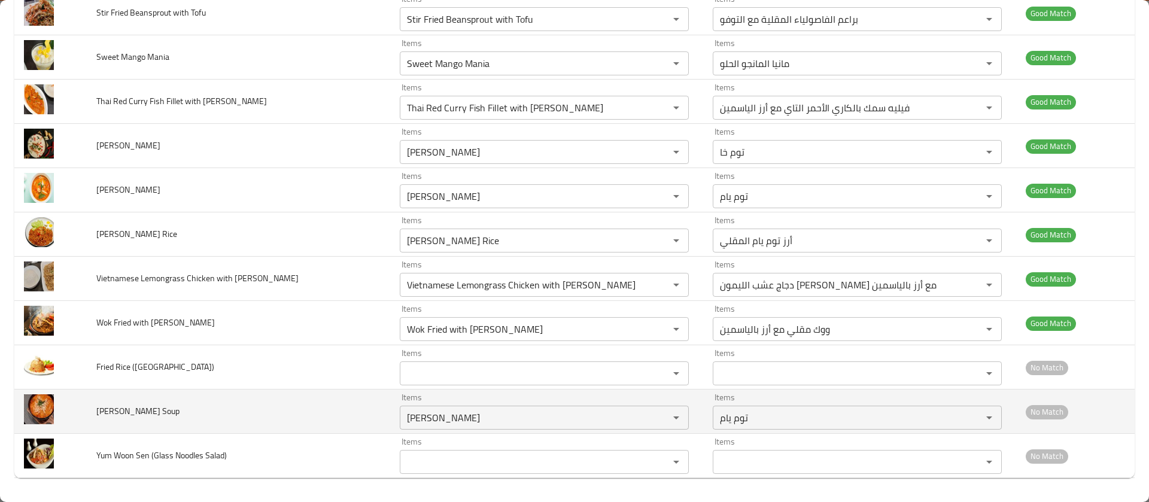
click at [298, 396] on td "[PERSON_NAME] Soup" at bounding box center [238, 411] width 303 height 44
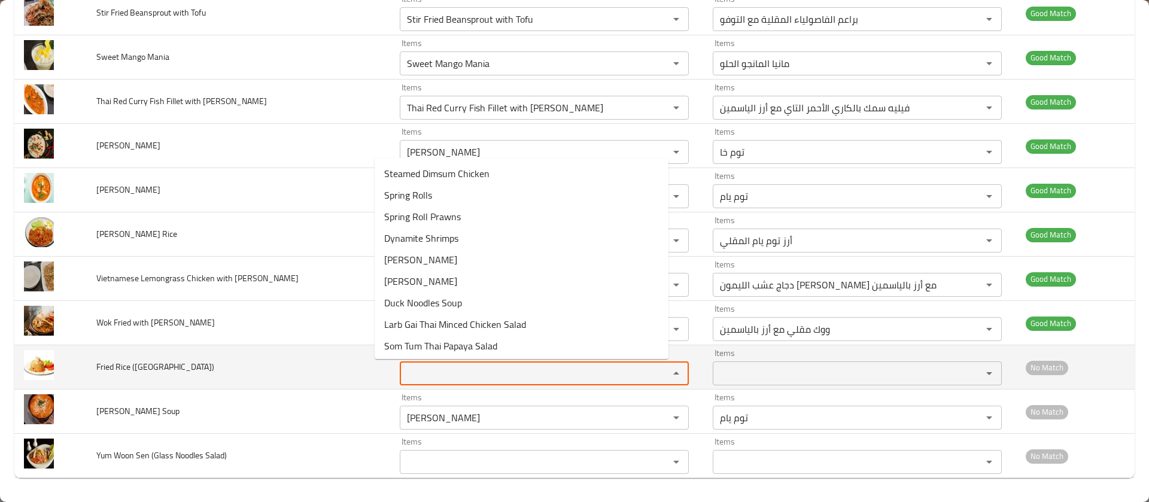
click at [403, 373] on Pad\) "Items" at bounding box center [526, 373] width 246 height 17
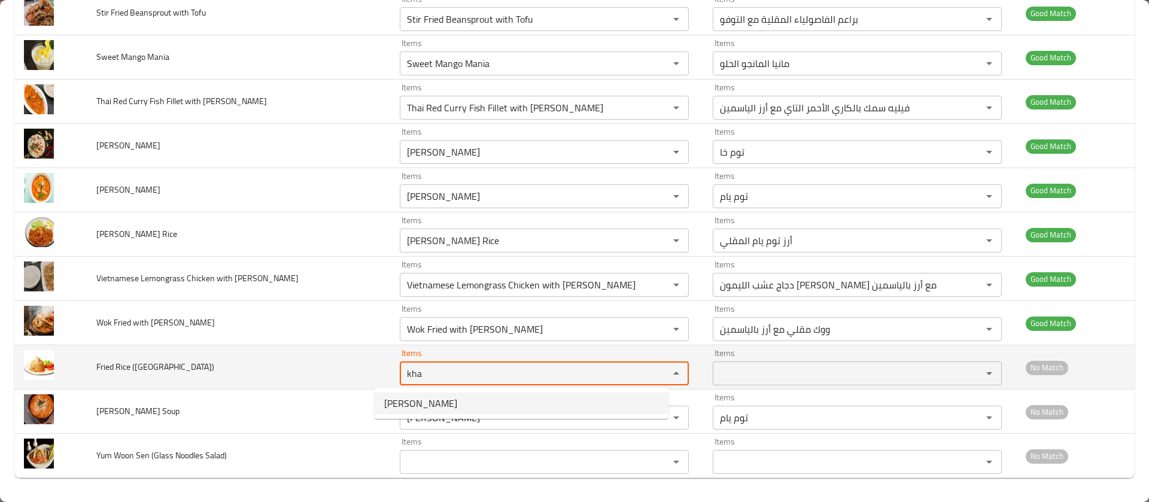
type Pad\) "kha"
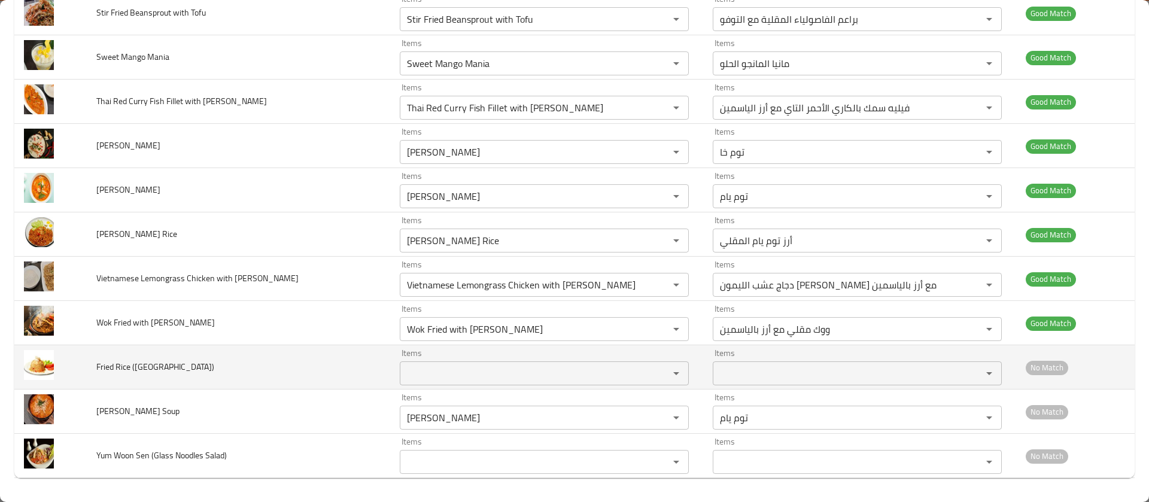
click at [298, 377] on td "Fried Rice ([GEOGRAPHIC_DATA])" at bounding box center [238, 367] width 303 height 44
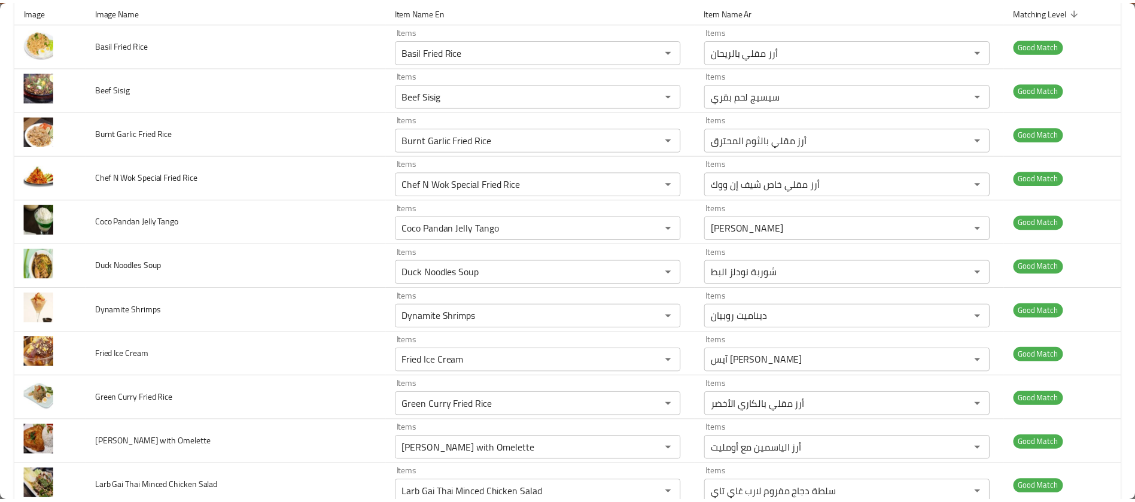
scroll to position [0, 0]
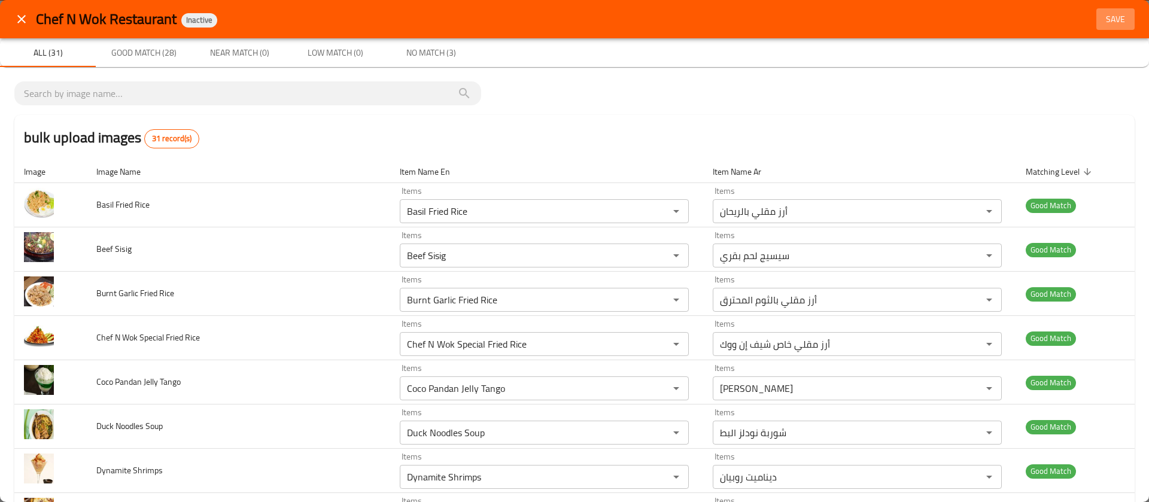
click at [1101, 16] on span "Save" at bounding box center [1115, 19] width 29 height 15
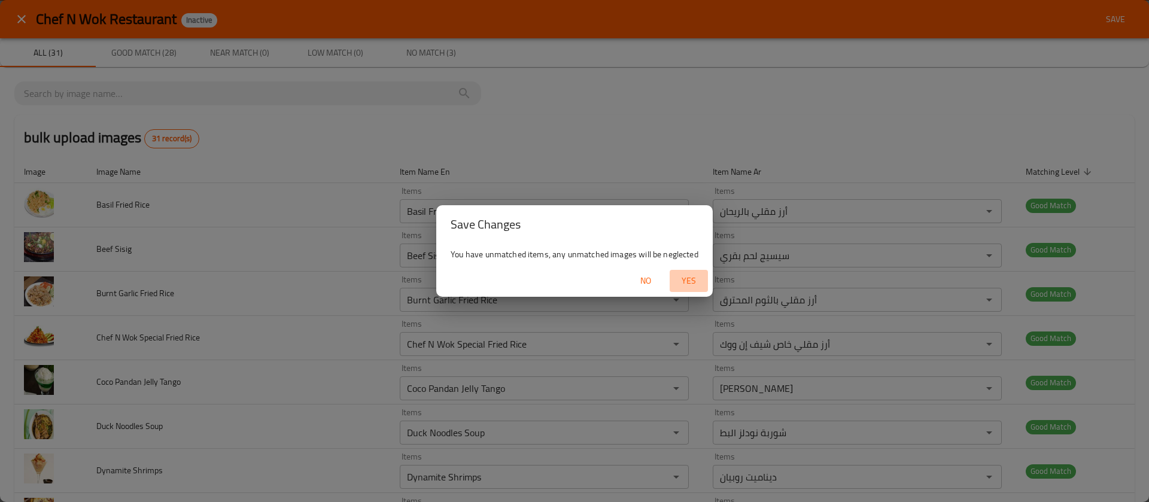
click at [691, 275] on span "Yes" at bounding box center [688, 280] width 29 height 15
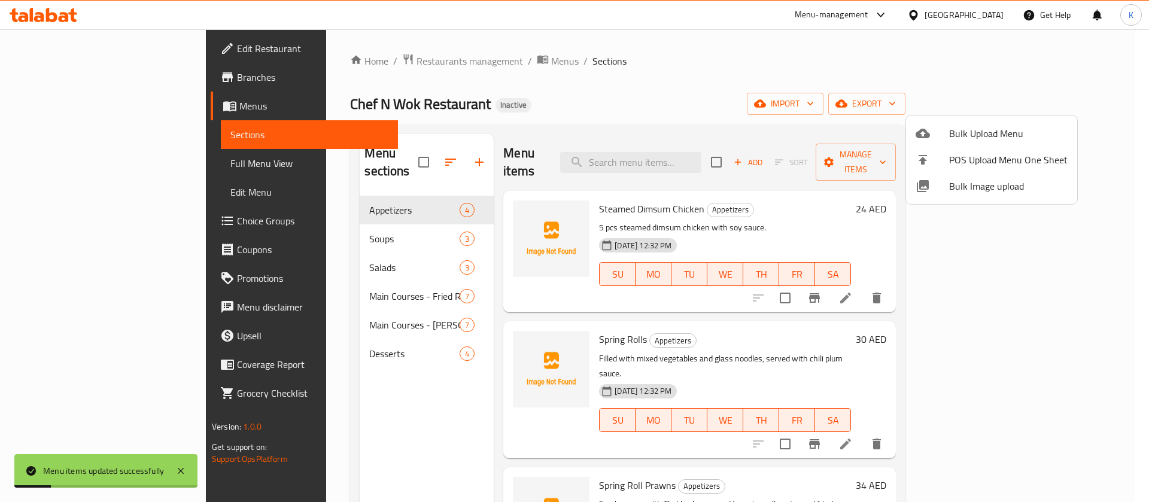
click at [88, 169] on div at bounding box center [574, 251] width 1149 height 502
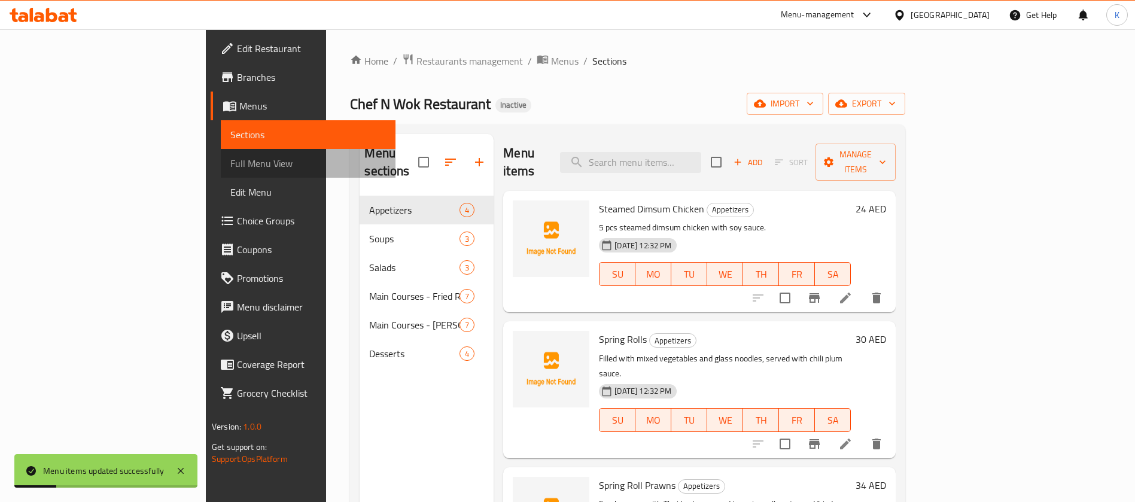
click at [230, 169] on span "Full Menu View" at bounding box center [308, 163] width 156 height 14
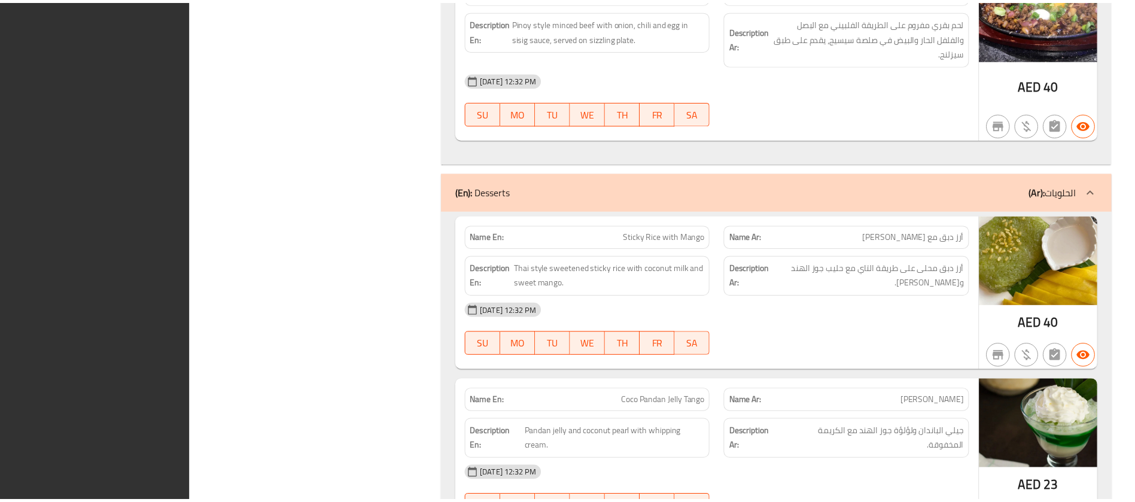
scroll to position [4577, 0]
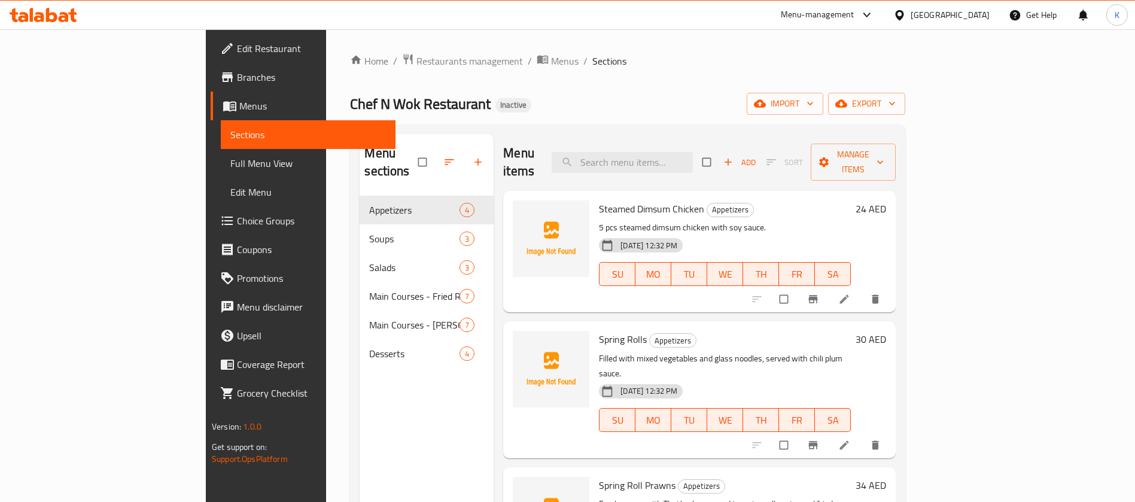
click at [964, 17] on div "[GEOGRAPHIC_DATA]" at bounding box center [949, 14] width 79 height 13
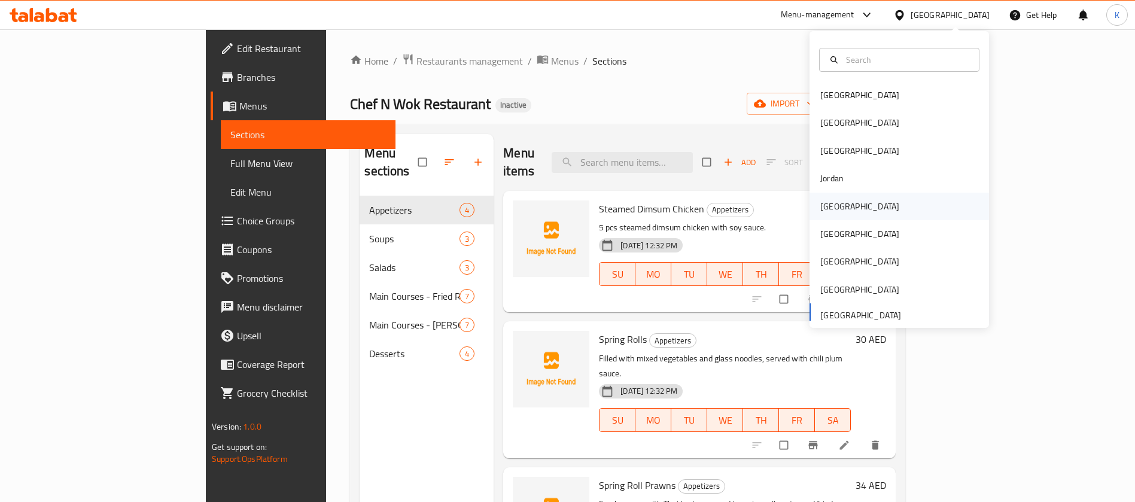
click at [821, 211] on div "[GEOGRAPHIC_DATA]" at bounding box center [859, 206] width 79 height 13
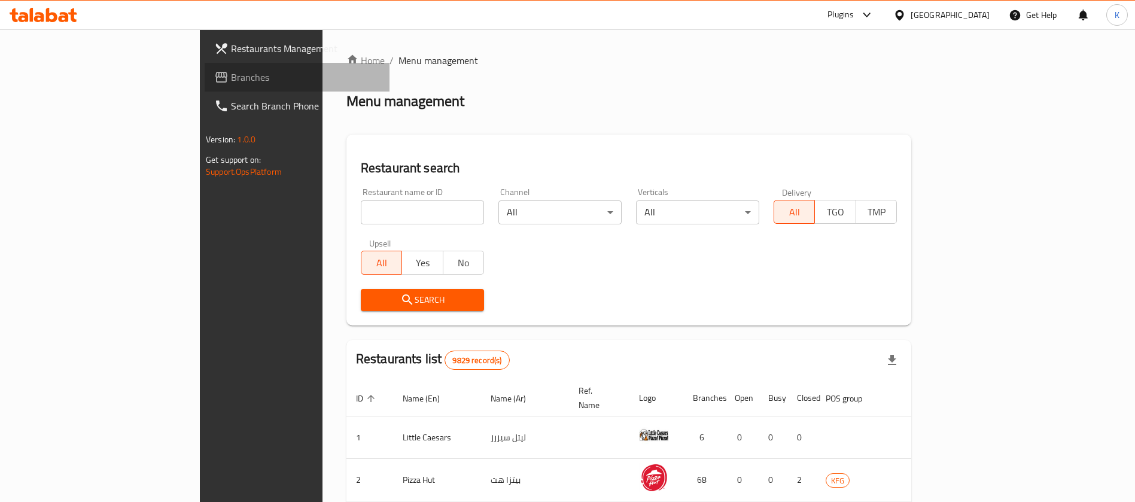
click at [231, 79] on span "Branches" at bounding box center [305, 77] width 149 height 14
